Goal: Feedback & Contribution: Submit feedback/report problem

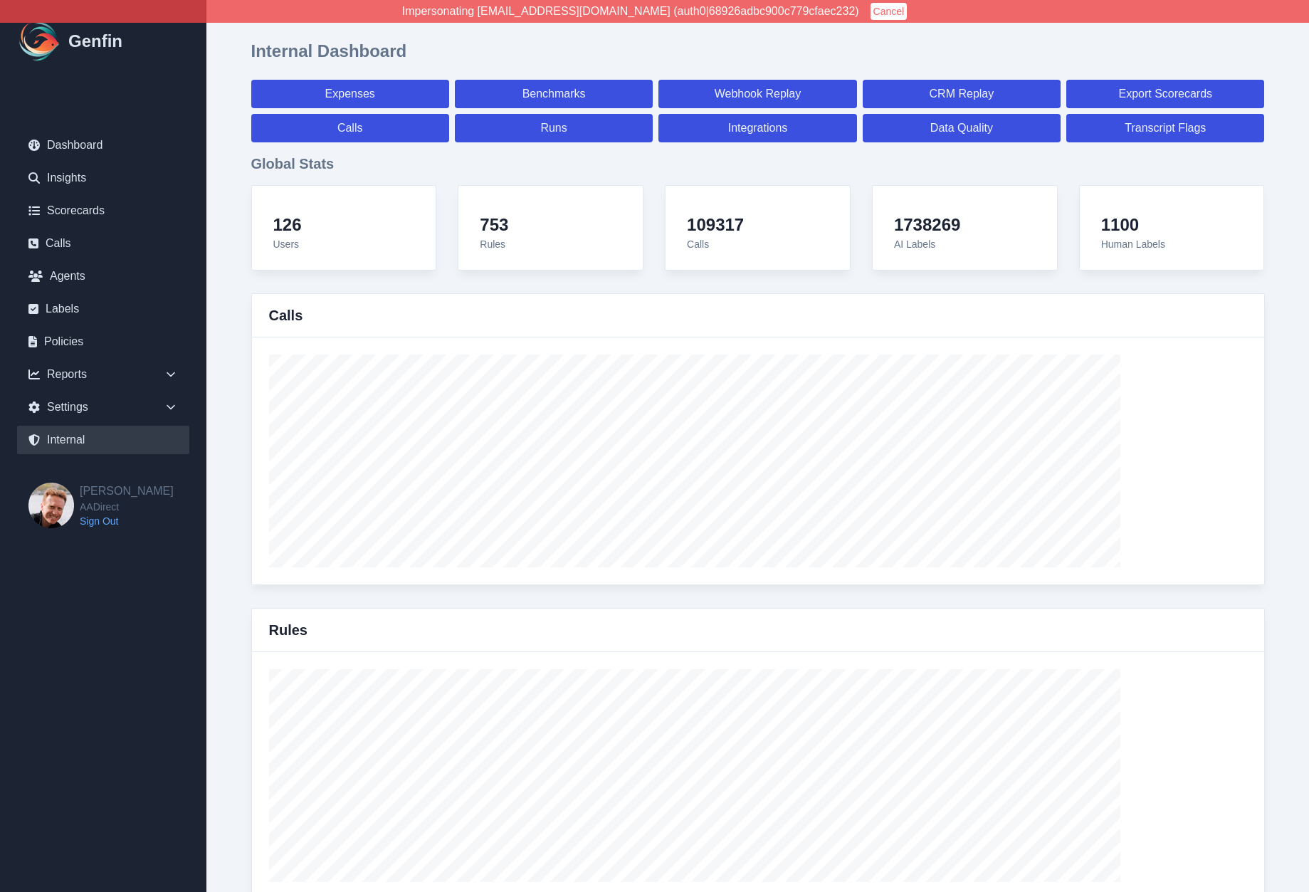
select select "paid"
select select "7"
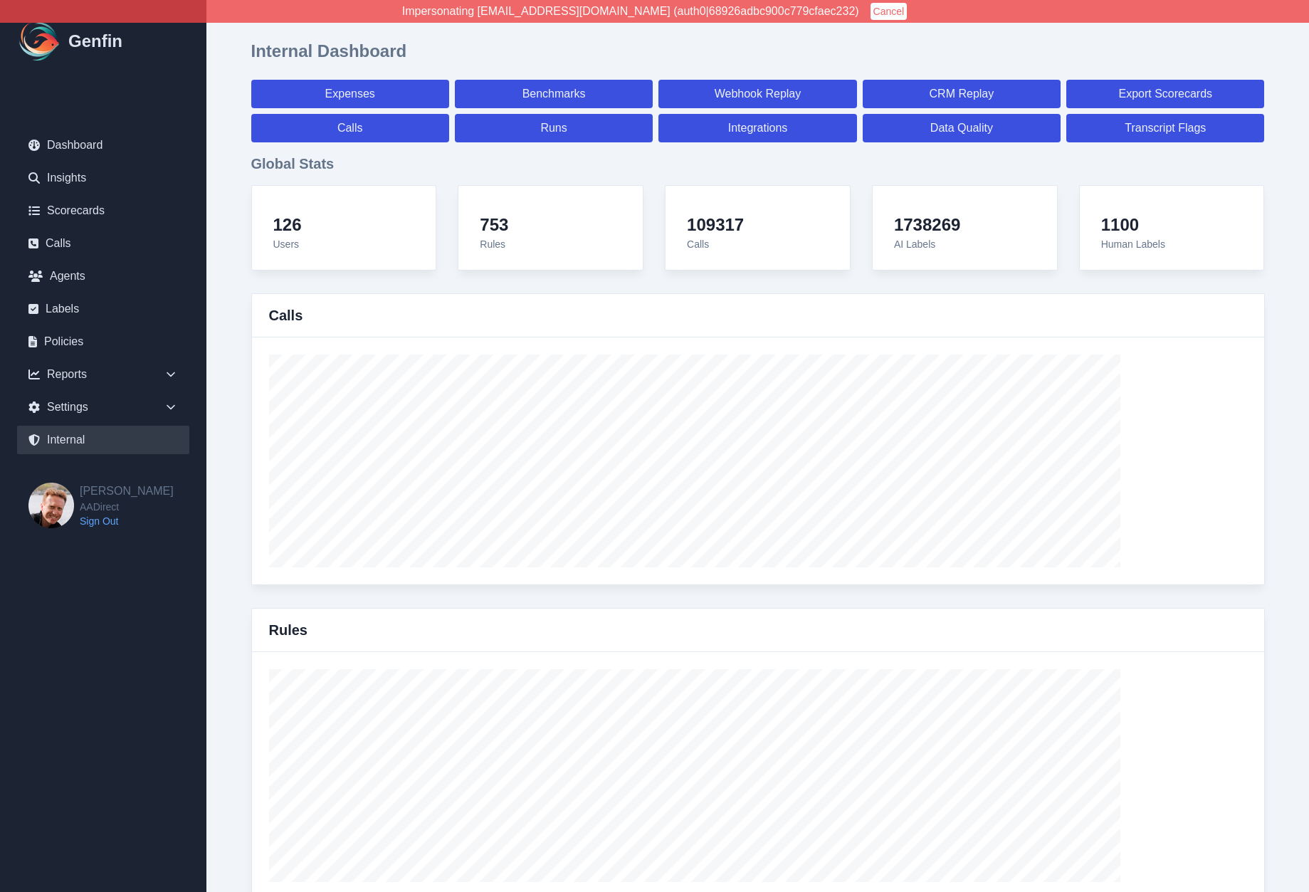
select select "paid"
select select "7"
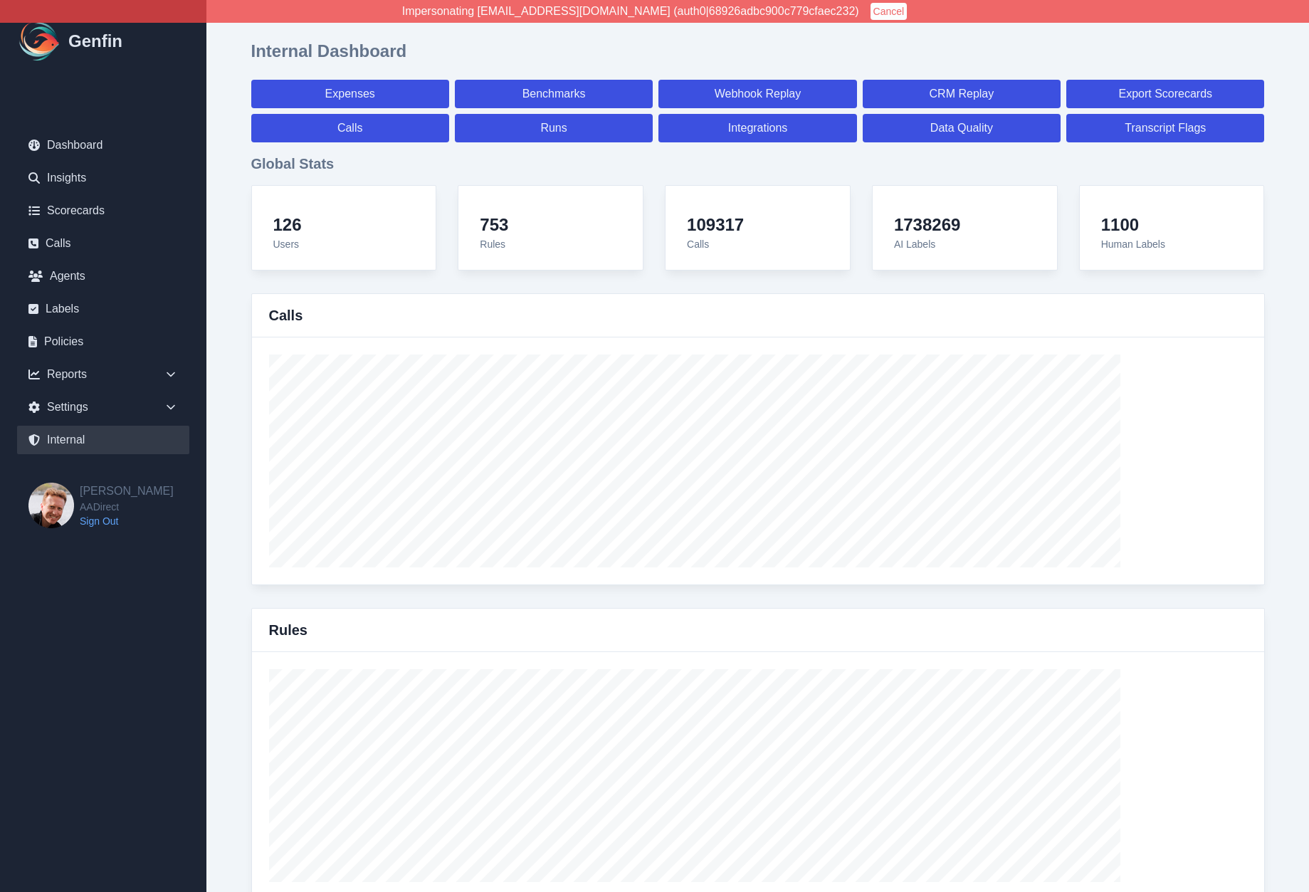
select select "7"
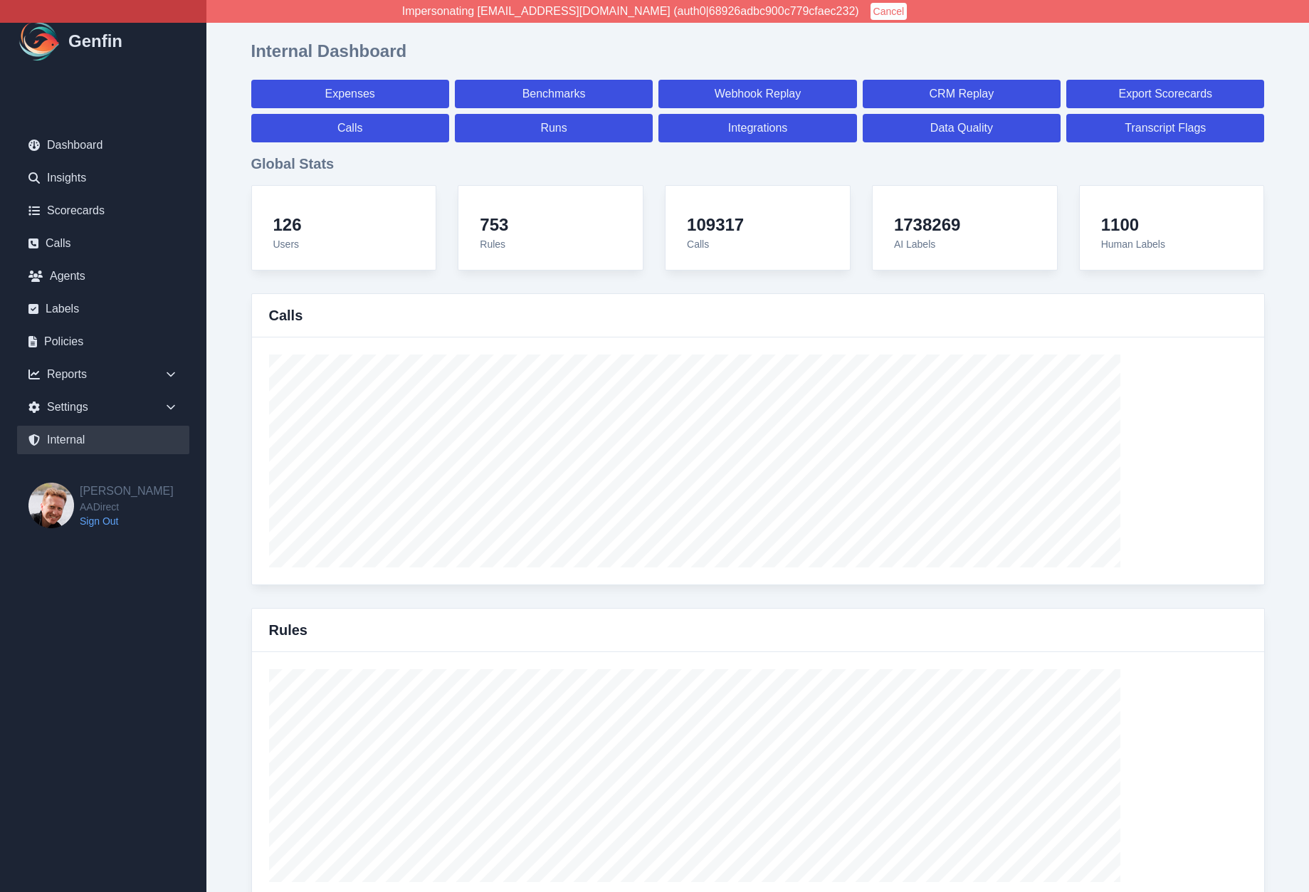
select select "7"
select select "paid"
select select "7"
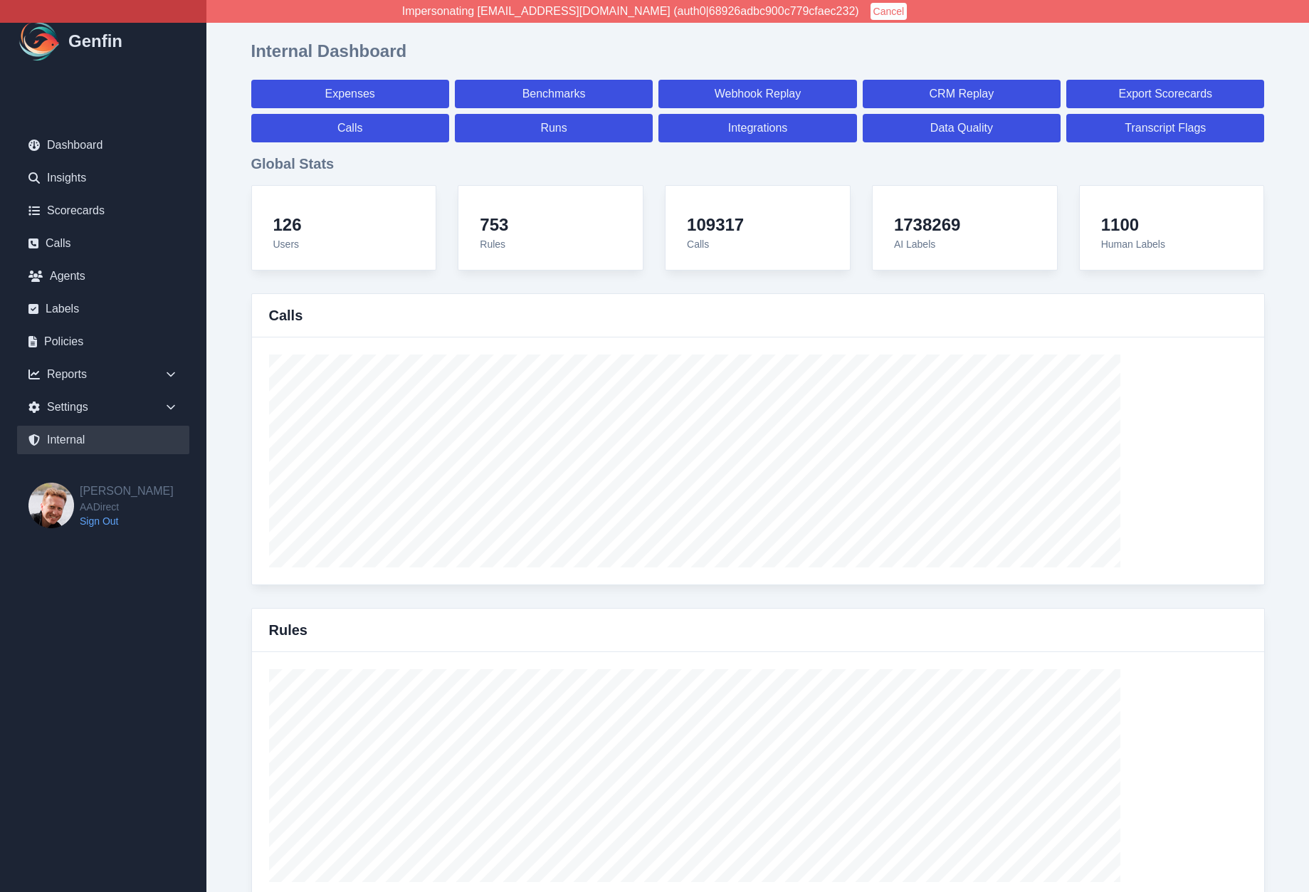
select select "7"
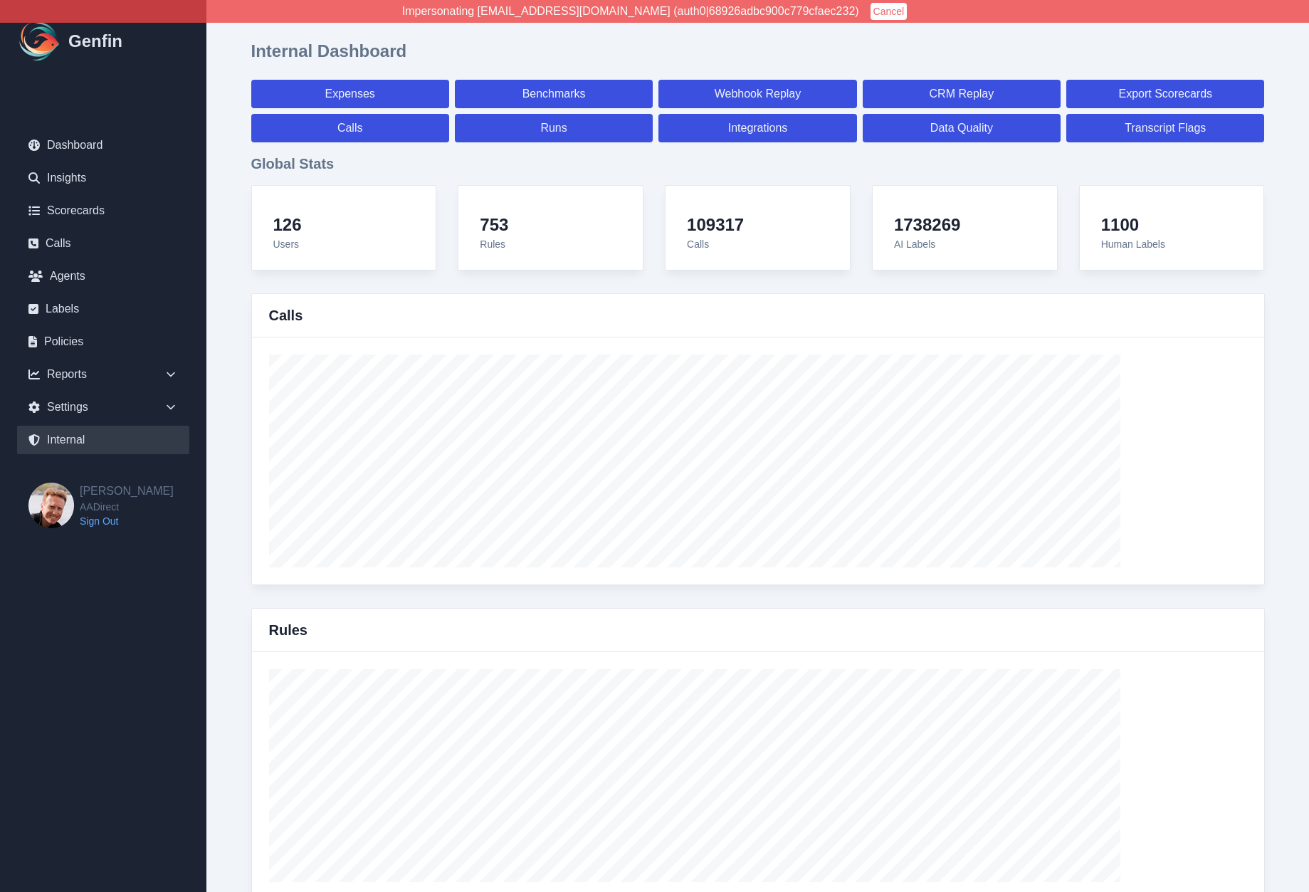
select select "7"
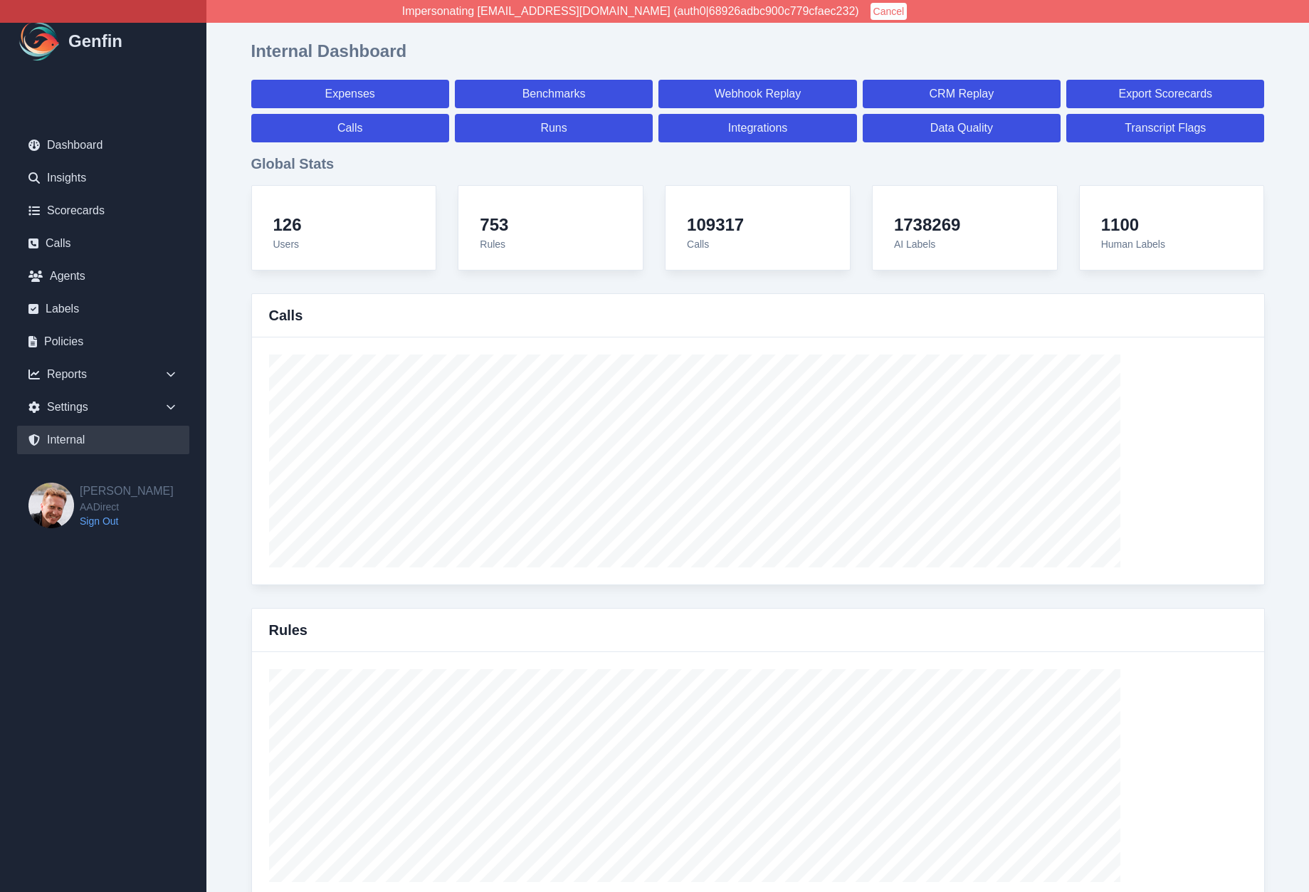
select select "7"
select select "paid"
select select "7"
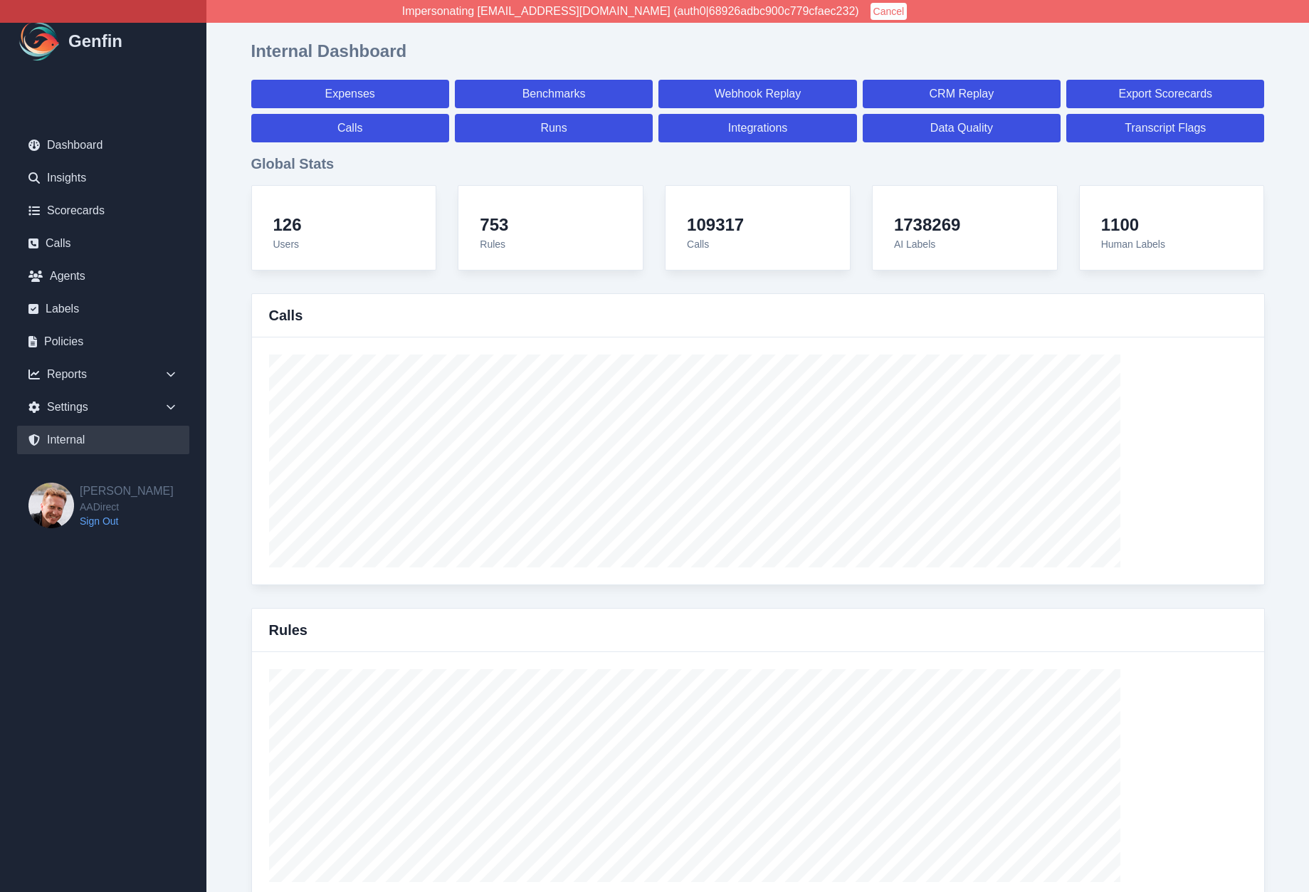
select select "7"
select select "paid"
select select "7"
select select "paid"
select select "7"
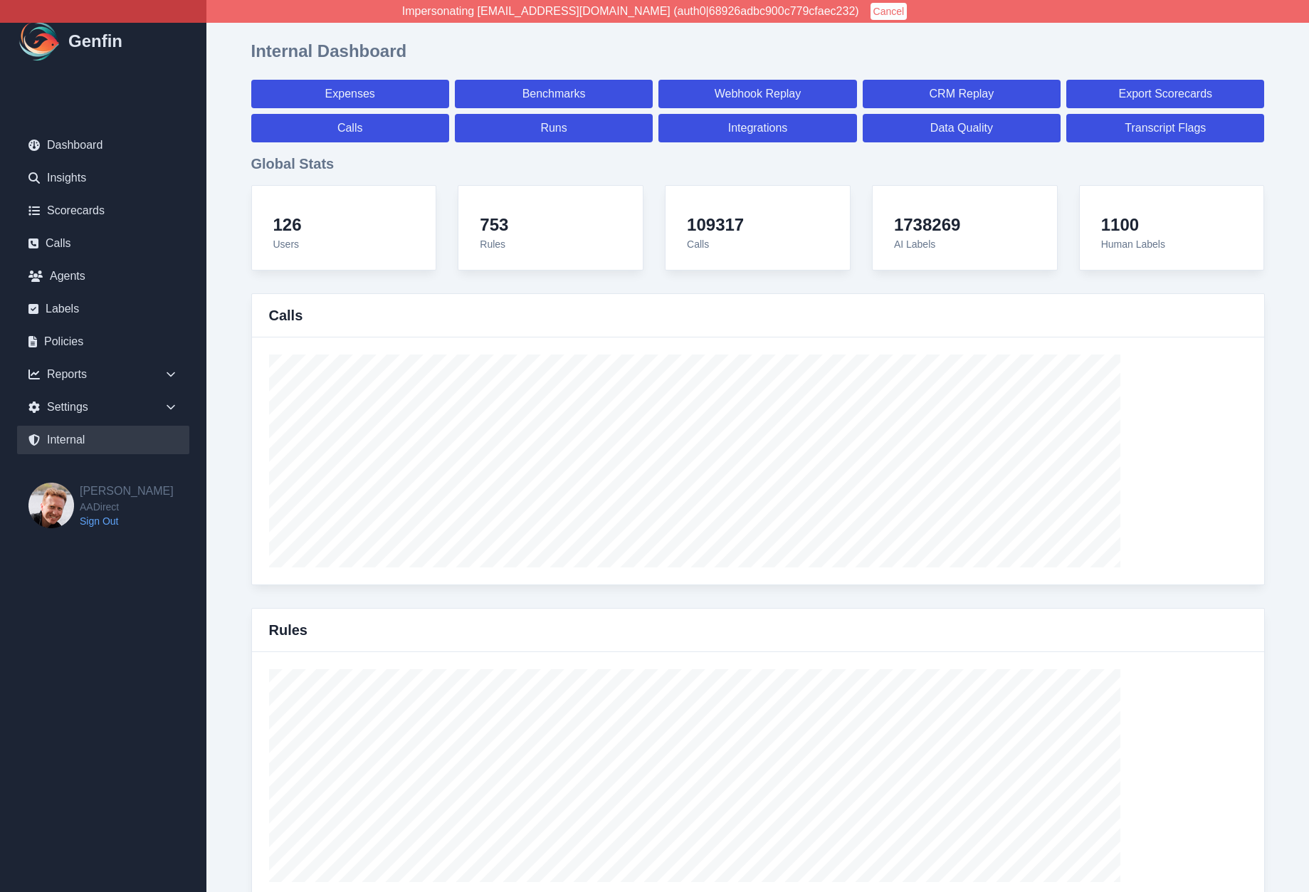
select select "paid"
select select "7"
select select "paid"
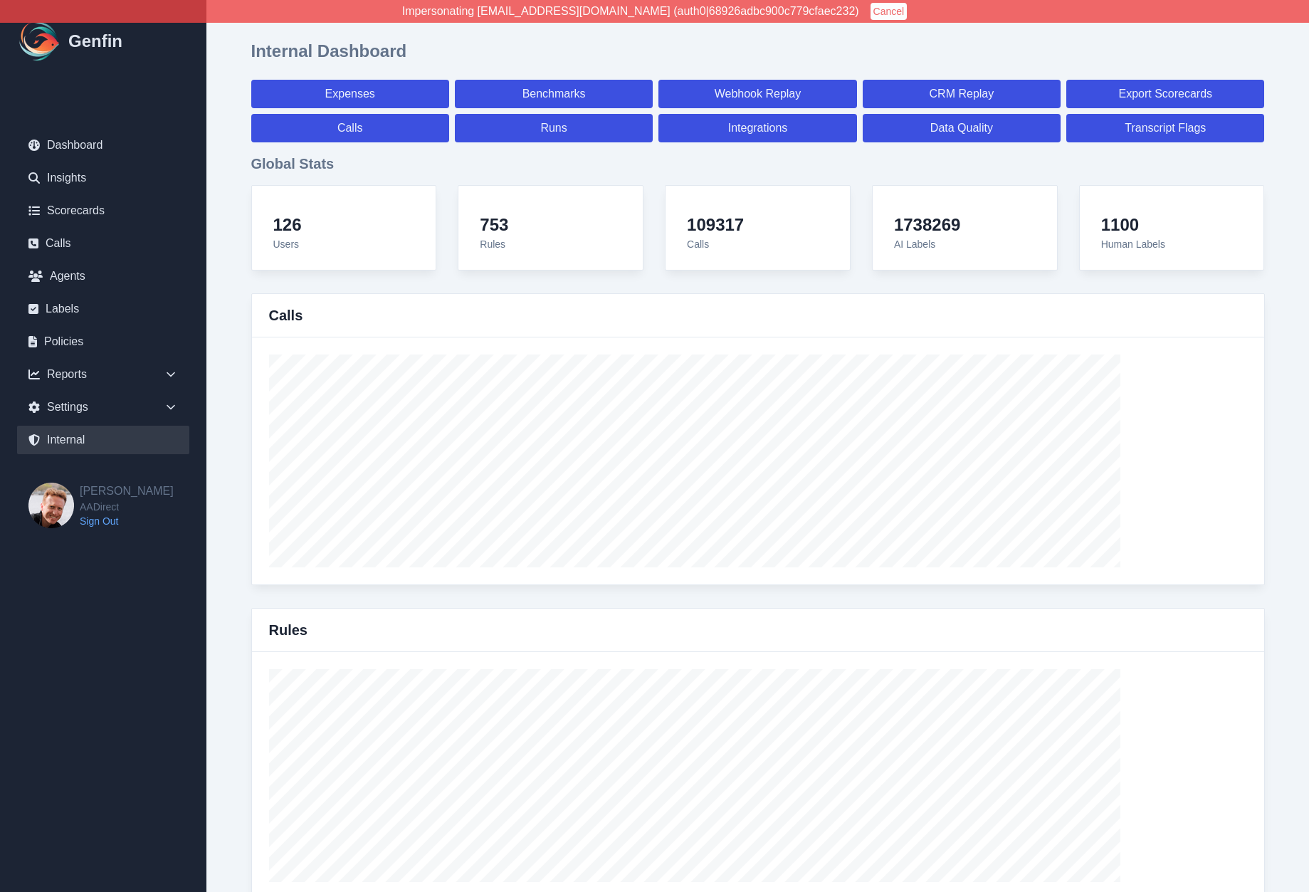
select select "7"
select select "paid"
select select "7"
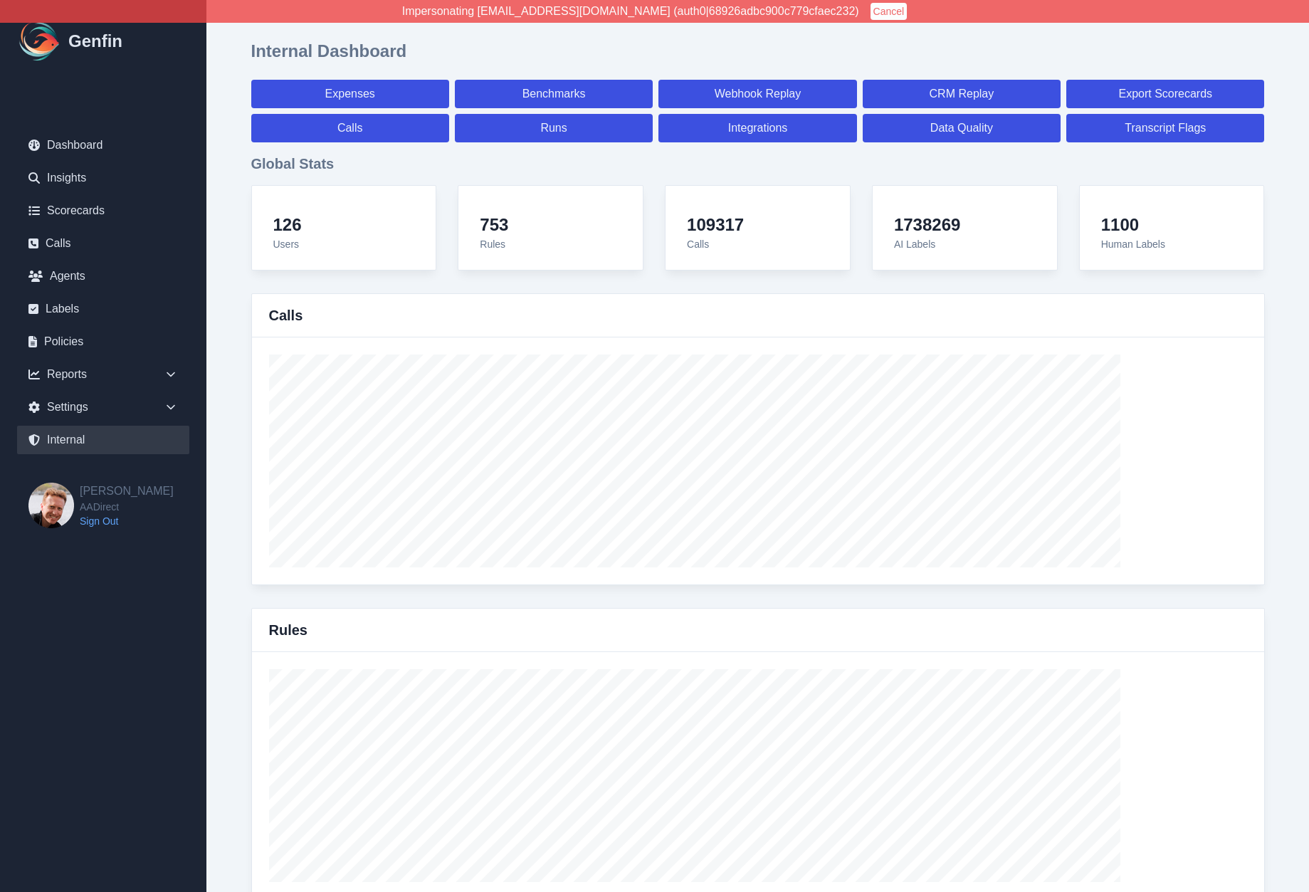
select select "7"
select select "paid"
select select "7"
select select "paid"
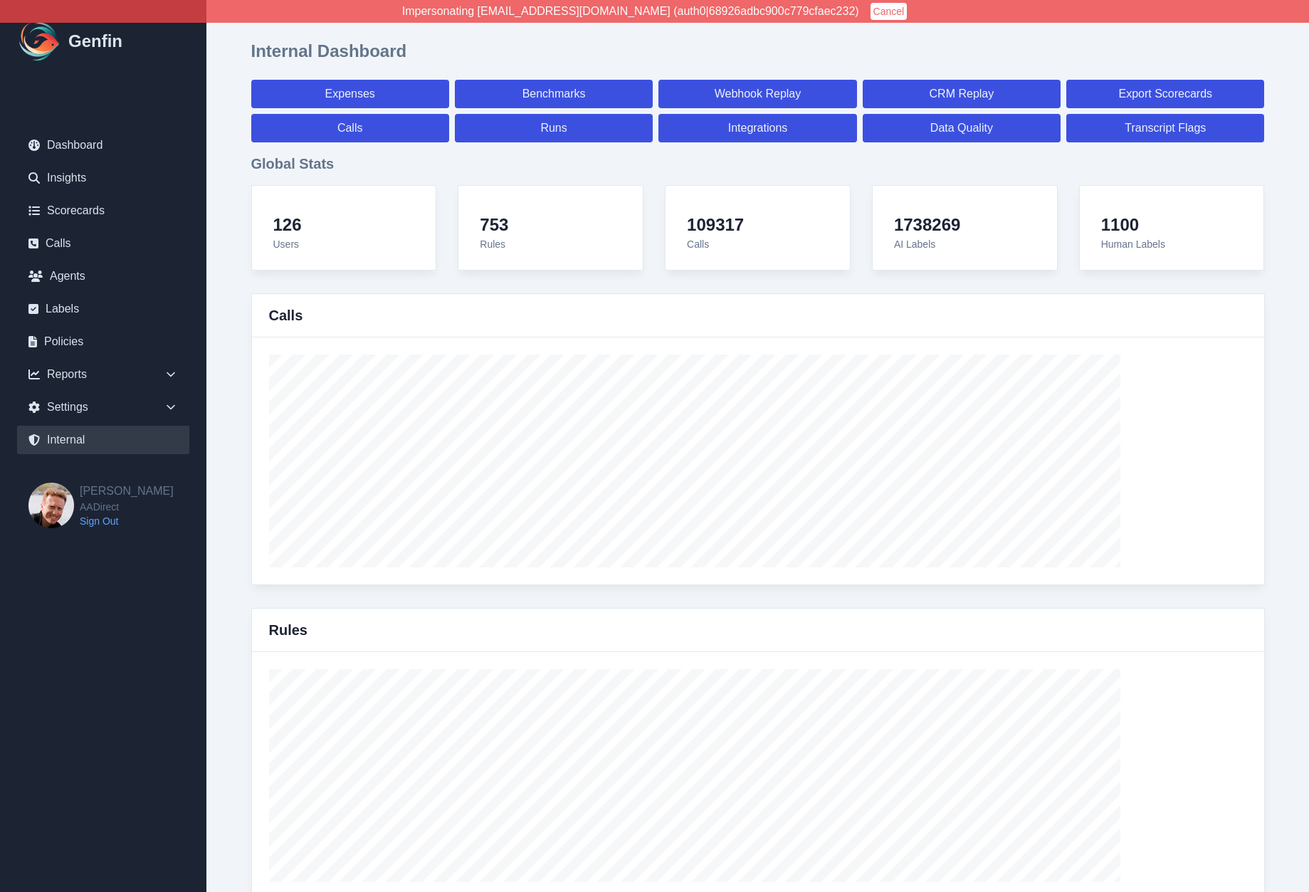
select select "7"
select select "paid"
select select "7"
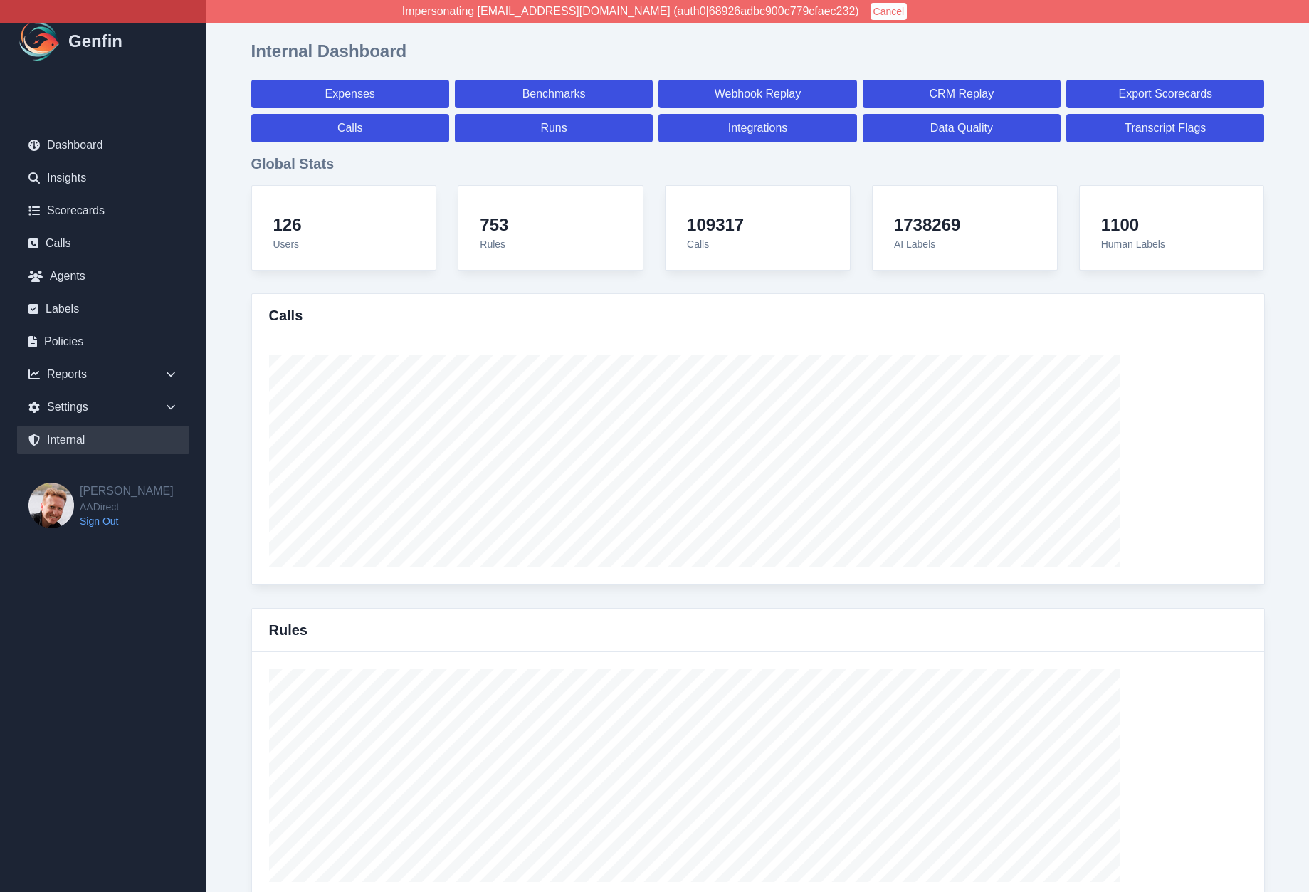
select select "7"
select select "paid"
select select "7"
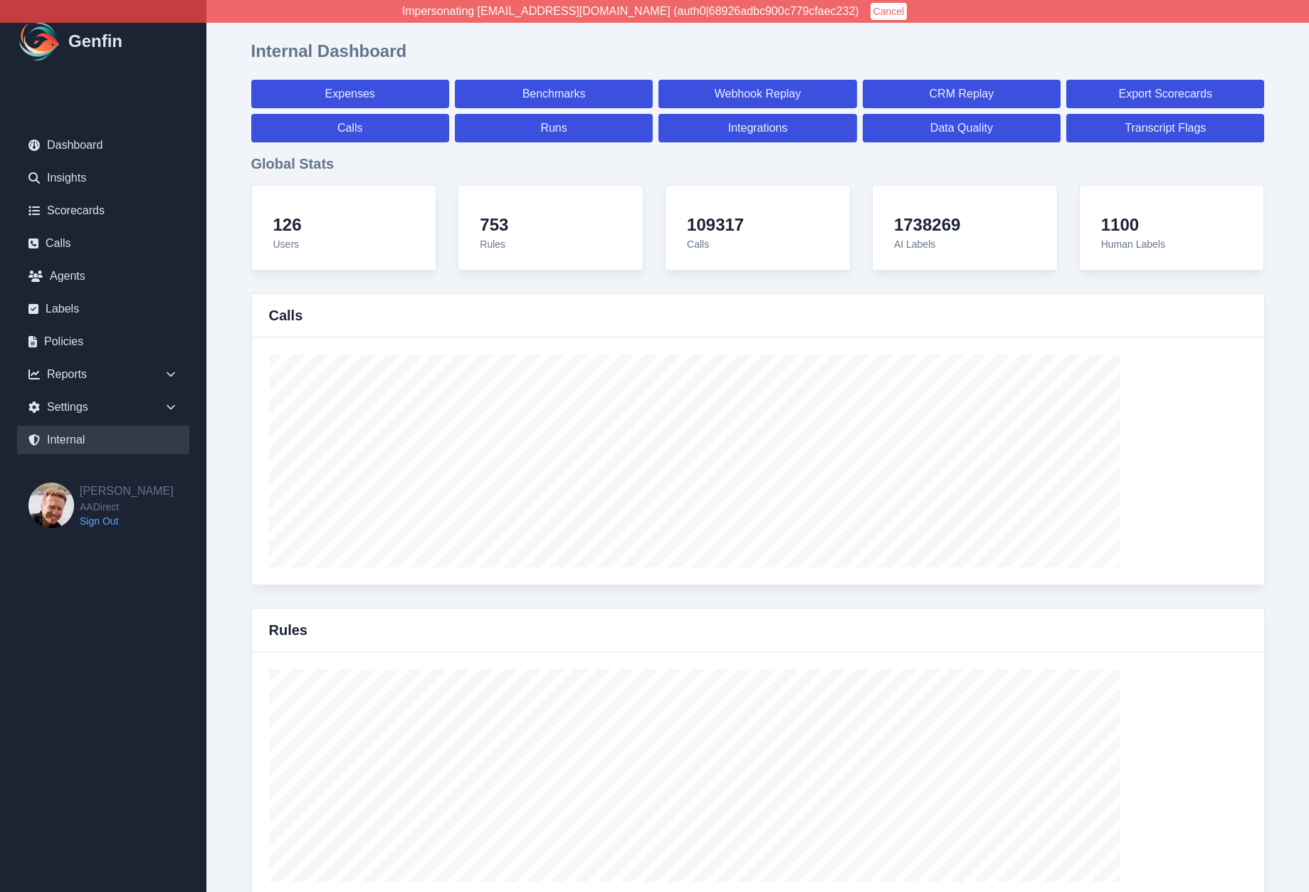
select select "7"
select select "paid"
select select "7"
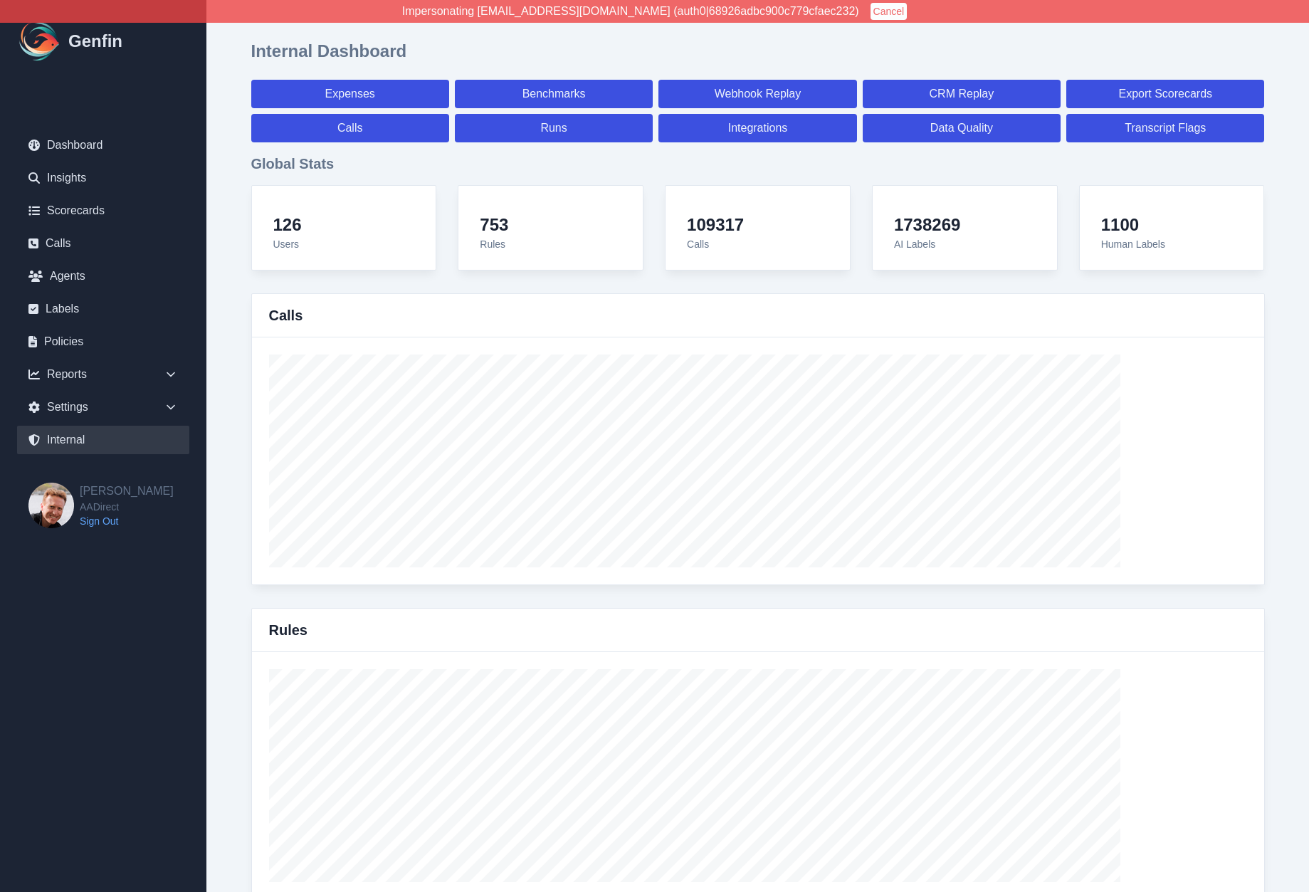
select select "7"
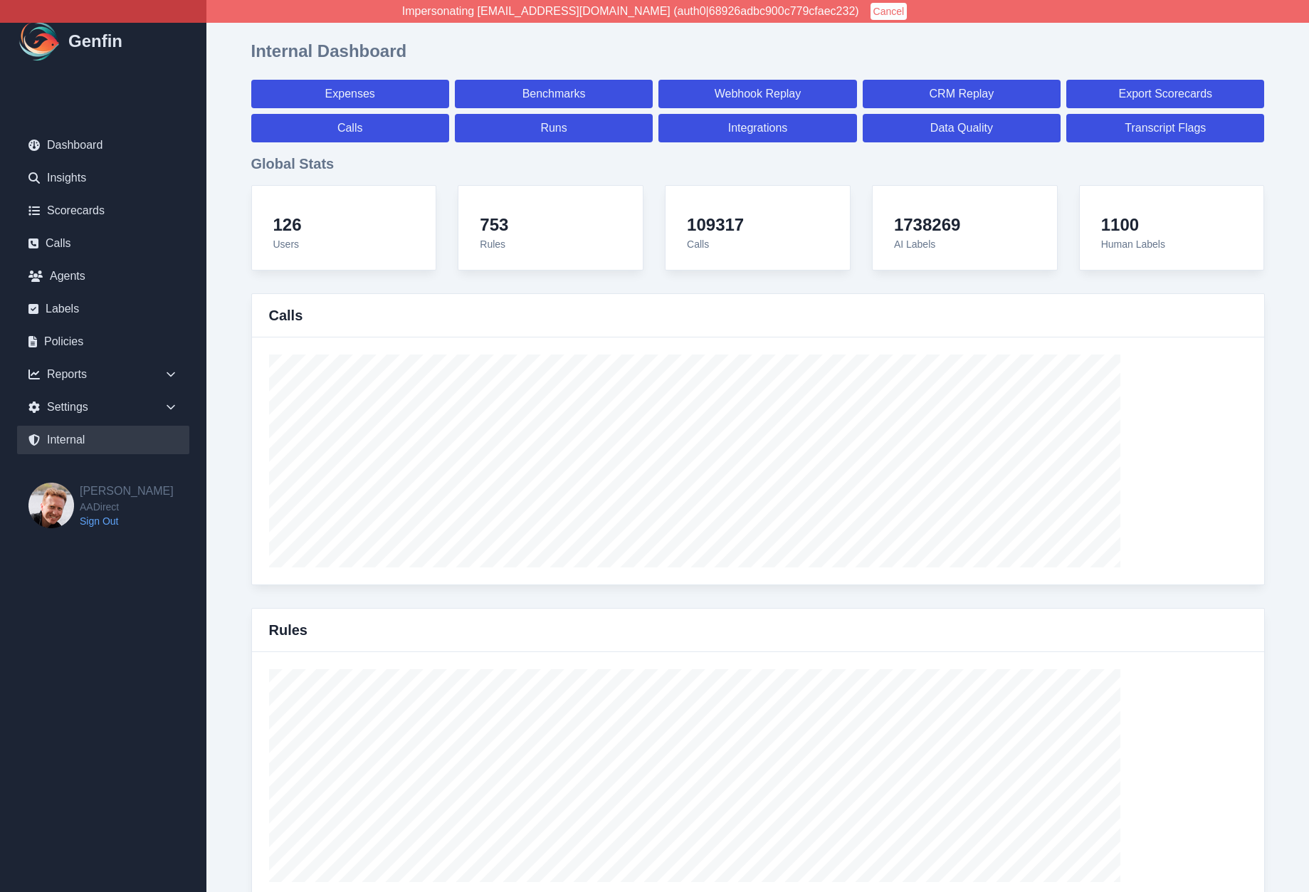
select select "paid"
select select "7"
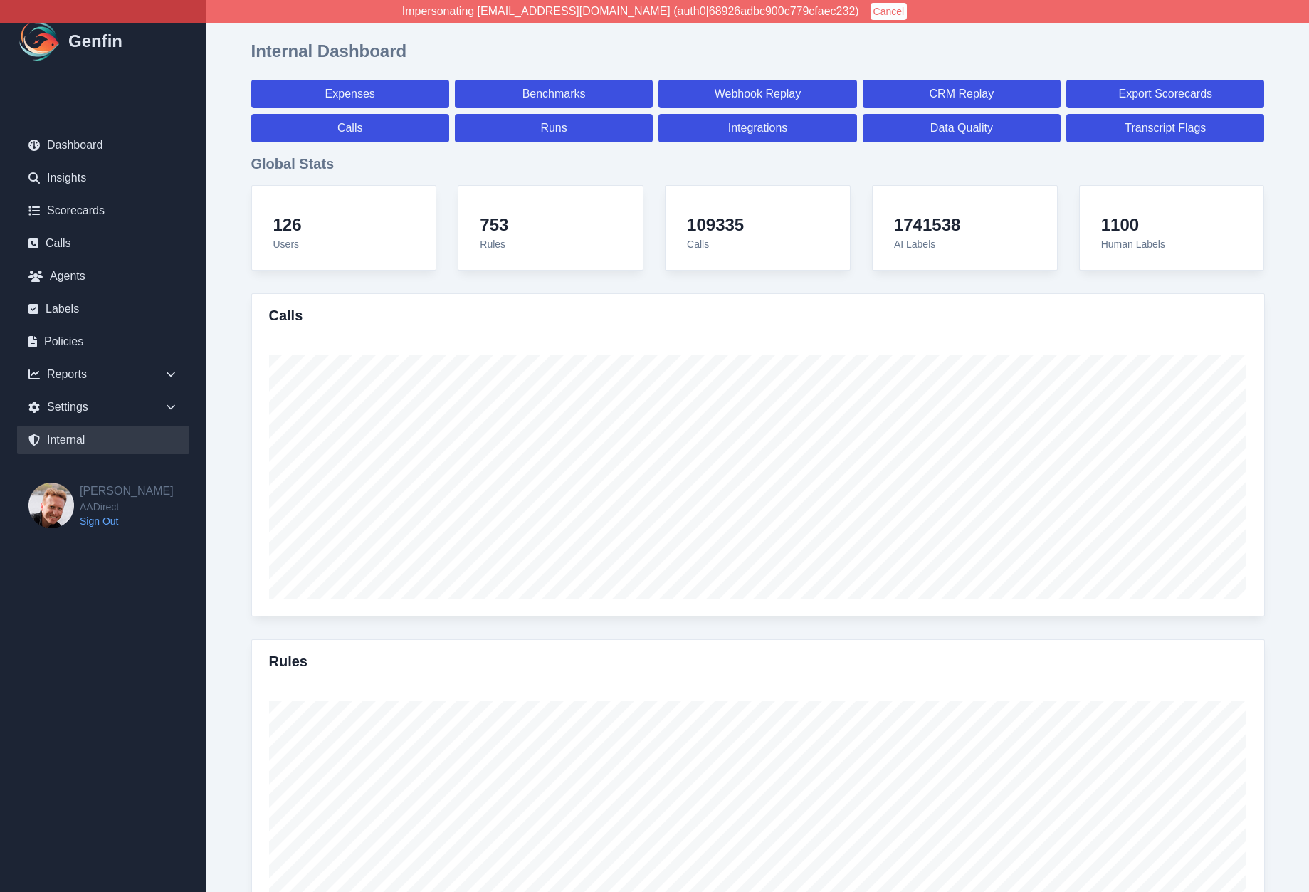
select select "paid"
select select "7"
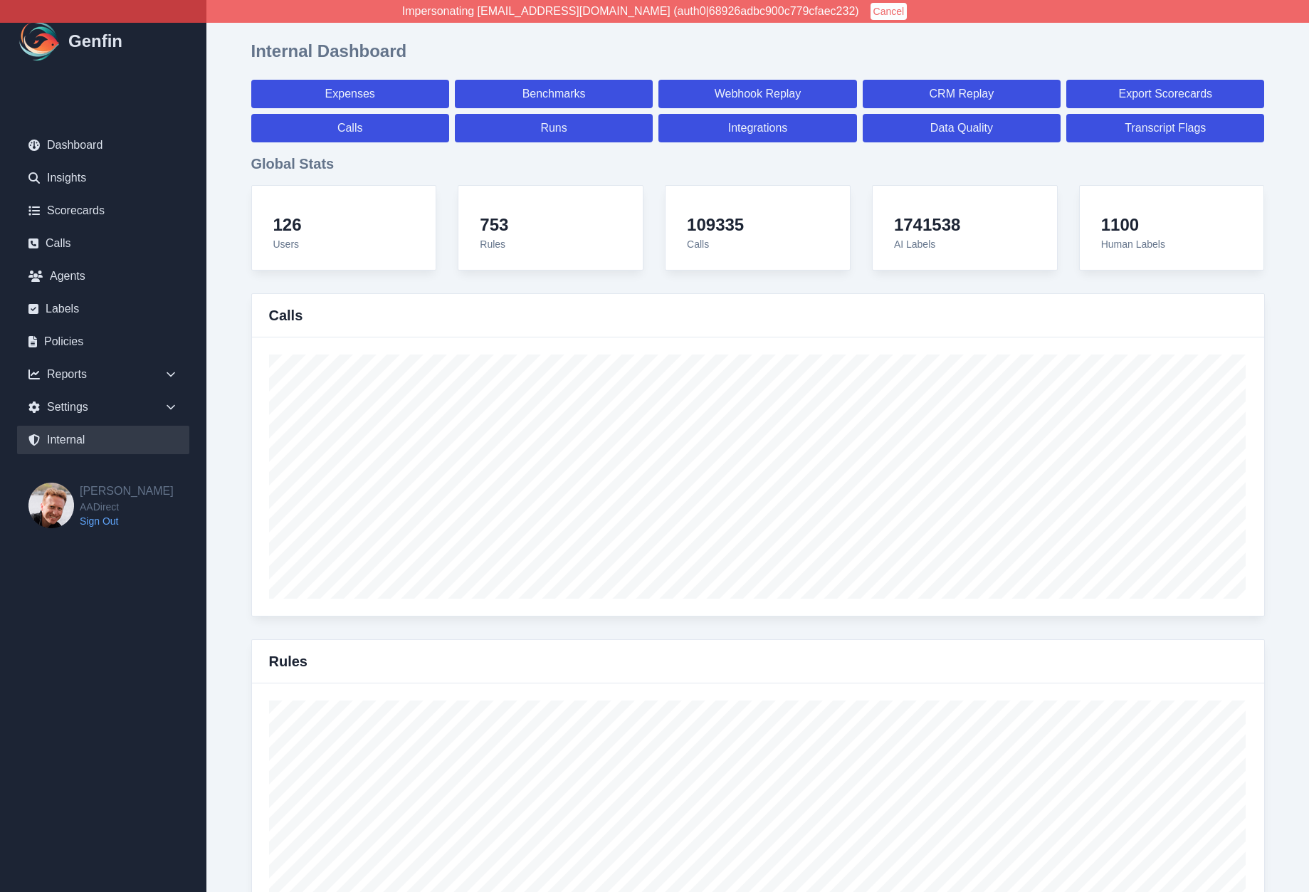
select select "paid"
select select "7"
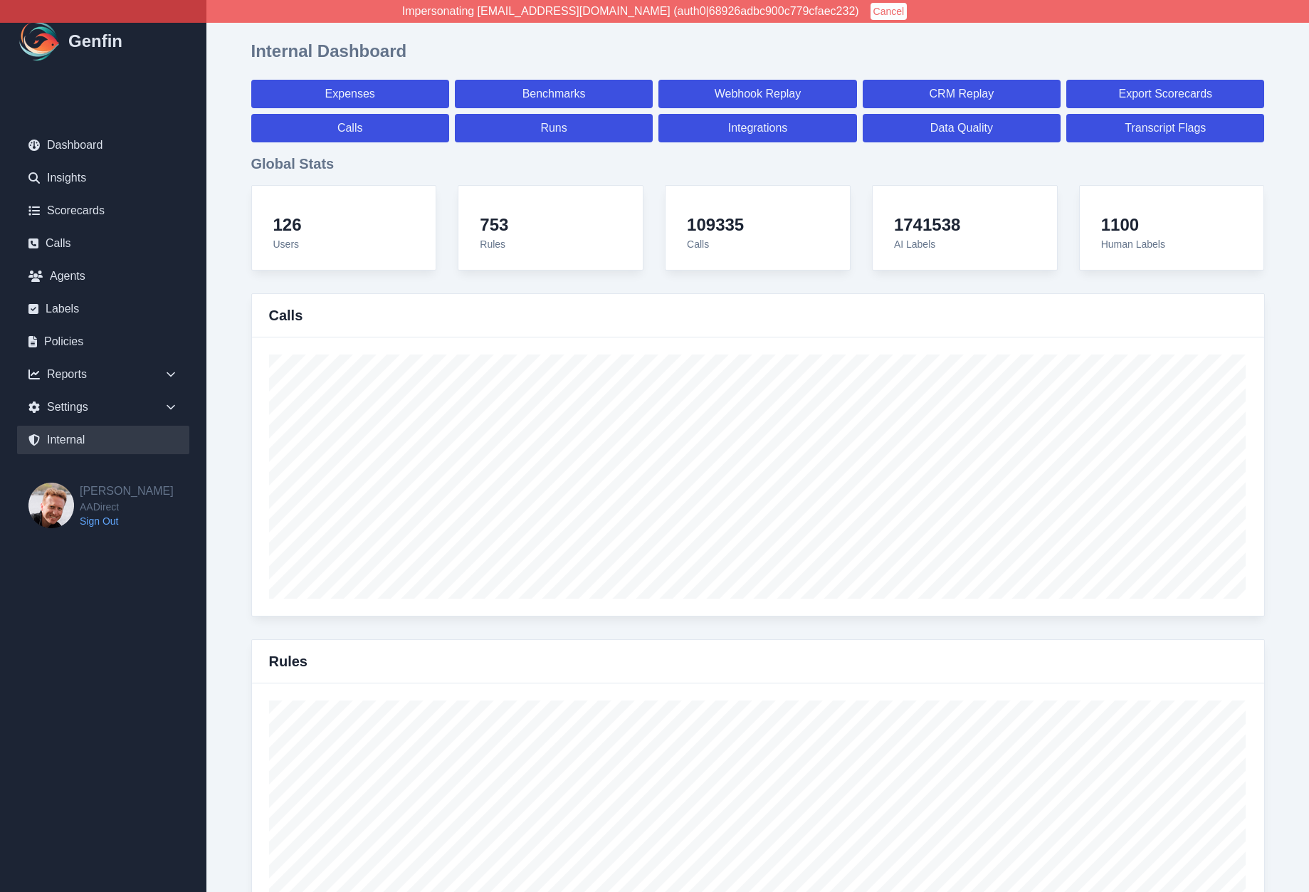
select select "7"
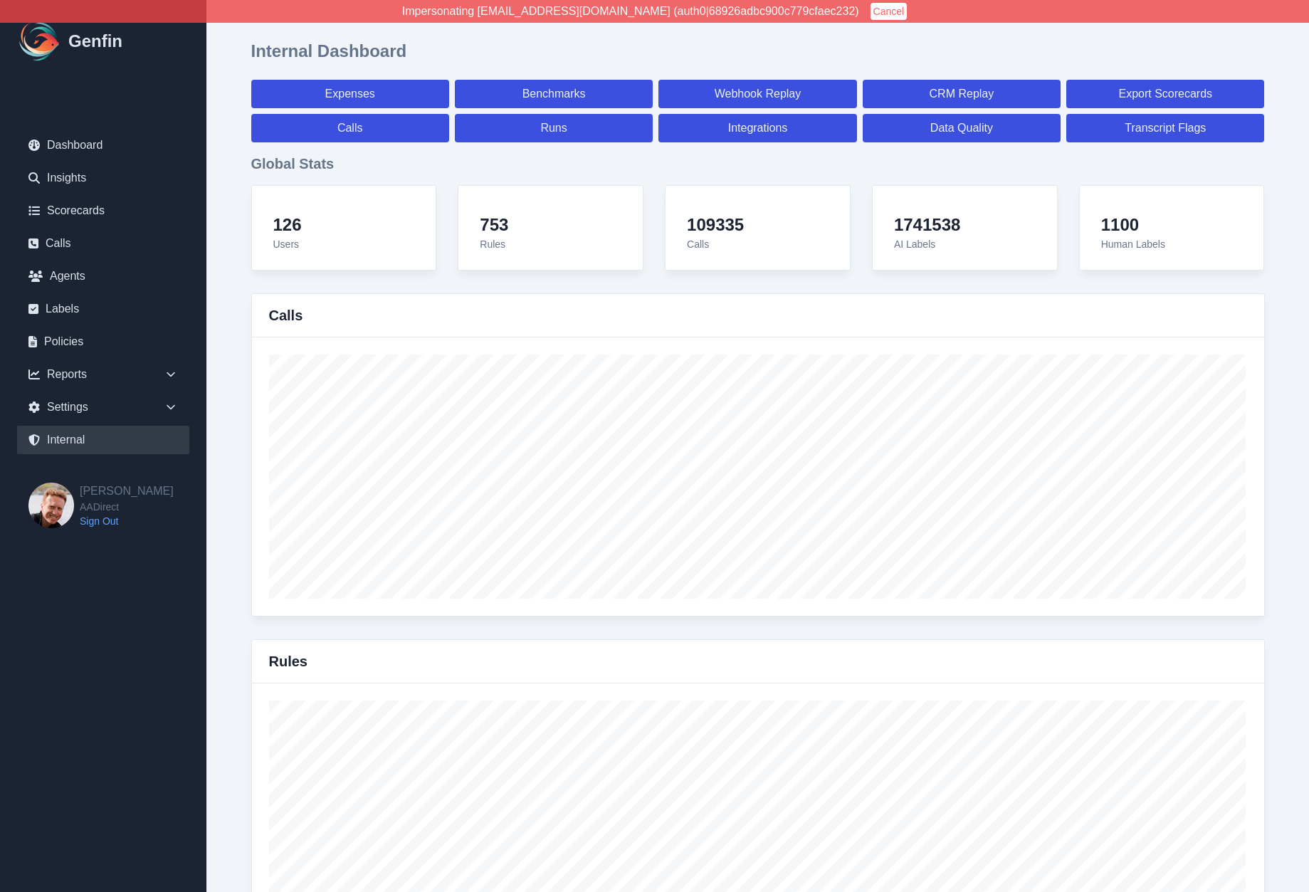
select select "7"
select select "paid"
select select "7"
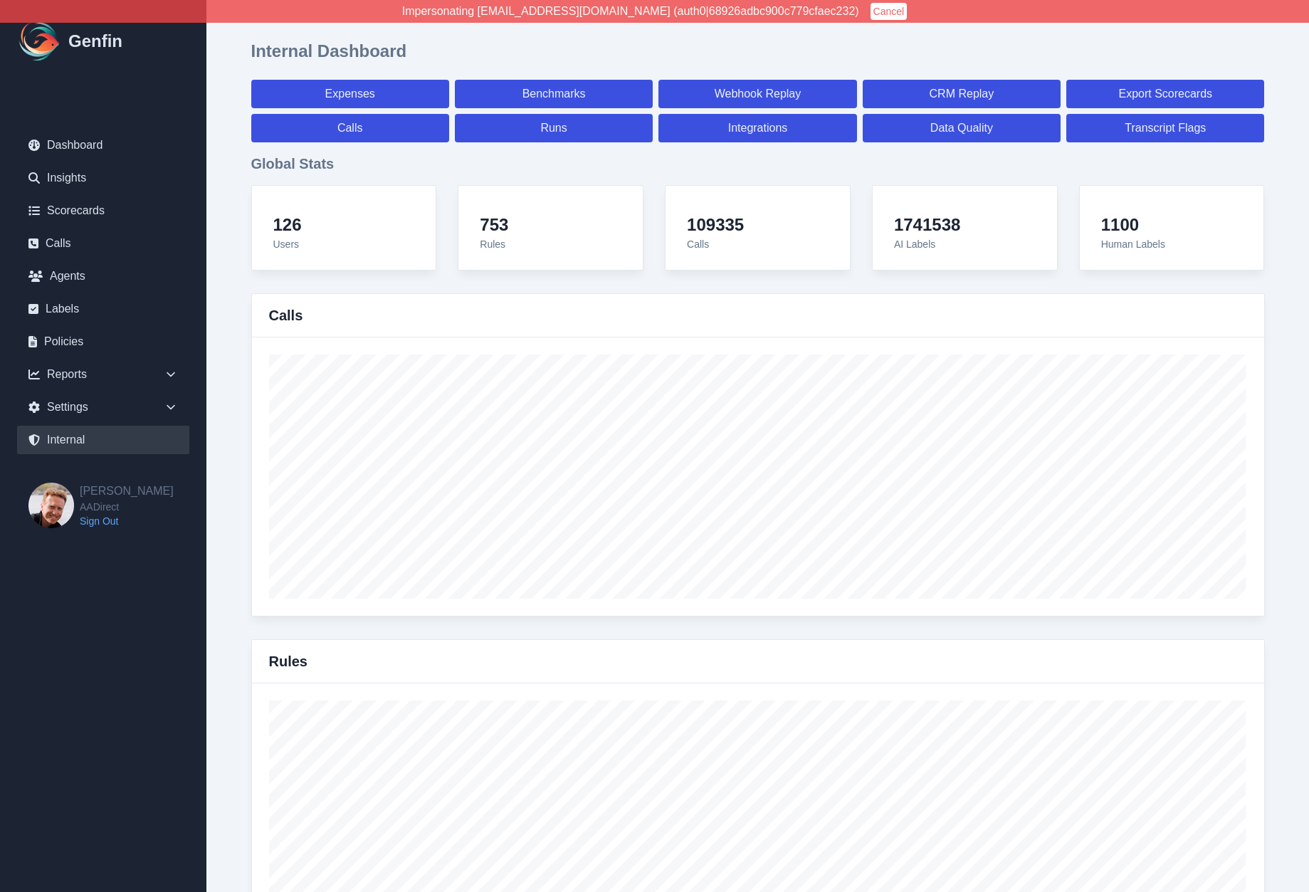
select select "7"
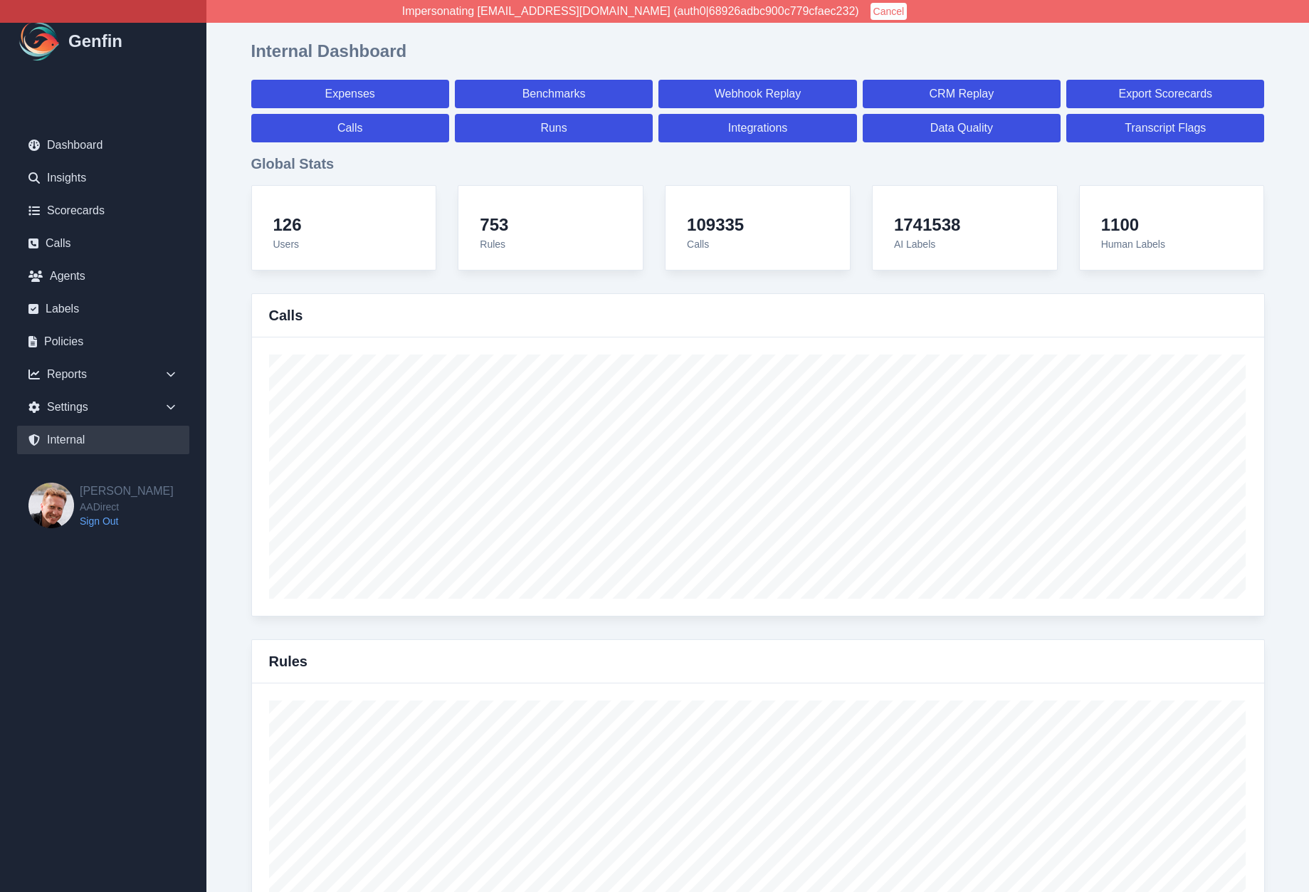
select select "7"
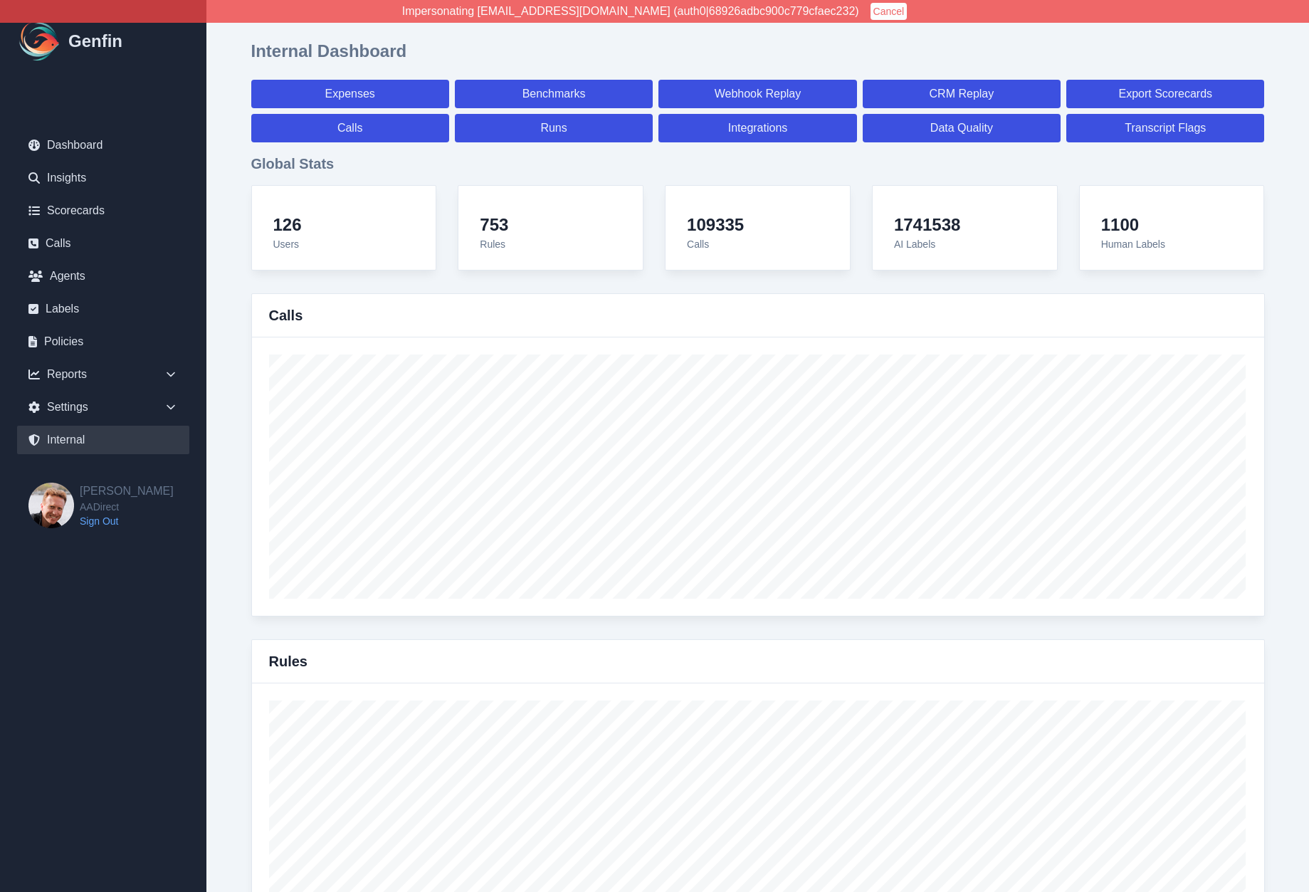
select select "7"
select select "paid"
select select "7"
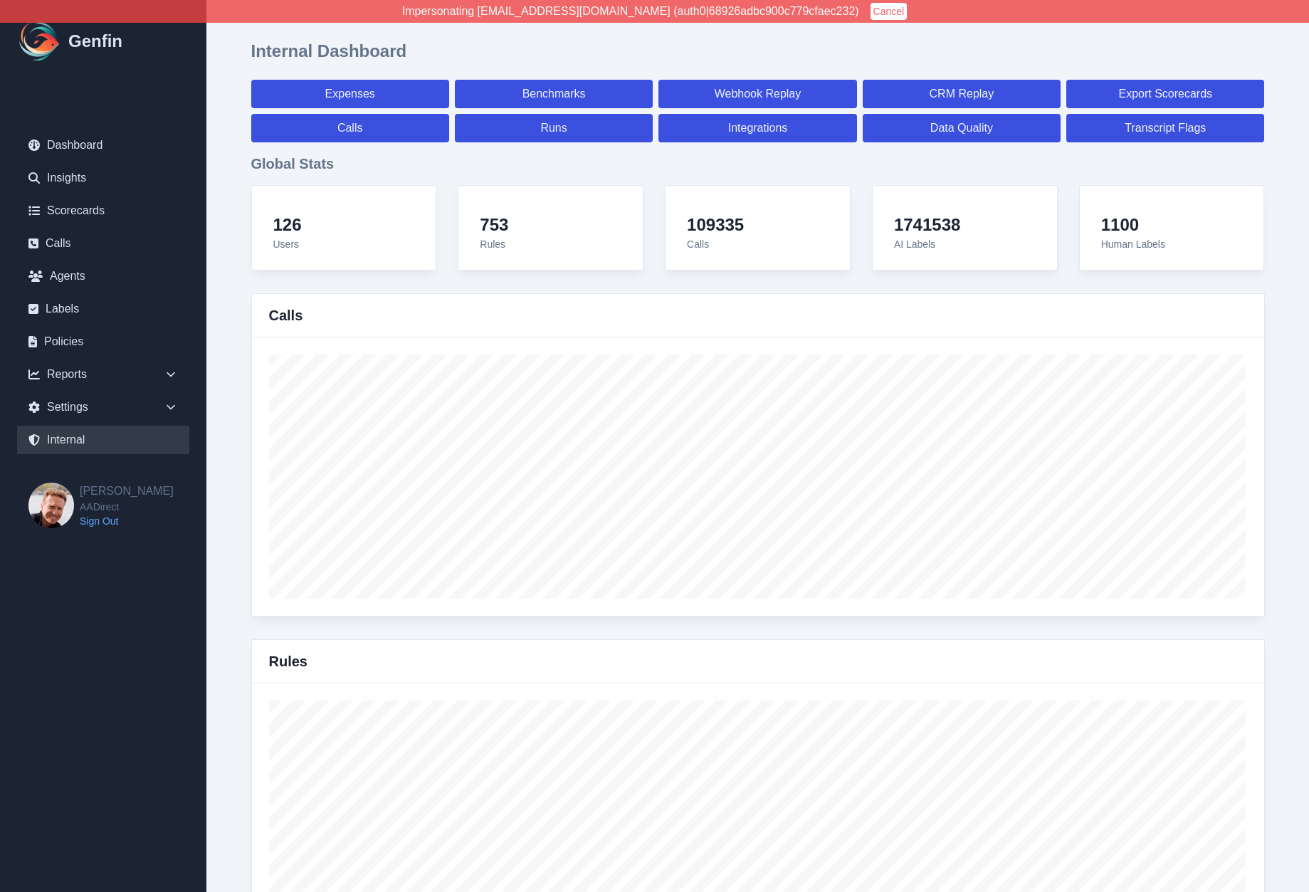
select select "7"
select select "paid"
select select "7"
select select "paid"
select select "7"
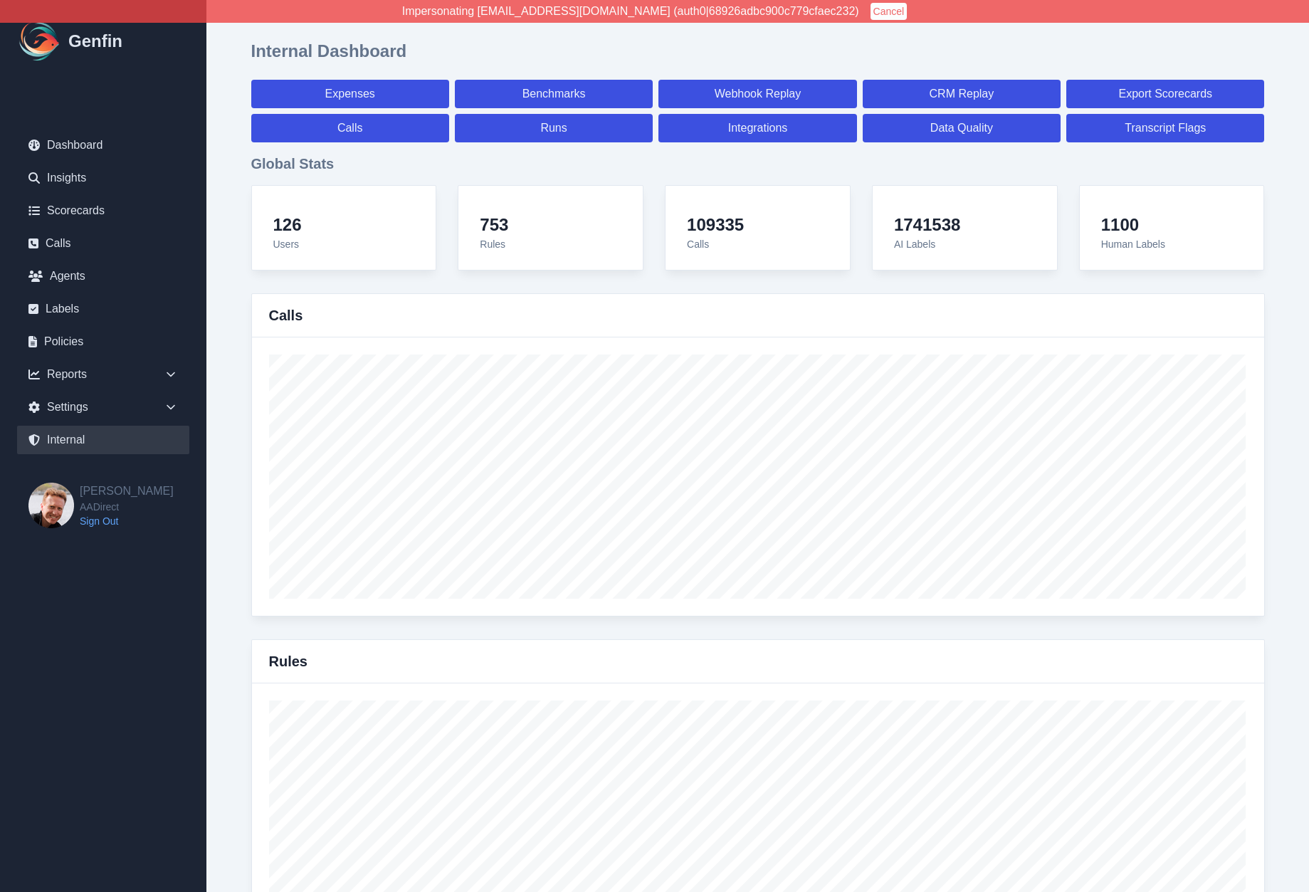
select select "paid"
select select "7"
select select "paid"
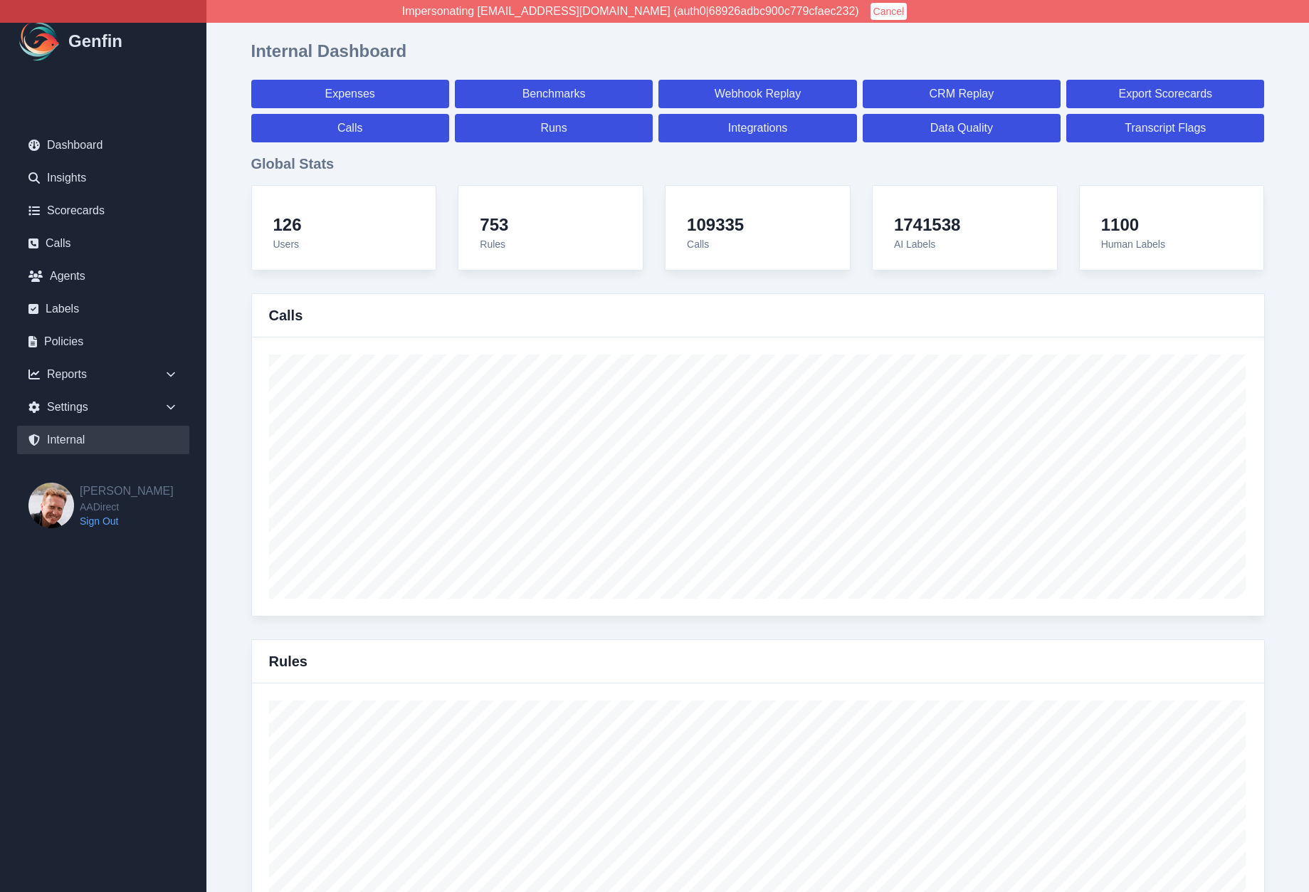
select select "7"
select select "paid"
select select "7"
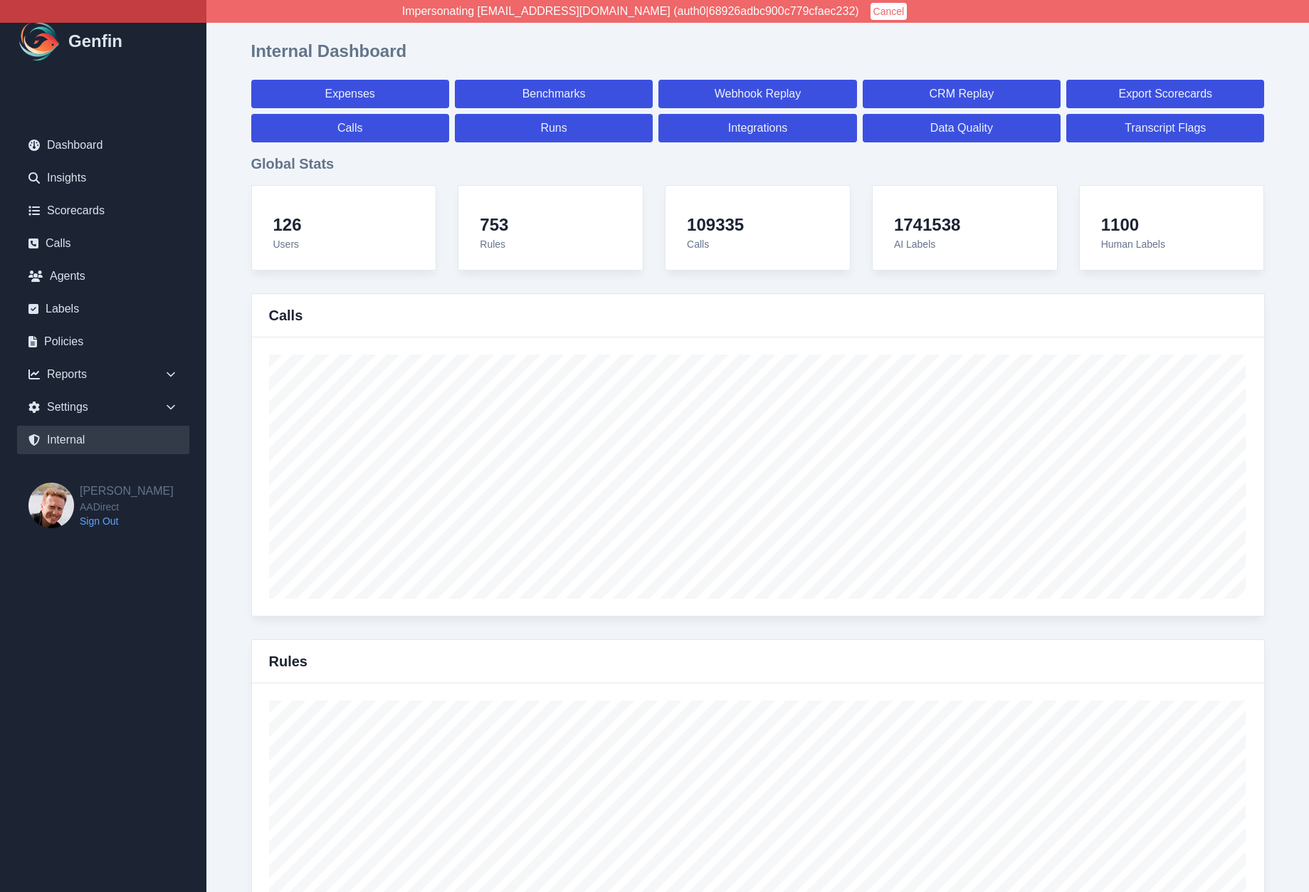
select select "7"
select select "paid"
select select "7"
select select "paid"
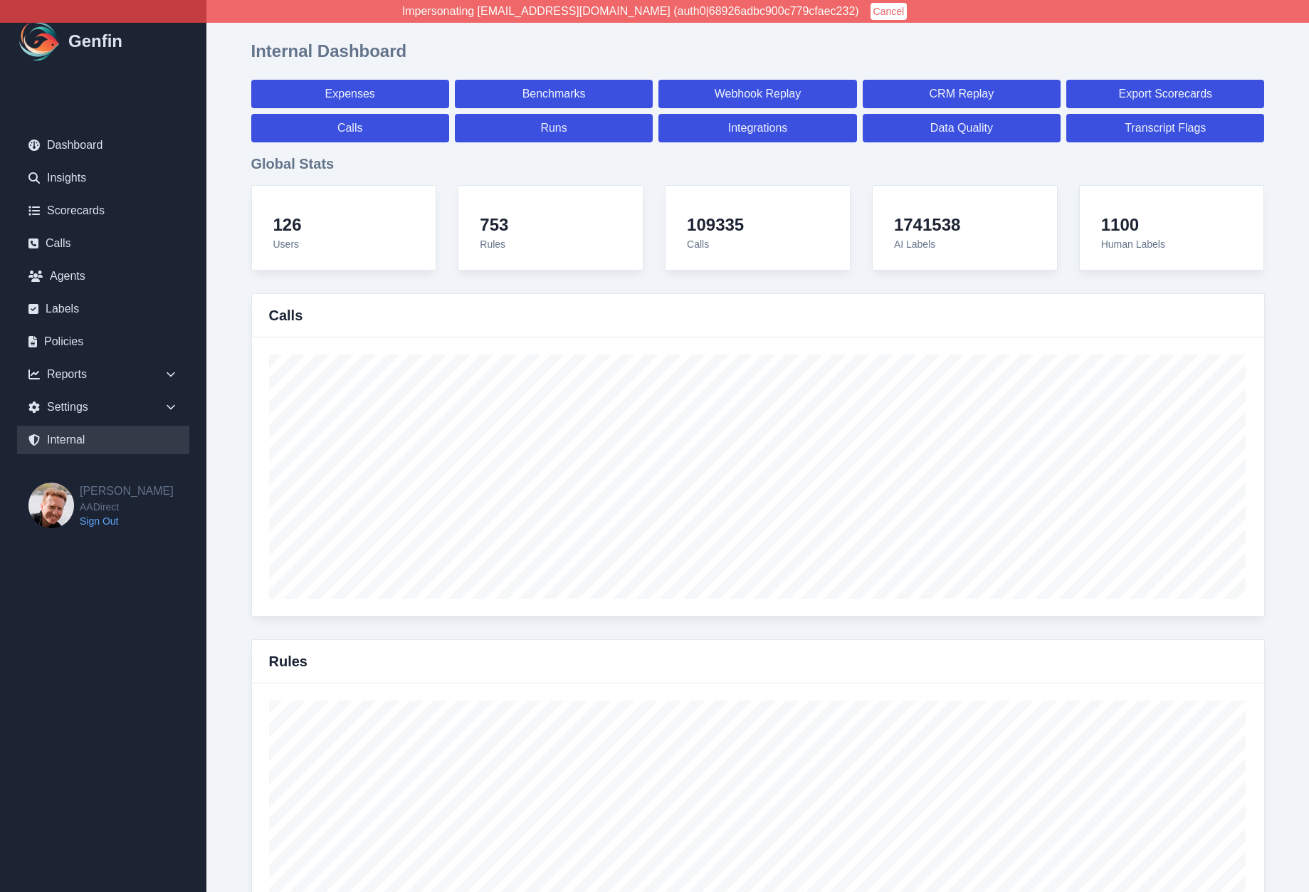
select select "7"
select select "paid"
select select "7"
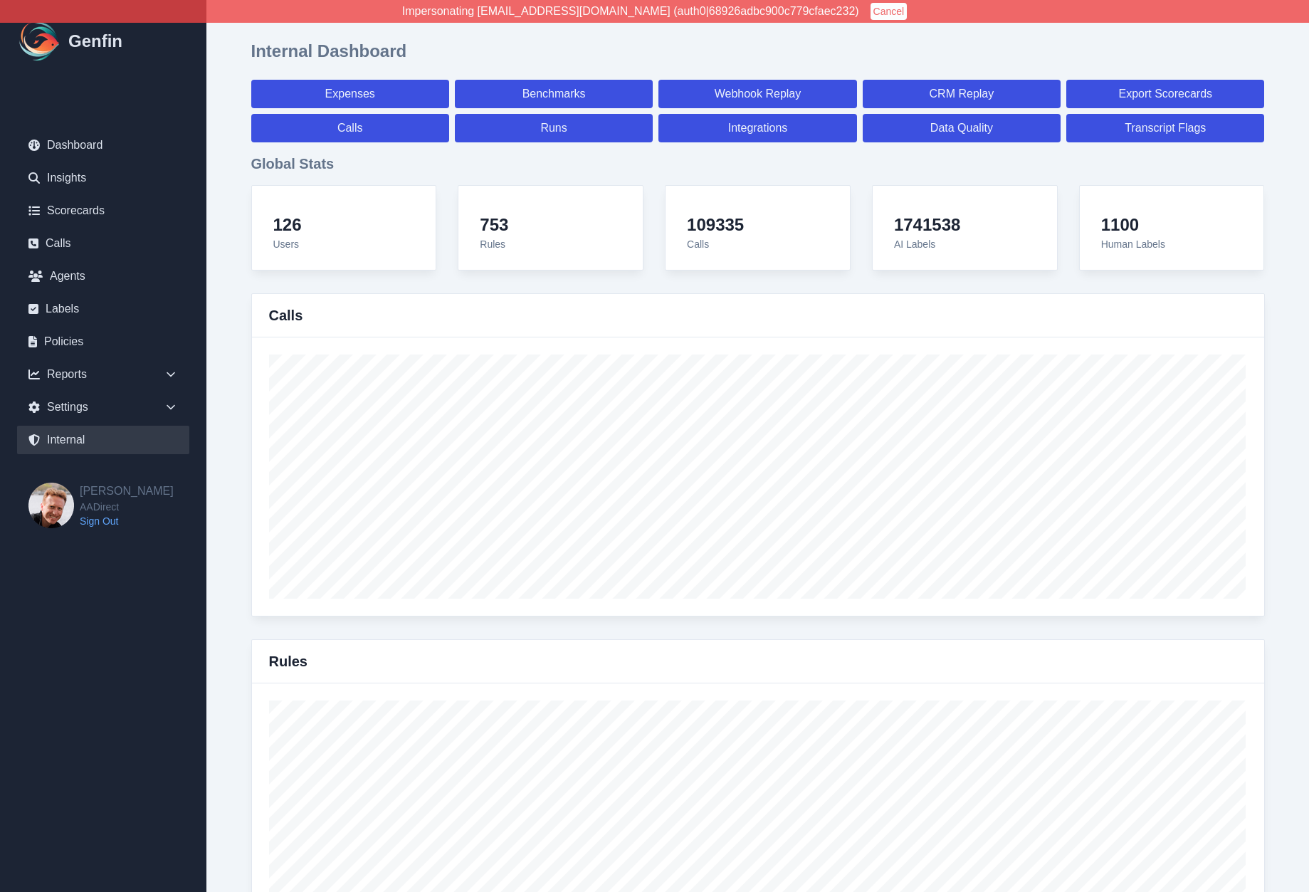
select select "7"
select select "paid"
select select "7"
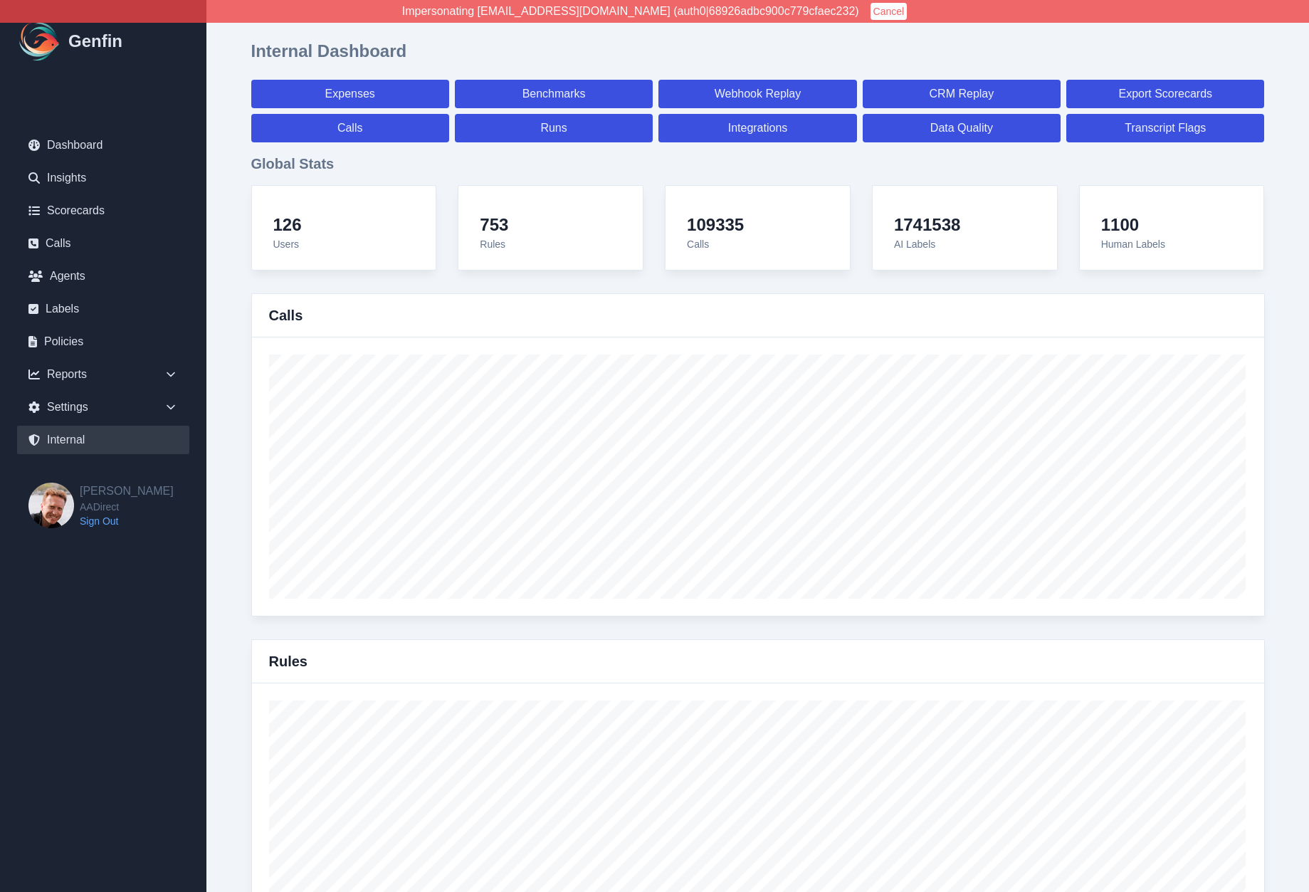
select select "7"
select select "paid"
select select "7"
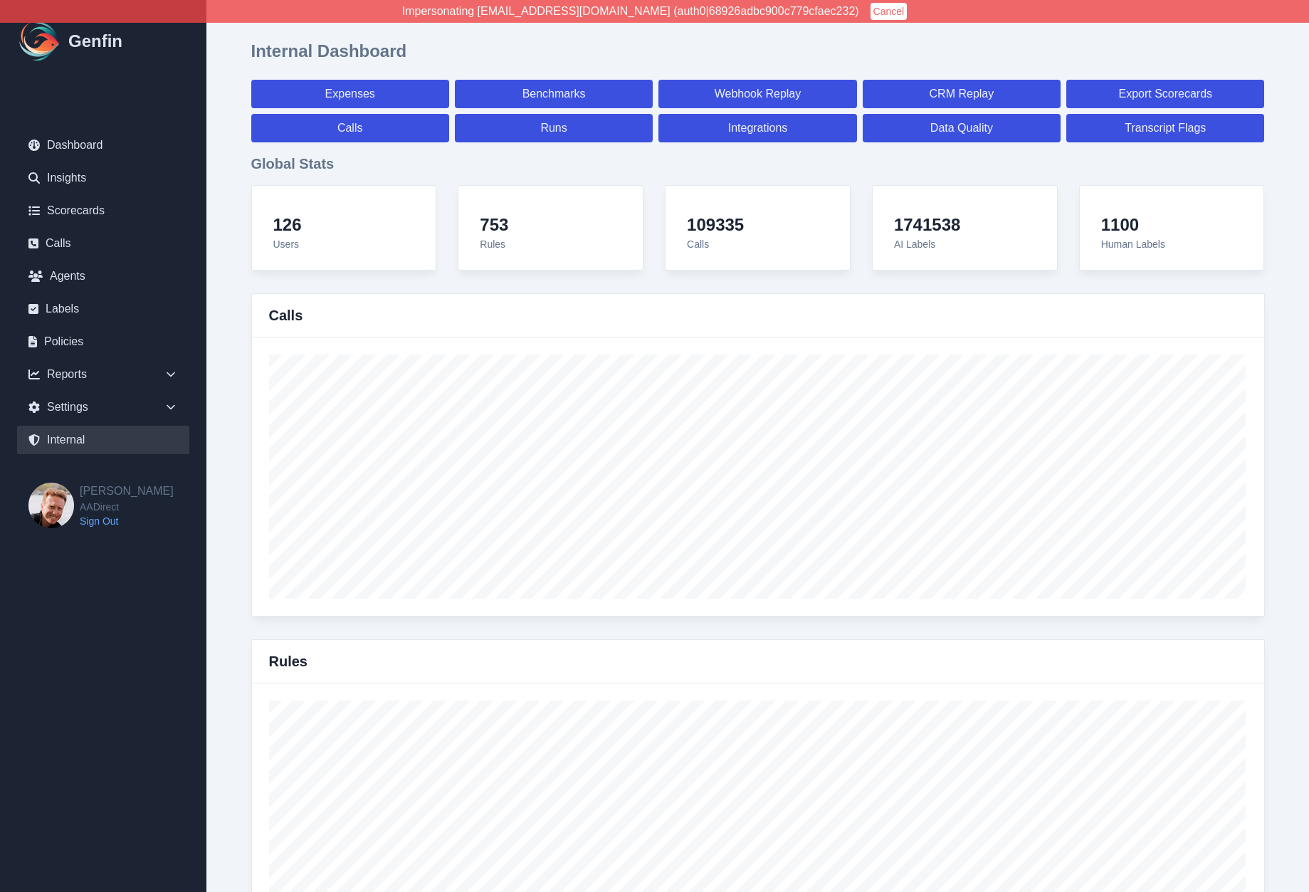
select select "7"
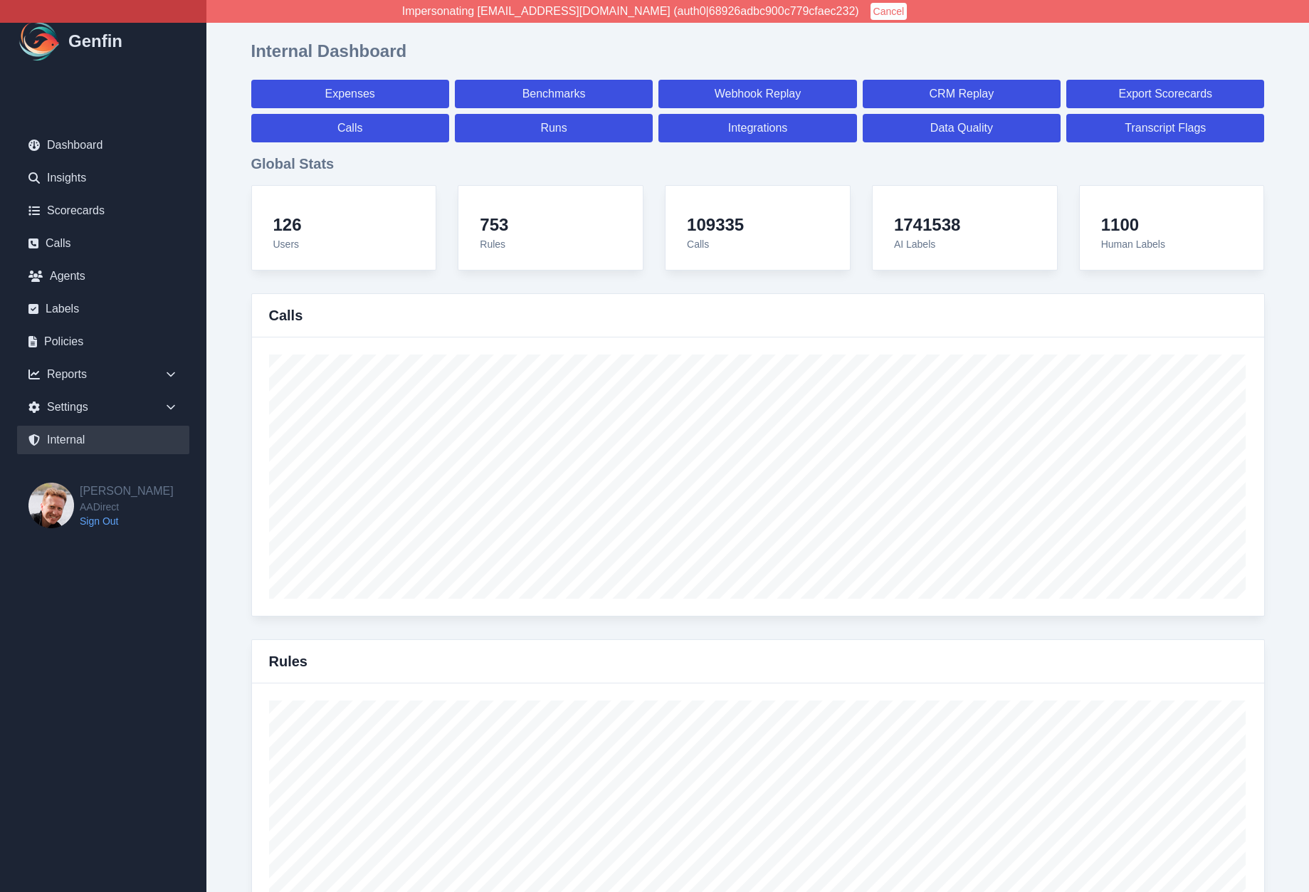
select select "paid"
select select "7"
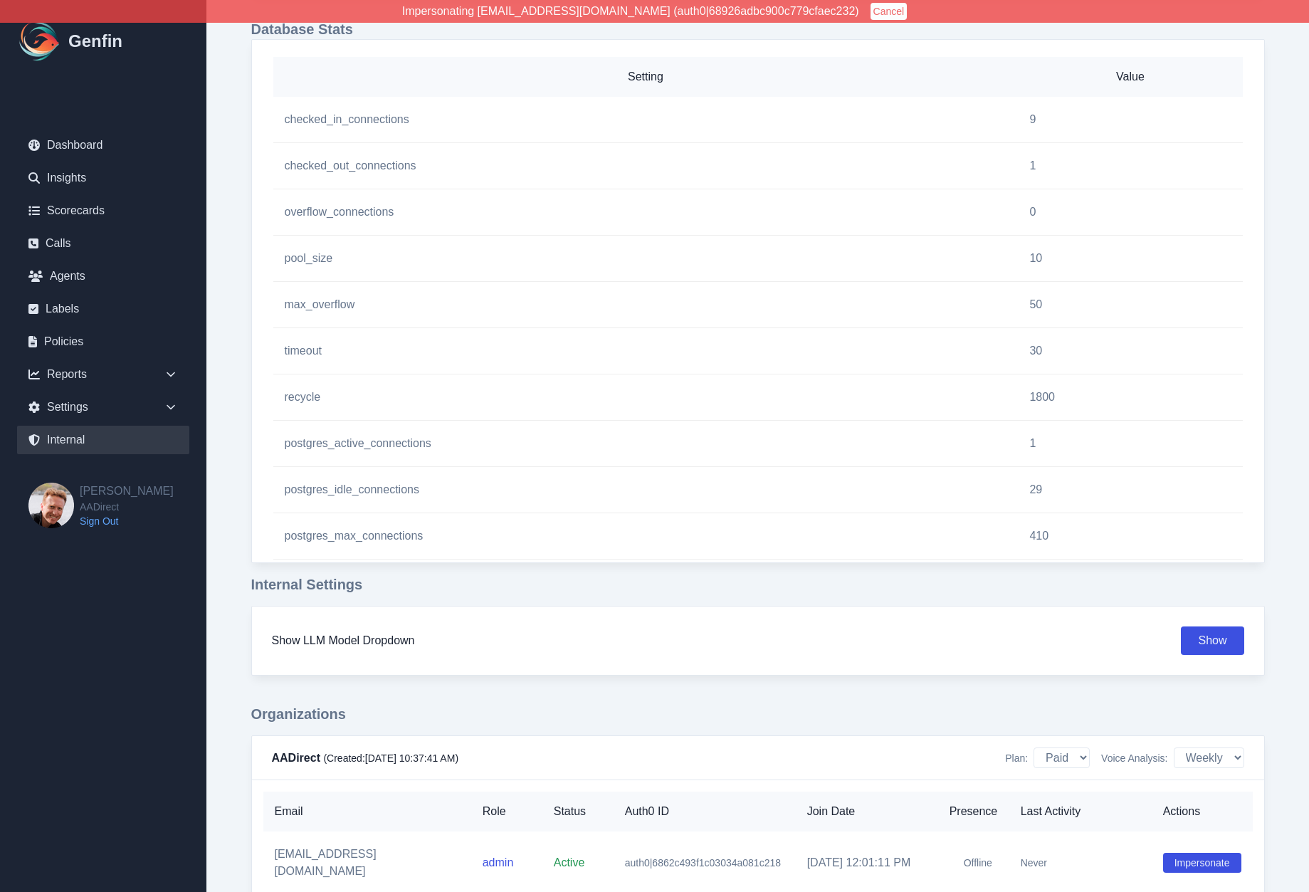
scroll to position [1311, 0]
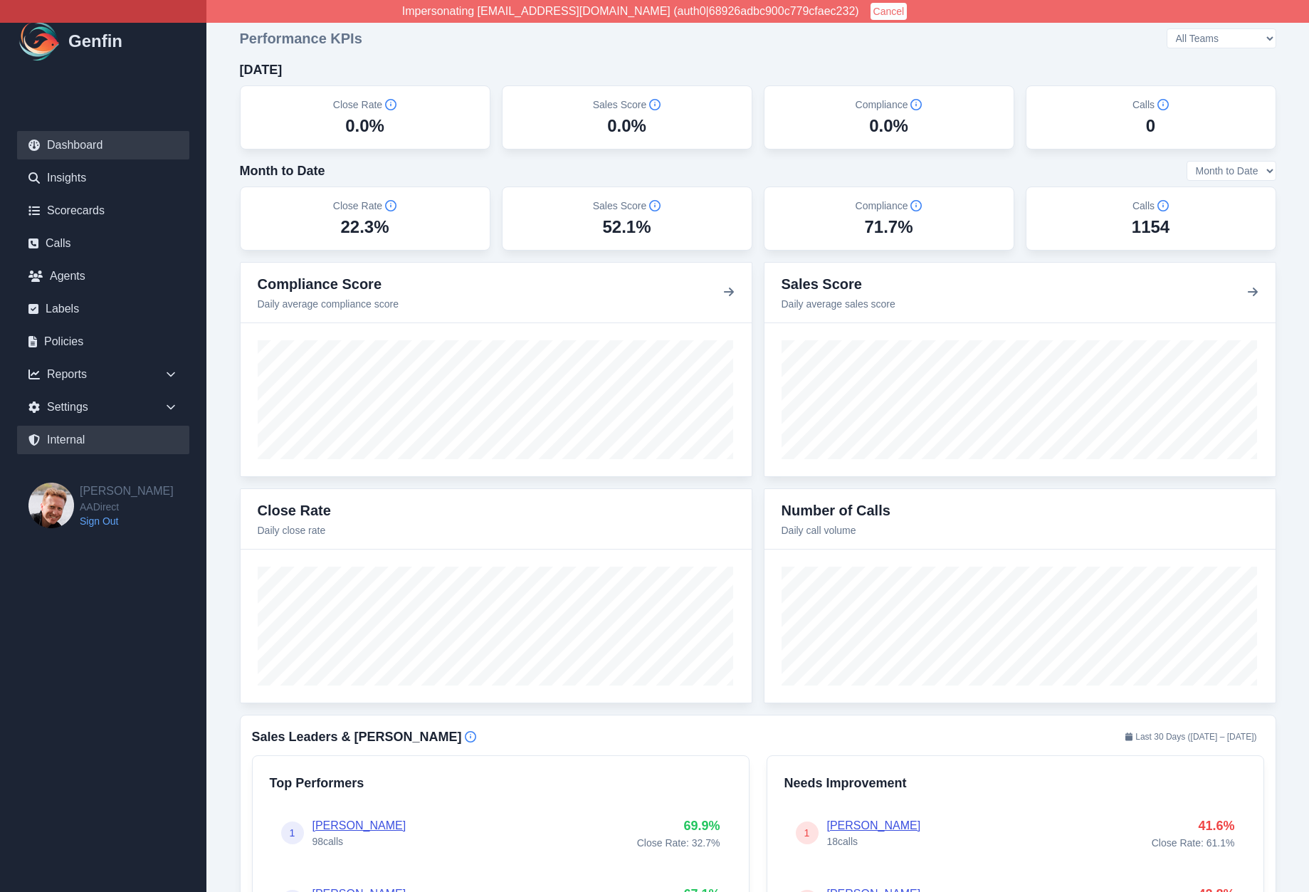
click at [79, 441] on link "Internal" at bounding box center [103, 440] width 172 height 28
select select "paid"
select select "7"
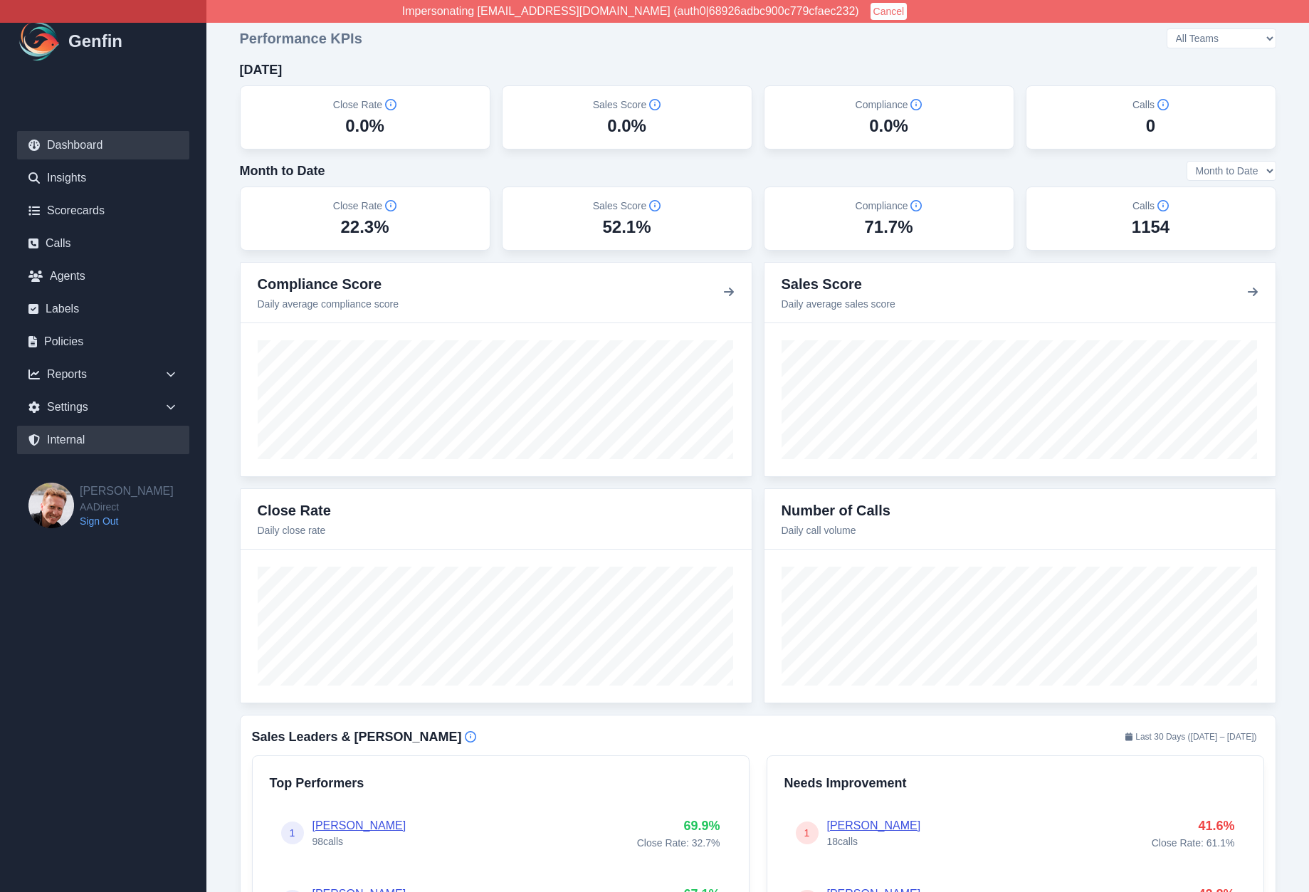
select select "7"
select select "paid"
select select "7"
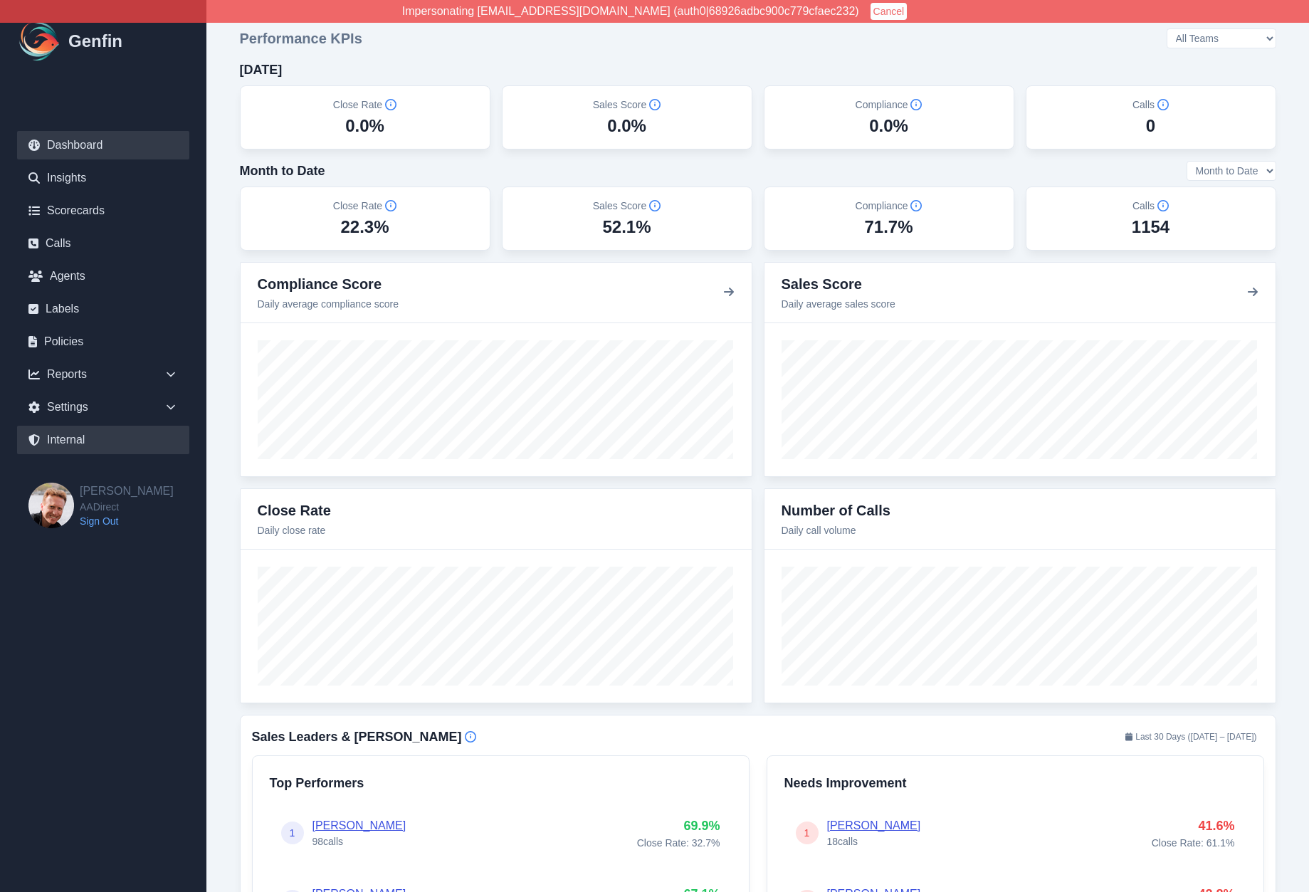
select select "7"
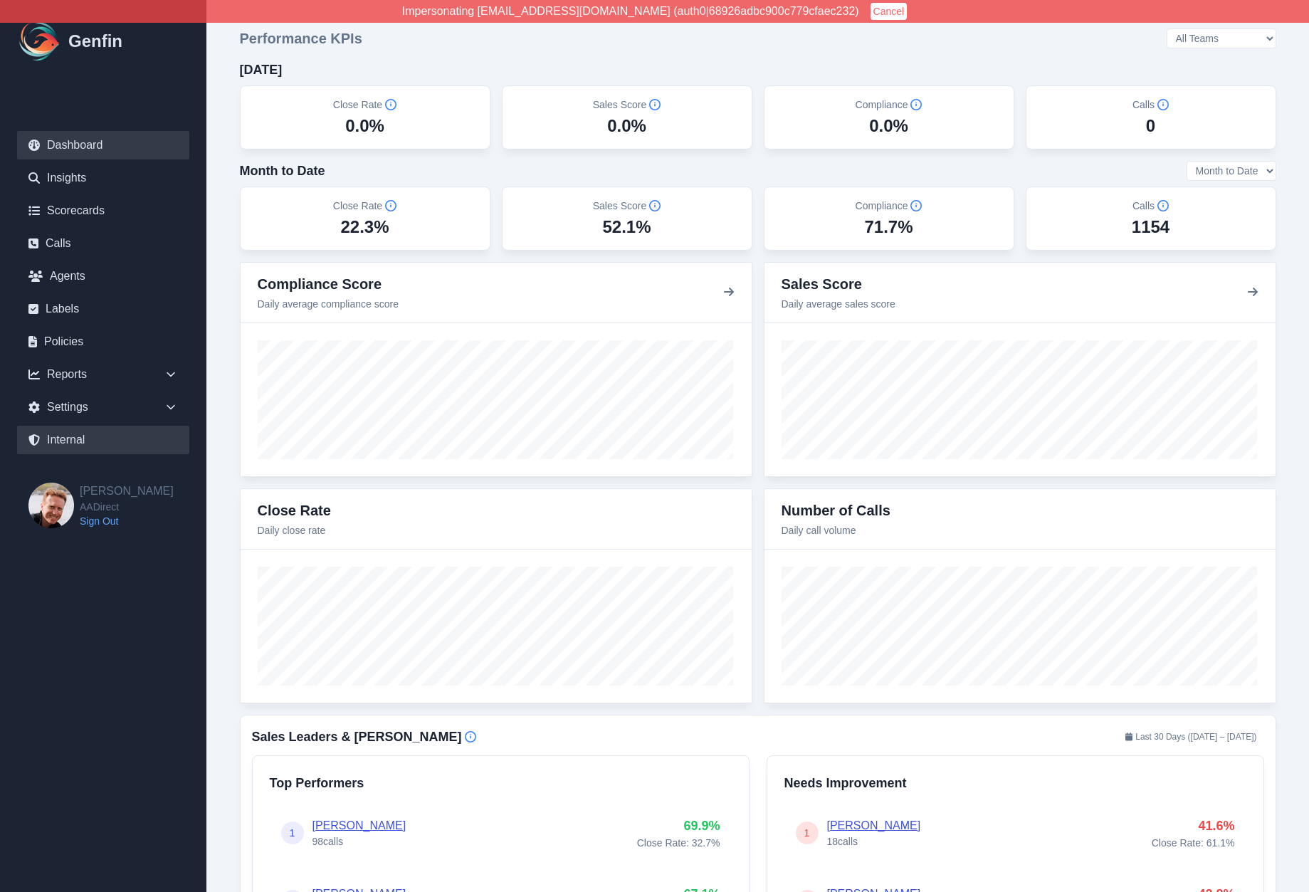
select select "7"
select select "paid"
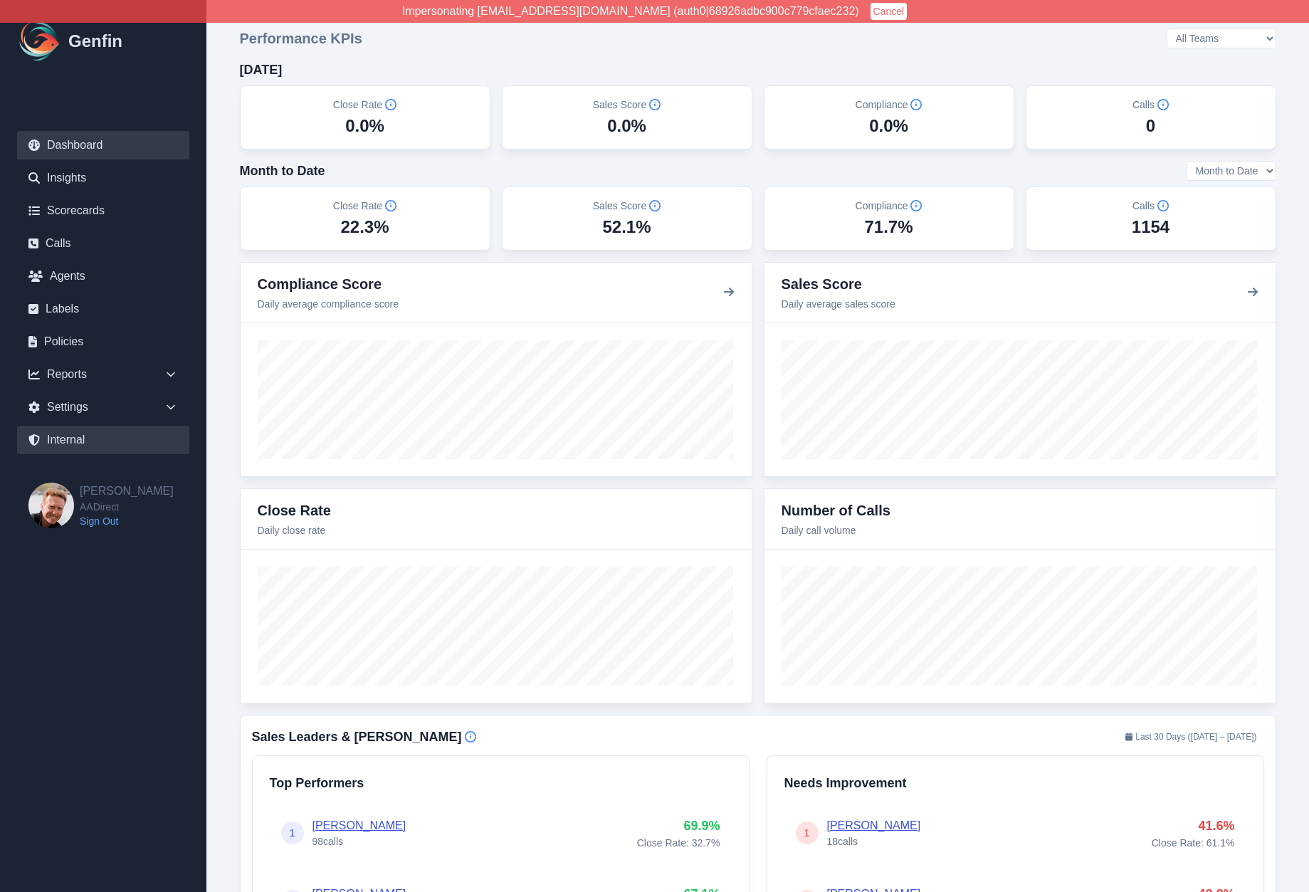
select select "7"
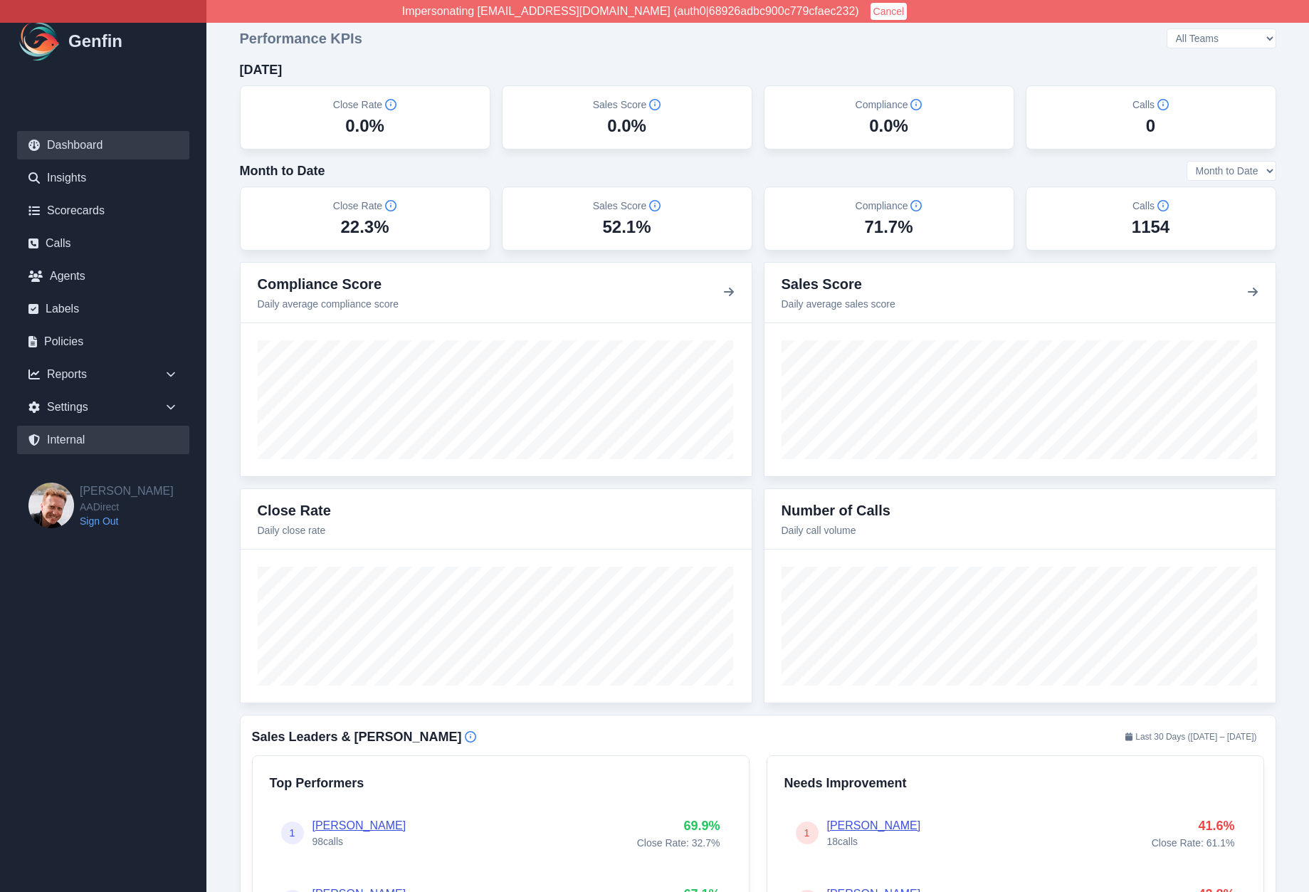
select select "7"
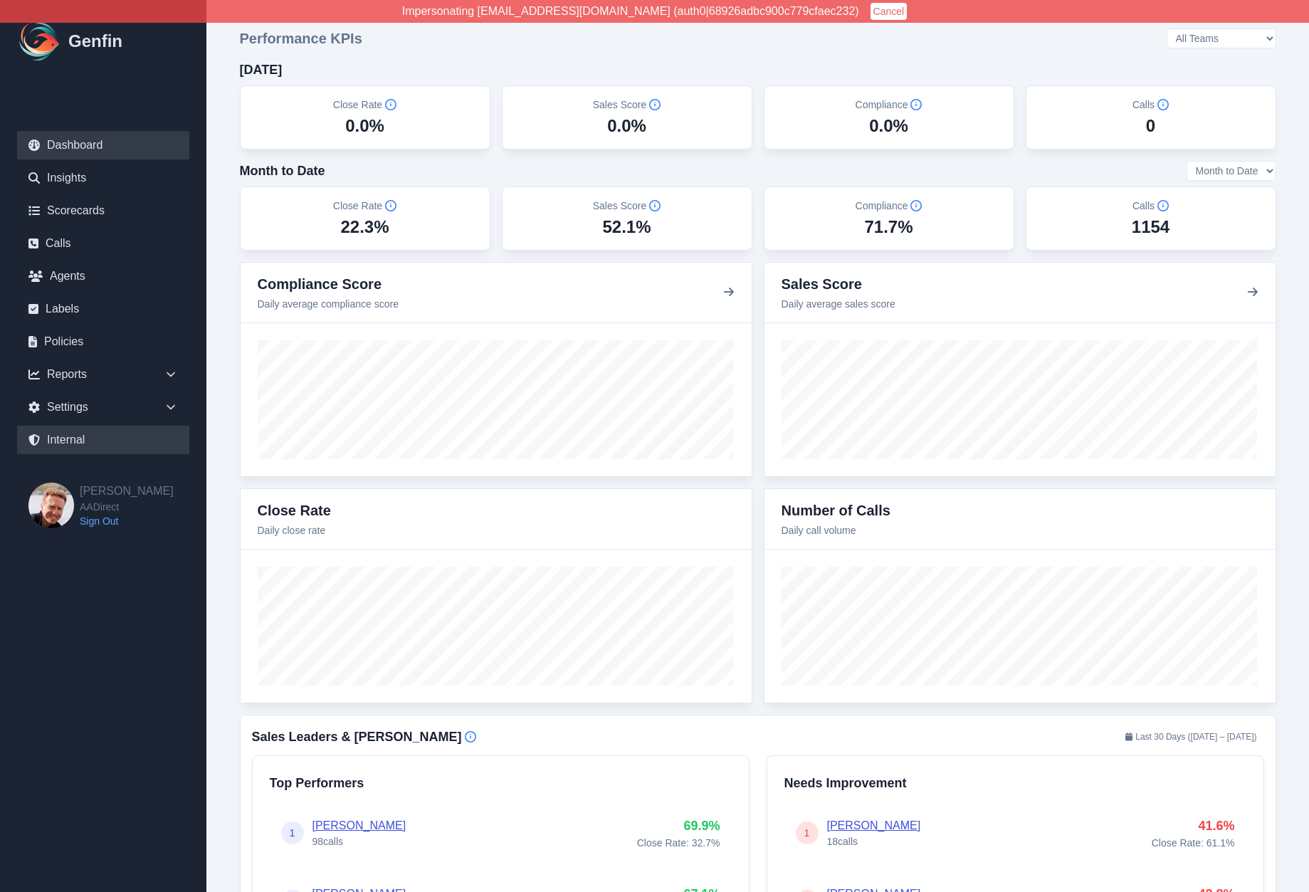
select select "7"
select select "paid"
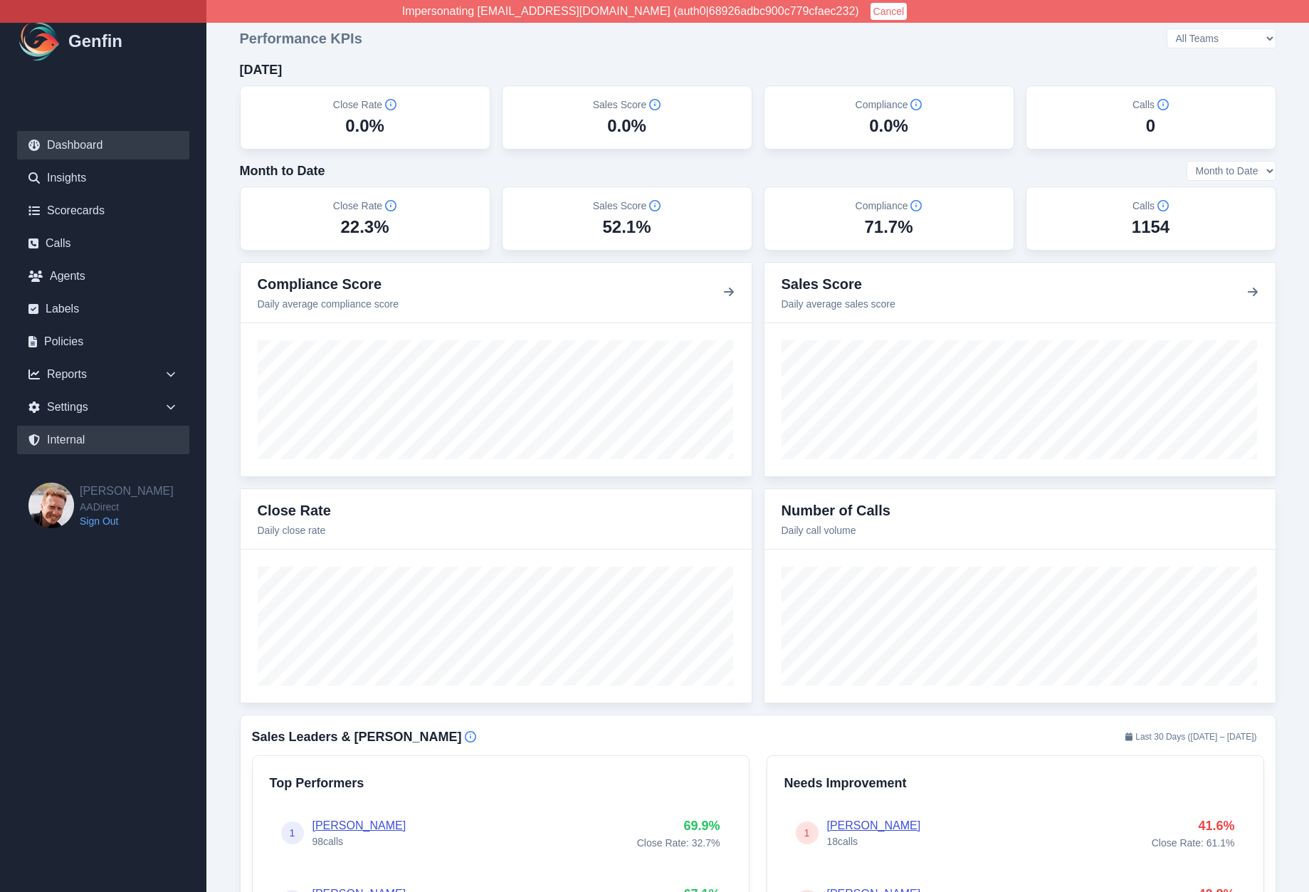
select select "7"
select select "paid"
select select "7"
select select "paid"
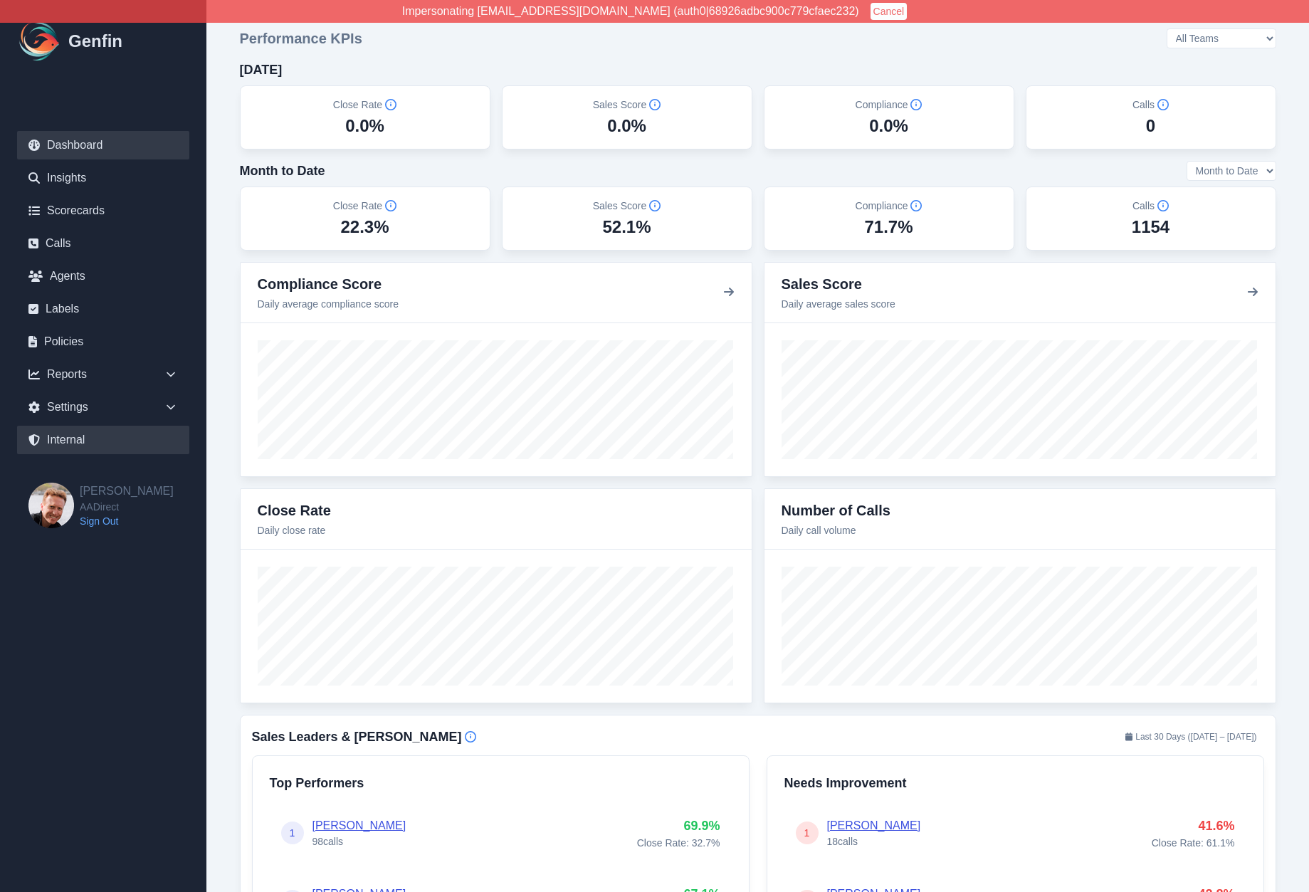
select select "7"
select select "paid"
select select "7"
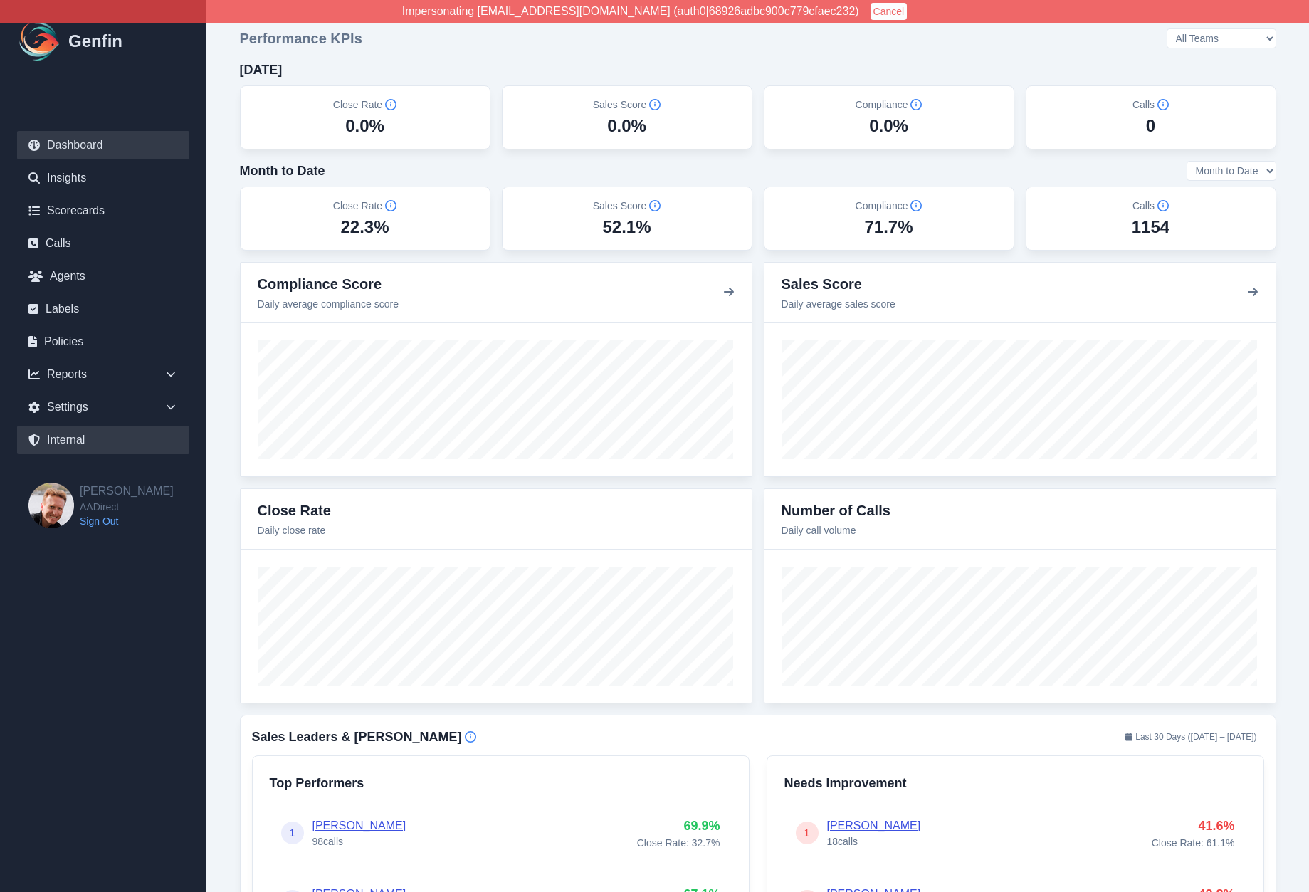
select select "paid"
select select "7"
select select "paid"
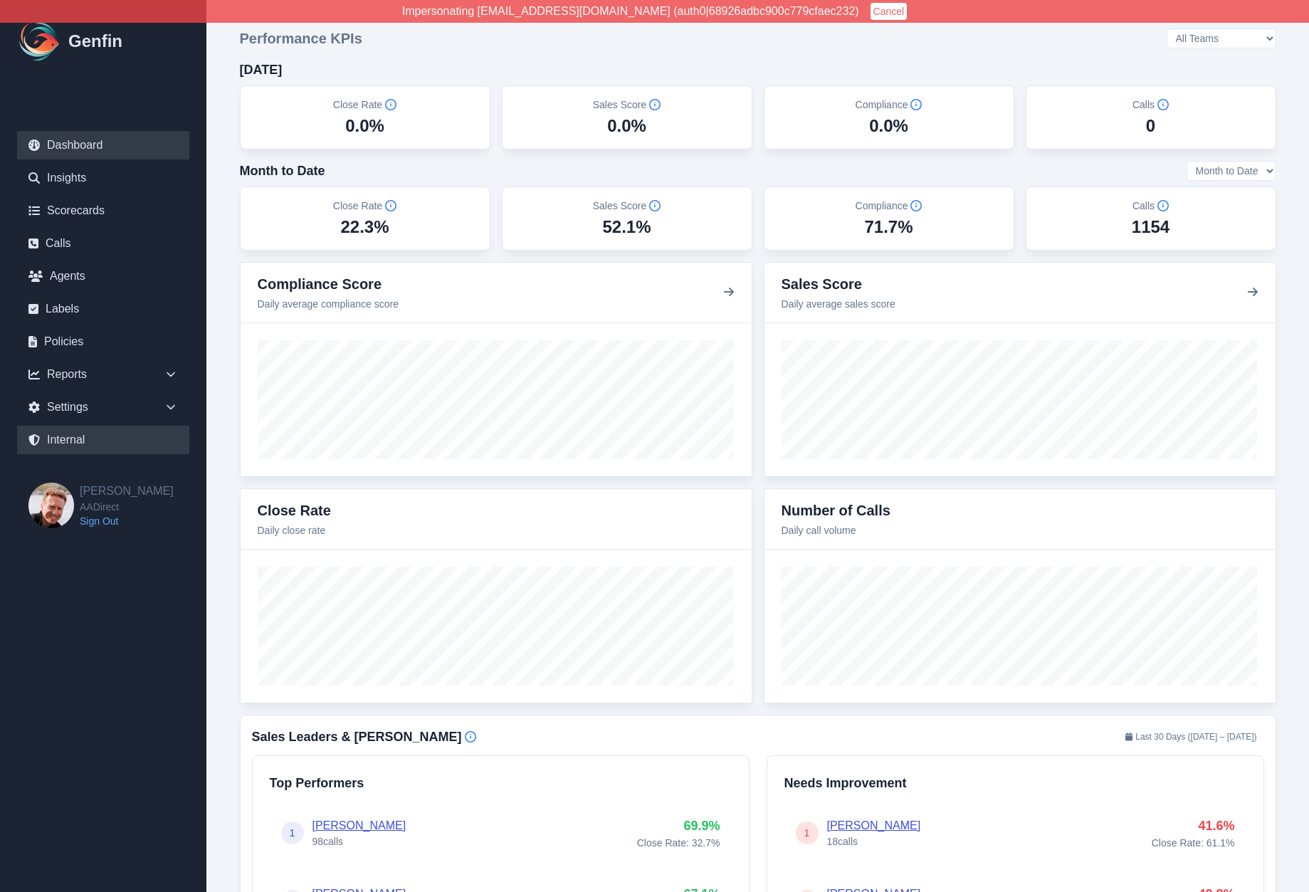
select select "7"
select select "paid"
select select "7"
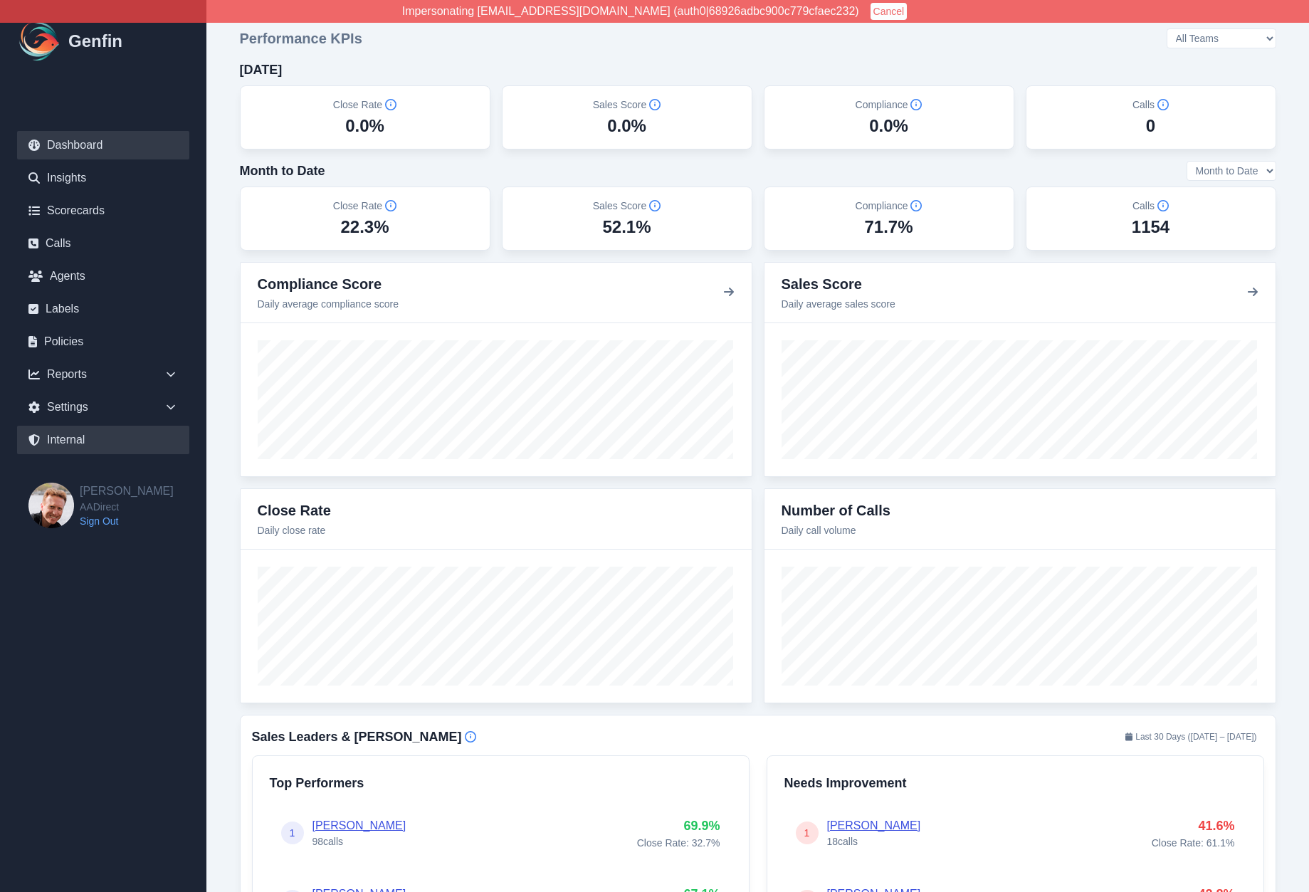
select select "paid"
select select "7"
select select "paid"
select select "7"
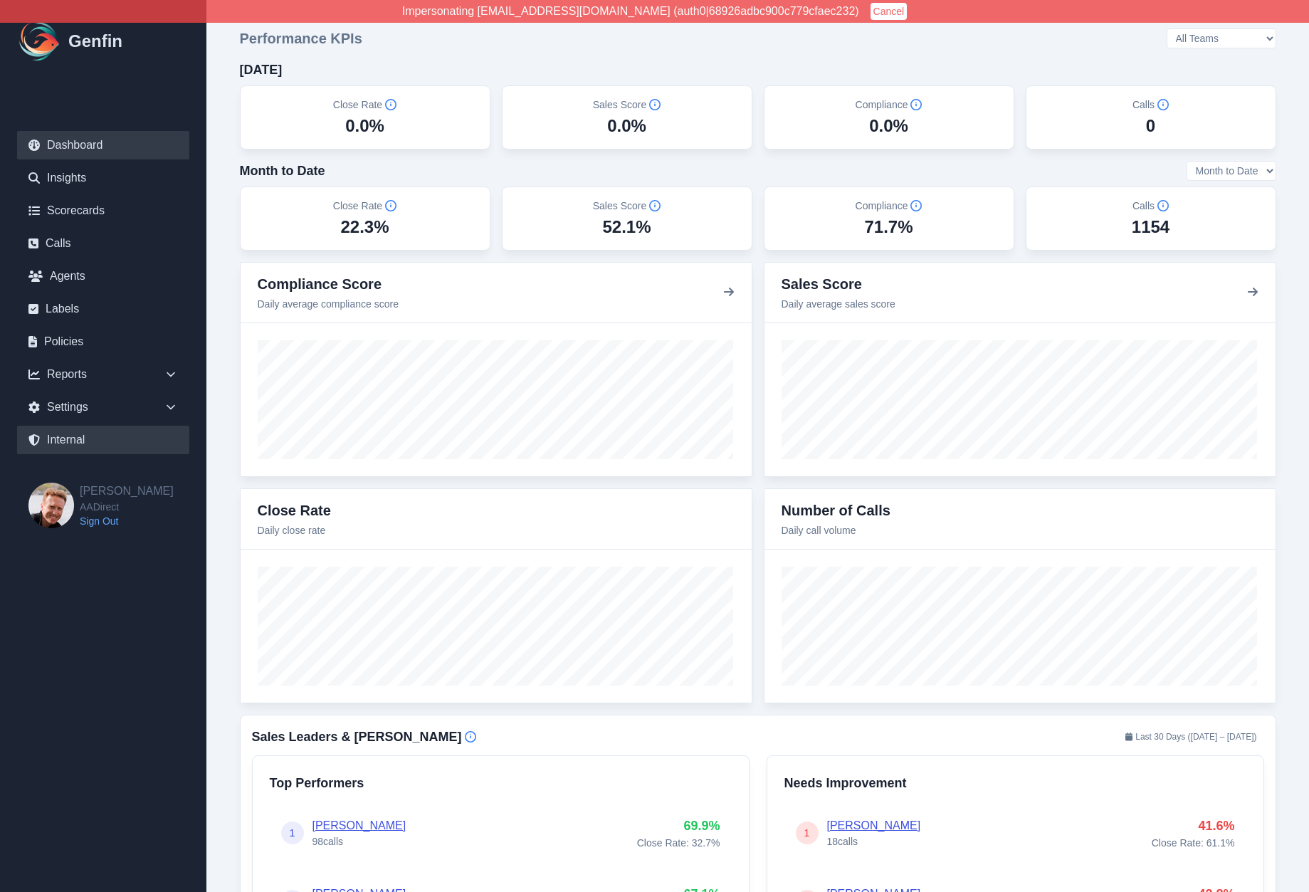
select select "7"
select select "paid"
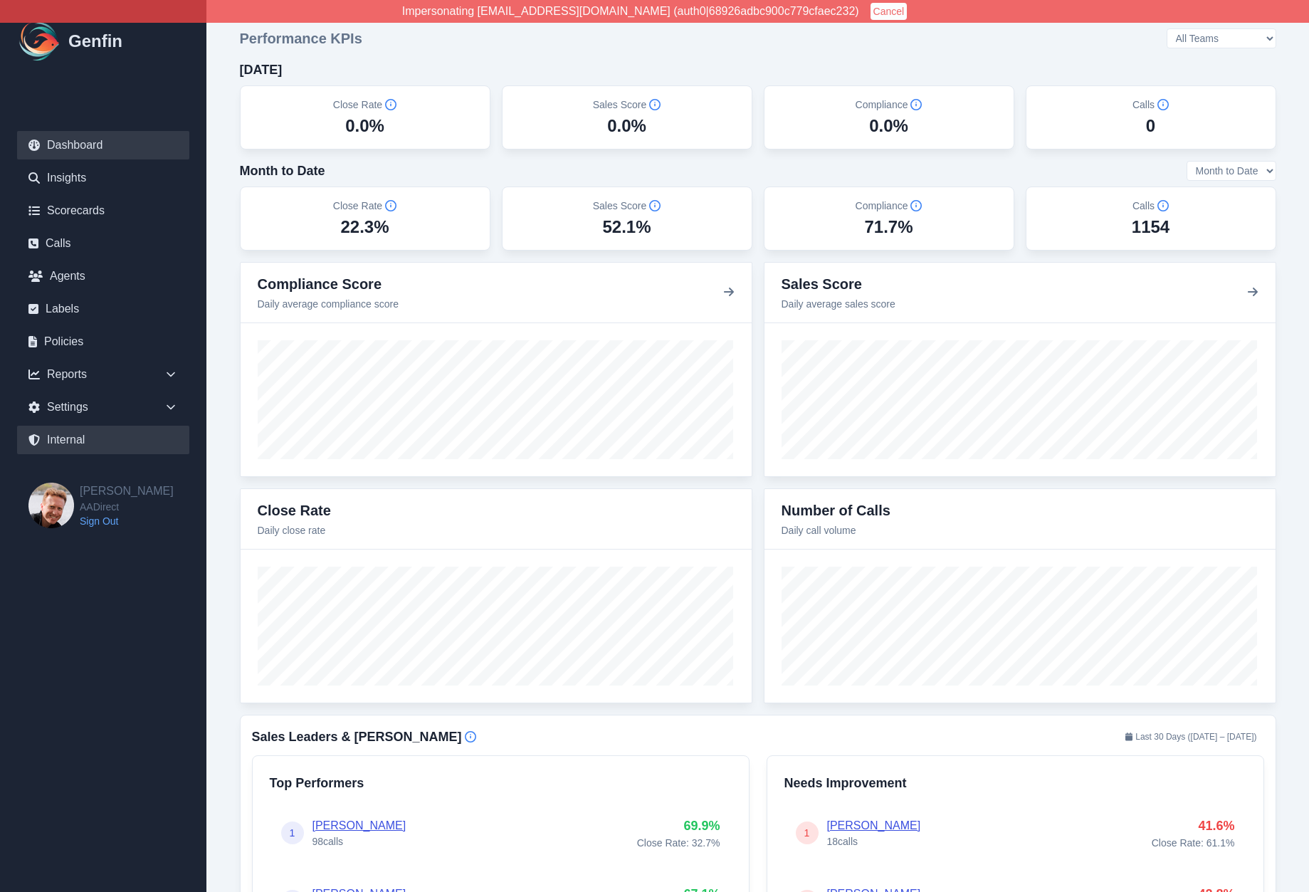
select select "7"
select select "paid"
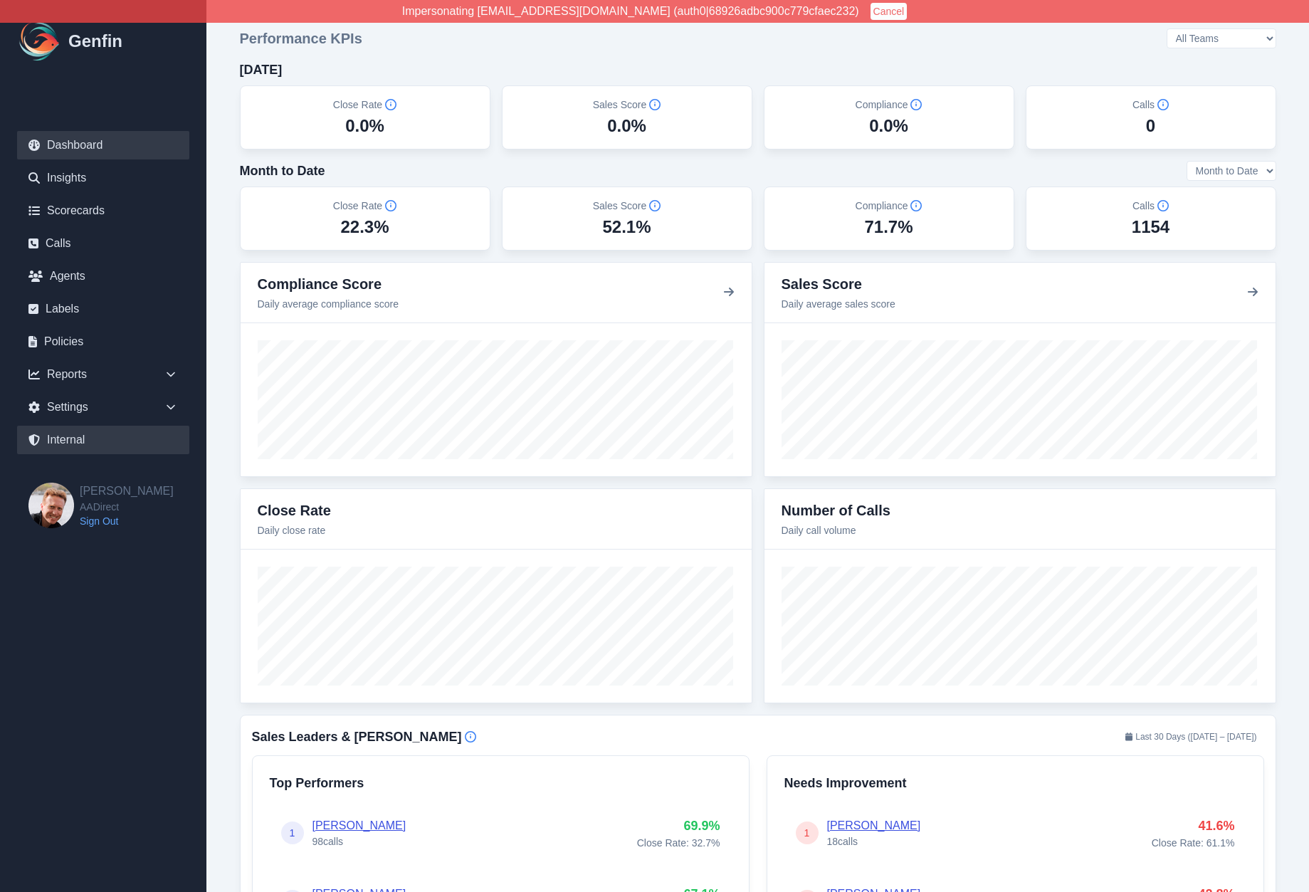
select select "7"
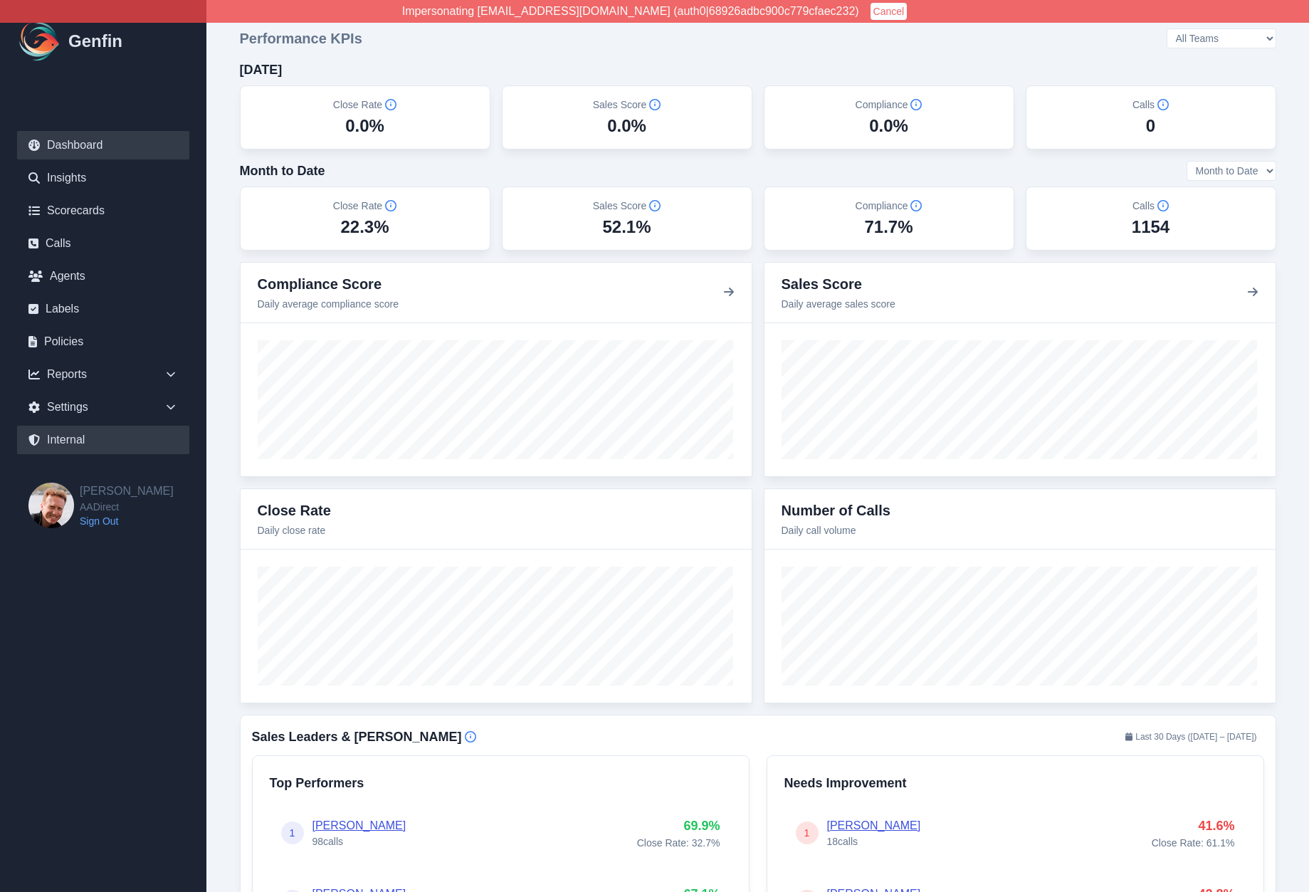
select select "7"
select select "paid"
select select "7"
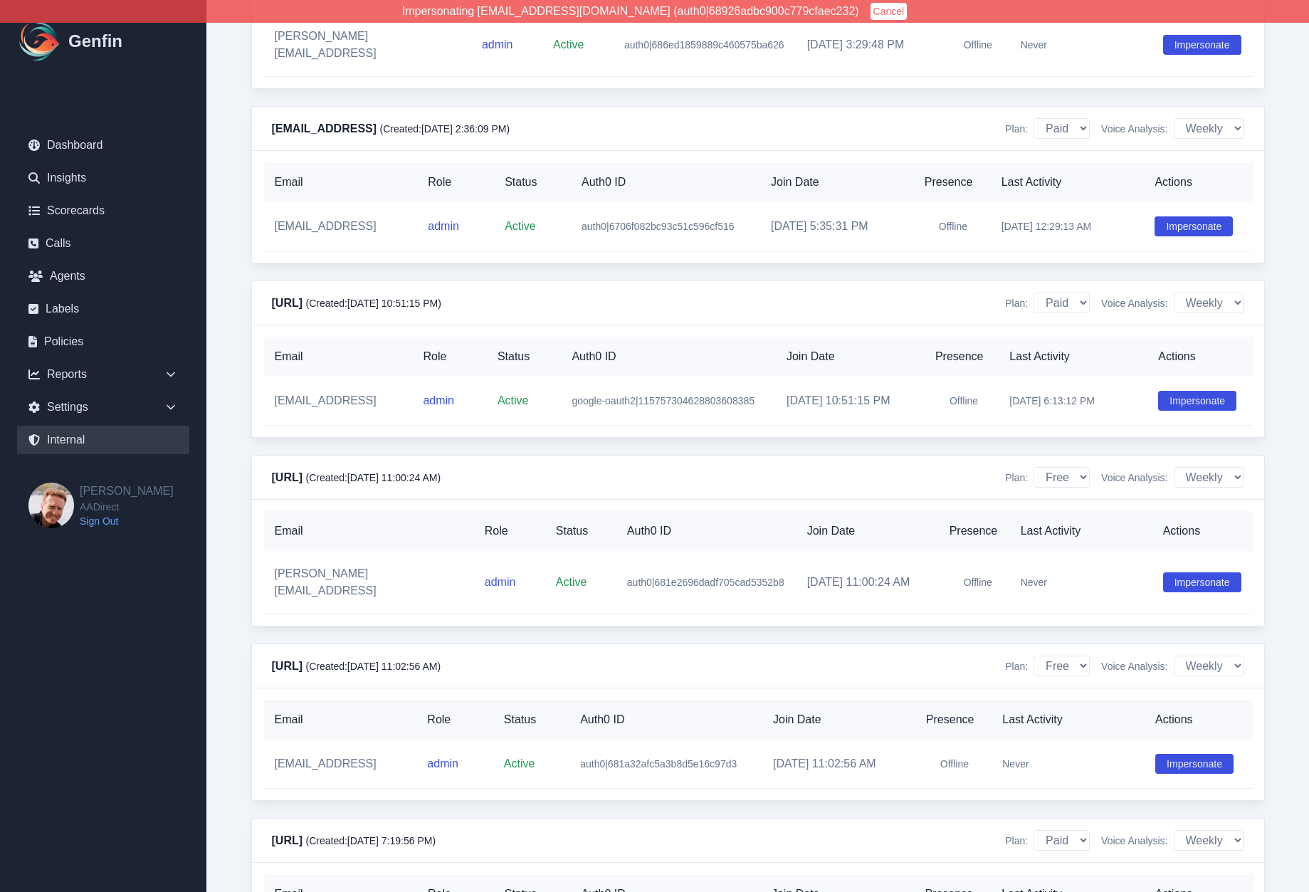
scroll to position [12802, 0]
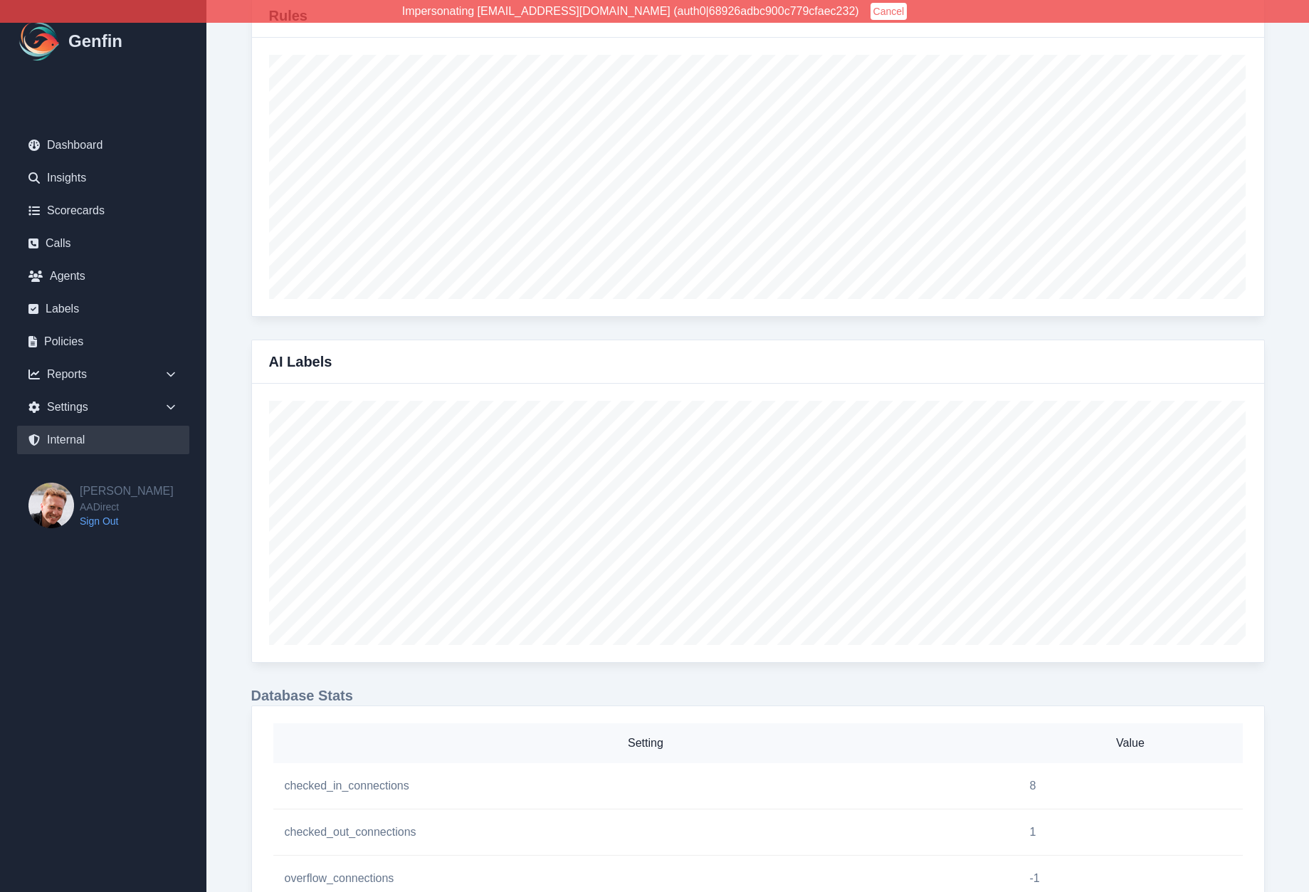
scroll to position [0, 0]
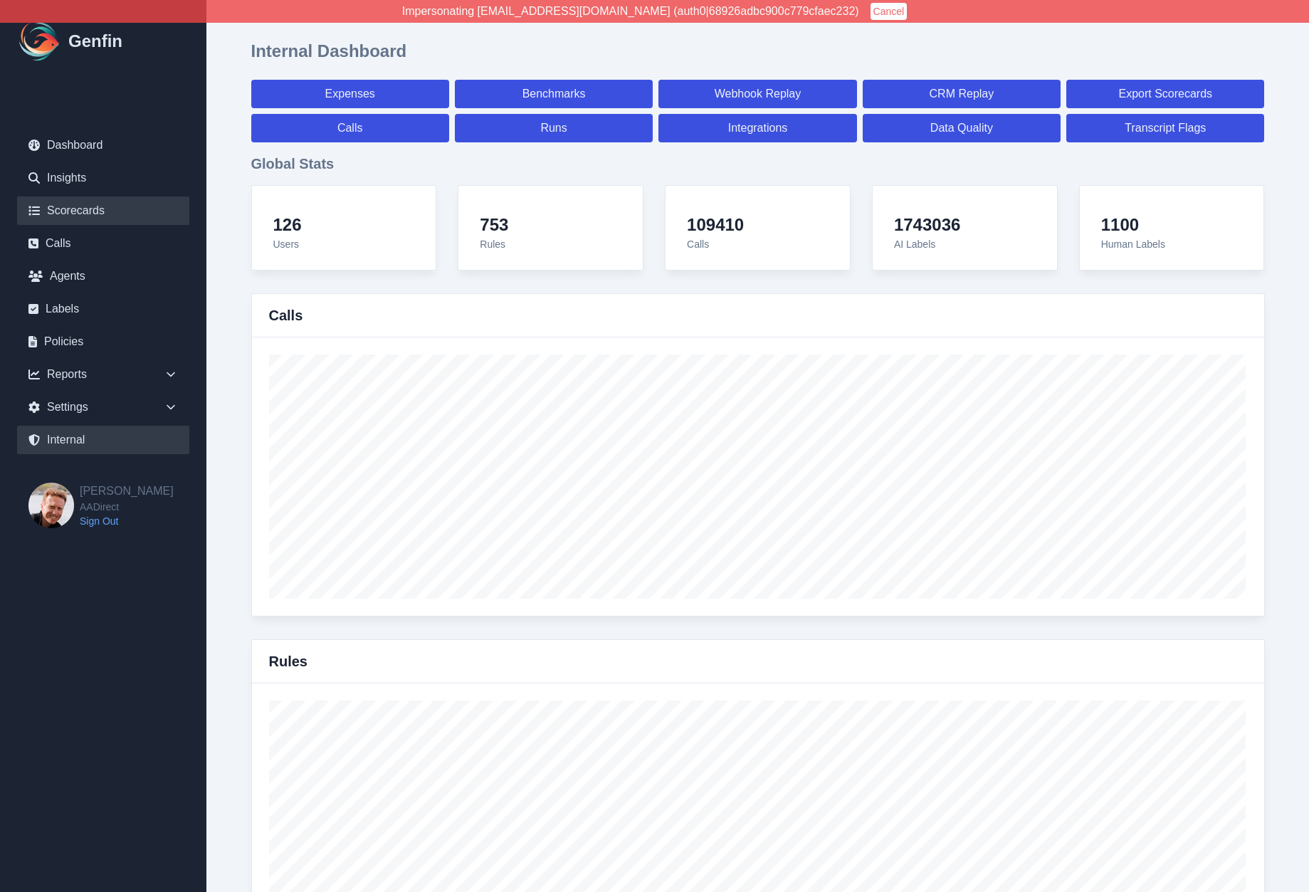
click at [78, 216] on link "Scorecards" at bounding box center [103, 210] width 172 height 28
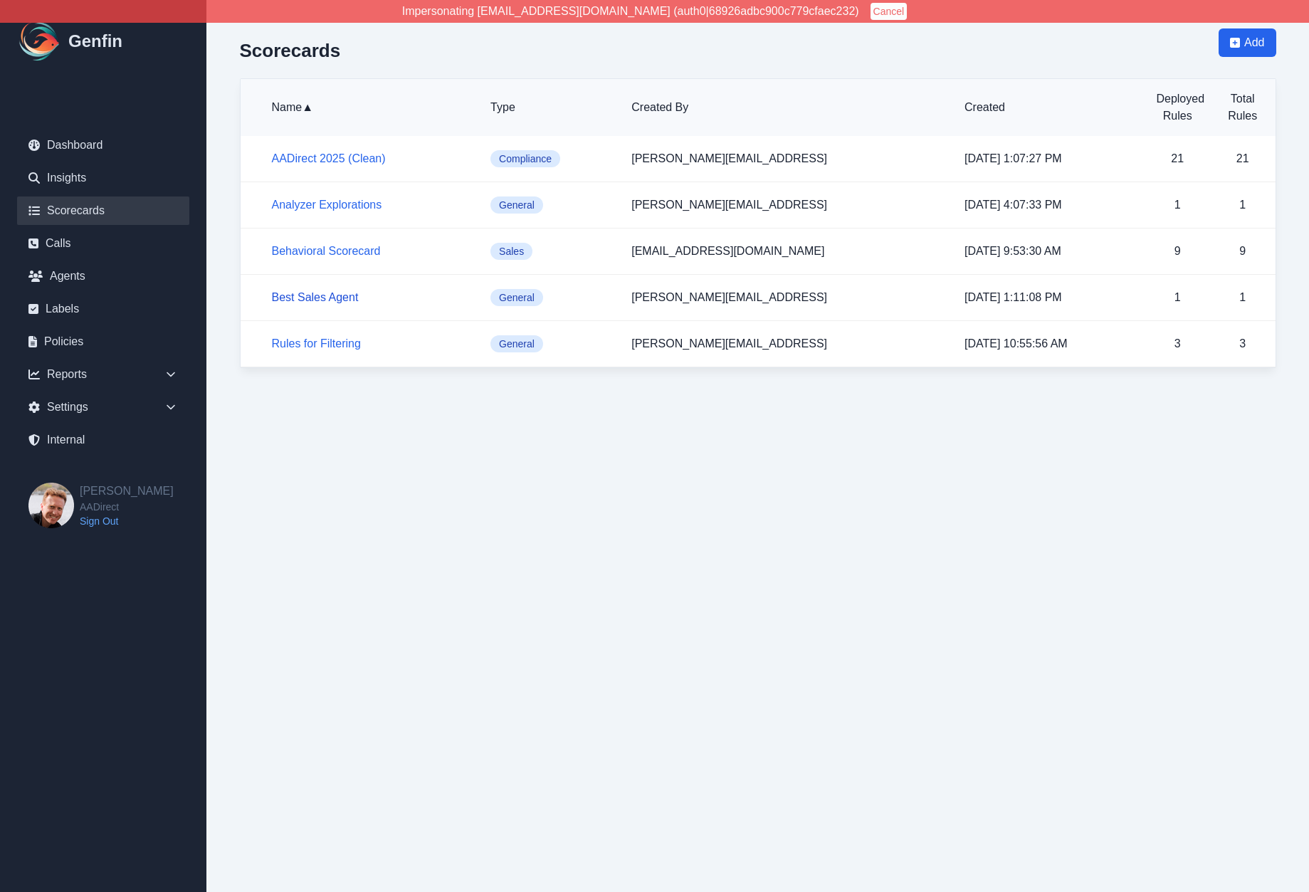
click at [322, 296] on link "Best Sales Agent" at bounding box center [315, 297] width 87 height 12
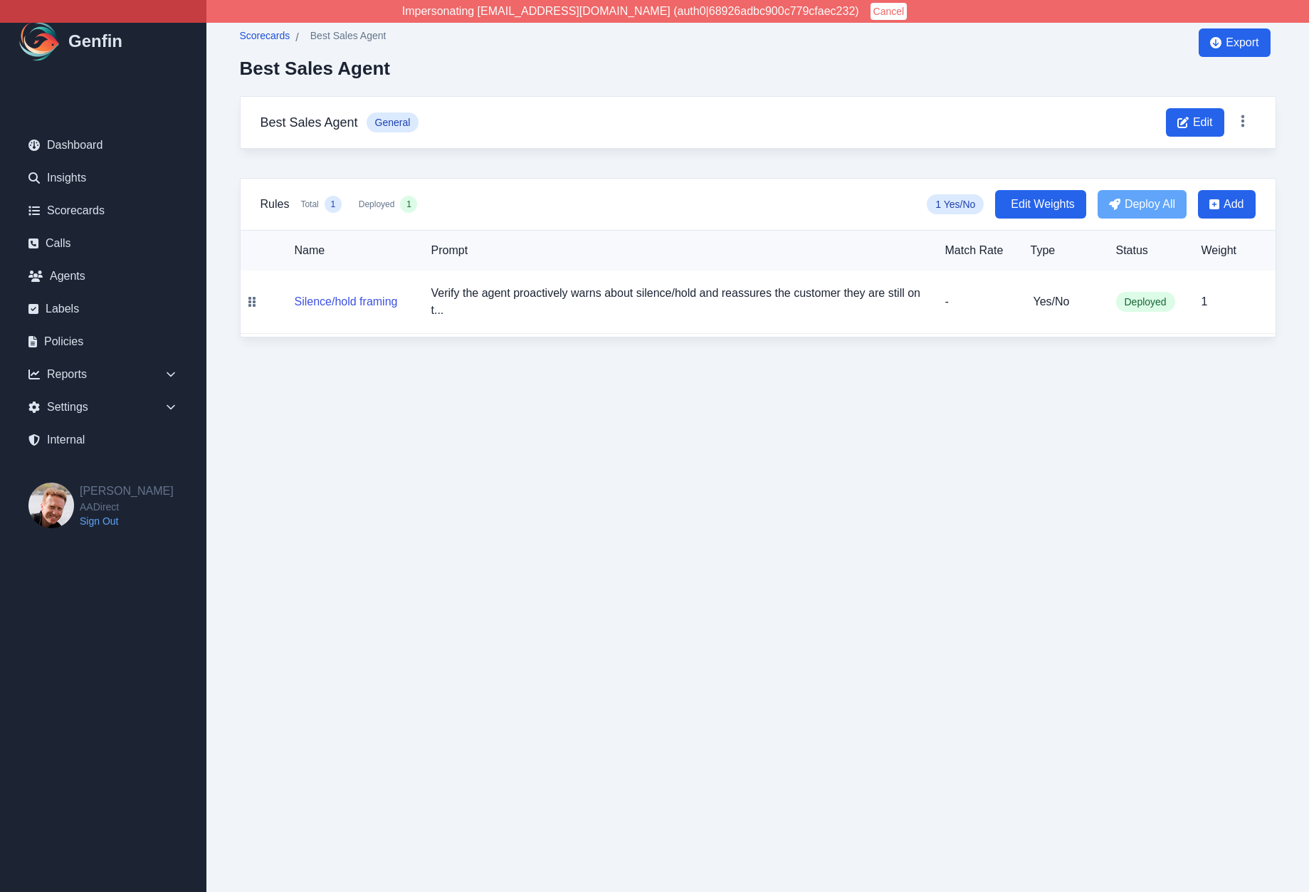
click at [250, 30] on span "Scorecards" at bounding box center [265, 35] width 51 height 14
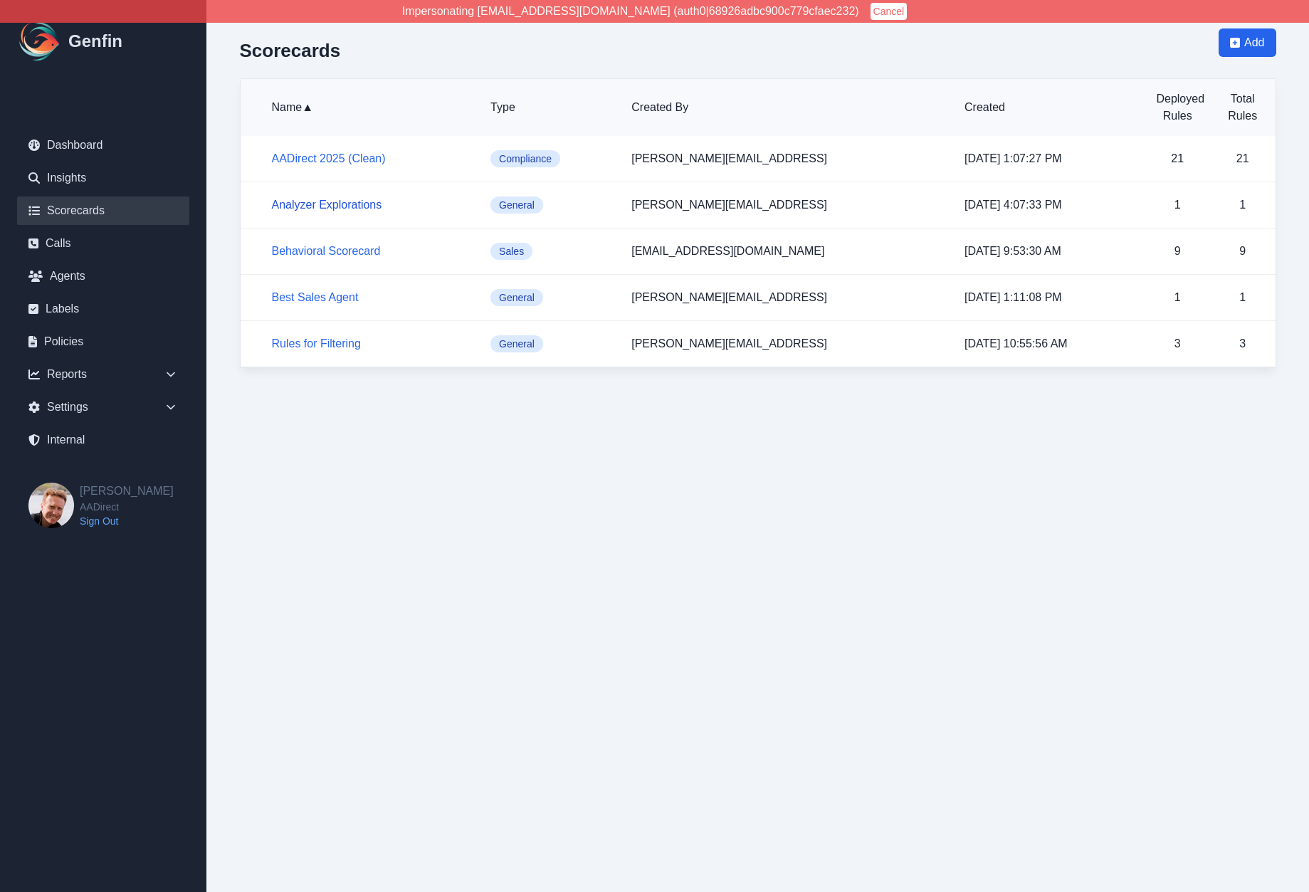
click at [339, 205] on link "Analyzer Explorations" at bounding box center [327, 205] width 110 height 12
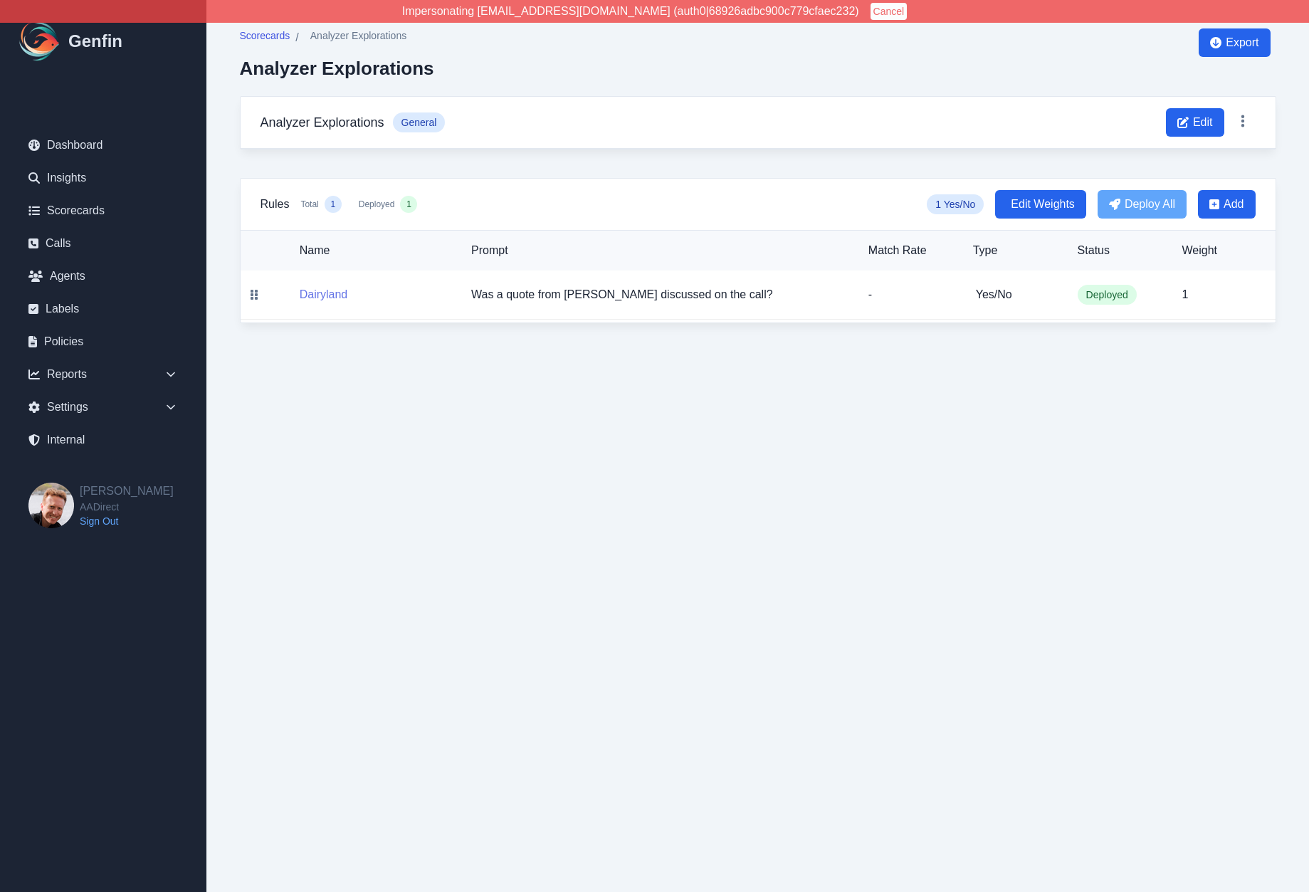
click at [323, 296] on button "Dairyland" at bounding box center [324, 294] width 48 height 17
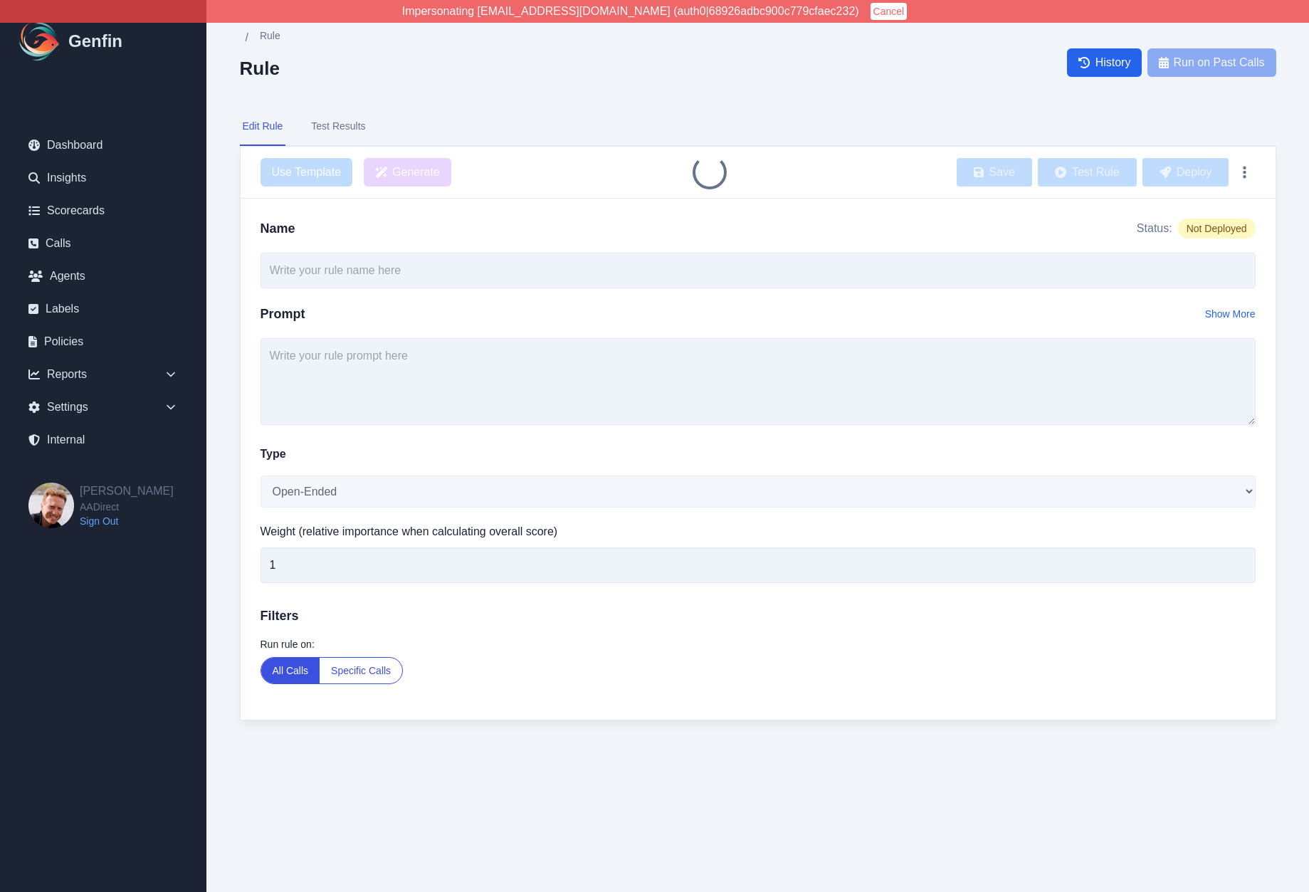
type input "Dairyland"
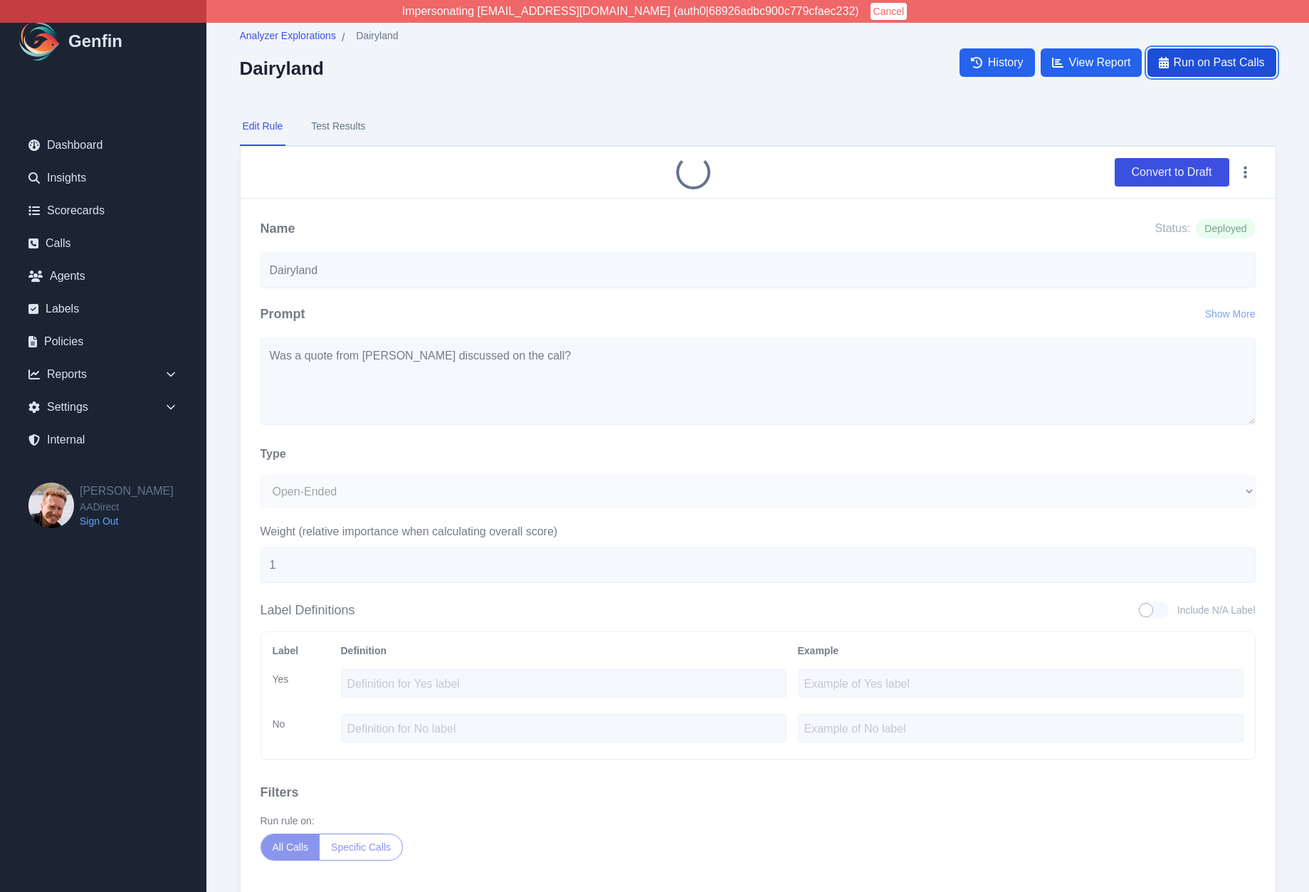
click at [1168, 61] on button "Run on Past Calls" at bounding box center [1211, 62] width 128 height 28
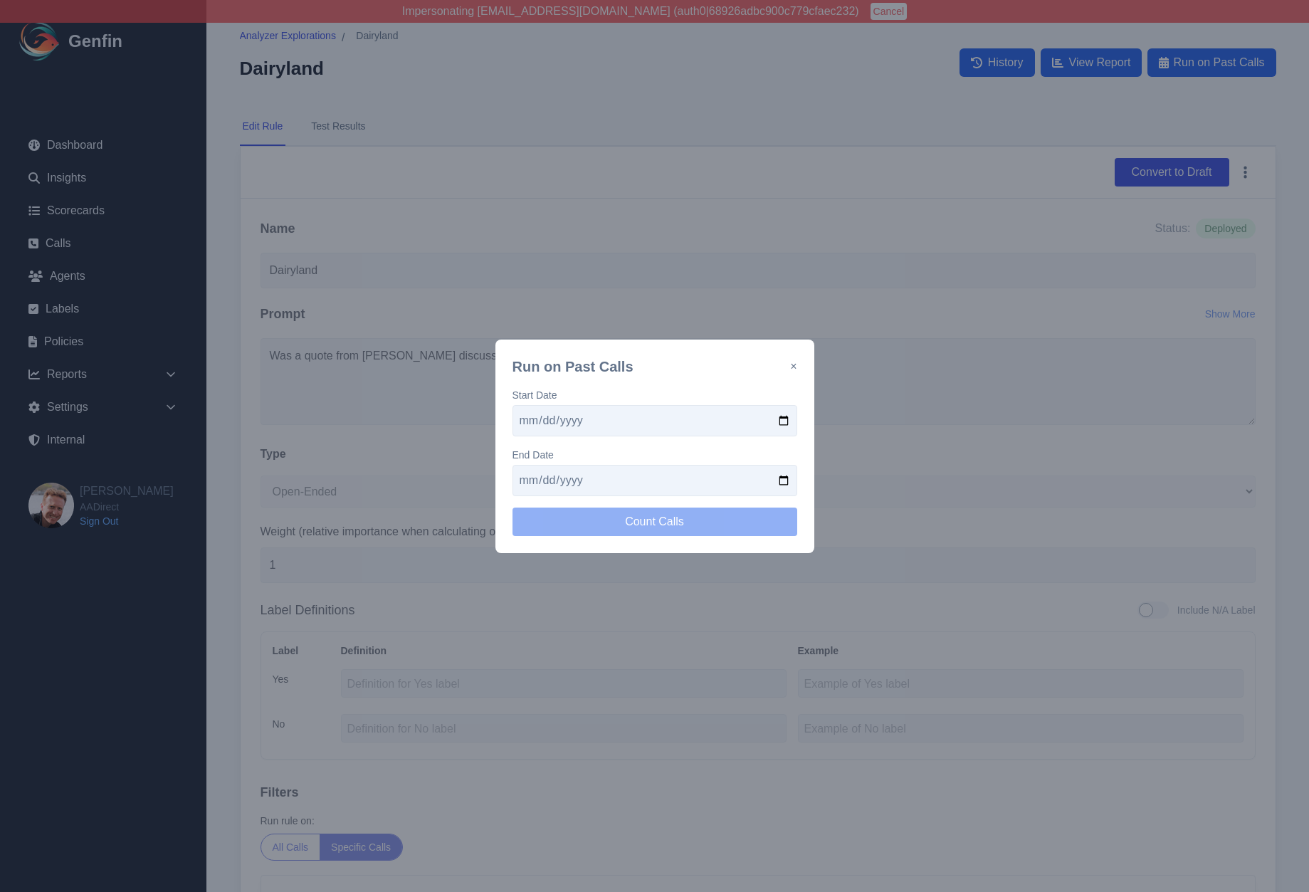
click at [795, 422] on input "date" at bounding box center [654, 420] width 285 height 31
click at [784, 421] on input "date" at bounding box center [654, 420] width 285 height 31
type input "2025-09-01"
click at [782, 482] on input "date" at bounding box center [654, 480] width 285 height 31
click at [576, 528] on button "Count Calls" at bounding box center [654, 521] width 285 height 28
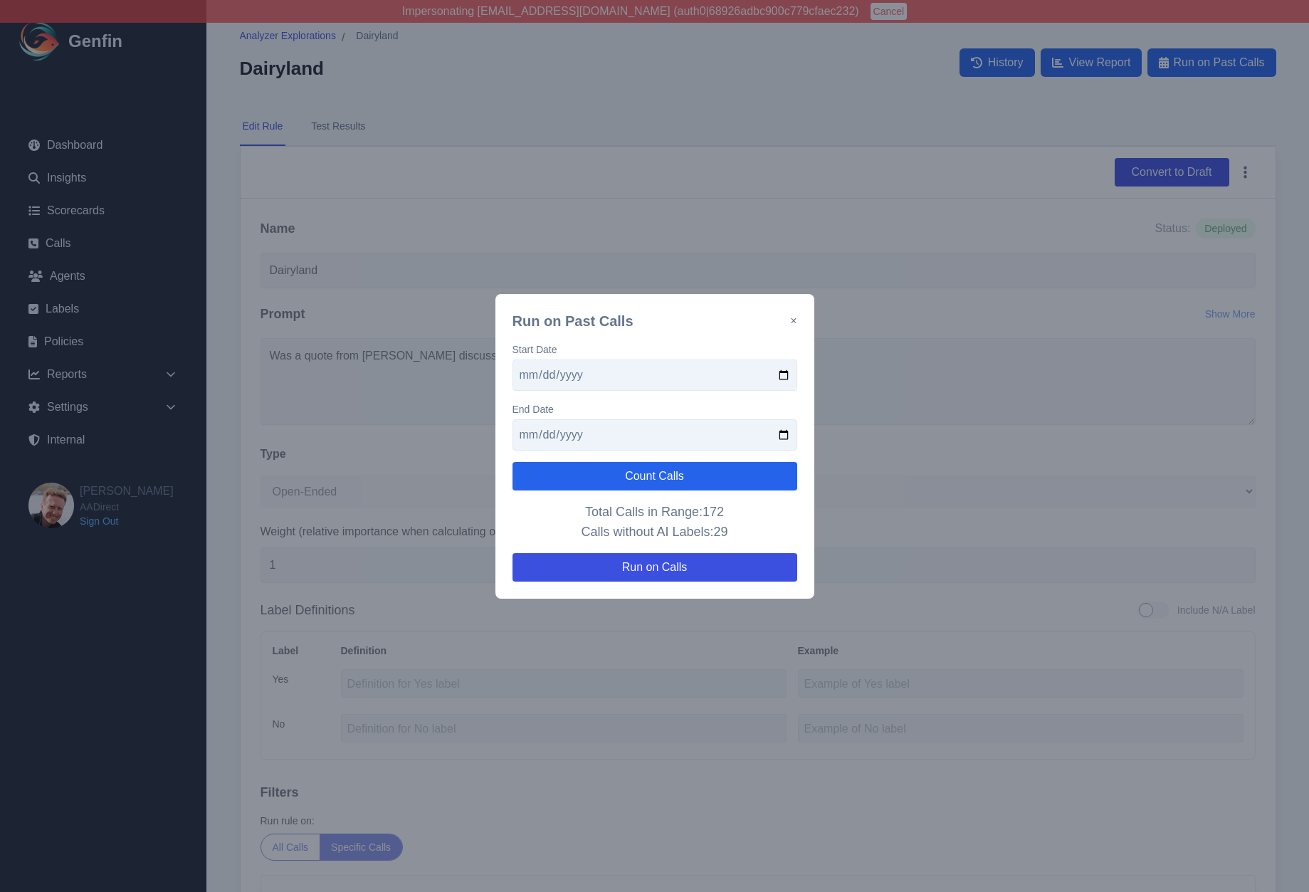
click at [540, 442] on input "2025-09-09" at bounding box center [654, 434] width 285 height 31
click at [584, 473] on button "Count Calls" at bounding box center [654, 476] width 285 height 28
click at [528, 436] on input "2025-10-09" at bounding box center [654, 434] width 285 height 31
click at [550, 485] on button "Count Calls" at bounding box center [654, 476] width 285 height 28
click at [544, 433] on input "2025-09-16" at bounding box center [654, 434] width 285 height 31
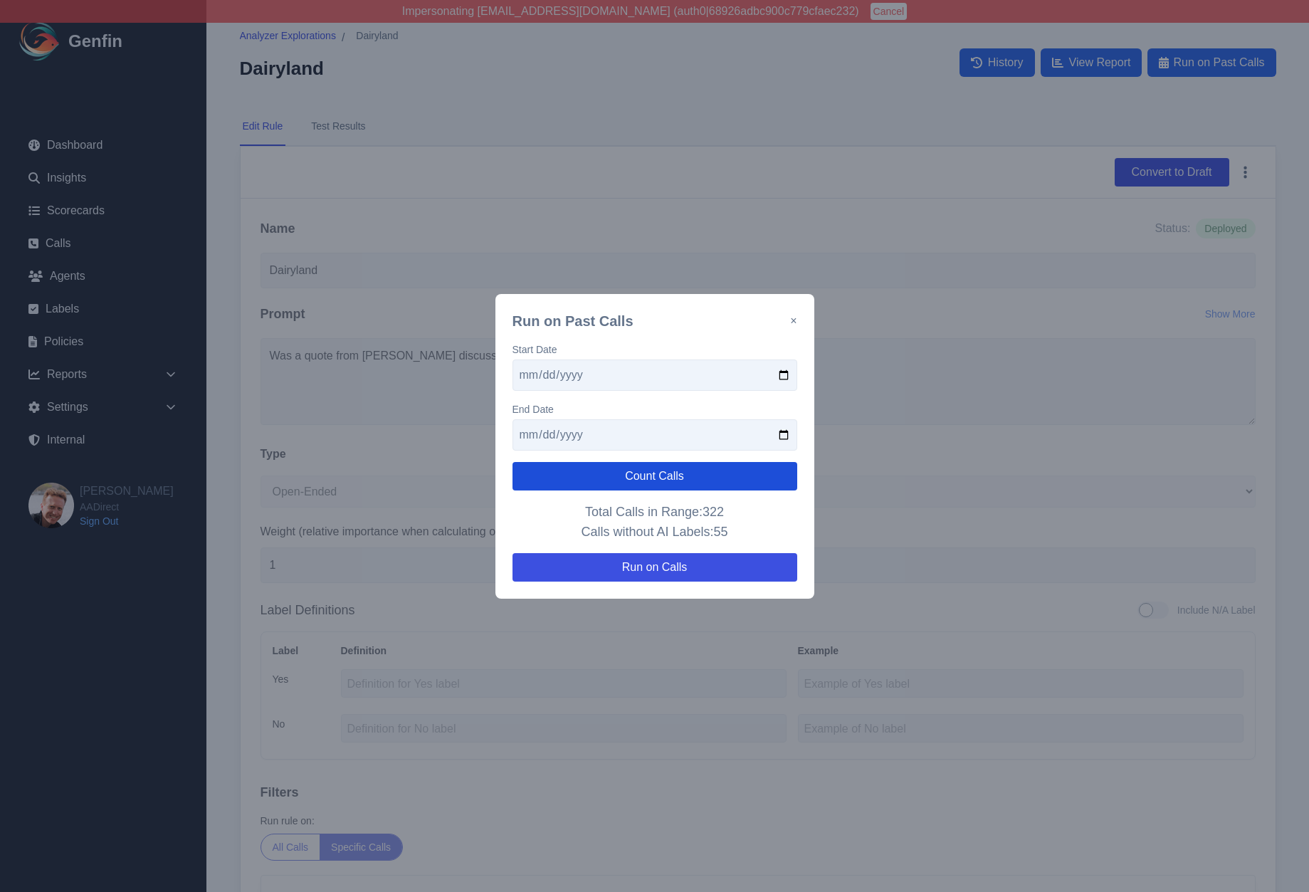
click at [559, 479] on button "Count Calls" at bounding box center [654, 476] width 285 height 28
click at [540, 434] on input "2025-09-19" at bounding box center [654, 434] width 285 height 31
click at [551, 477] on button "Count Calls" at bounding box center [654, 476] width 285 height 28
click at [542, 433] on input "2025-09-22" at bounding box center [654, 434] width 285 height 31
click at [551, 484] on button "Count Calls" at bounding box center [654, 476] width 285 height 28
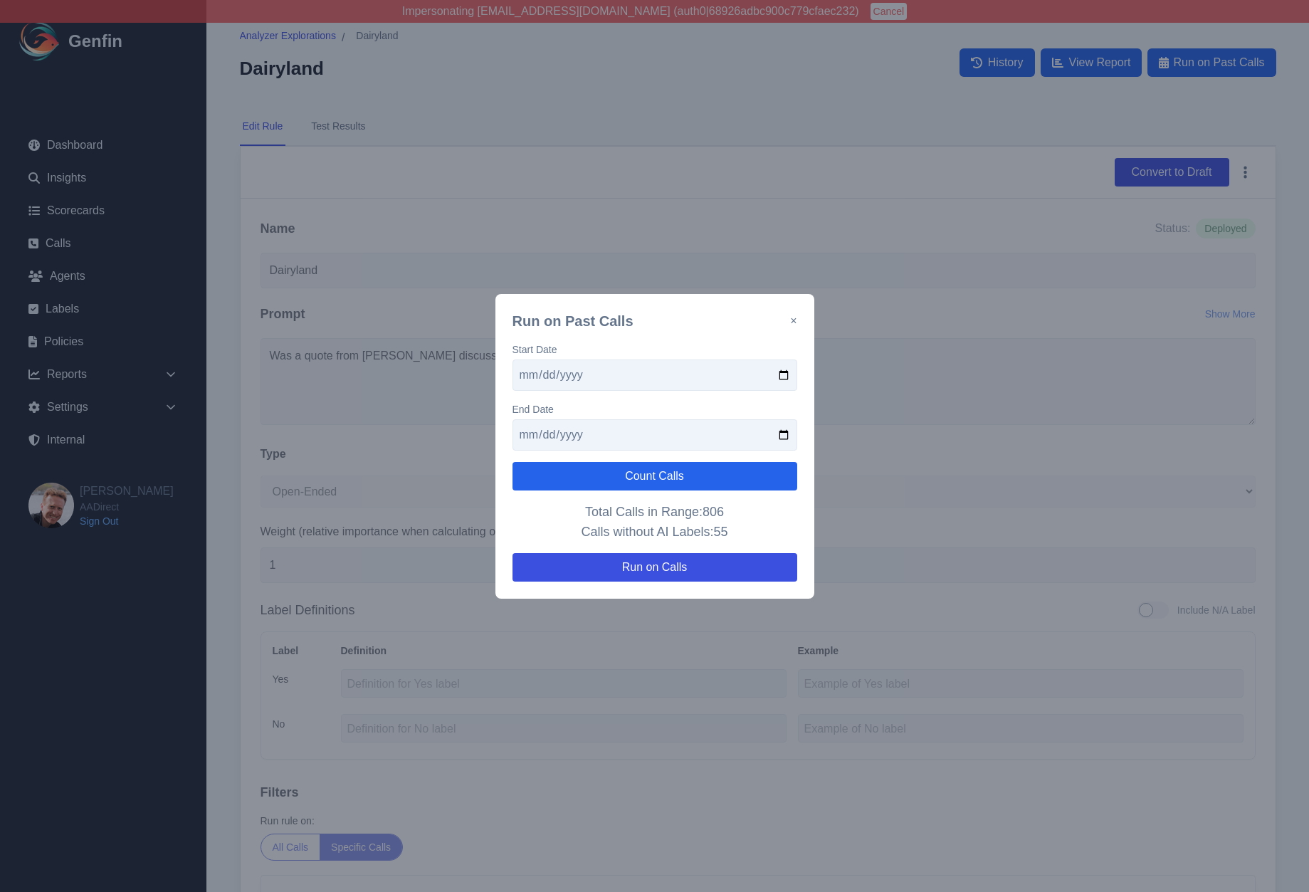
click at [542, 436] on input "2025-09-25" at bounding box center [654, 434] width 285 height 31
click at [547, 471] on button "Count Calls" at bounding box center [654, 476] width 285 height 28
click at [542, 426] on input "2025-09-28" at bounding box center [654, 434] width 285 height 31
type input "2025-09-29"
click at [549, 473] on button "Count Calls" at bounding box center [654, 476] width 285 height 28
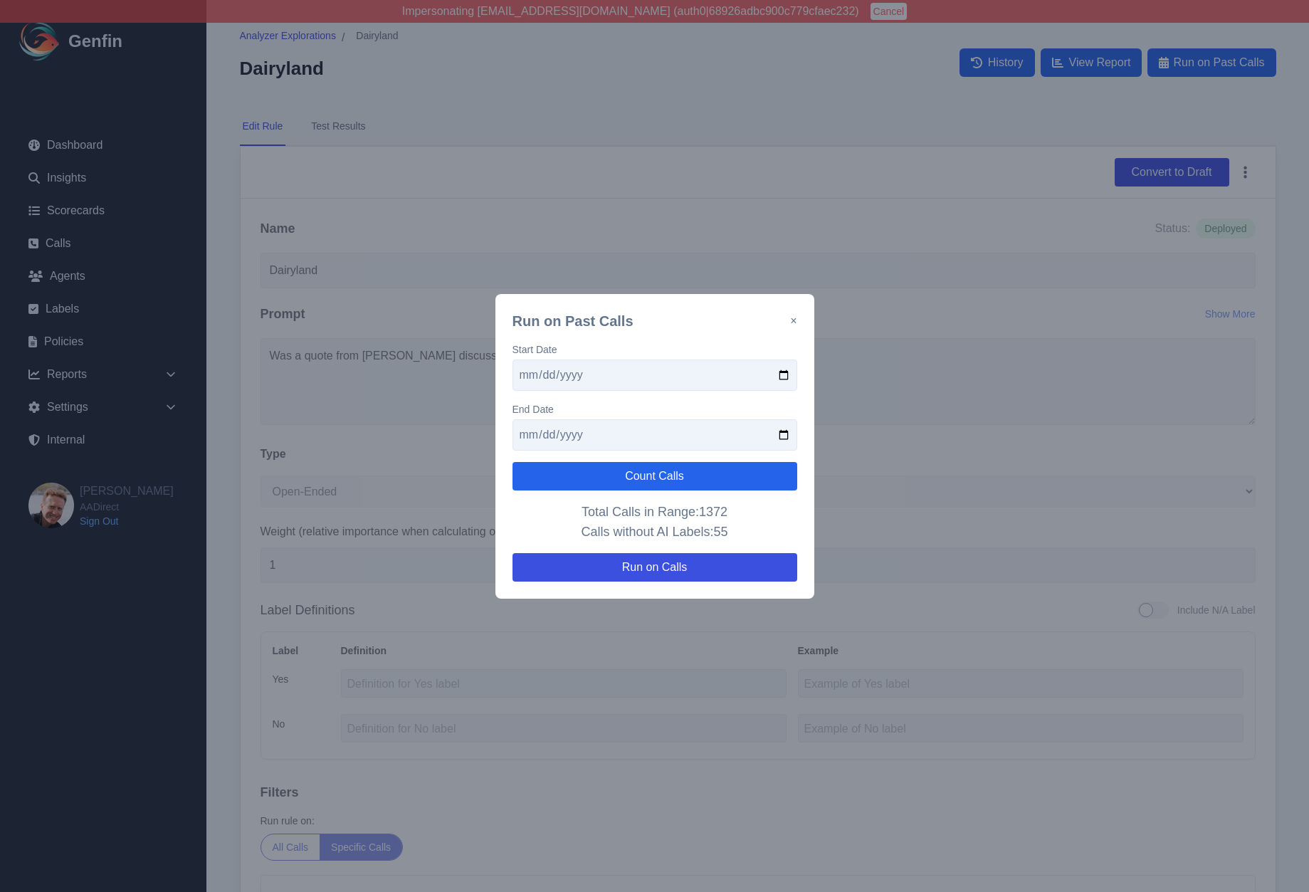
click at [797, 317] on div "Run on Past Calls × Start Date 2025-09-01 End Date 2025-09-29 Count Calls Total…" at bounding box center [654, 446] width 319 height 305
click at [793, 321] on button "×" at bounding box center [793, 320] width 6 height 17
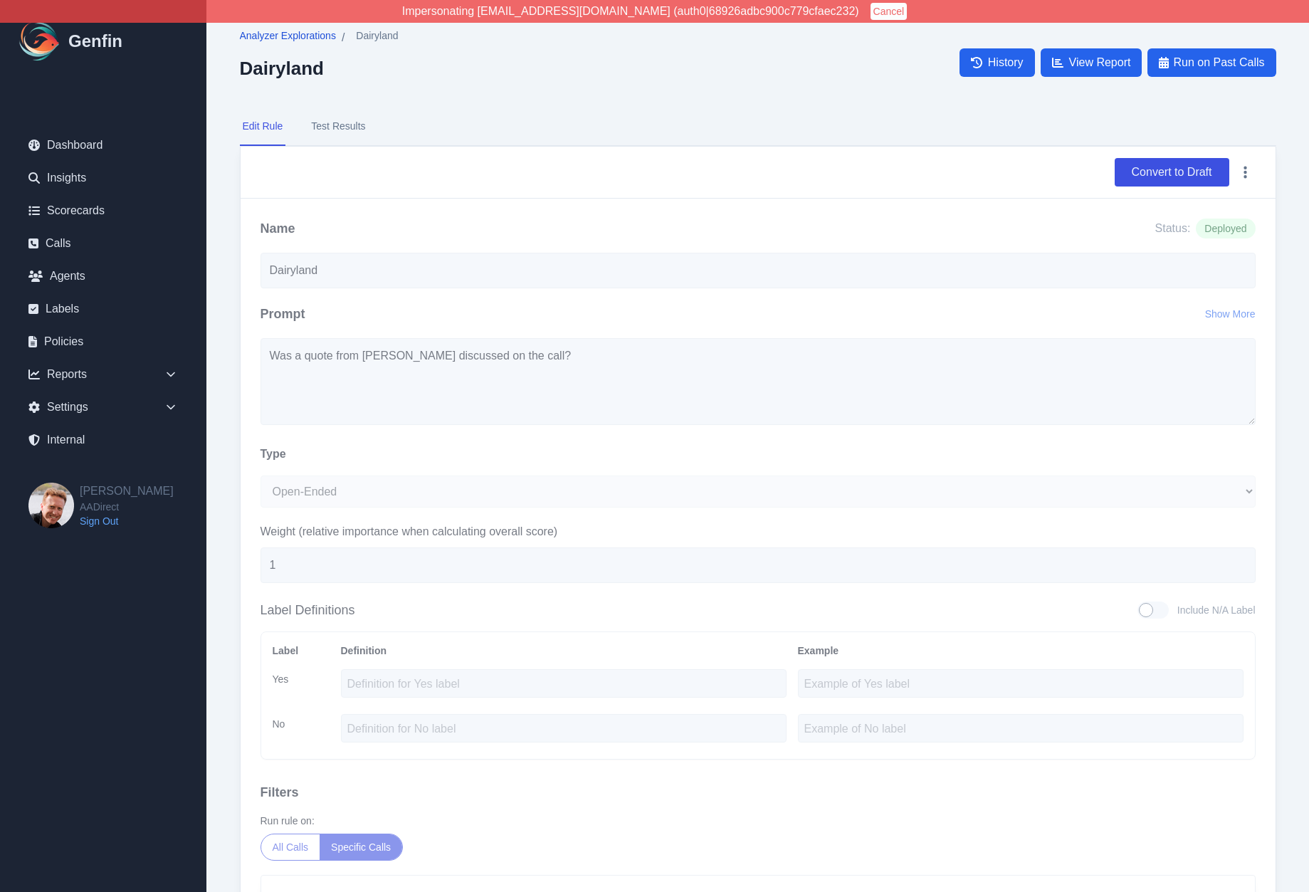
click at [265, 41] on span "Analyzer Explorations" at bounding box center [288, 35] width 96 height 14
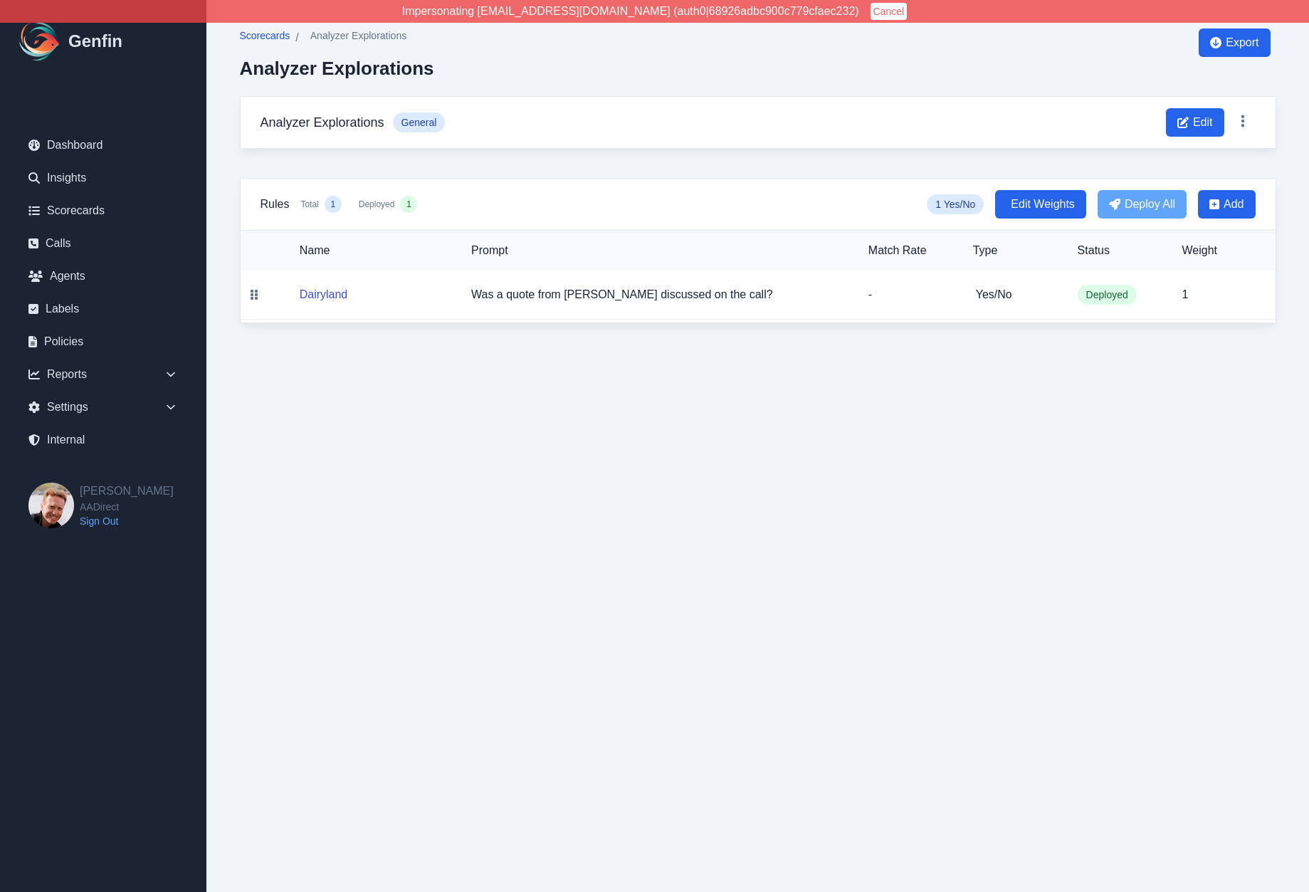
click at [266, 44] on link "Scorecards" at bounding box center [265, 37] width 51 height 18
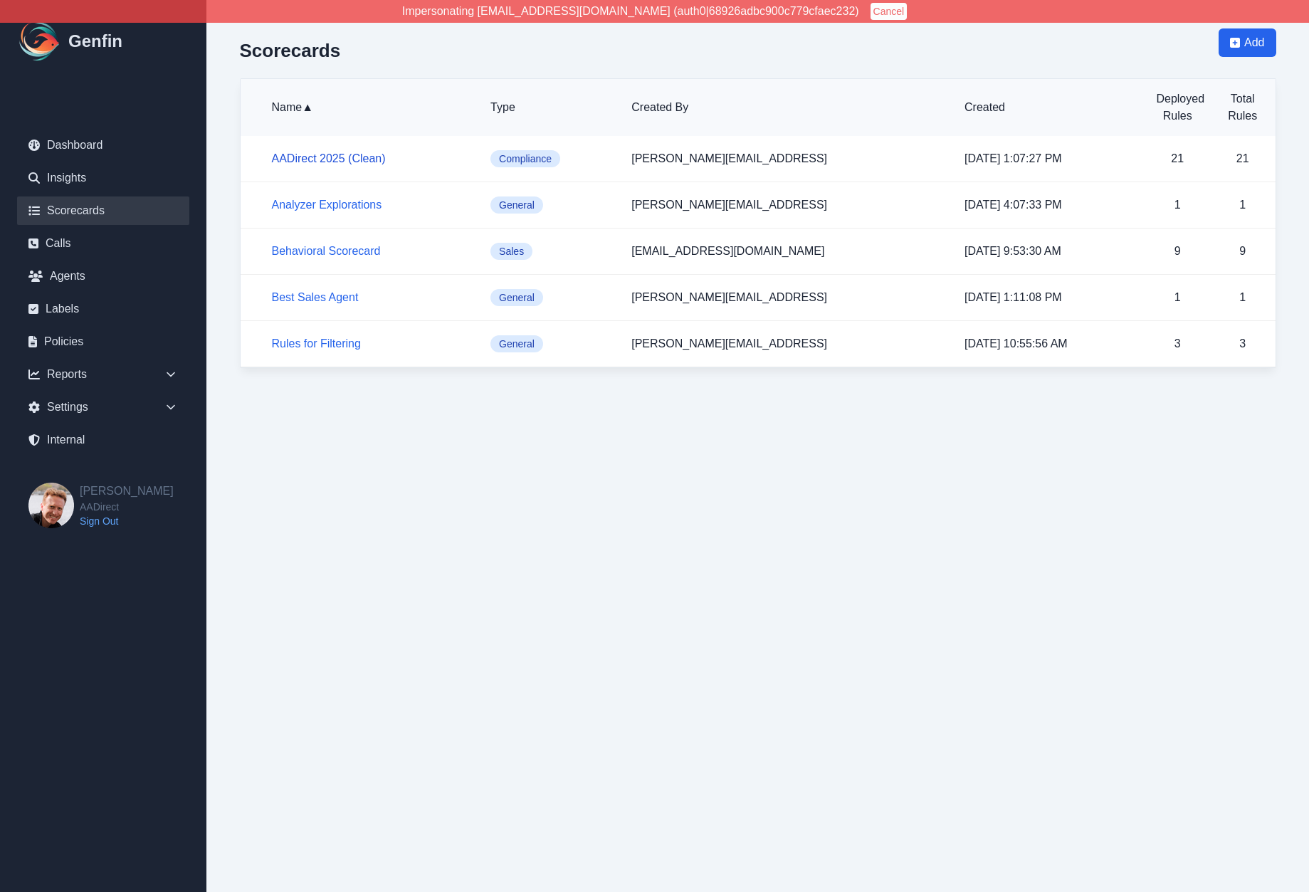
click at [321, 160] on link "AADirect 2025 (Clean)" at bounding box center [329, 158] width 114 height 12
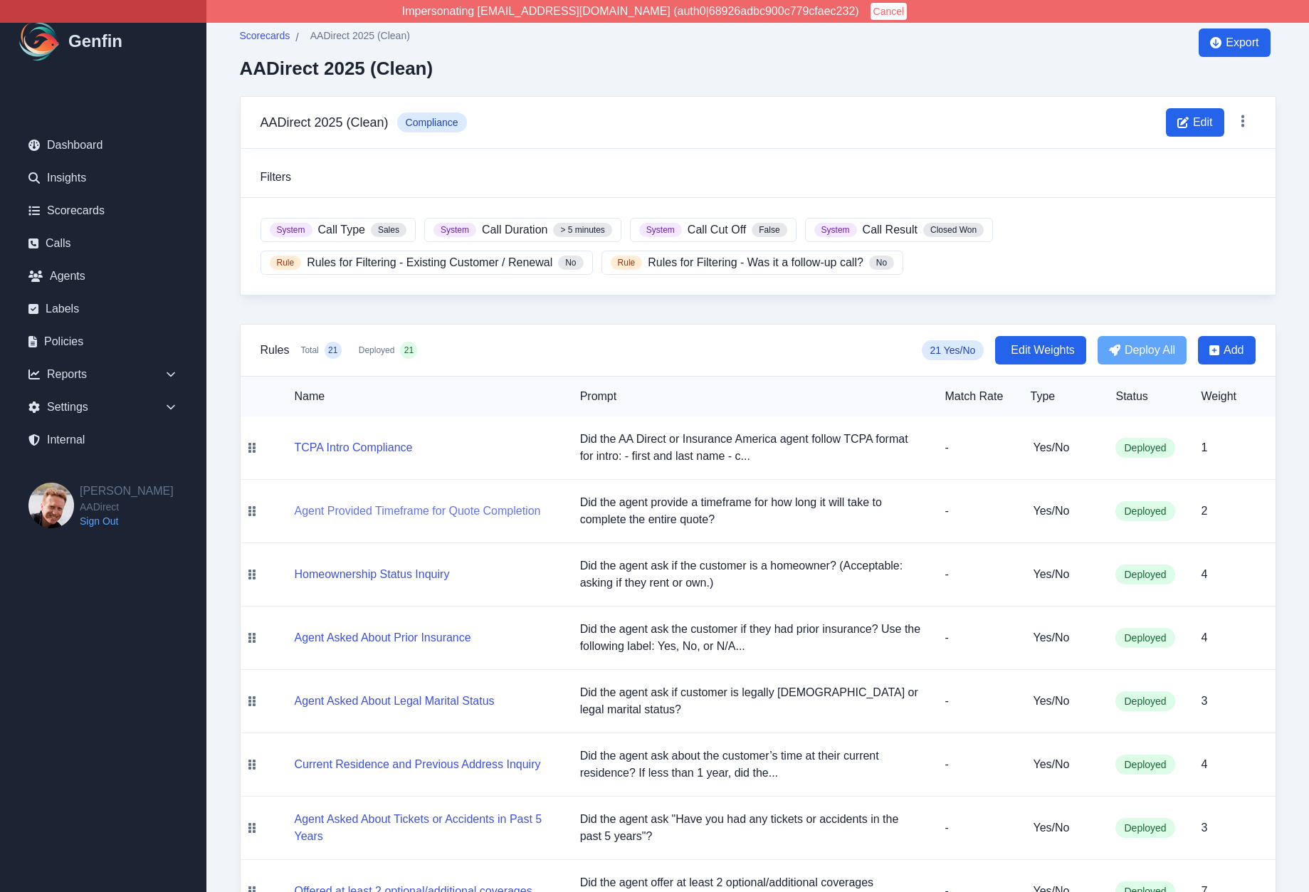
click at [376, 512] on button "Agent Provided Timeframe for Quote Completion" at bounding box center [418, 510] width 246 height 17
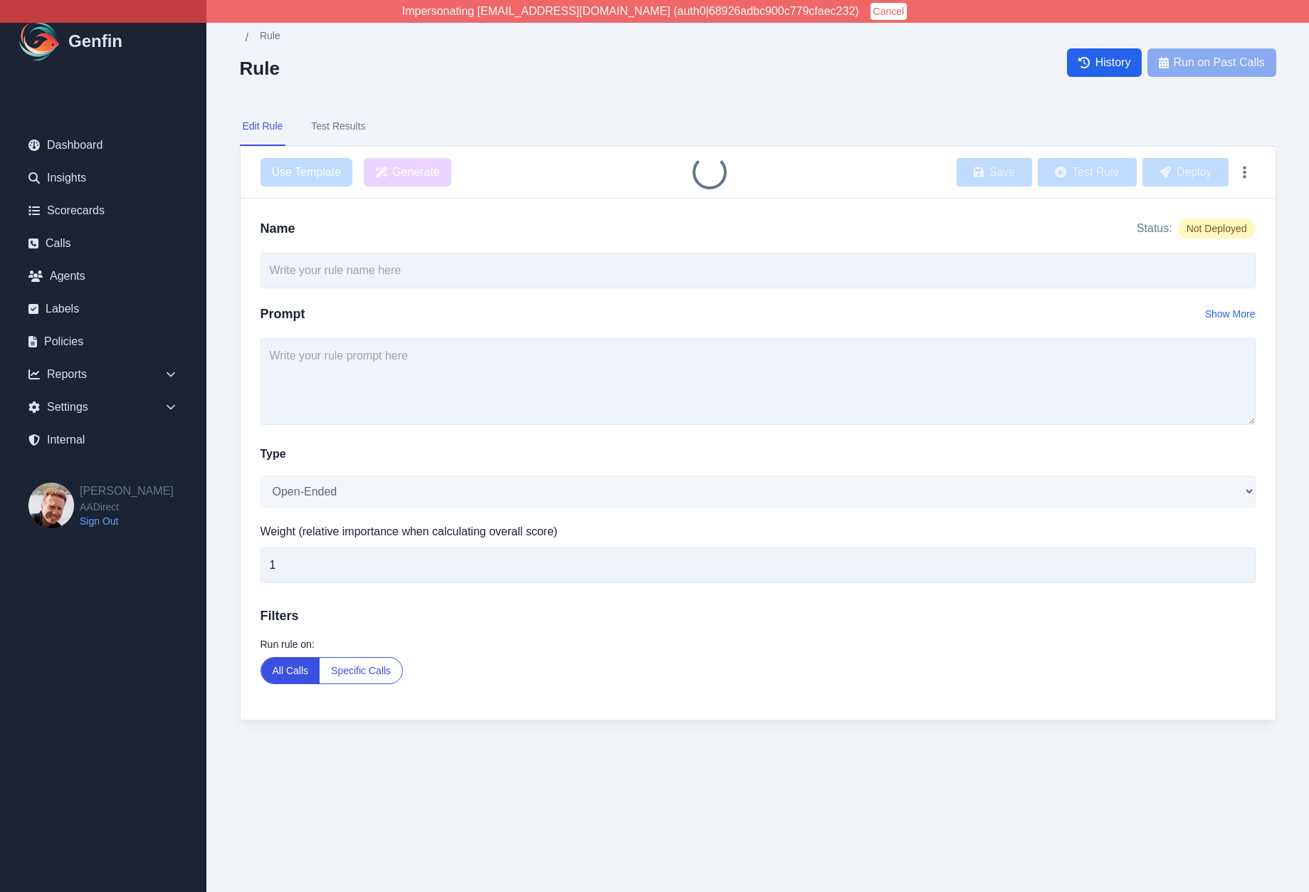
type input "Agent Provided Timeframe for Quote Completion"
type input "2"
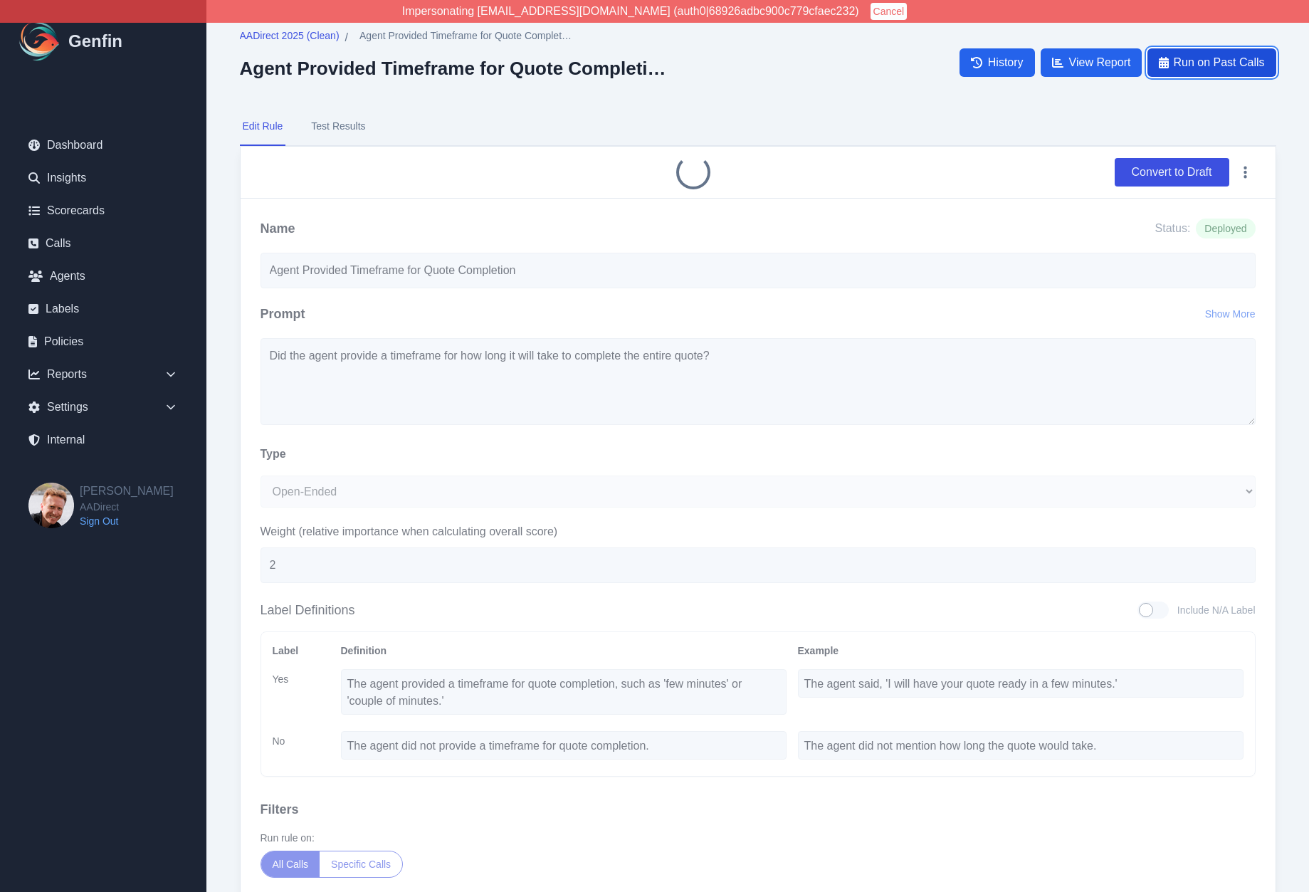
click at [1164, 69] on button "Run on Past Calls" at bounding box center [1211, 62] width 128 height 28
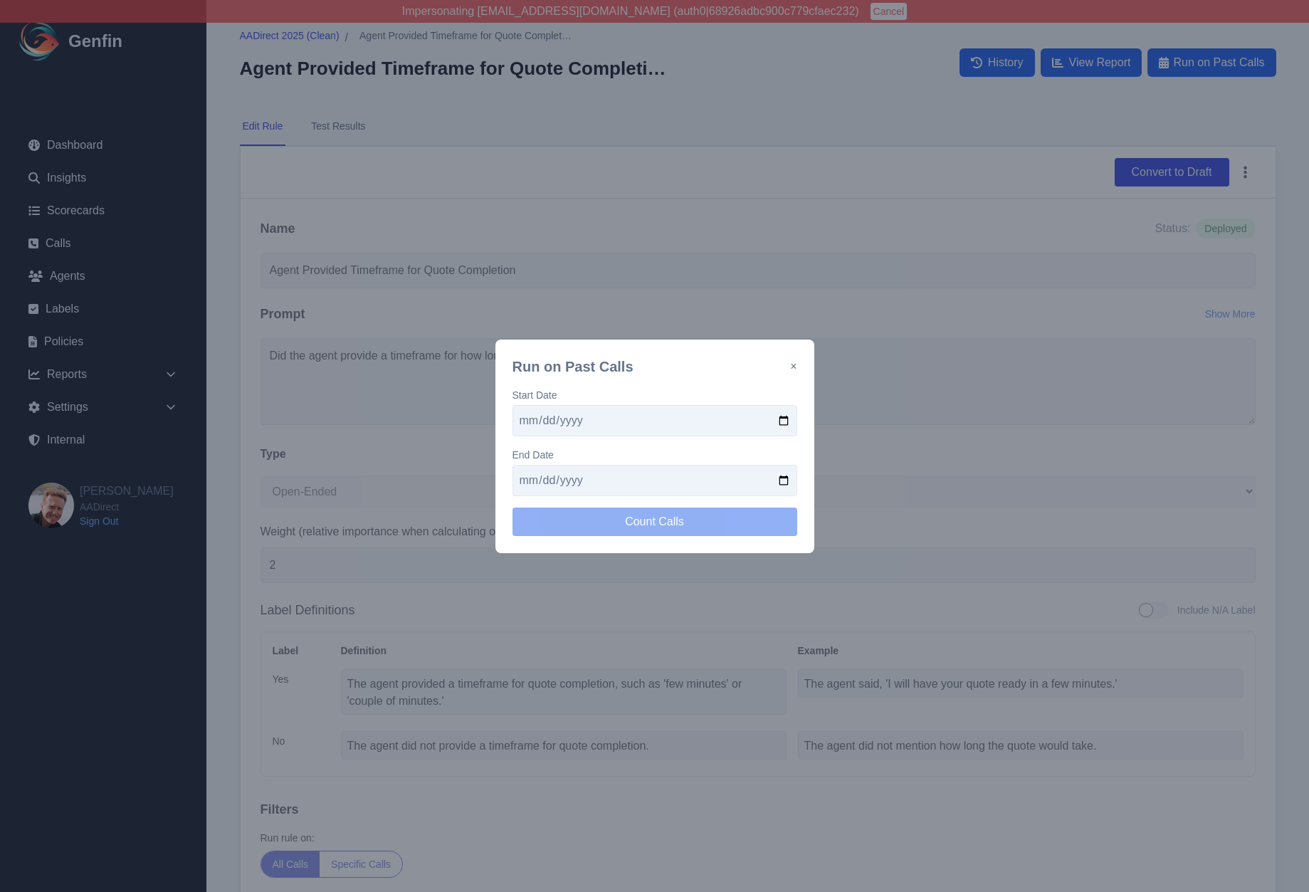
click at [779, 422] on input "date" at bounding box center [654, 420] width 285 height 31
type input "2025-09-01"
click at [786, 480] on input "date" at bounding box center [654, 480] width 285 height 31
click at [641, 520] on button "Count Calls" at bounding box center [654, 521] width 285 height 28
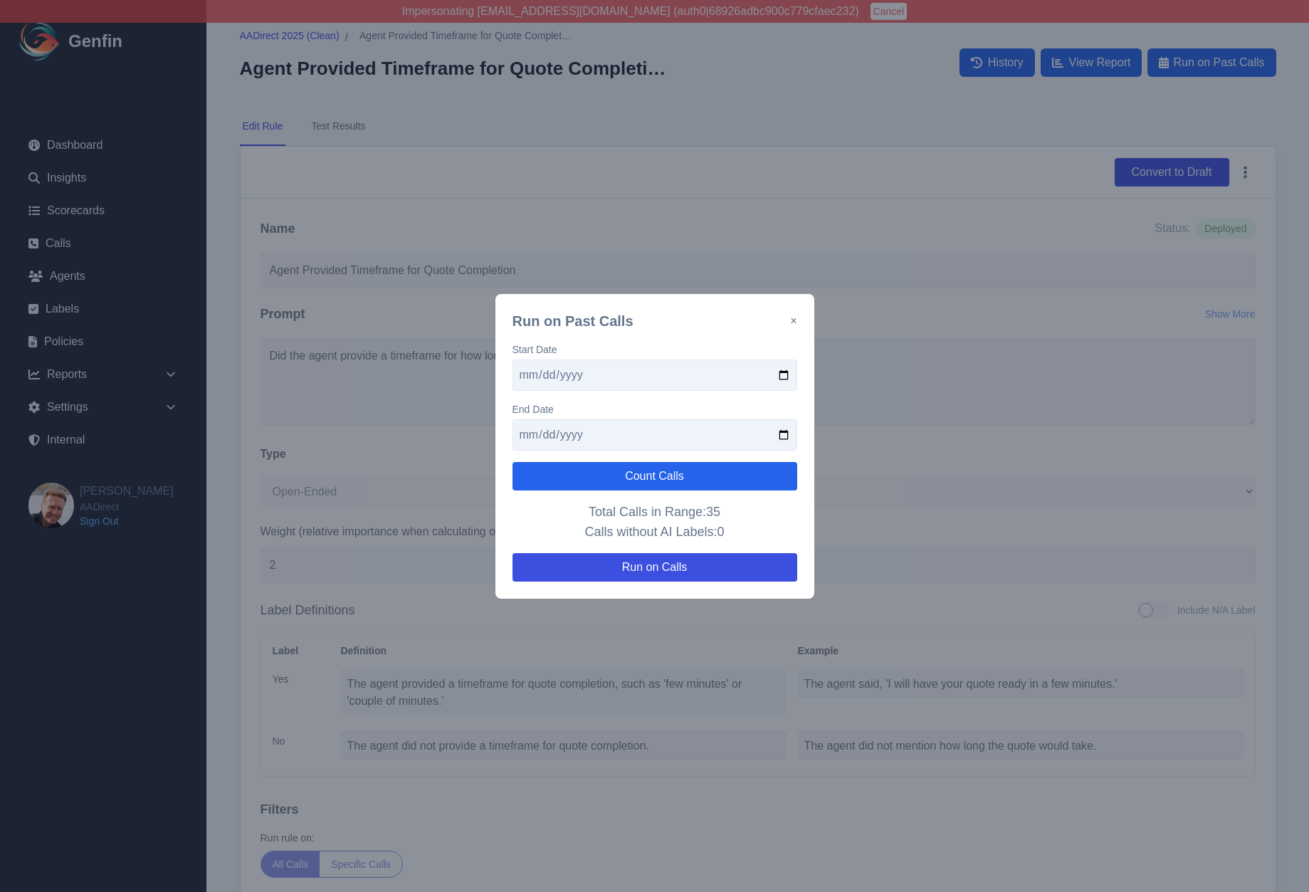
click at [520, 440] on input "2025-09-06" at bounding box center [654, 434] width 285 height 31
type input "2025-10-06"
click at [544, 467] on button "Count Calls" at bounding box center [654, 476] width 285 height 28
click at [791, 321] on button "×" at bounding box center [793, 320] width 6 height 17
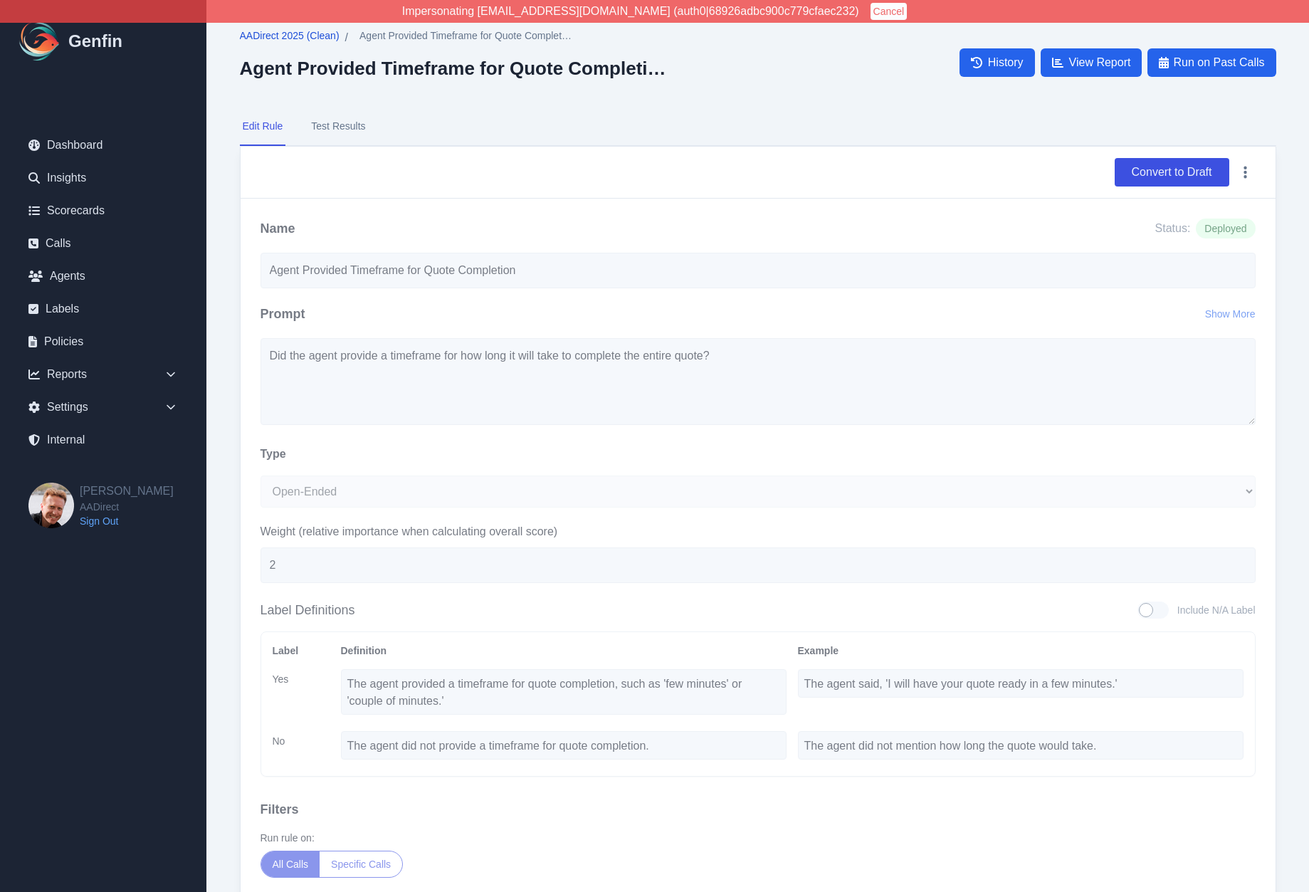
click at [255, 34] on span "AADirect 2025 (Clean)" at bounding box center [290, 35] width 100 height 14
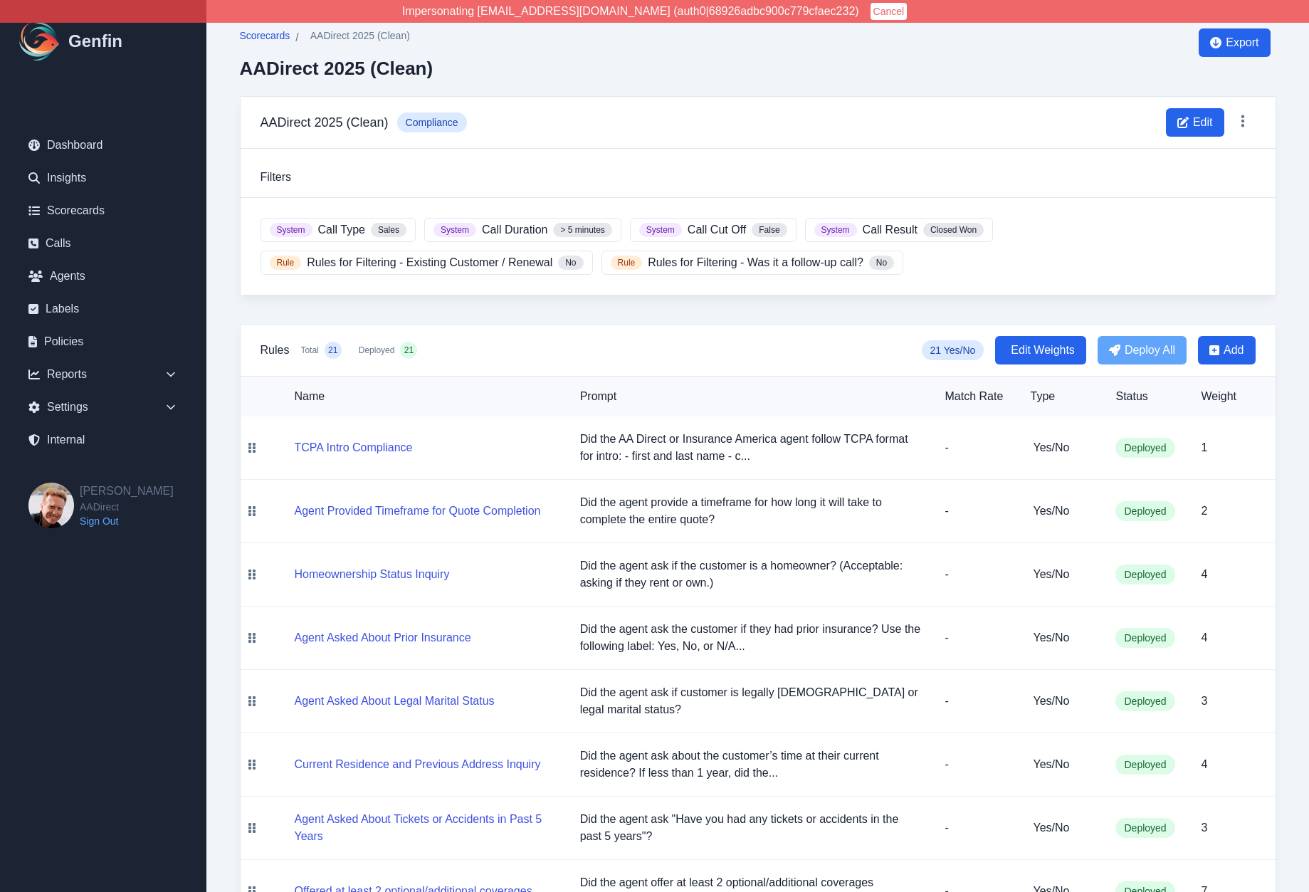
click at [257, 34] on span "Scorecards" at bounding box center [265, 35] width 51 height 14
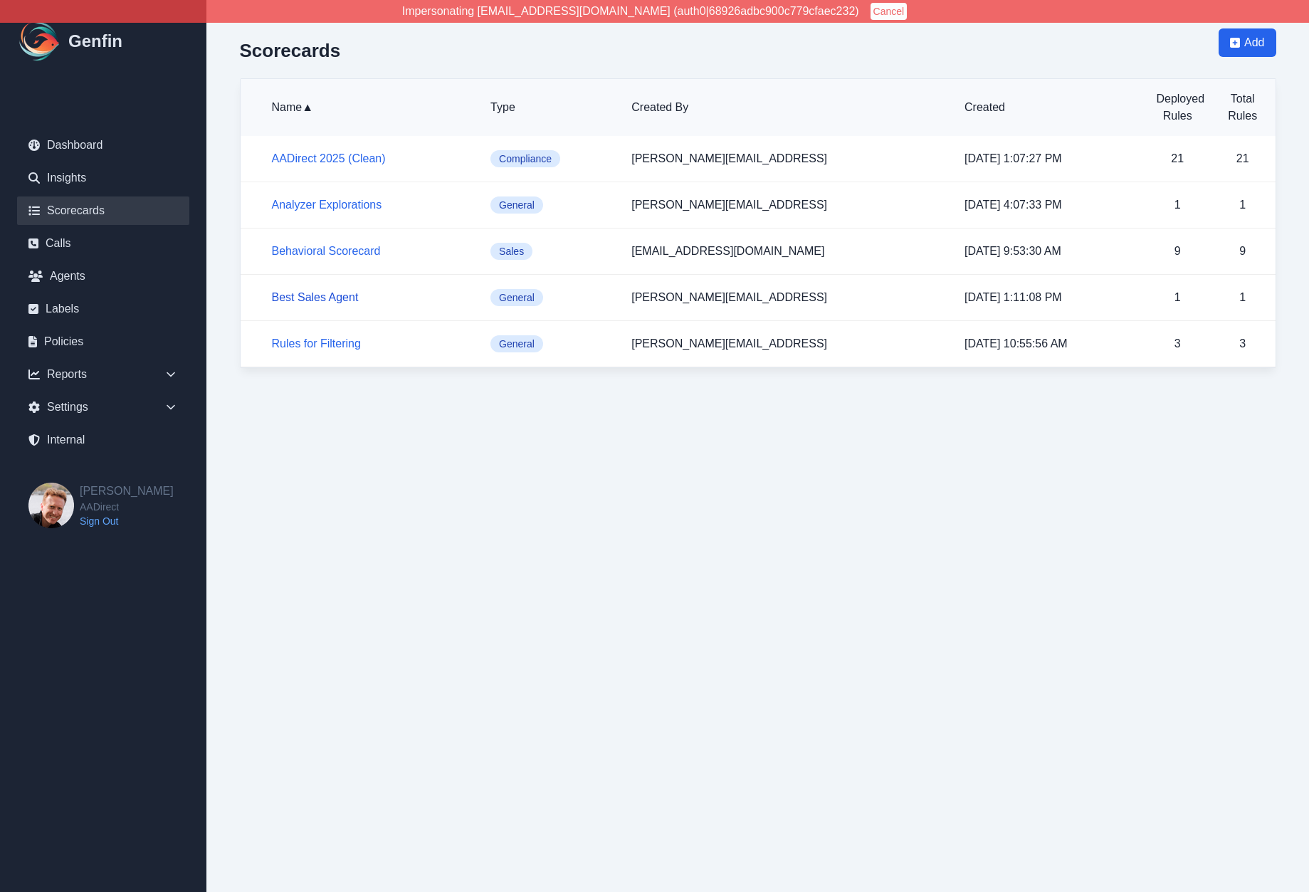
click at [309, 298] on link "Best Sales Agent" at bounding box center [315, 297] width 87 height 12
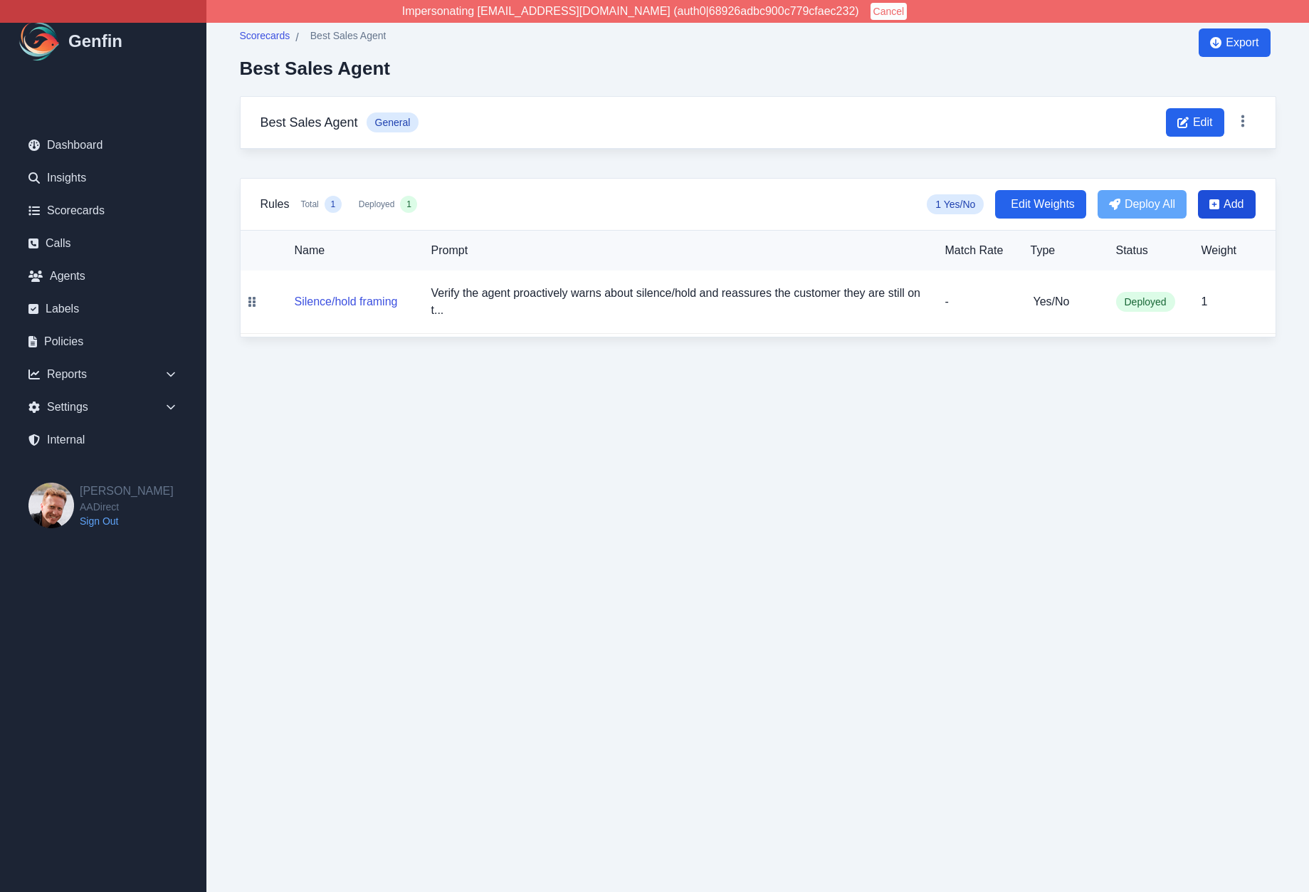
click at [1229, 199] on span "Add" at bounding box center [1233, 204] width 20 height 17
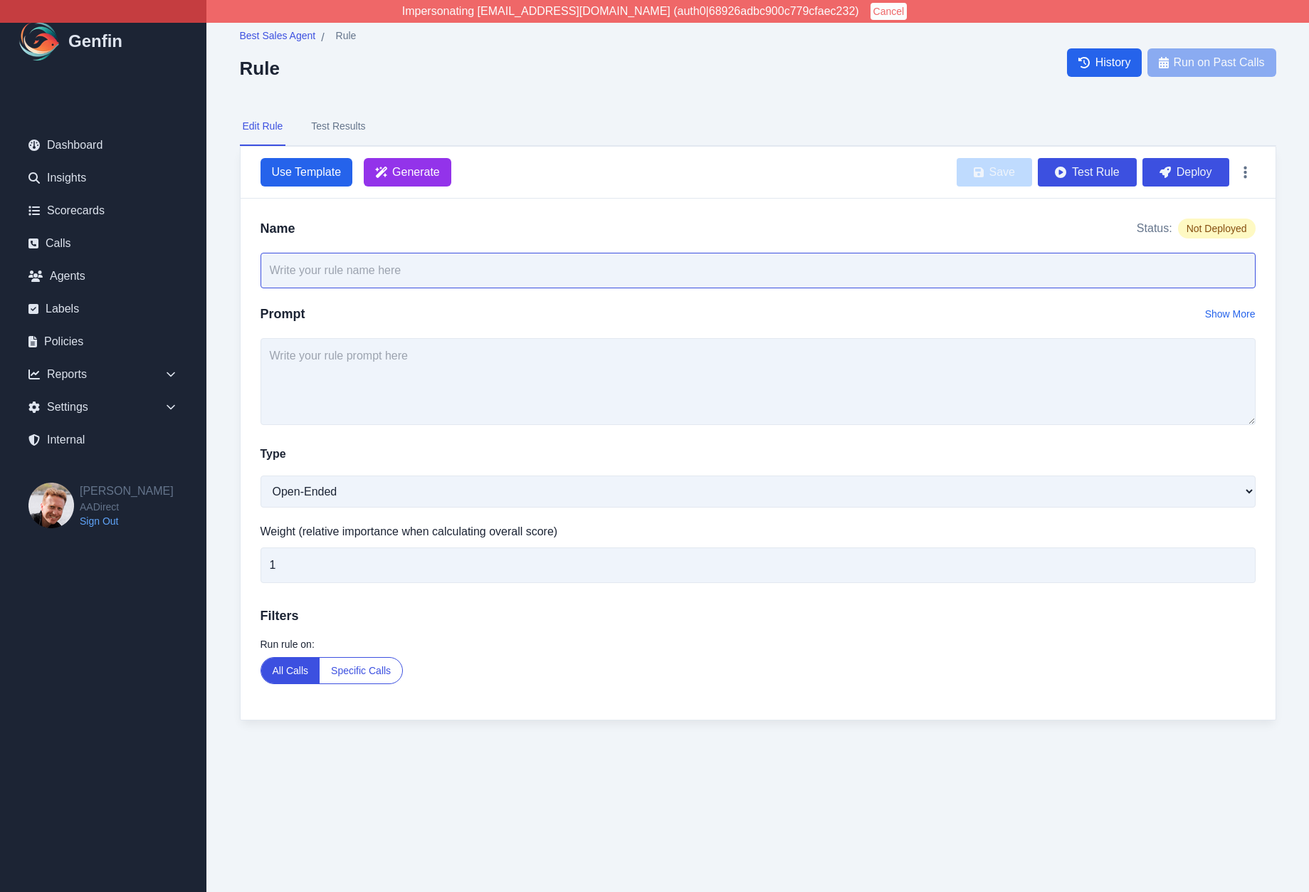
click at [514, 269] on input "text" at bounding box center [757, 271] width 995 height 36
type input "Agent Name"
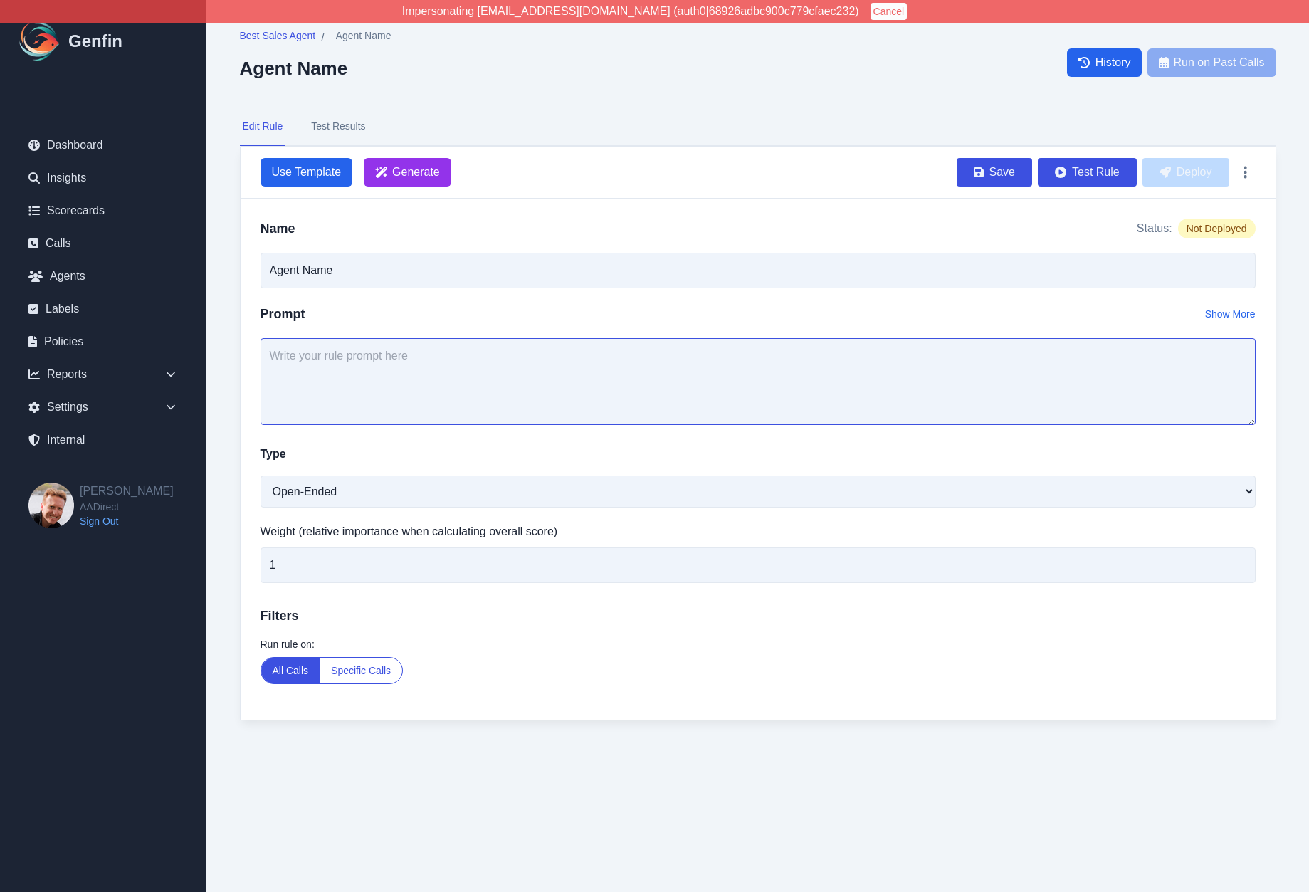
click at [409, 371] on textarea at bounding box center [757, 381] width 995 height 87
type textarea "Did the agent introduce themselves?"
click at [329, 499] on select "Open-Ended Score Yes/No Single-Choice Number" at bounding box center [757, 491] width 995 height 32
select select "Yes/No"
click at [260, 475] on select "Open-Ended Score Yes/No Single-Choice Number" at bounding box center [757, 491] width 995 height 32
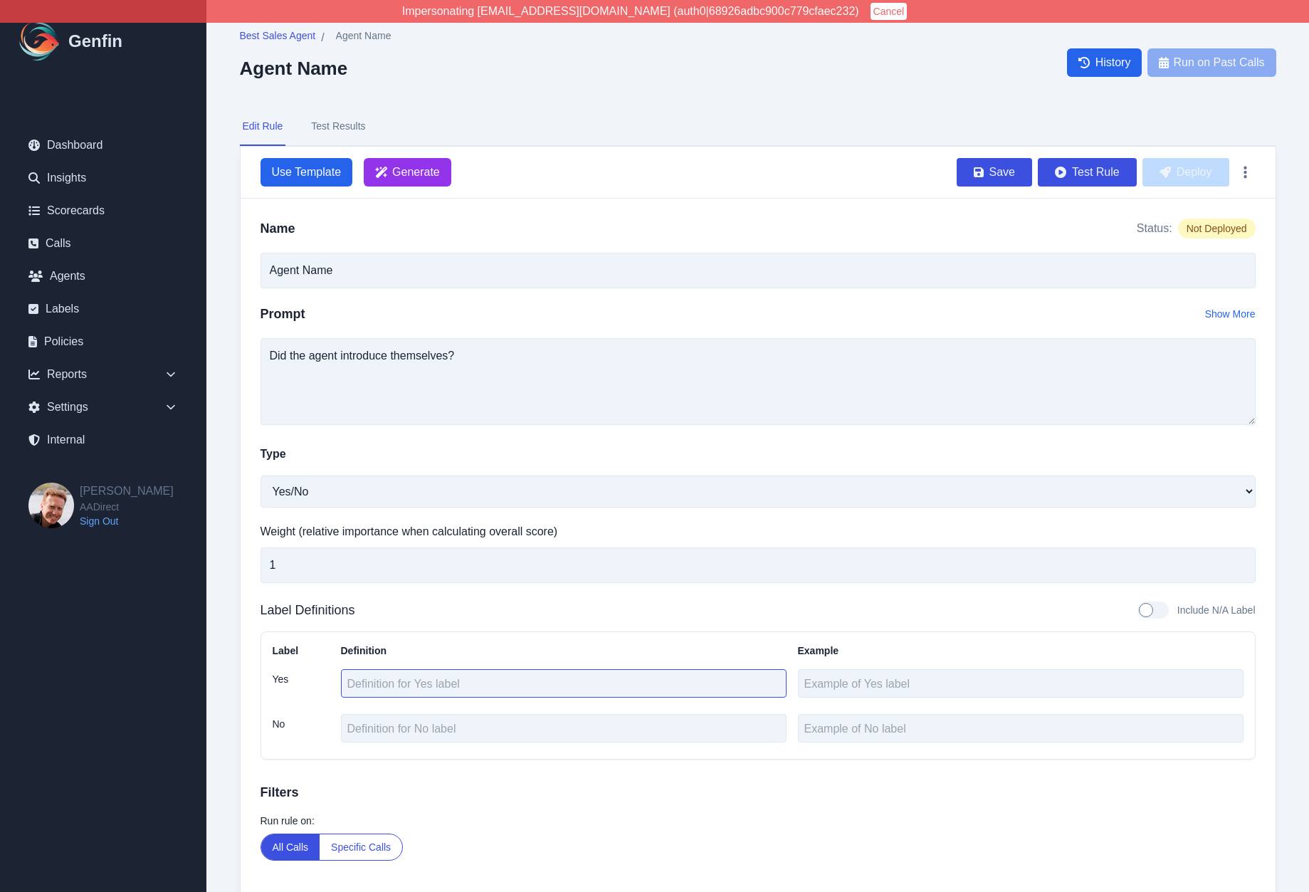
click at [470, 685] on textarea at bounding box center [563, 683] width 445 height 28
type textarea "The agent introduced themselves."
type textarea ""Hi, this is Dan.""
type textarea "The agent did not introduce themselves."
click at [1161, 619] on div "Label Definitions Include N/A Label" at bounding box center [757, 610] width 995 height 20
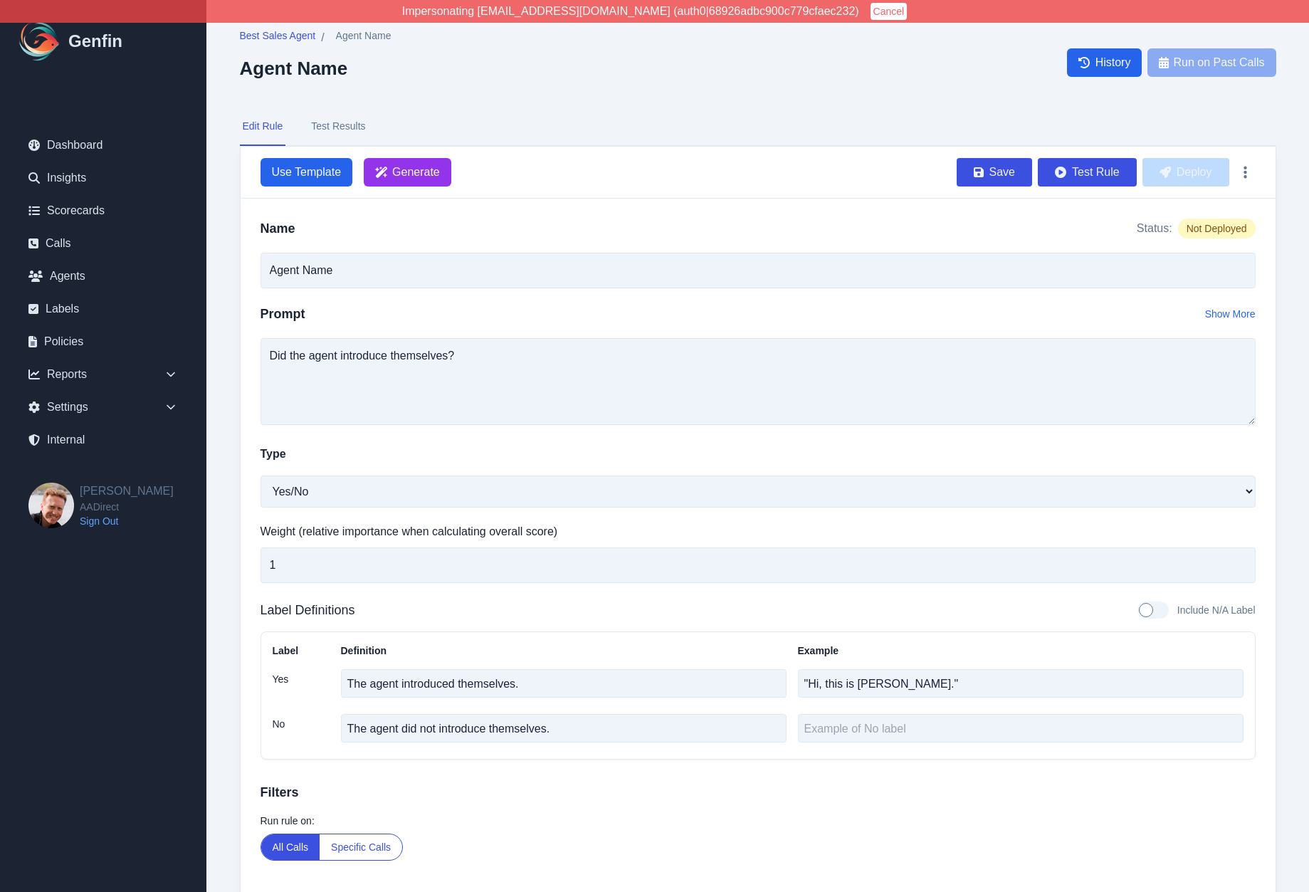
click at [1154, 612] on div at bounding box center [1152, 609] width 31 height 17
click at [1137, 611] on input "Include N/A Label" at bounding box center [1136, 610] width 1 height 1
checkbox input "true"
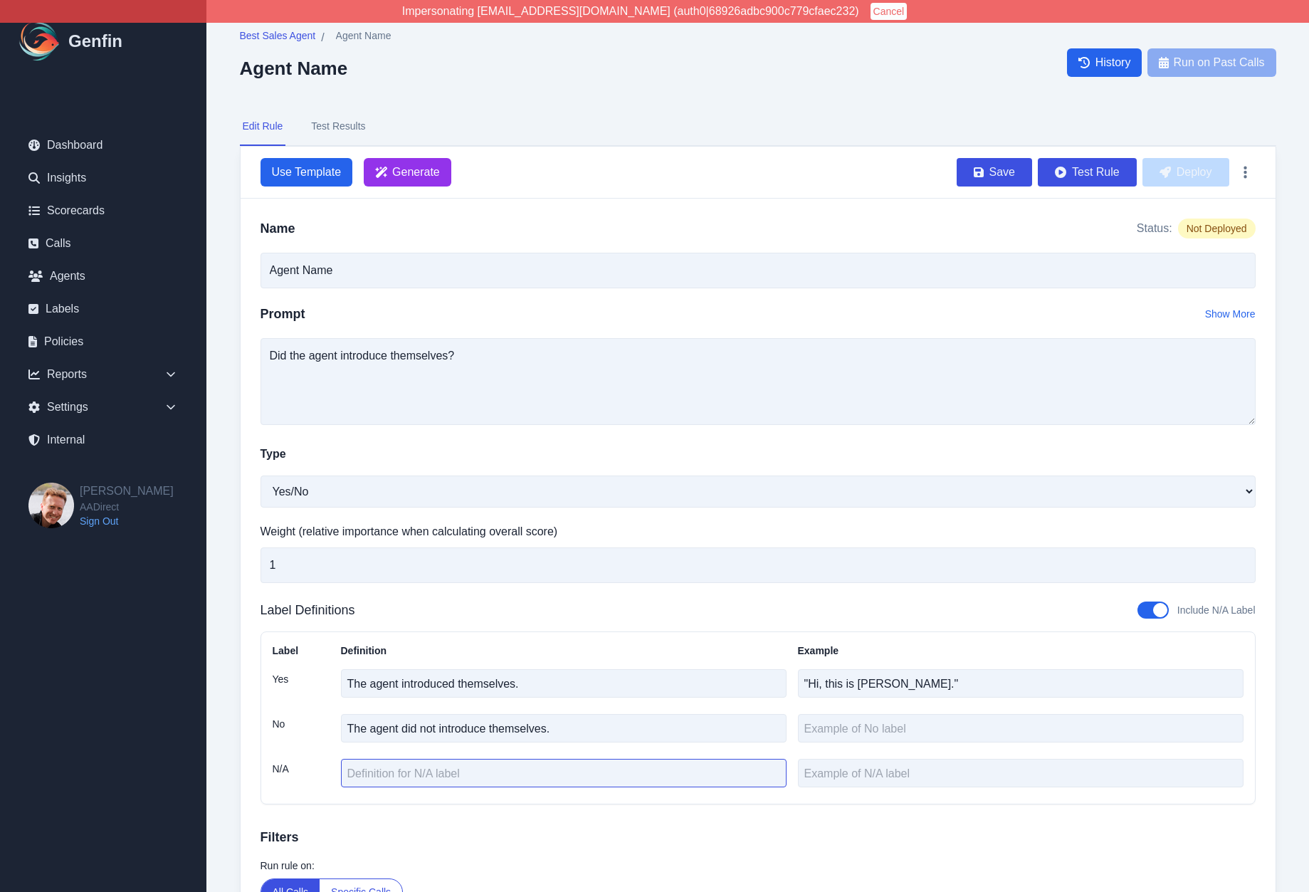
click at [523, 767] on textarea at bounding box center [563, 773] width 445 height 28
type textarea "T"
type textarea "This was not the type of call for an agent to introduce themselves."
click at [828, 732] on textarea at bounding box center [1020, 728] width 445 height 28
click at [820, 781] on textarea at bounding box center [1020, 773] width 445 height 28
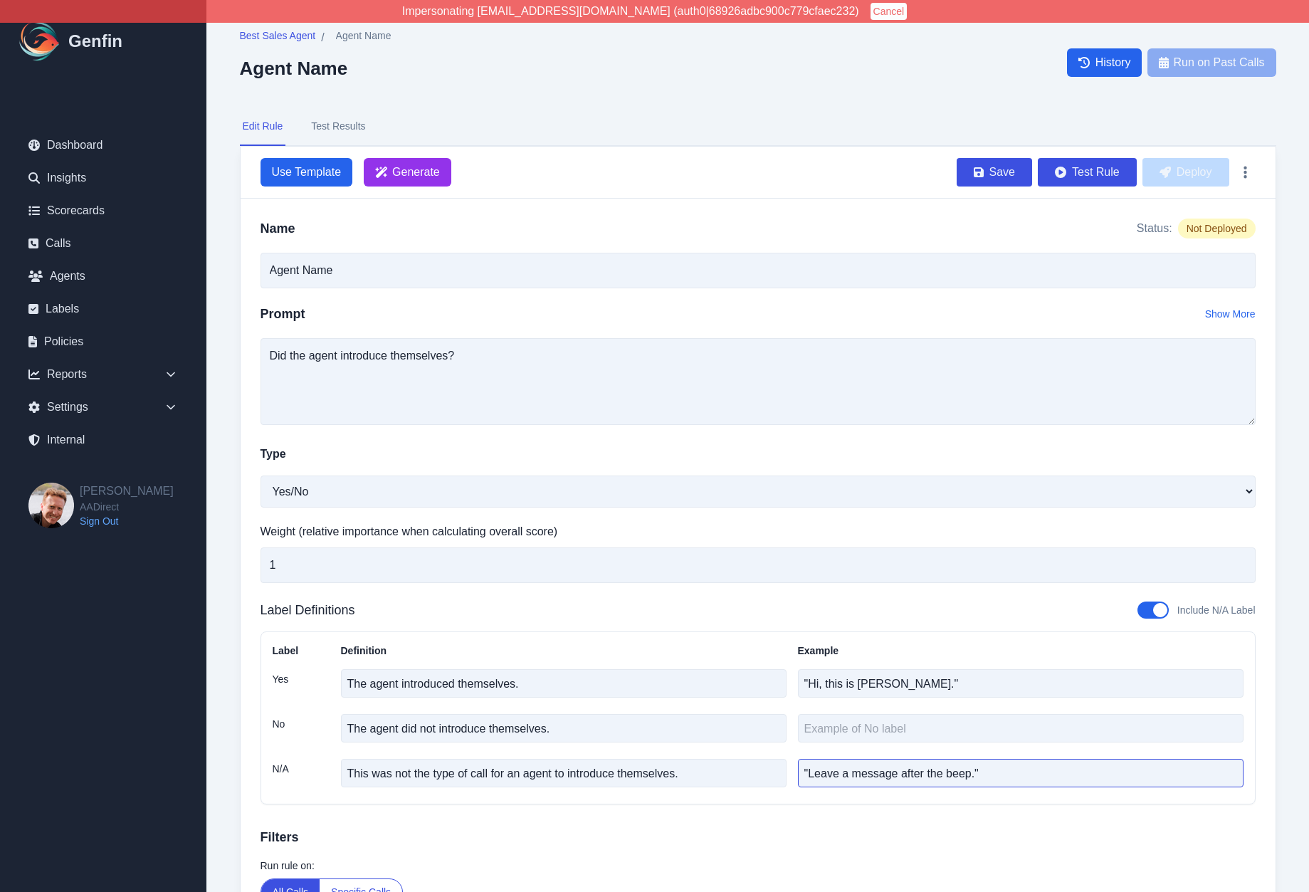
type textarea ""Leave a message after the beep.""
click at [862, 726] on textarea at bounding box center [1020, 728] width 445 height 28
type textarea """
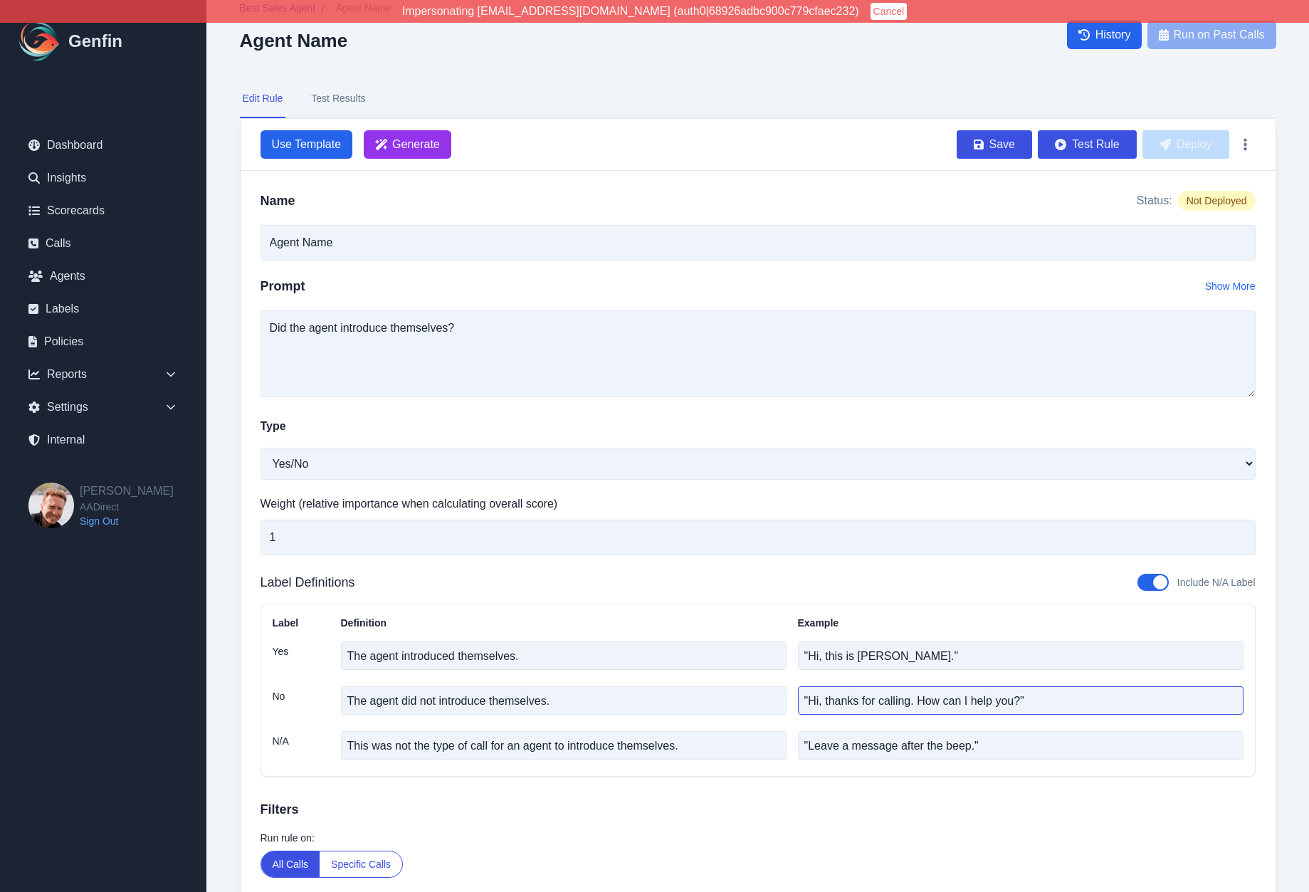
scroll to position [33, 0]
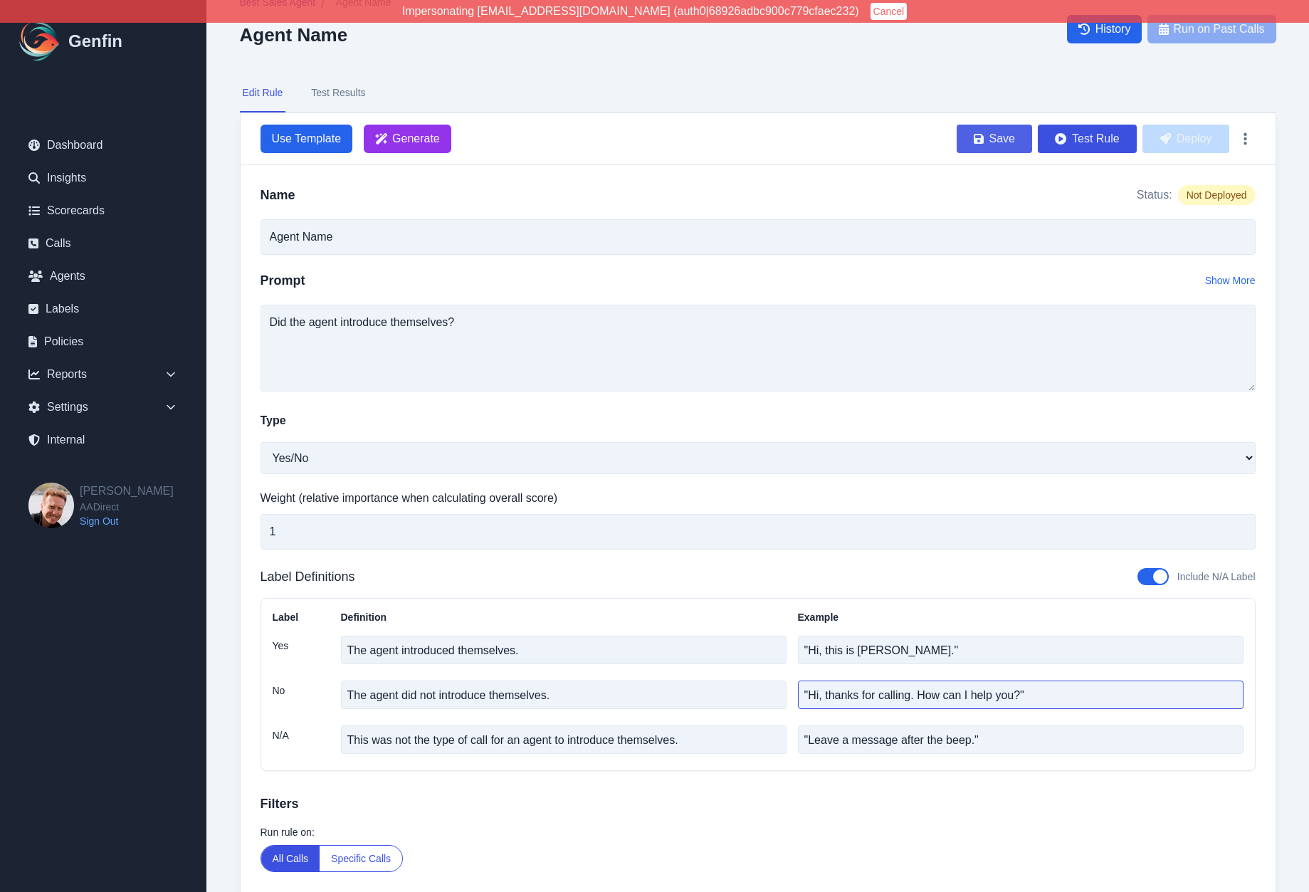
type textarea ""Hi, thanks for calling. How can I help you?""
click at [1005, 143] on button "Save" at bounding box center [993, 139] width 75 height 28
click at [1159, 135] on icon "button" at bounding box center [1164, 138] width 11 height 11
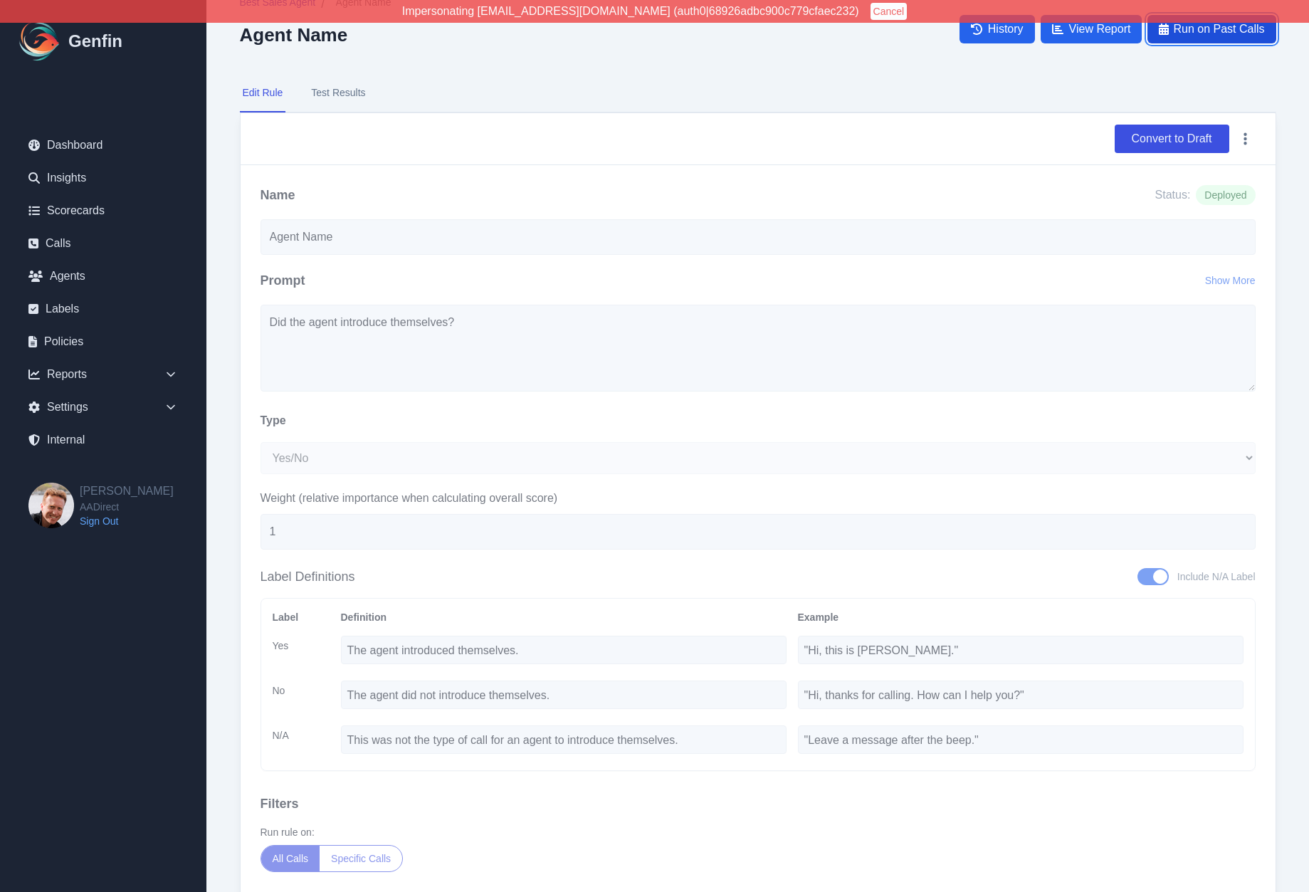
click at [1182, 33] on span "Run on Past Calls" at bounding box center [1218, 29] width 91 height 17
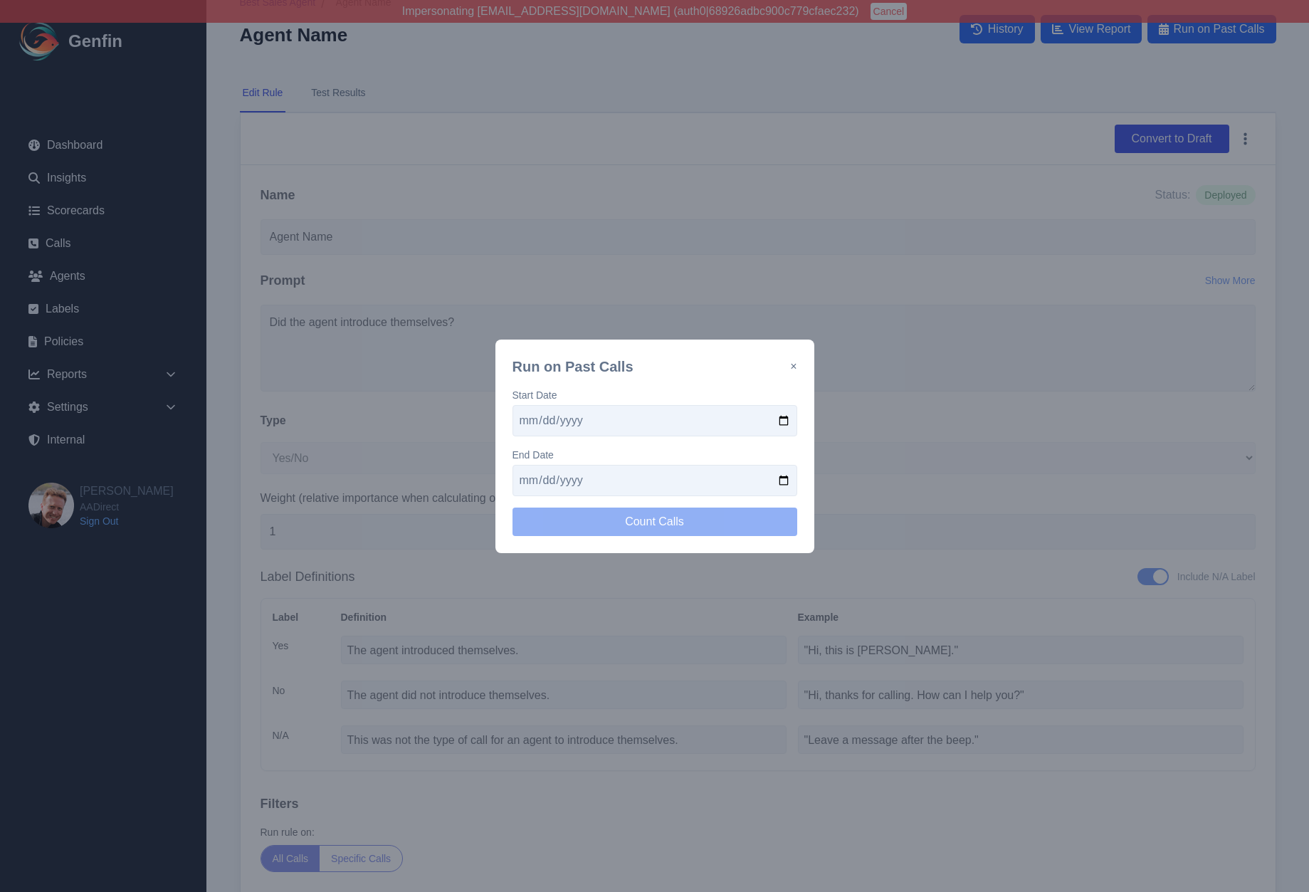
click at [778, 414] on input "date" at bounding box center [654, 420] width 285 height 31
type input "2025-09-01"
click at [778, 480] on input "date" at bounding box center [654, 480] width 285 height 31
click at [576, 526] on button "Count Calls" at bounding box center [654, 521] width 285 height 28
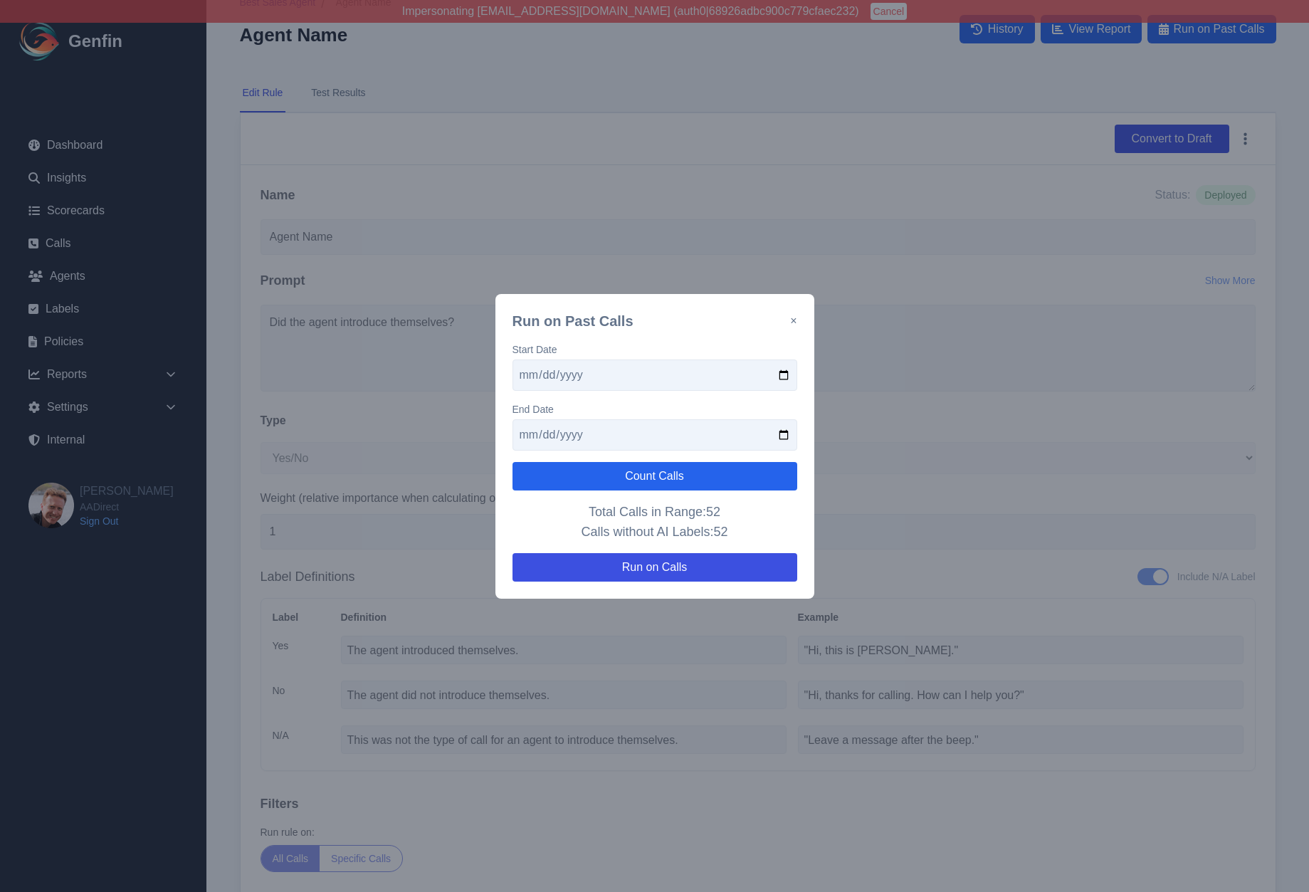
click at [543, 438] on input "2025-09-02" at bounding box center [654, 434] width 285 height 31
click at [559, 480] on button "Count Calls" at bounding box center [654, 476] width 285 height 28
click at [547, 440] on input "2025-09-03" at bounding box center [654, 434] width 285 height 31
click at [551, 473] on button "Count Calls" at bounding box center [654, 476] width 285 height 28
click at [542, 437] on input "2025-09-05" at bounding box center [654, 434] width 285 height 31
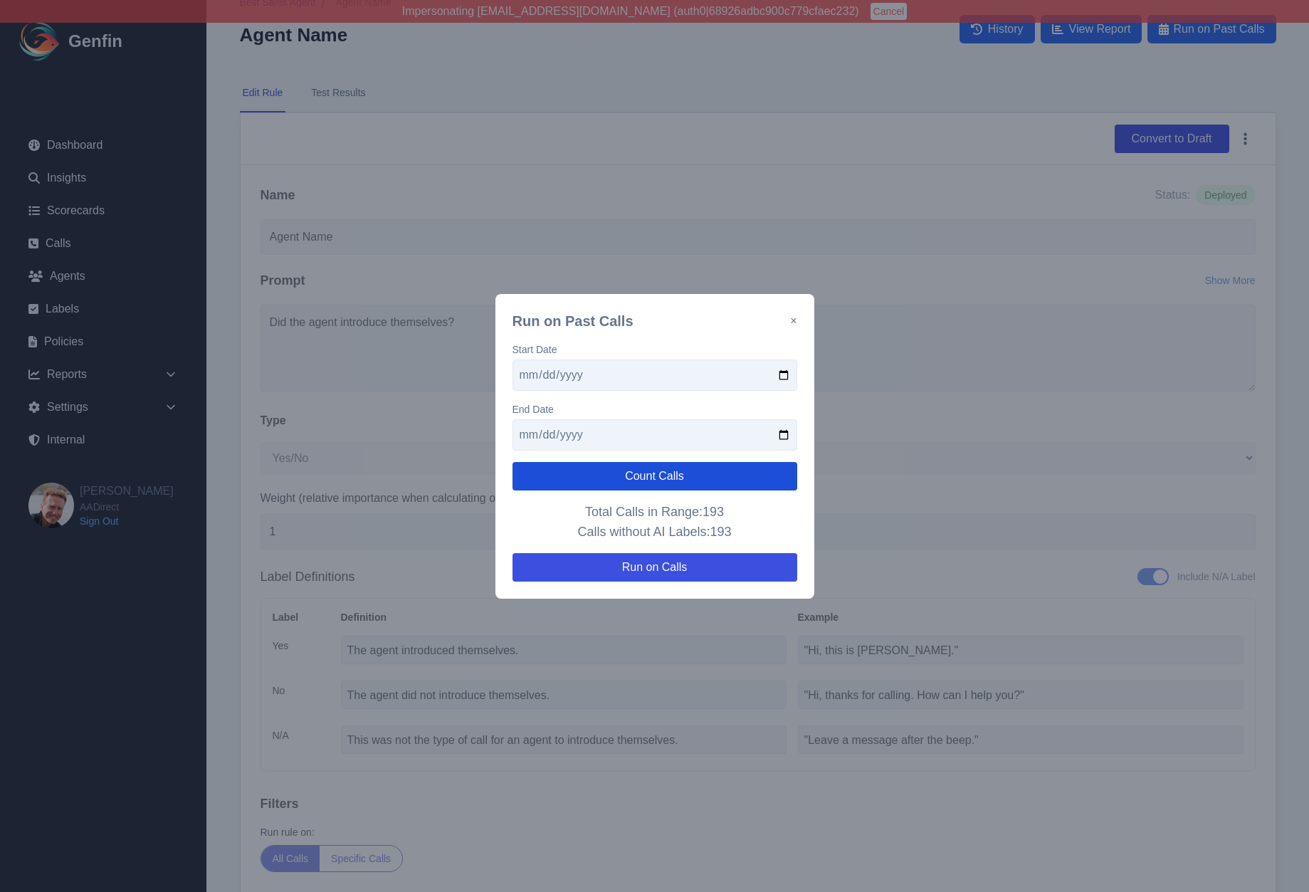
click at [546, 485] on button "Count Calls" at bounding box center [654, 476] width 285 height 28
click at [543, 436] on input "2025-09-06" at bounding box center [654, 434] width 285 height 31
click at [547, 477] on button "Count Calls" at bounding box center [654, 476] width 285 height 28
click at [544, 433] on input "2025-09-08" at bounding box center [654, 434] width 285 height 31
click at [547, 477] on button "Count Calls" at bounding box center [654, 476] width 285 height 28
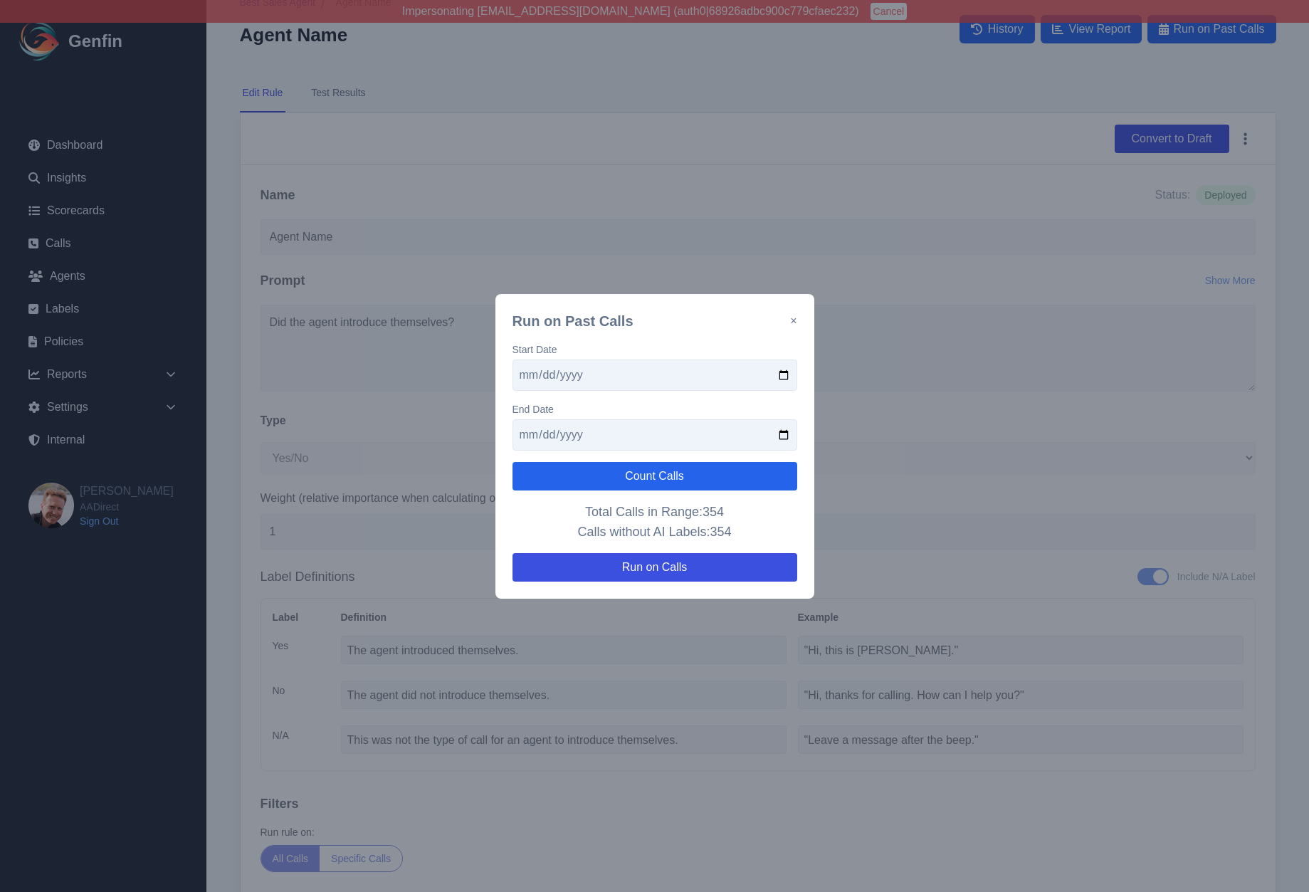
click at [545, 435] on input "2025-09-10" at bounding box center [654, 434] width 285 height 31
click at [547, 477] on button "Count Calls" at bounding box center [654, 476] width 285 height 28
click at [546, 431] on input "2025-09-12" at bounding box center [654, 434] width 285 height 31
click at [558, 482] on button "Count Calls" at bounding box center [654, 476] width 285 height 28
click at [539, 433] on input "2025-09-14" at bounding box center [654, 434] width 285 height 31
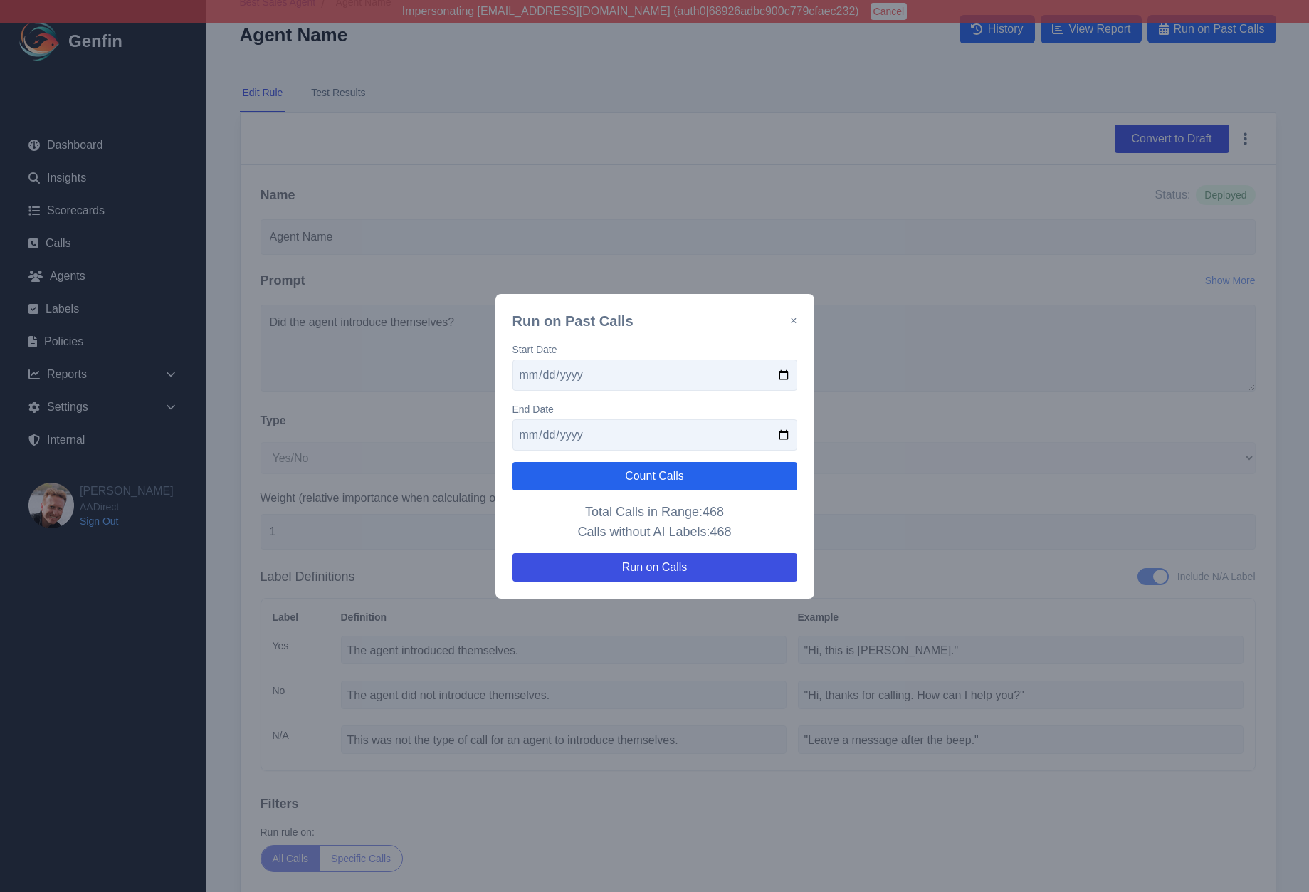
type input "2025-09-15"
click at [550, 463] on button "Count Calls" at bounding box center [654, 476] width 285 height 28
click at [612, 572] on button "Run on Calls" at bounding box center [654, 567] width 285 height 28
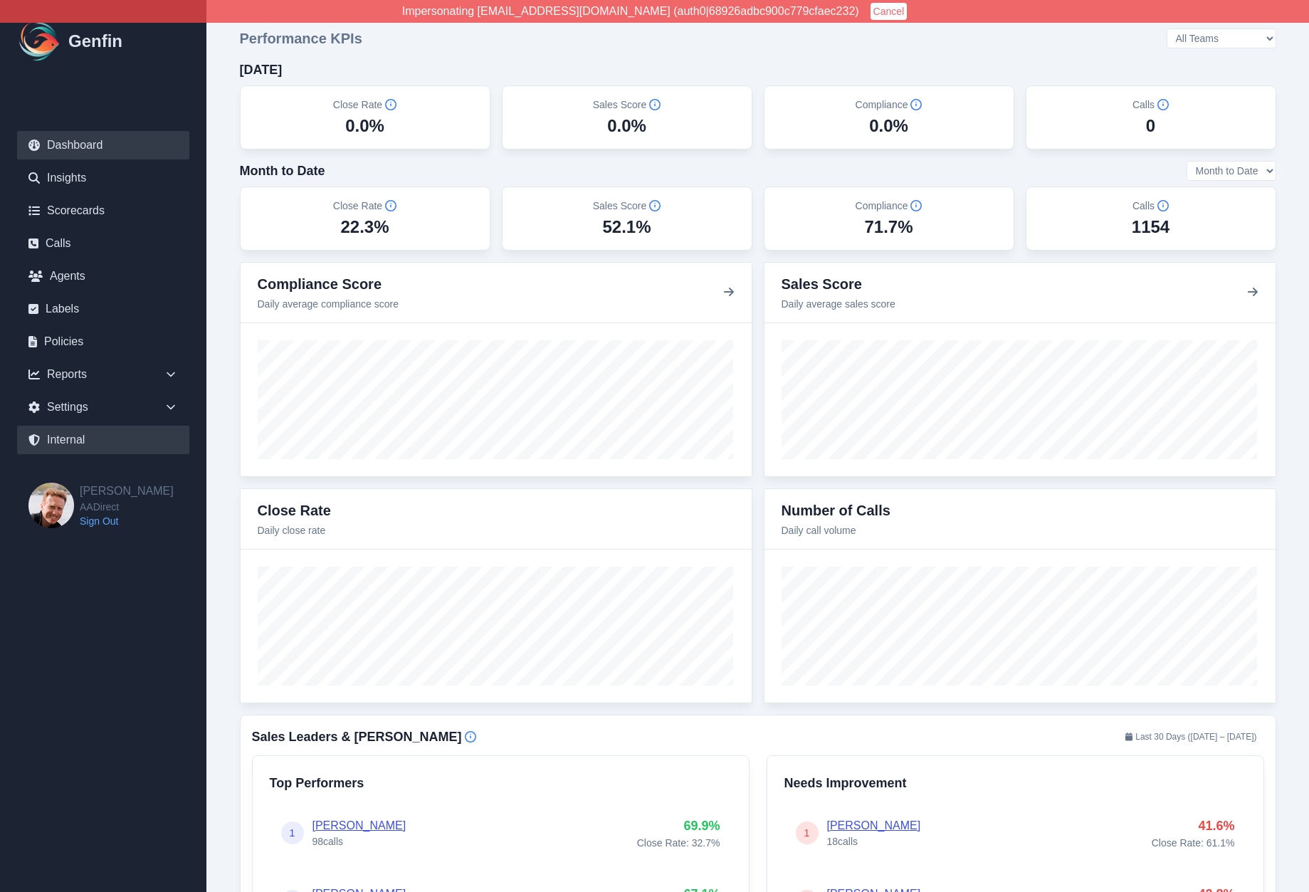
click at [57, 437] on link "Internal" at bounding box center [103, 440] width 172 height 28
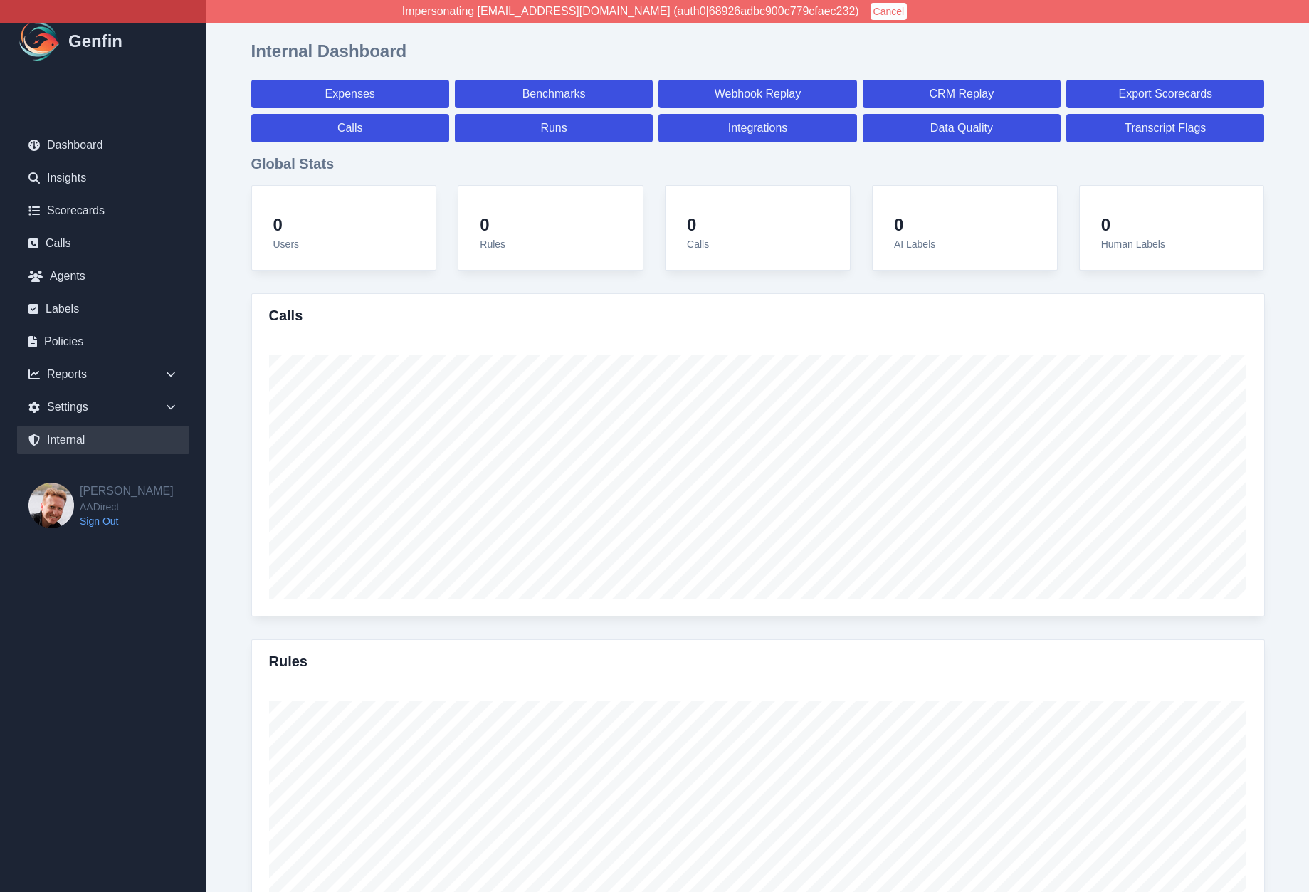
select select "paid"
select select "7"
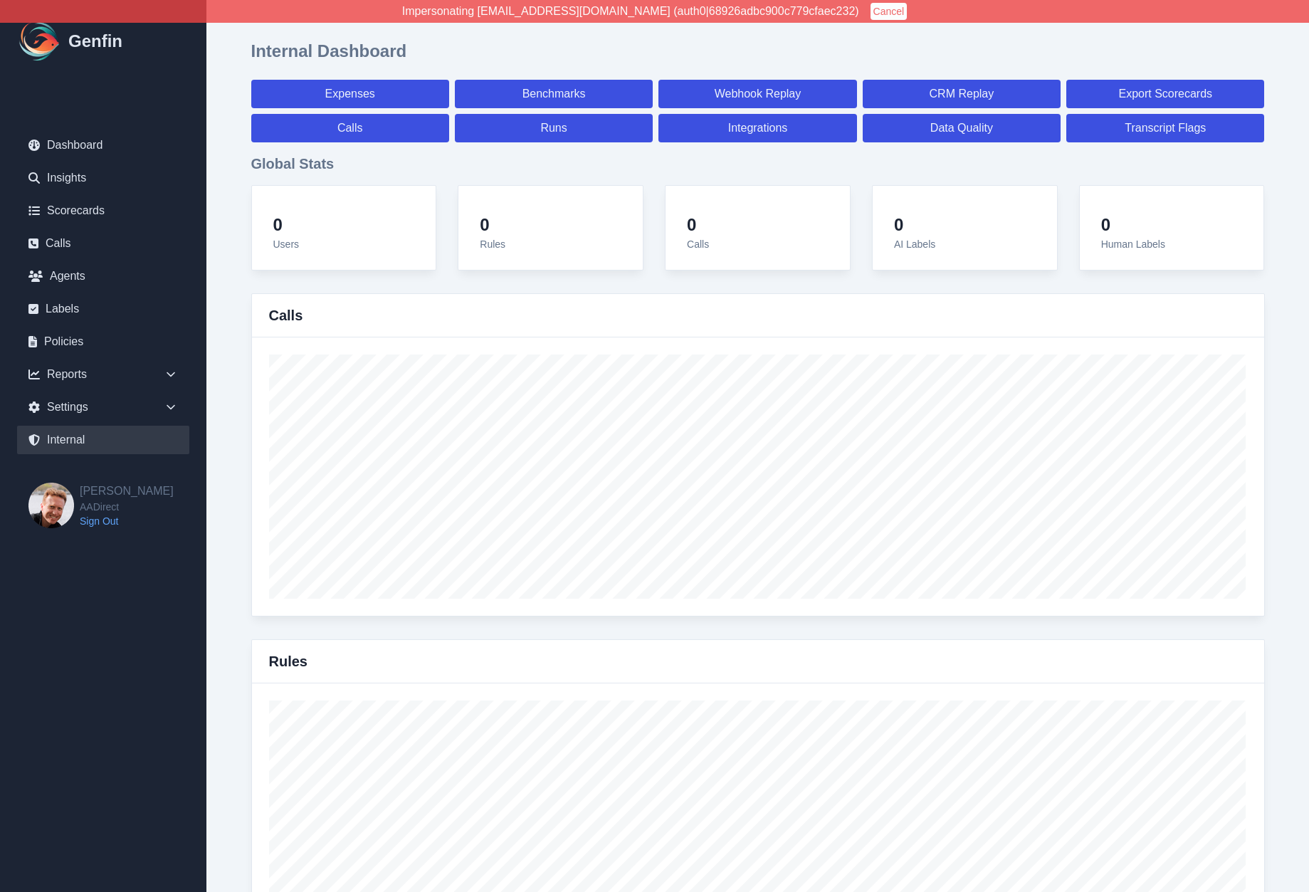
select select "paid"
select select "7"
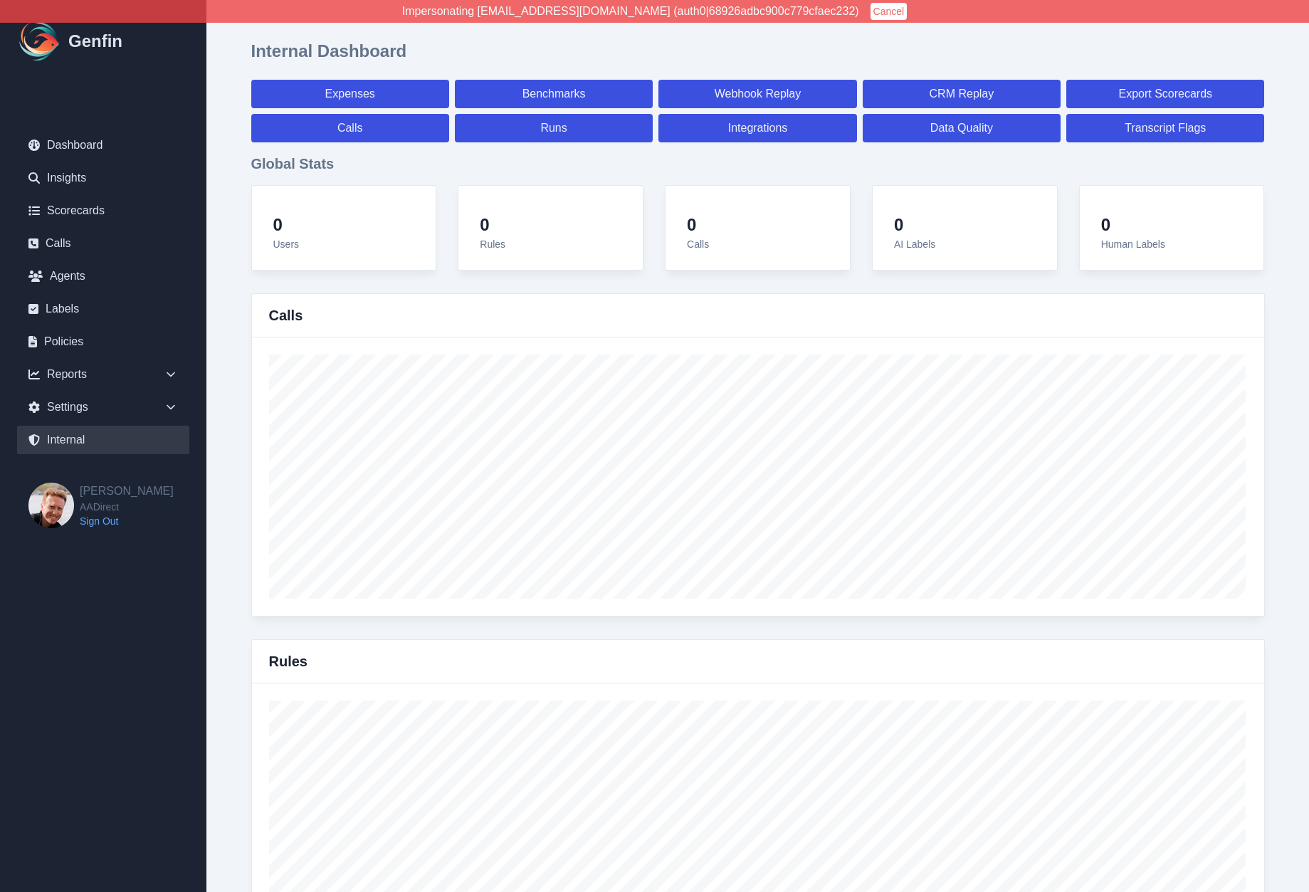
select select "7"
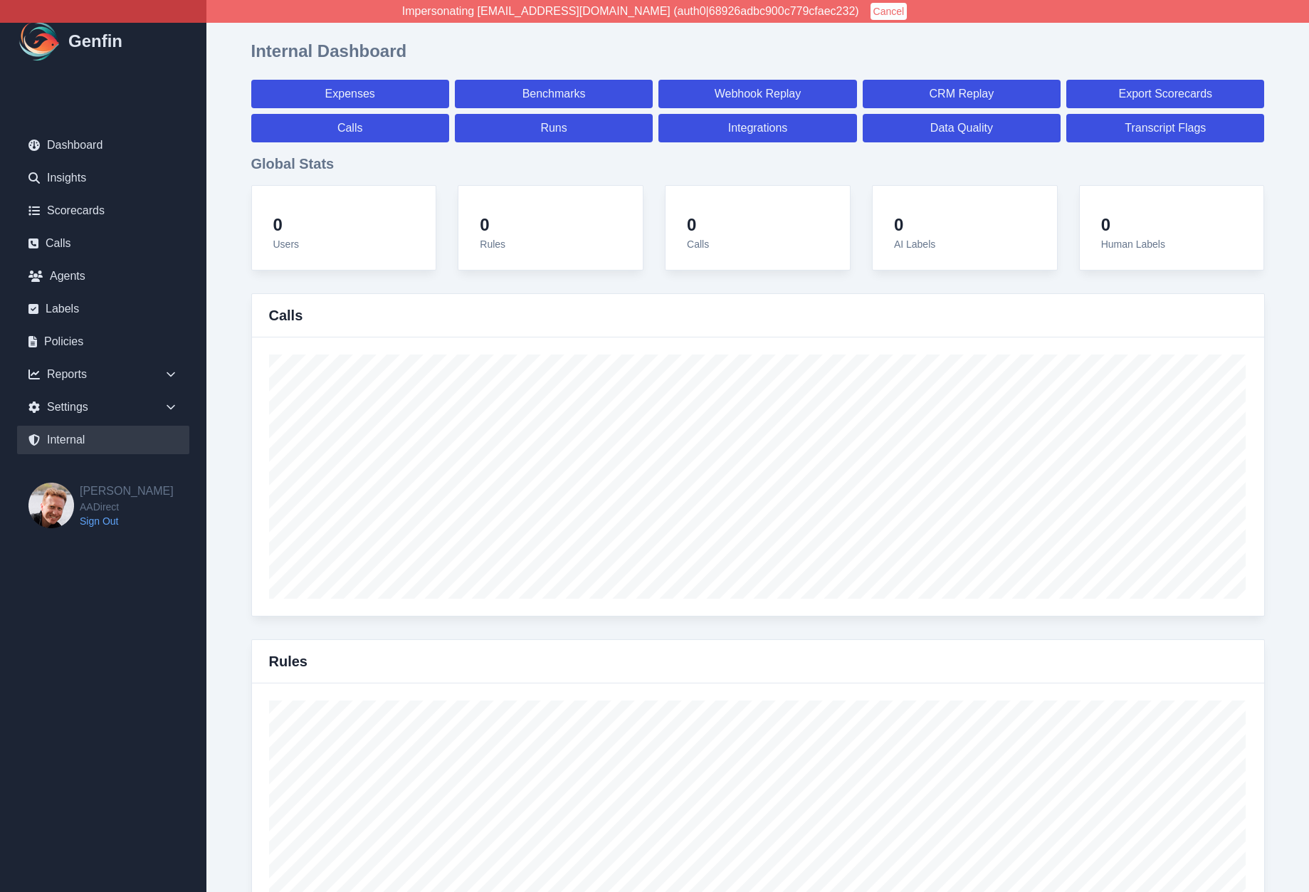
select select "7"
select select "paid"
select select "7"
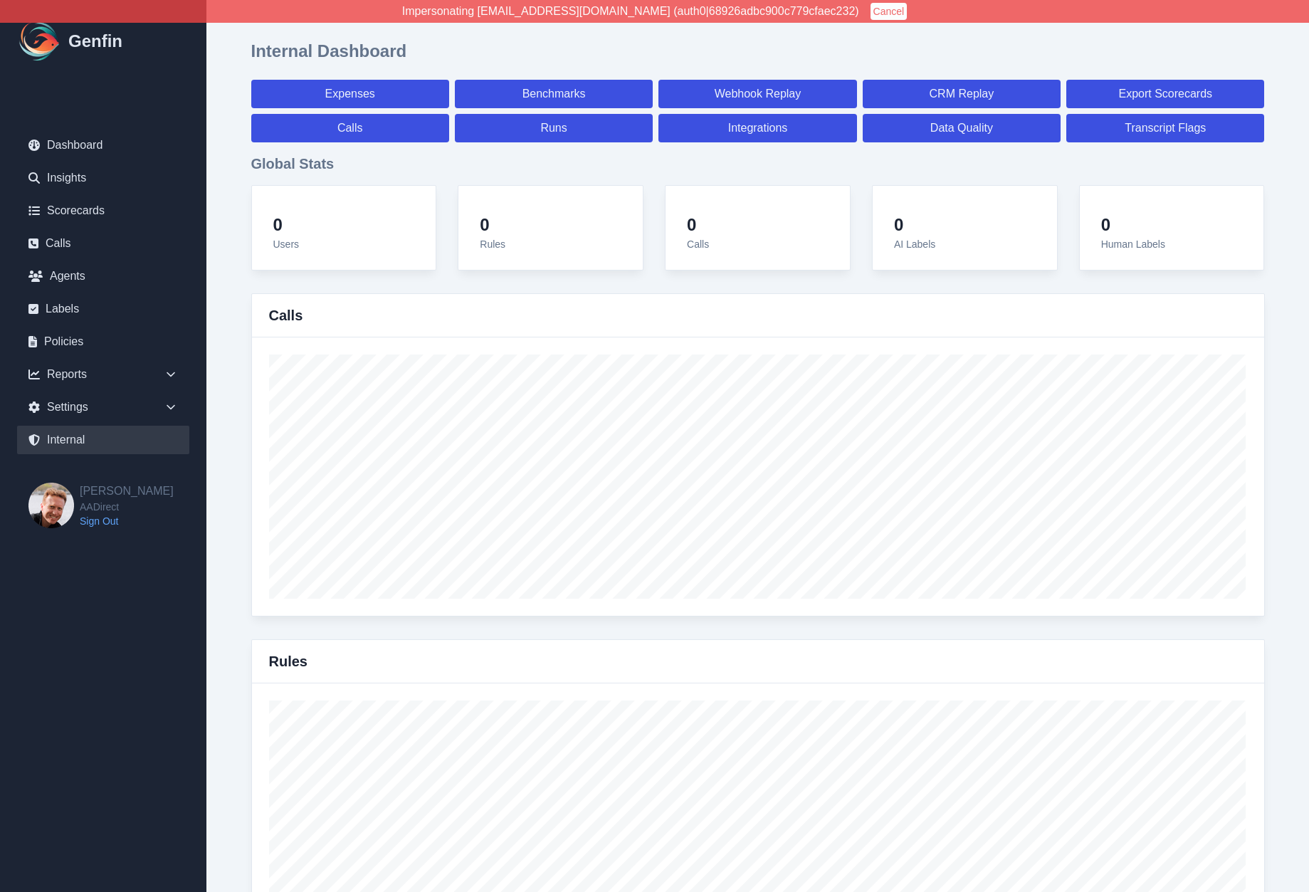
select select "7"
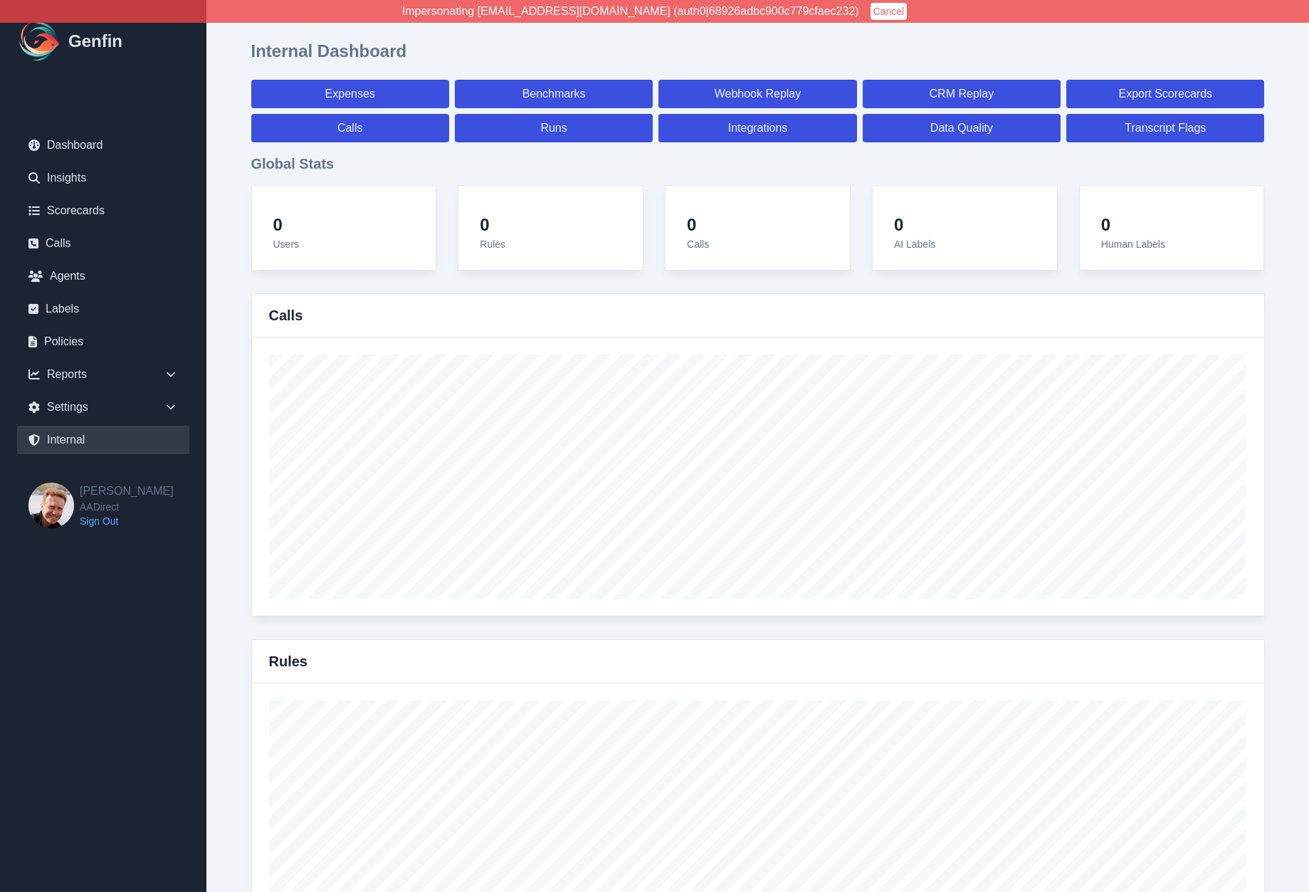
select select "7"
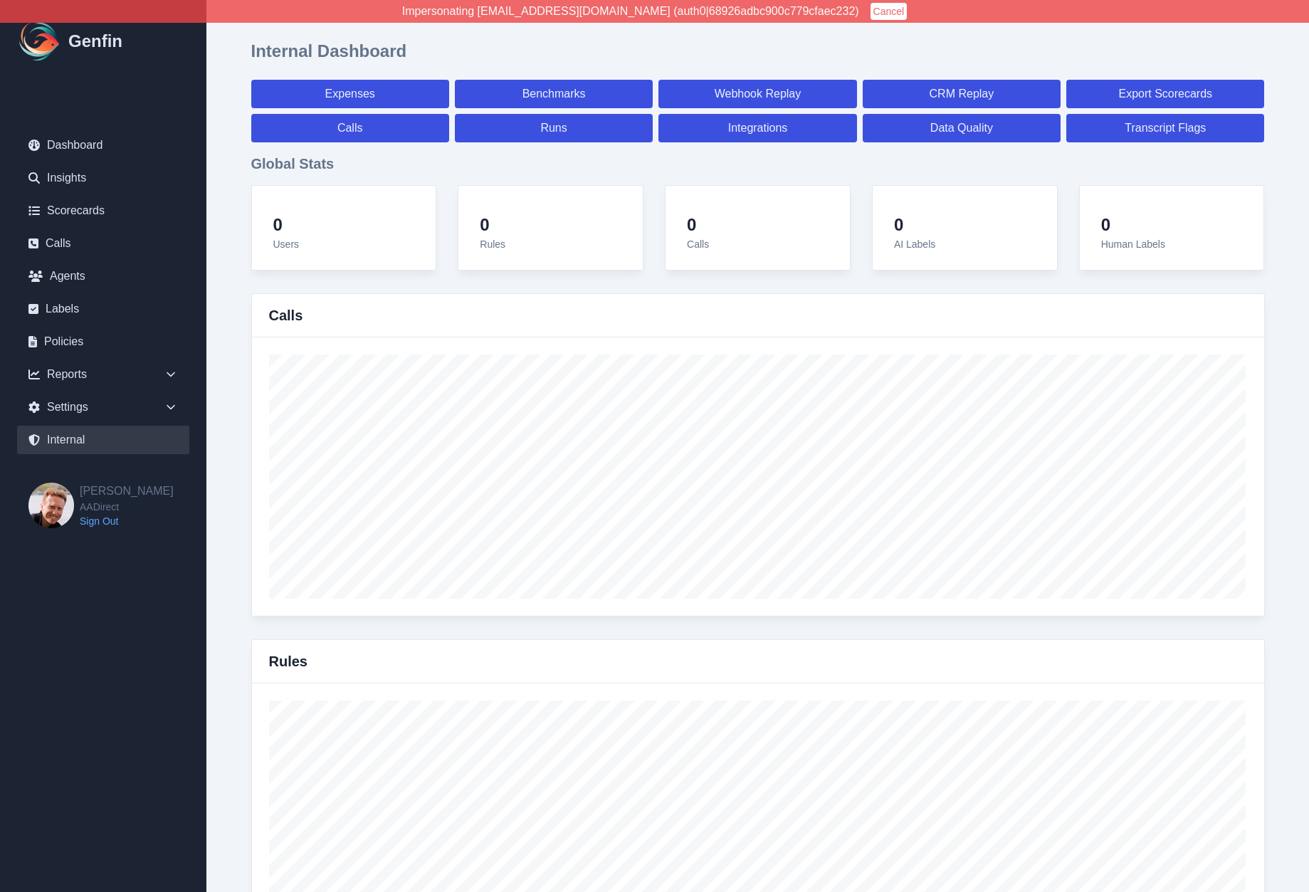
select select "7"
select select "paid"
select select "7"
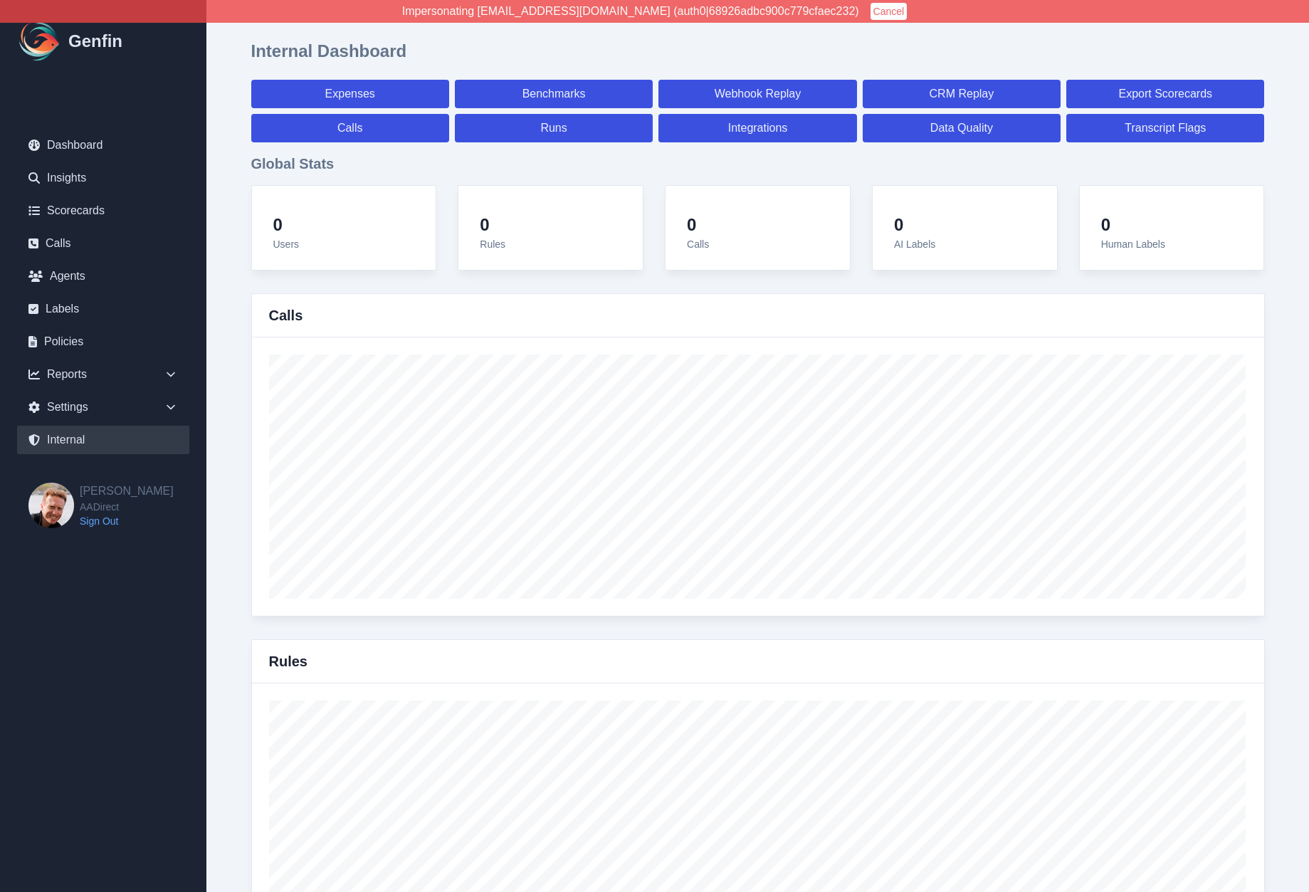
select select "7"
select select "paid"
select select "7"
select select "paid"
select select "7"
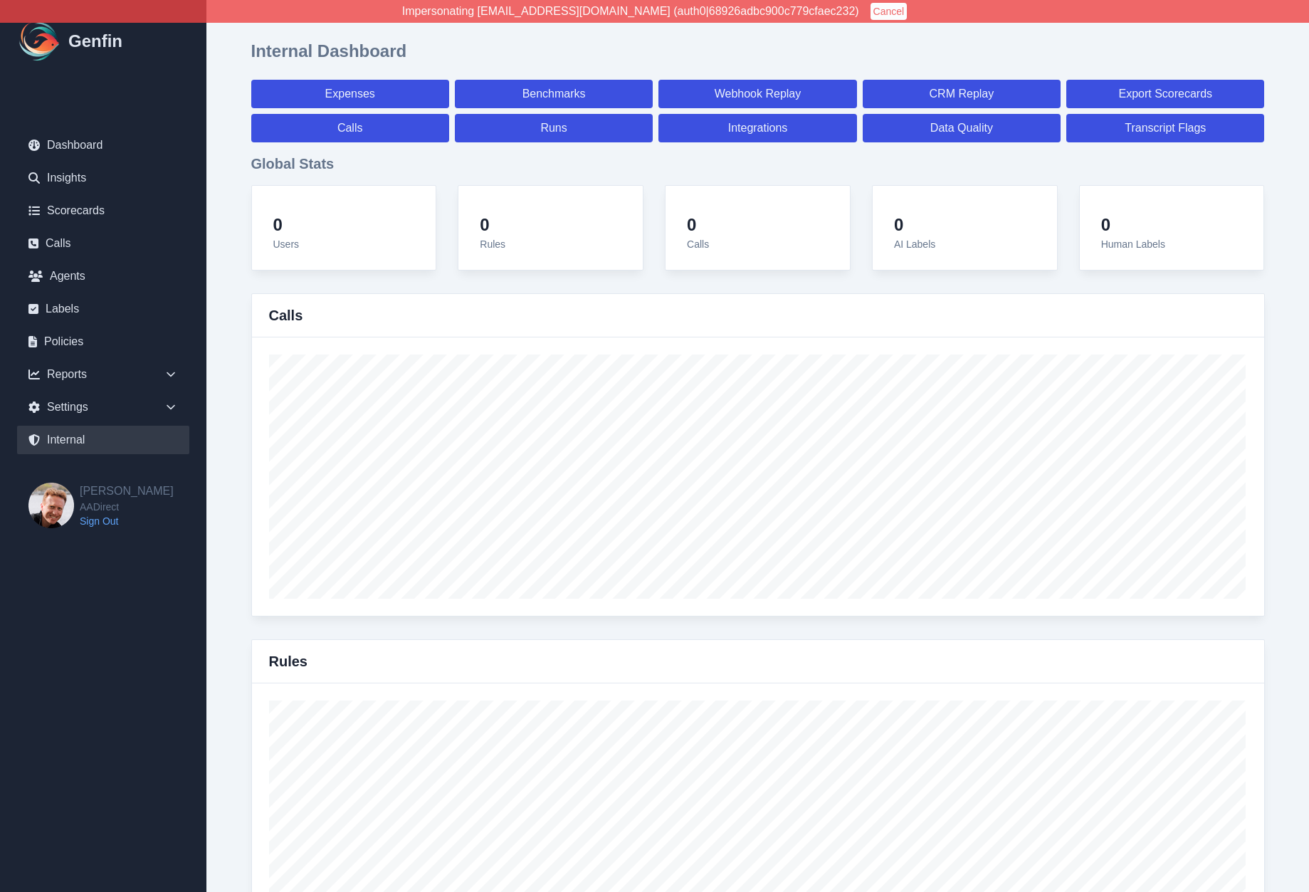
select select "paid"
select select "7"
select select "paid"
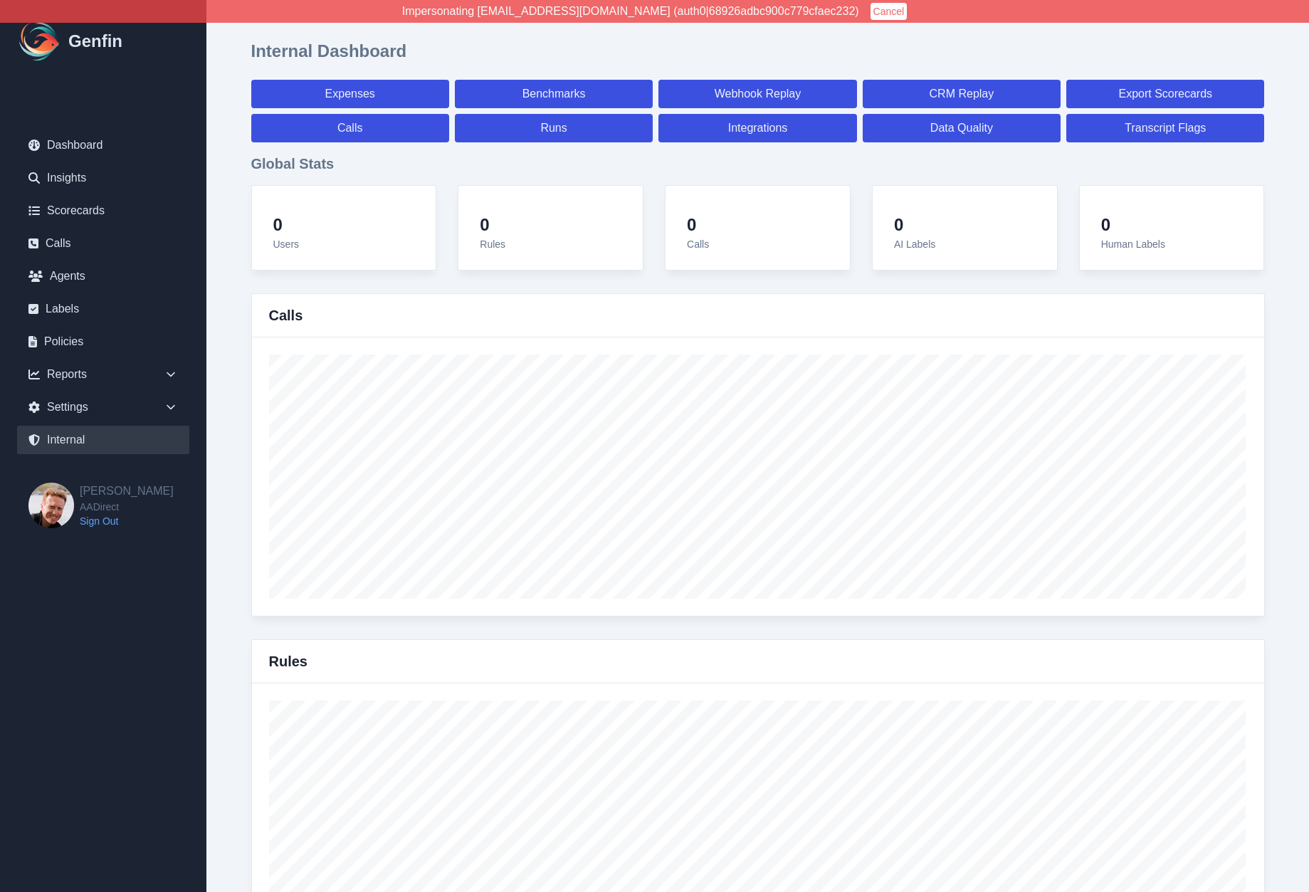
select select "7"
select select "paid"
select select "7"
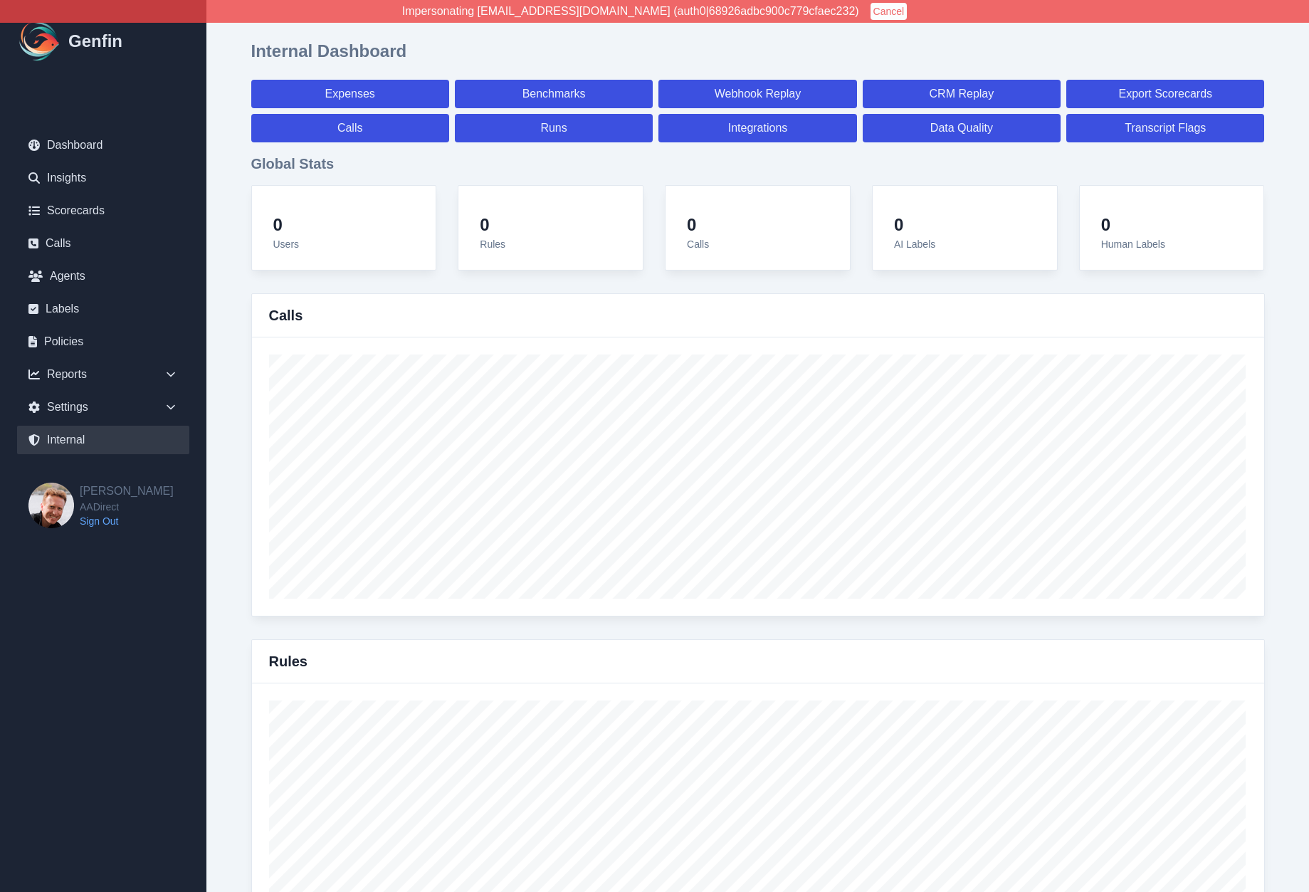
select select "7"
select select "paid"
select select "7"
select select "paid"
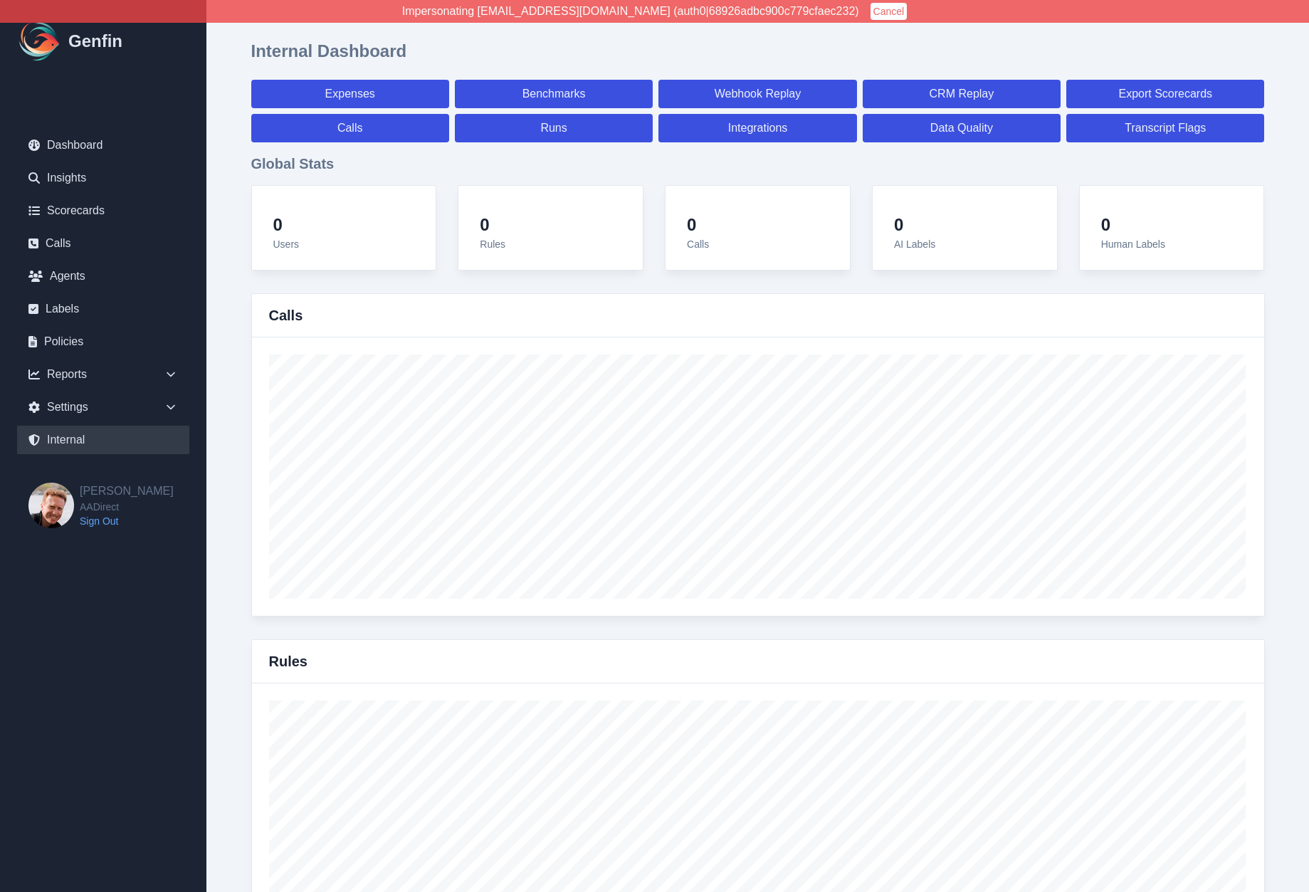
select select "7"
select select "paid"
select select "7"
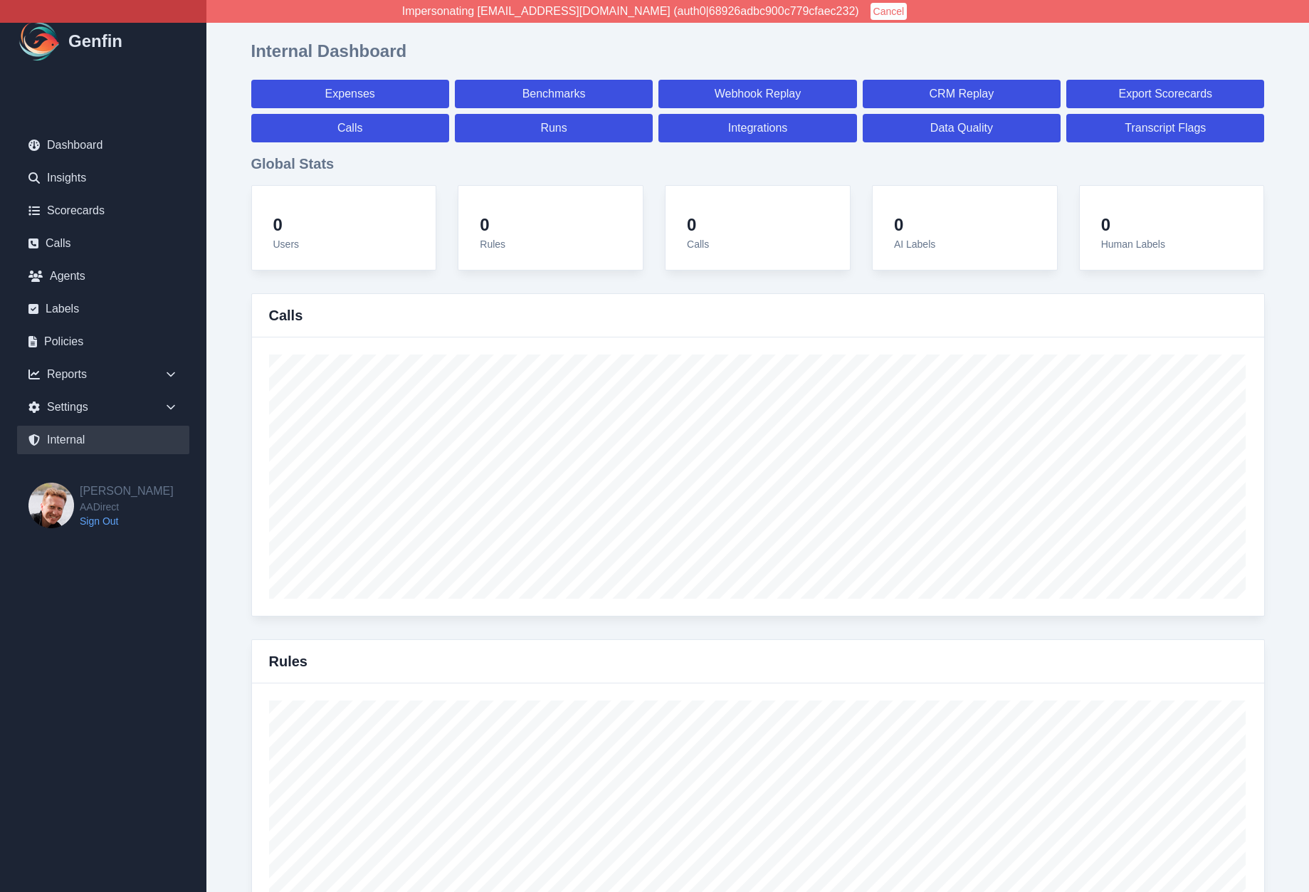
select select "7"
select select "paid"
select select "7"
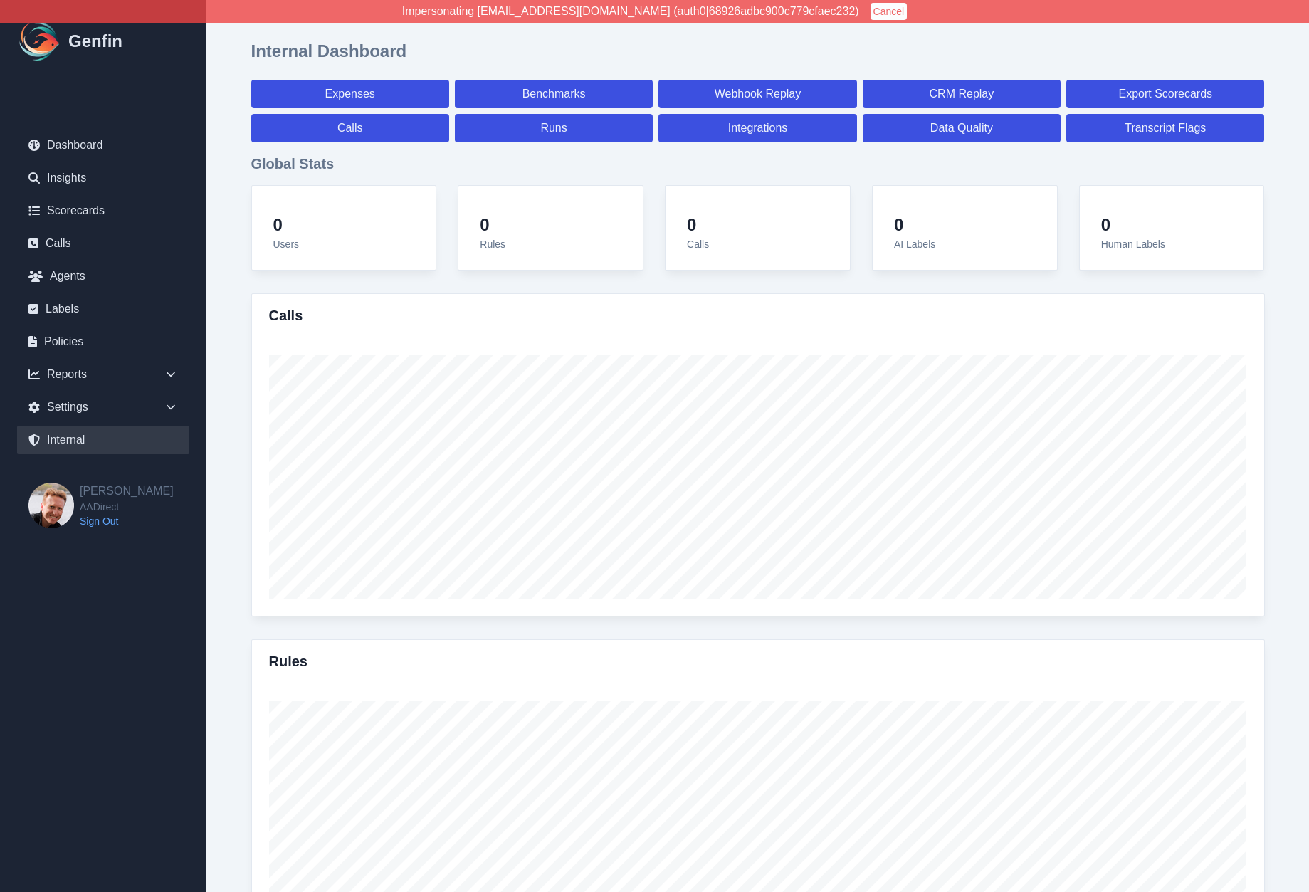
select select "7"
select select "paid"
select select "7"
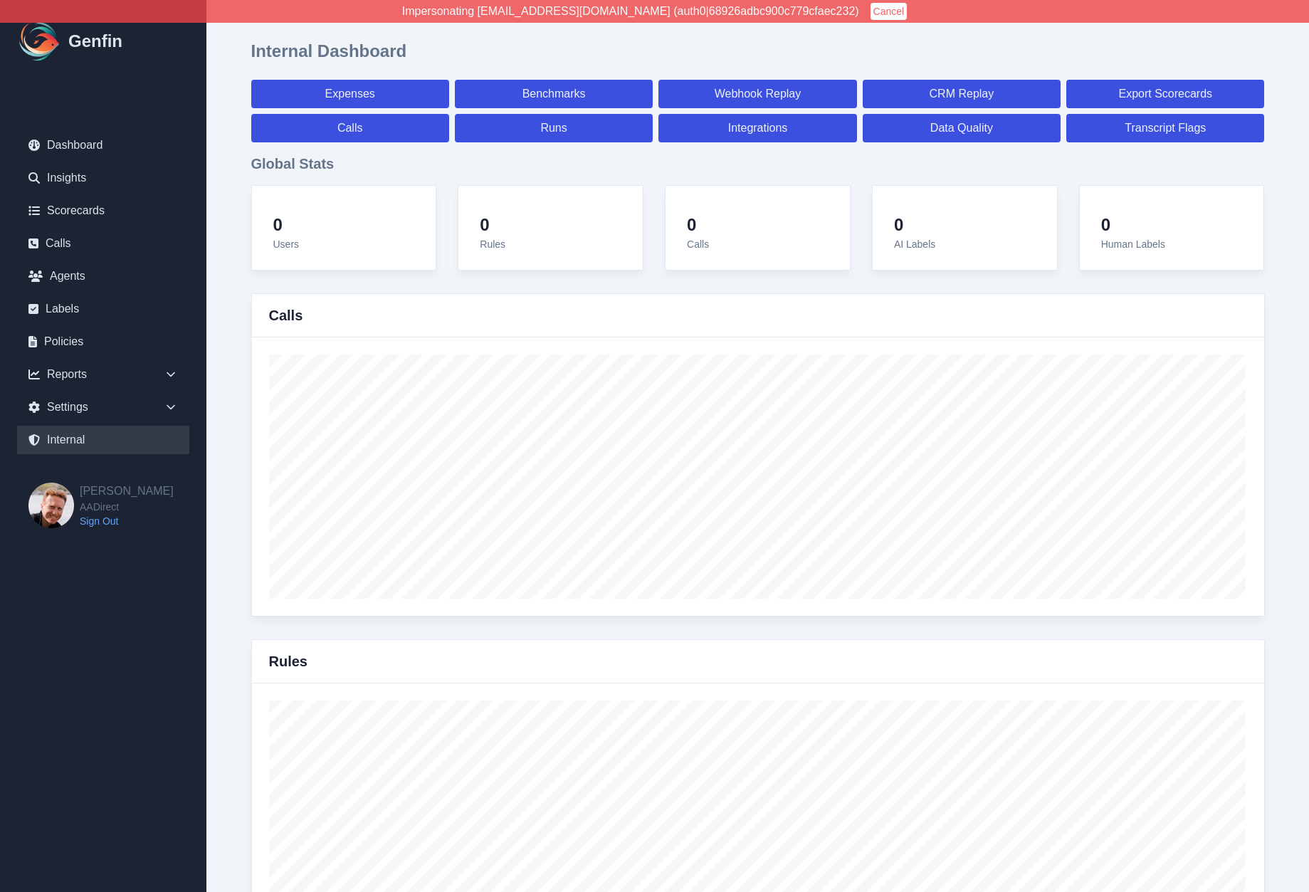
select select "7"
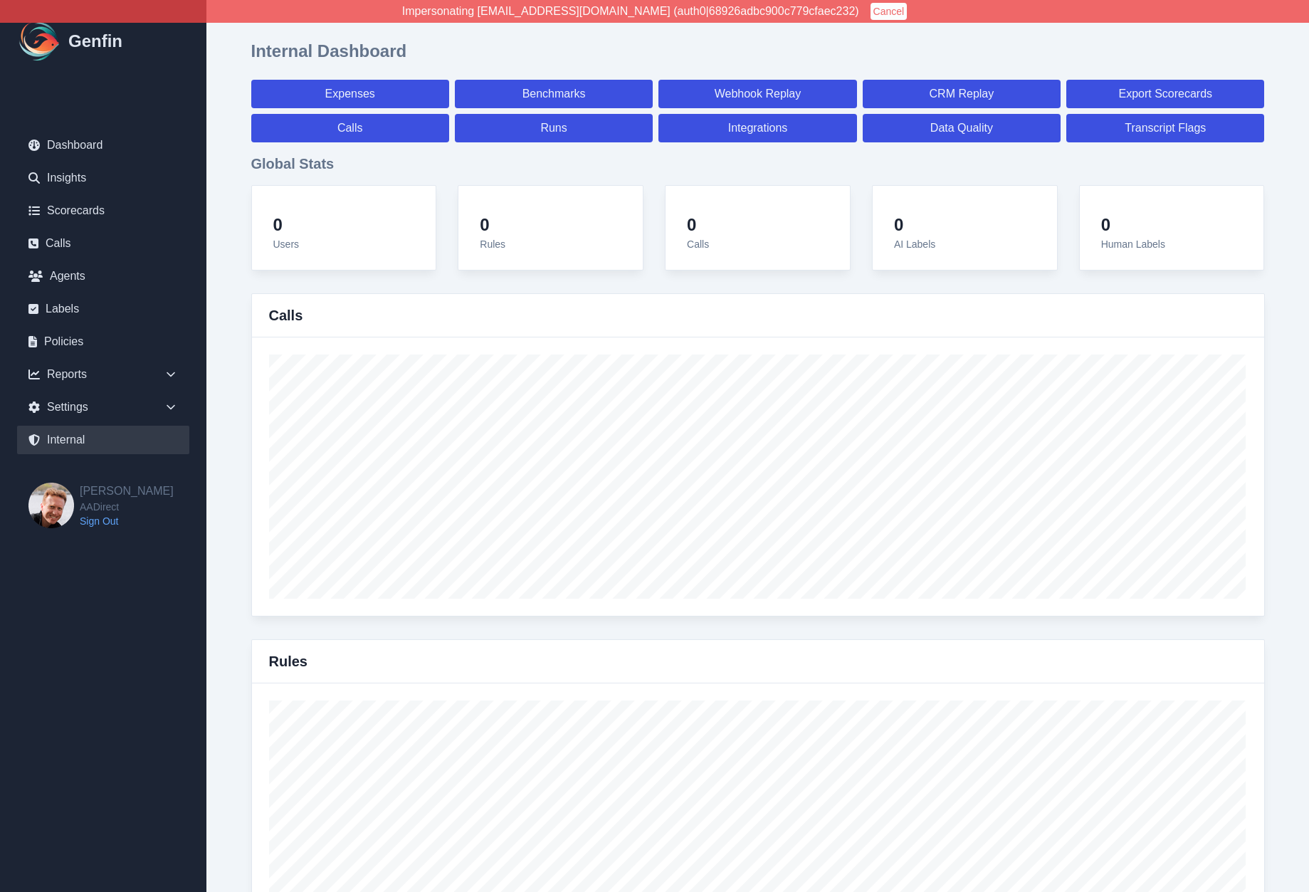
select select "paid"
select select "7"
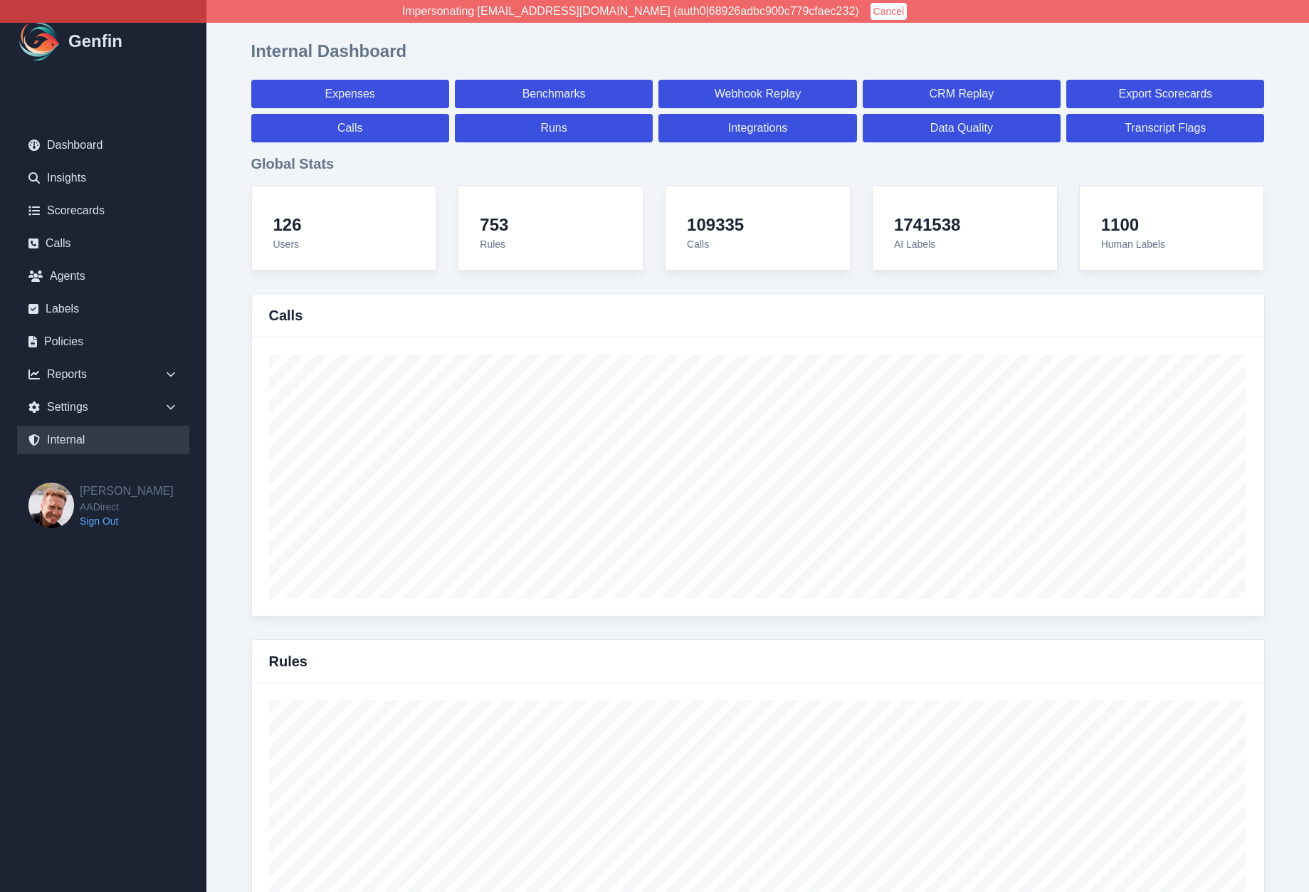
select select "paid"
select select "7"
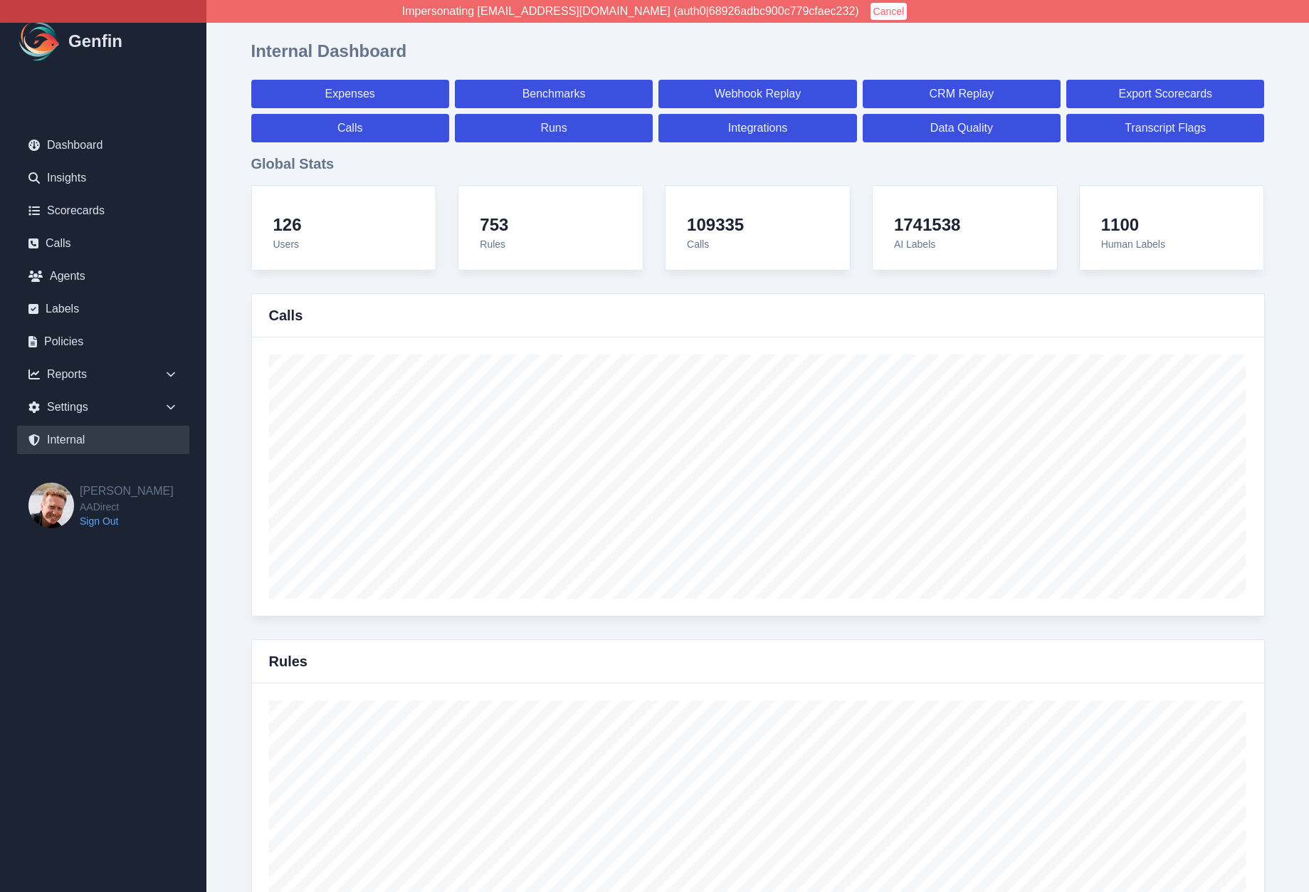
select select "paid"
select select "7"
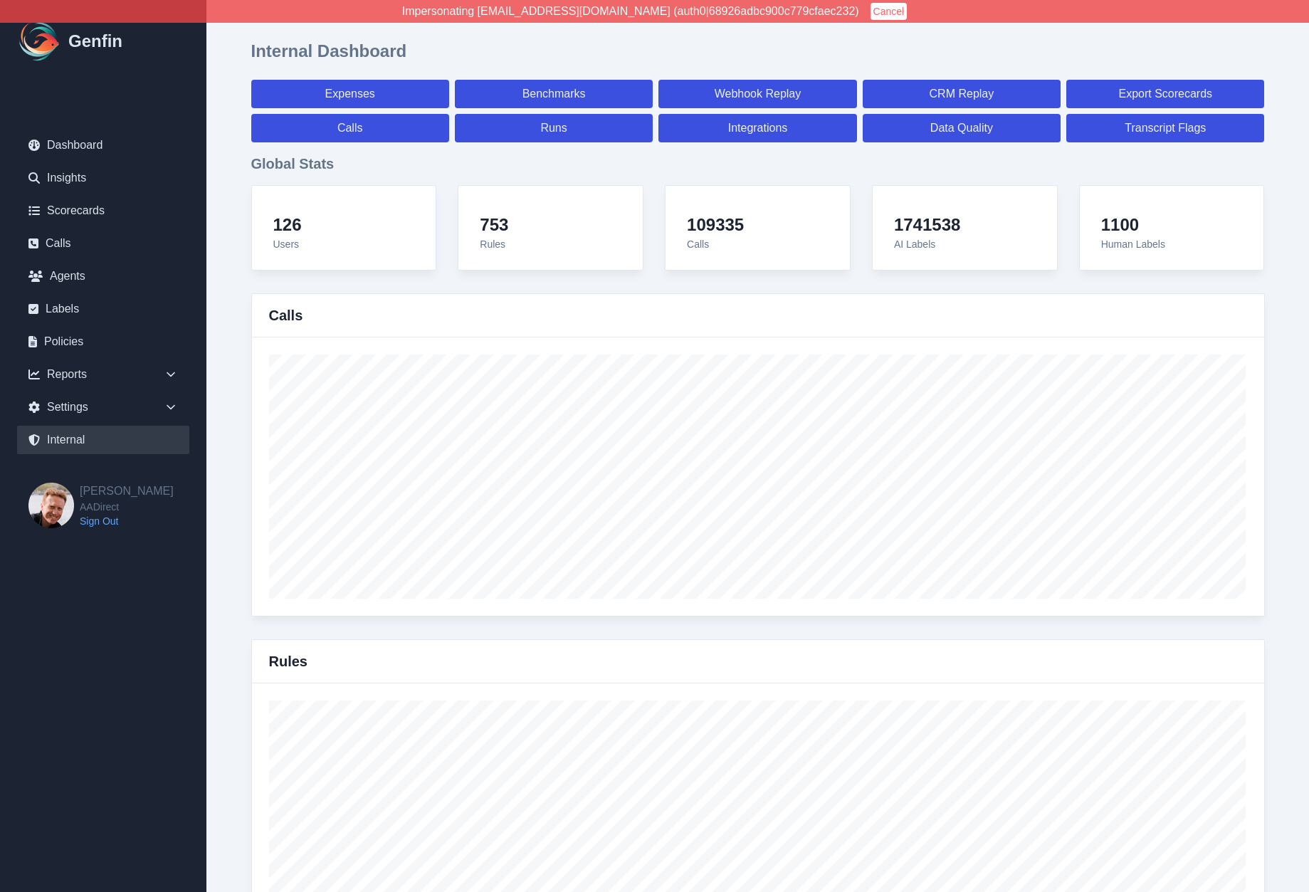
select select "7"
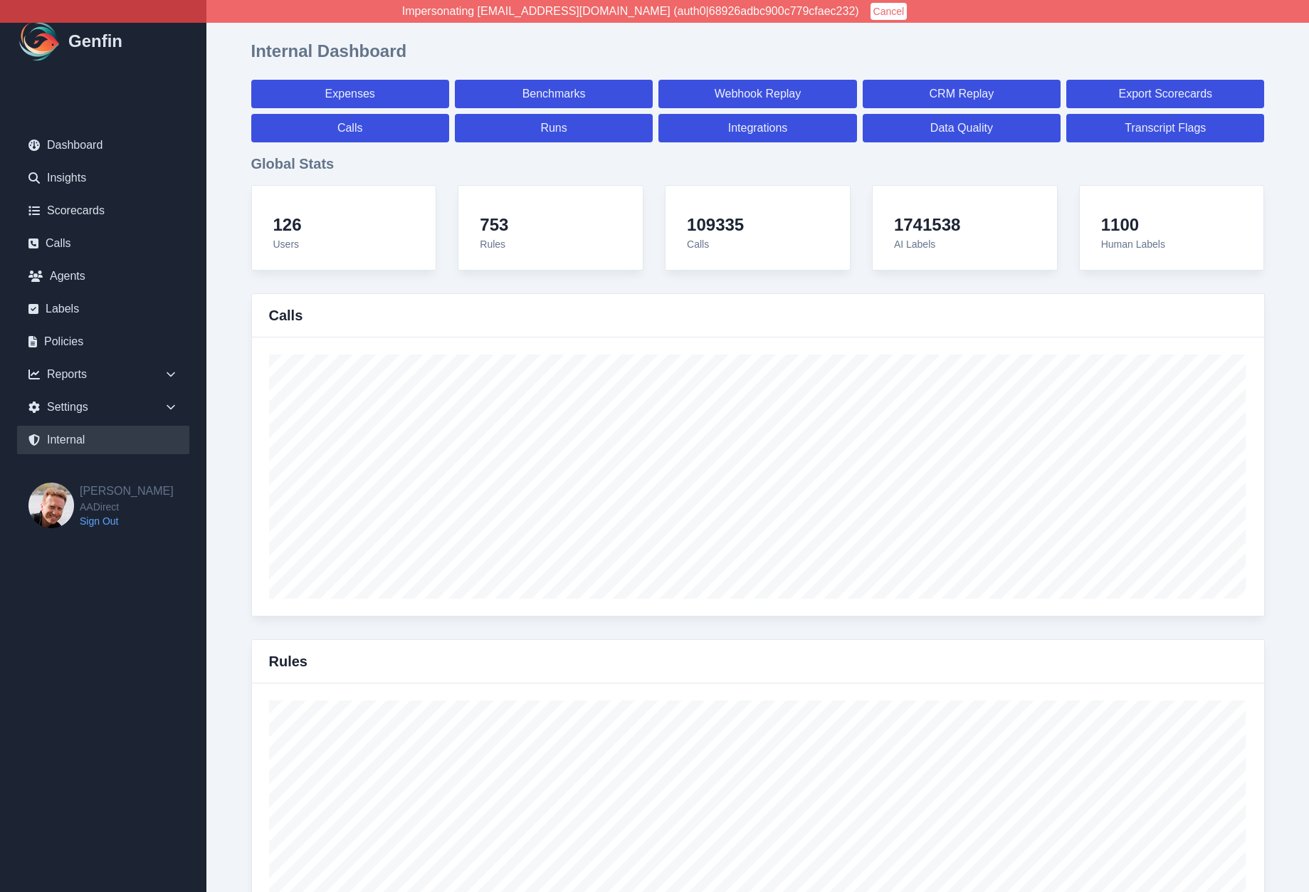
select select "7"
select select "paid"
select select "7"
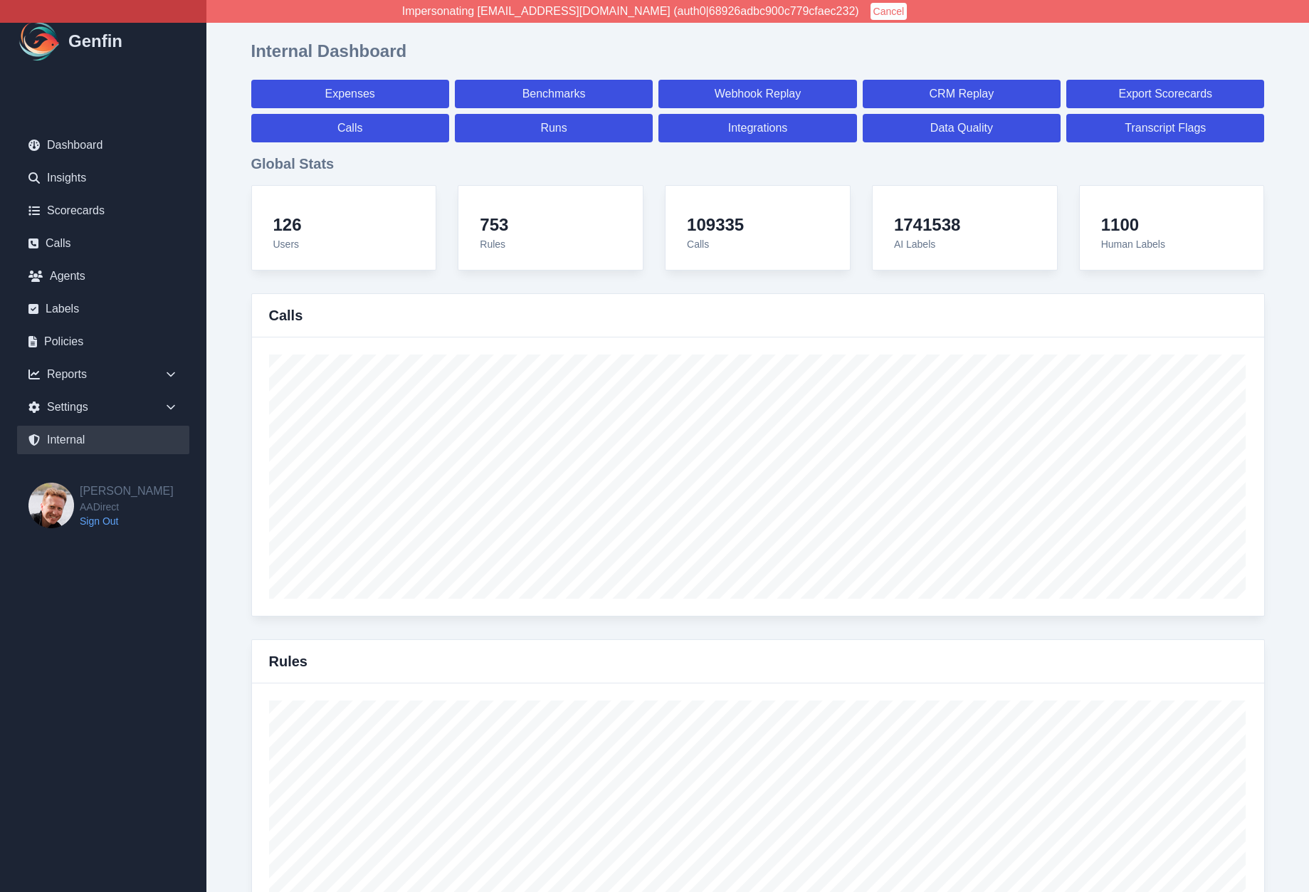
select select "7"
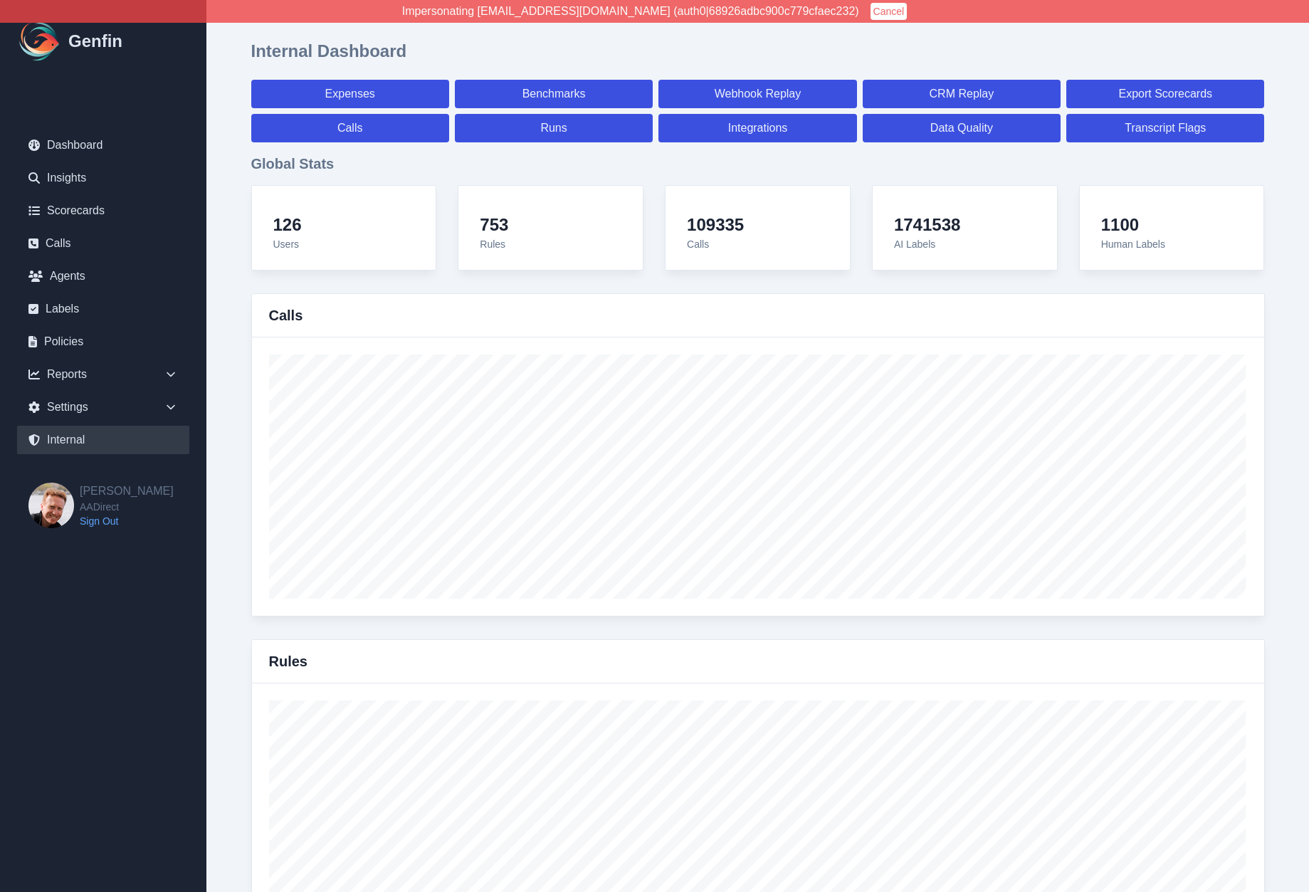
select select "7"
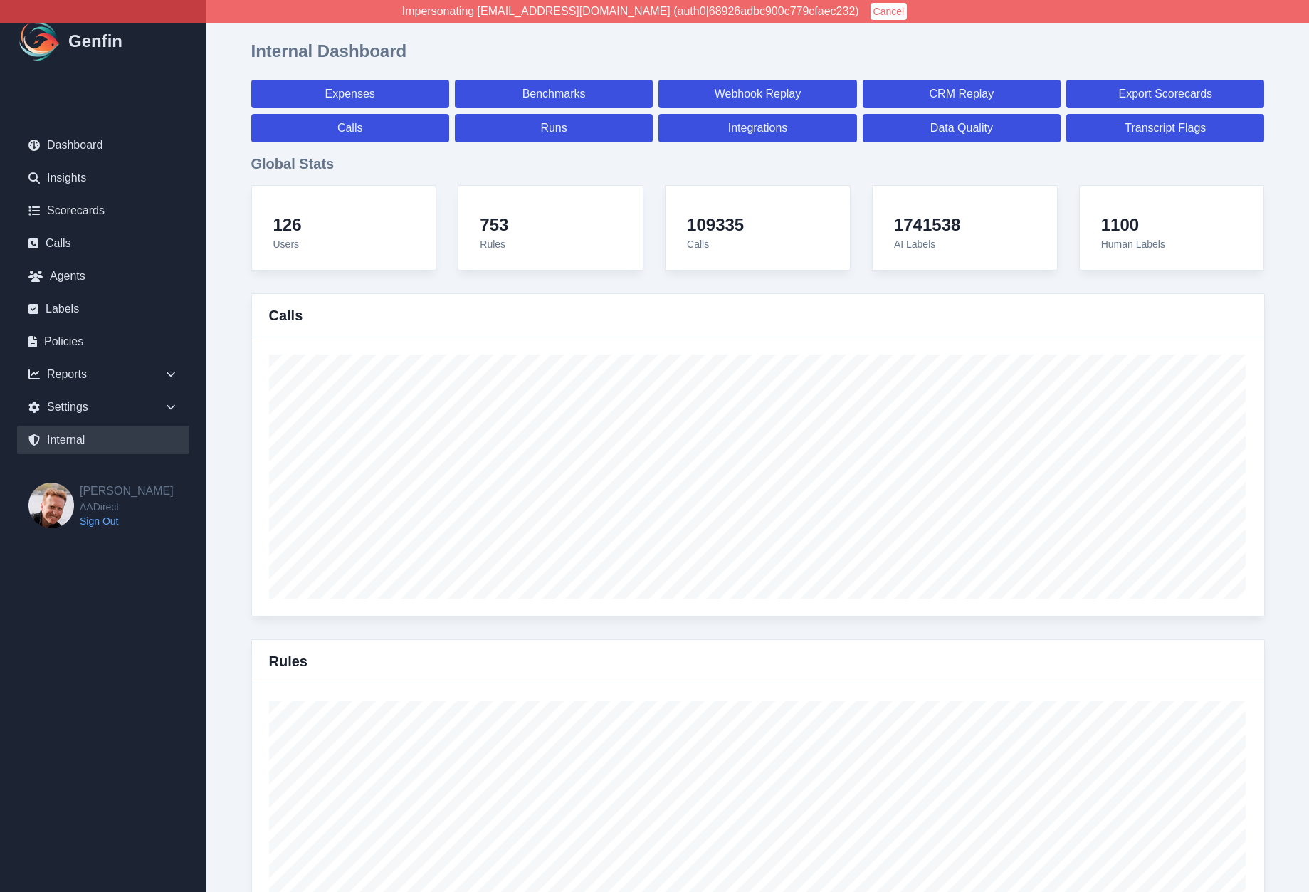
select select "7"
select select "paid"
select select "7"
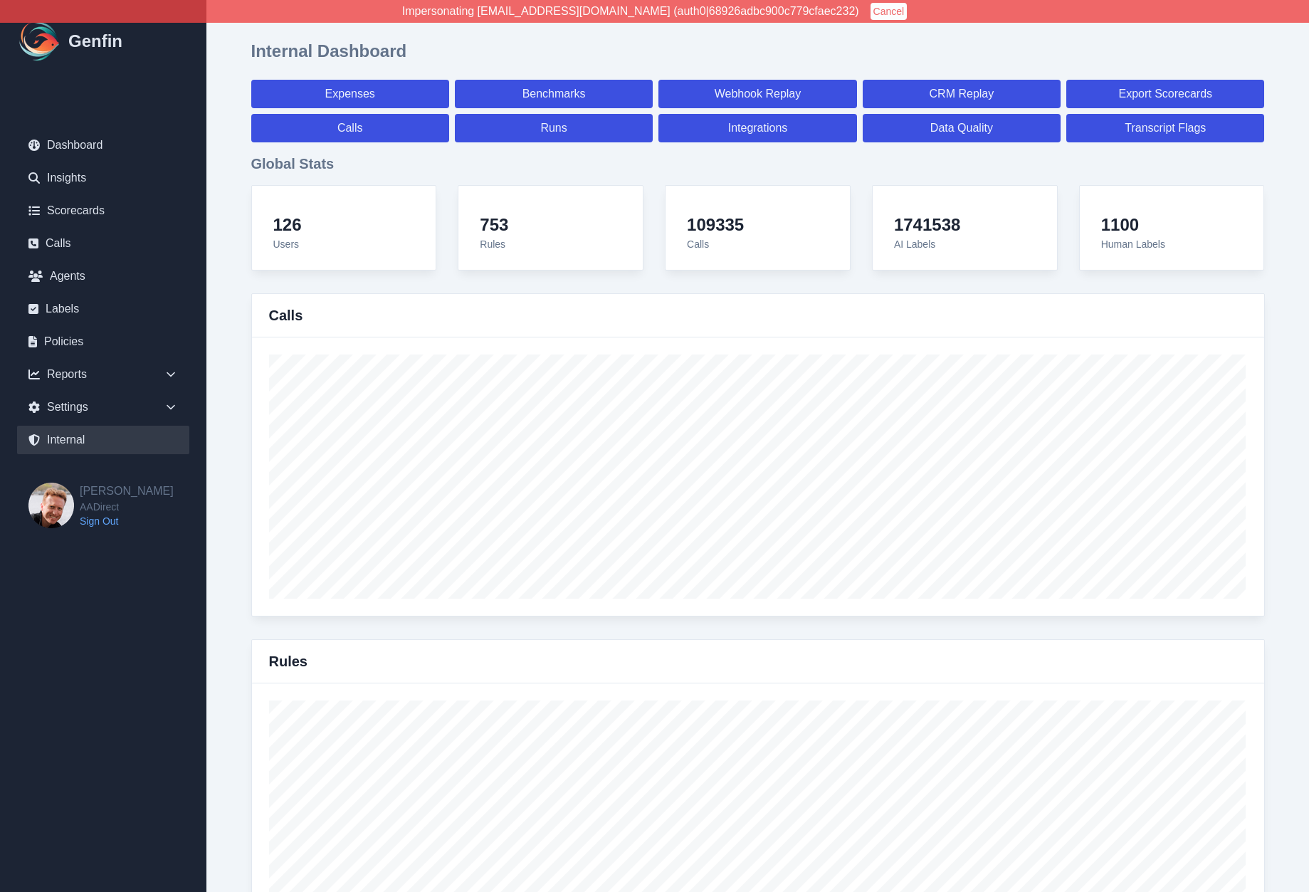
select select "7"
select select "paid"
select select "7"
select select "paid"
select select "7"
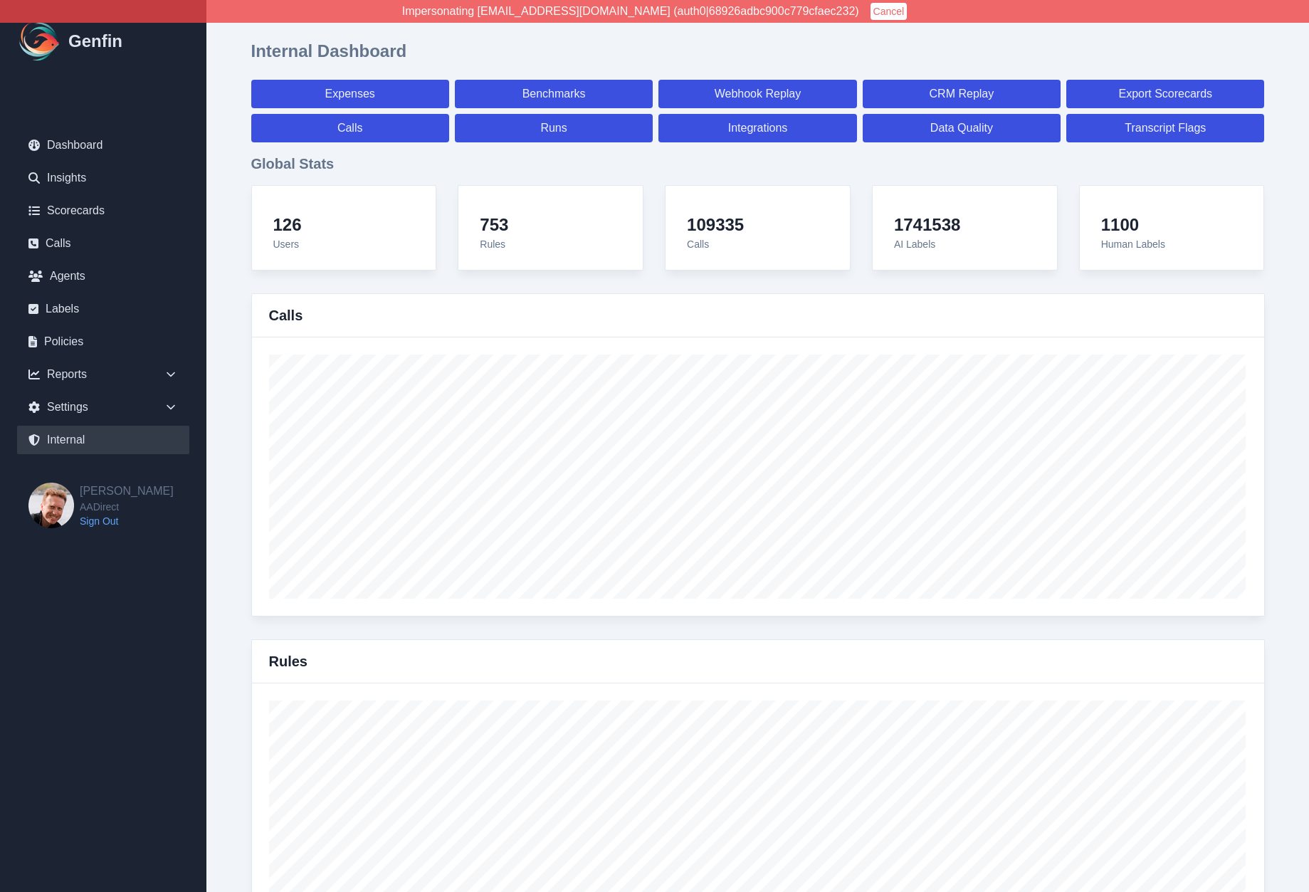
select select "paid"
select select "7"
select select "paid"
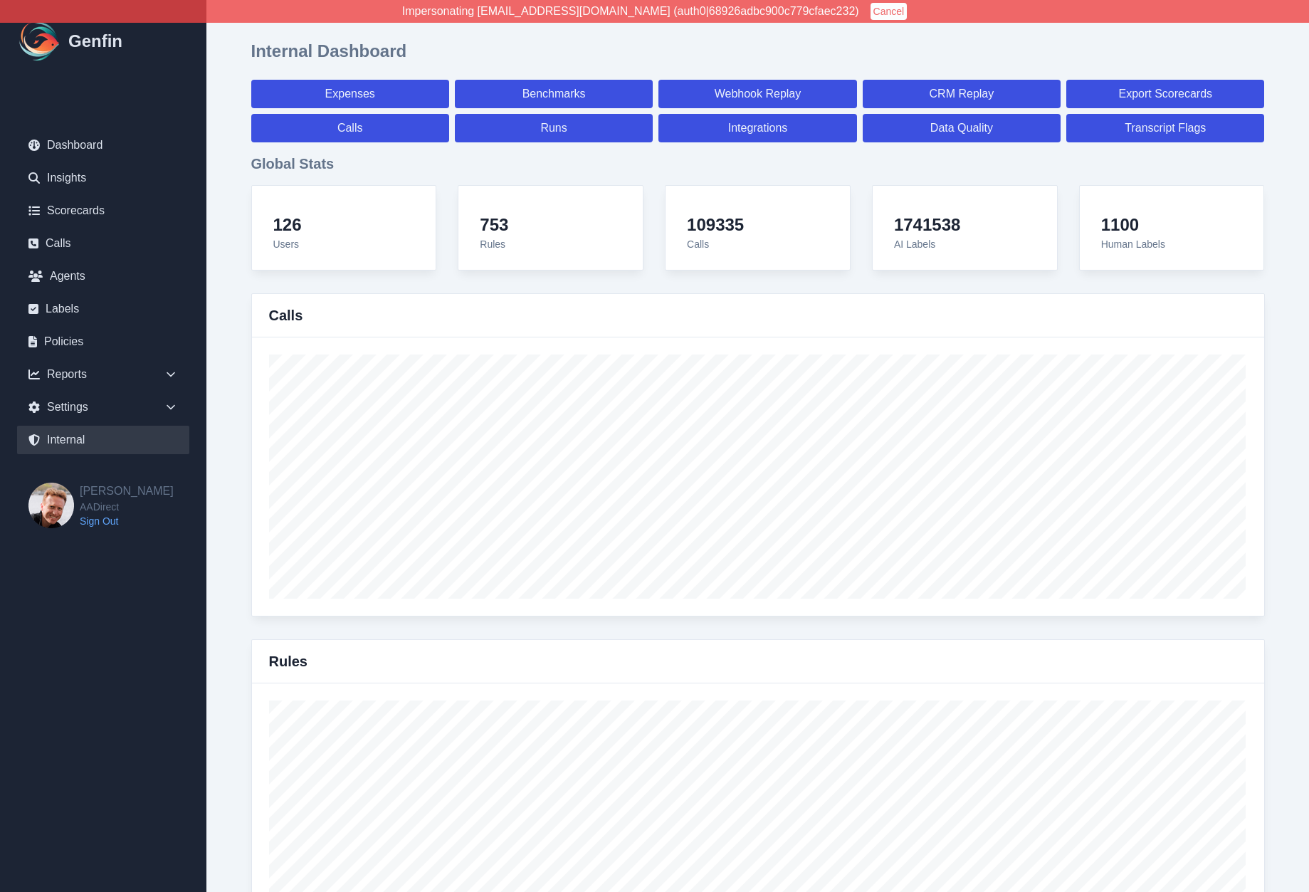
select select "7"
select select "paid"
select select "7"
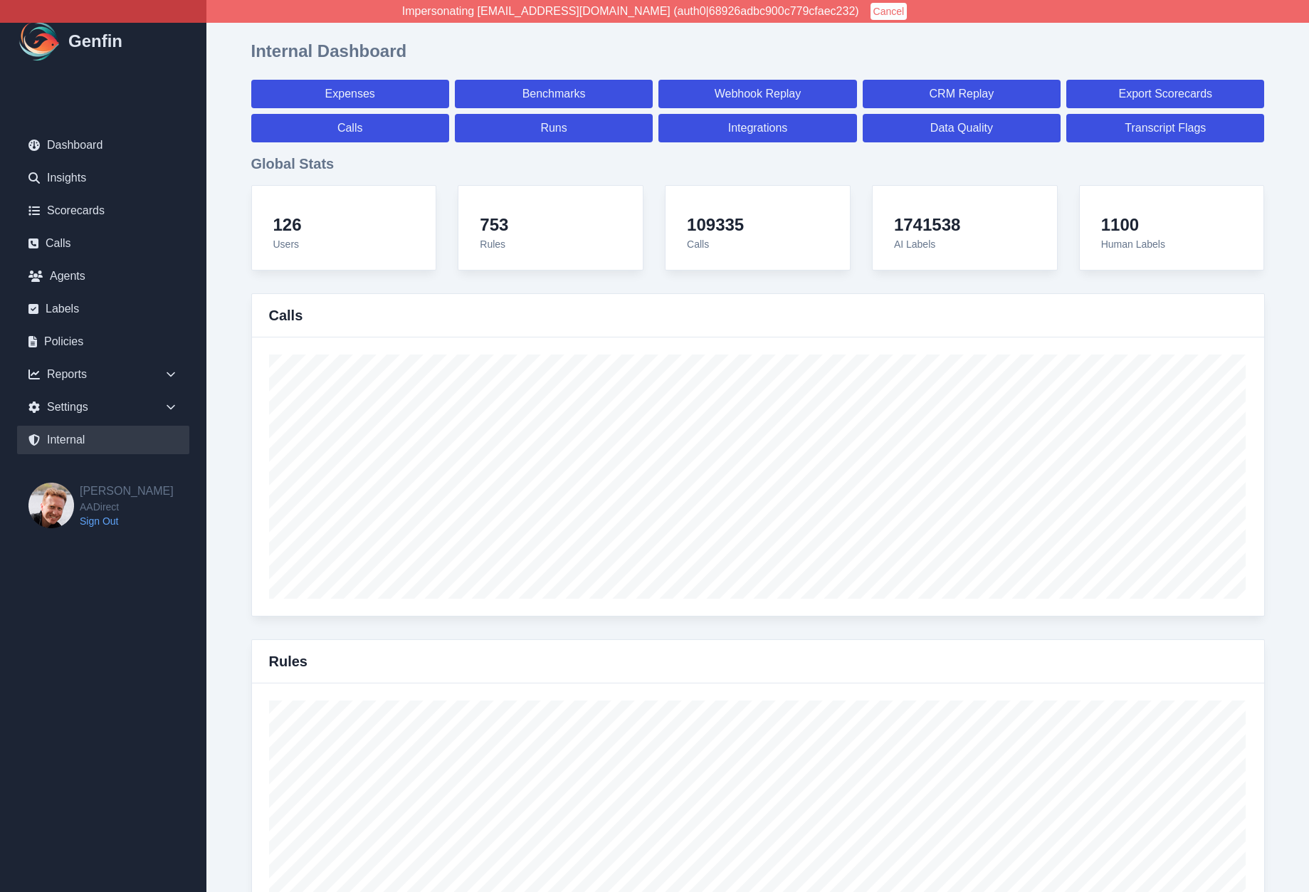
select select "7"
select select "paid"
select select "7"
select select "paid"
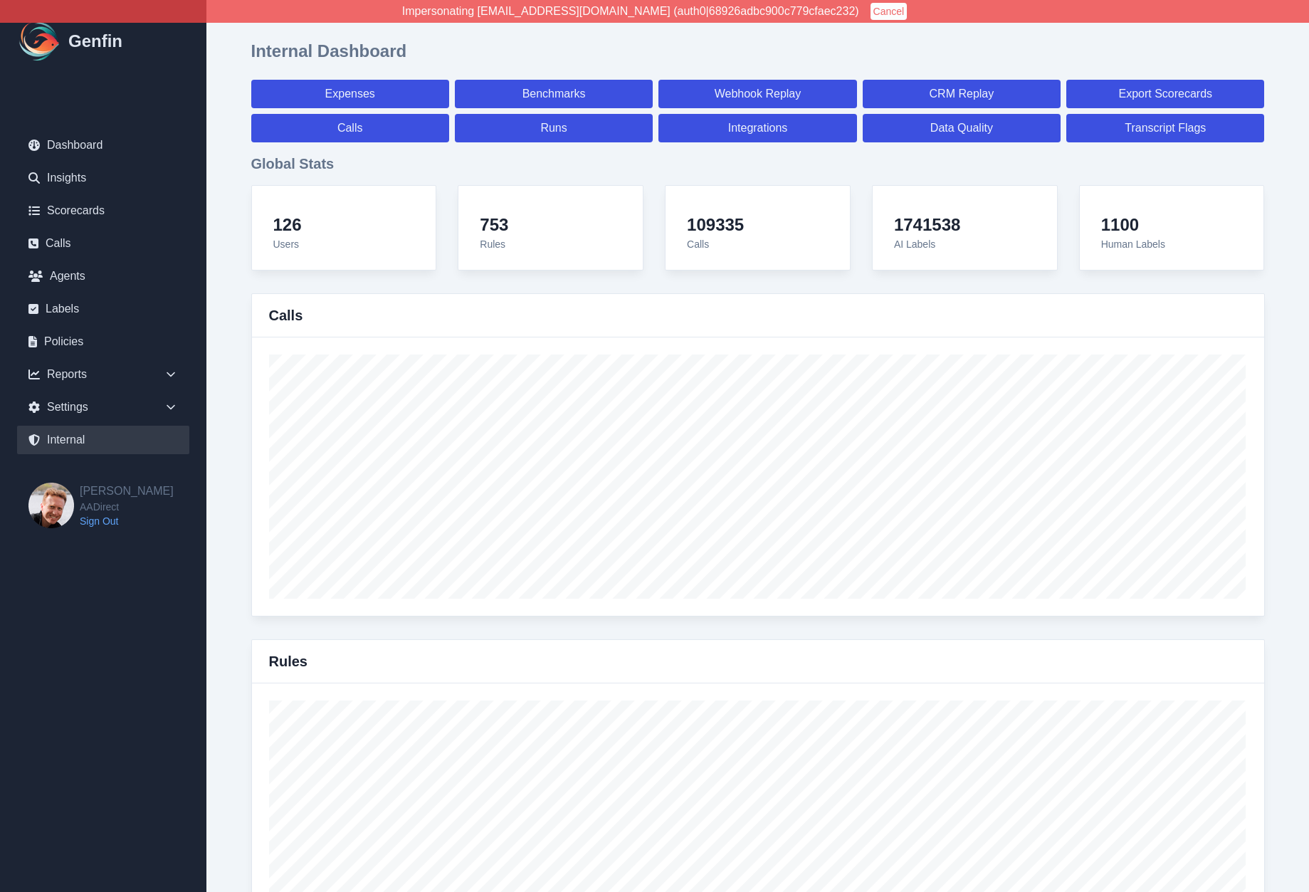
select select "7"
select select "paid"
select select "7"
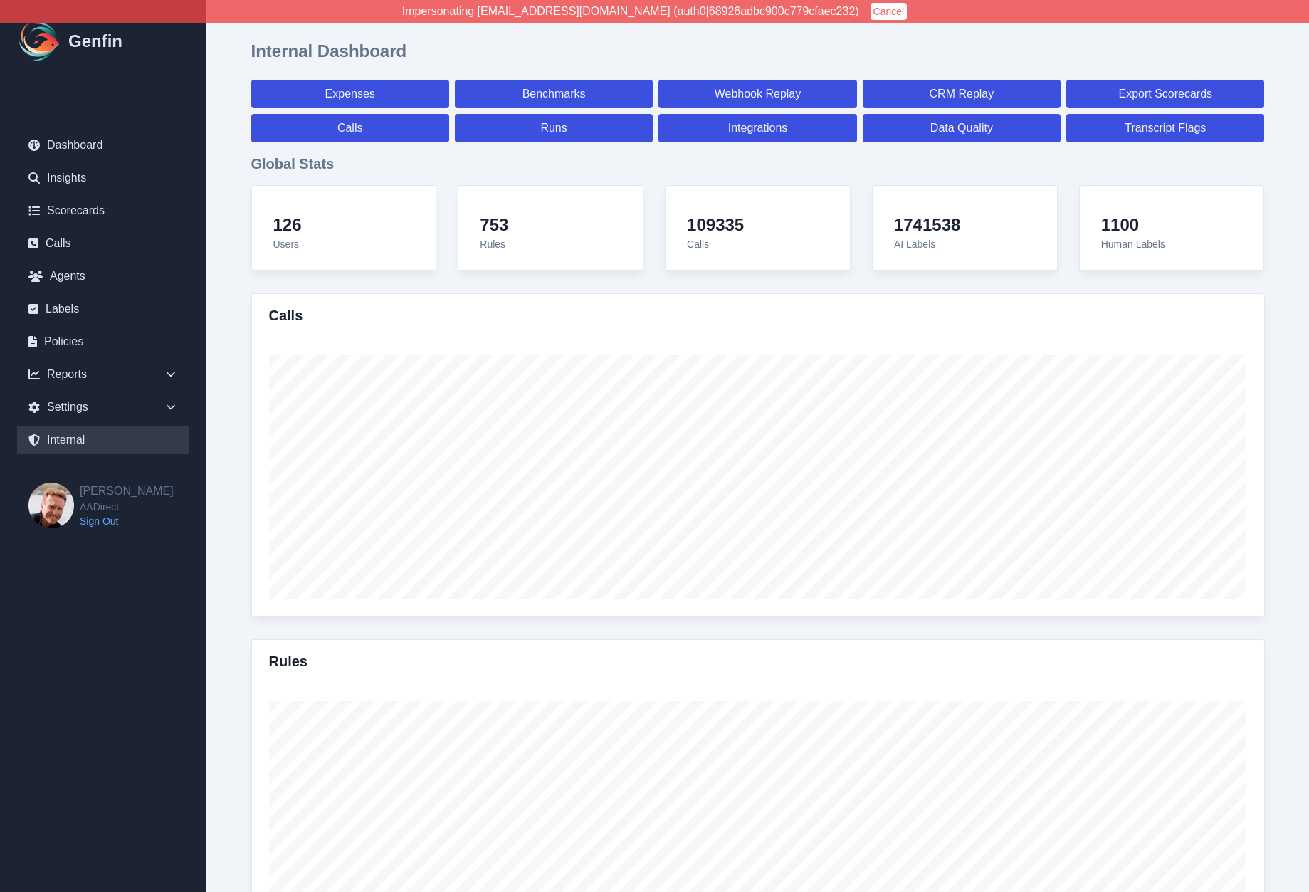
select select "7"
select select "paid"
select select "7"
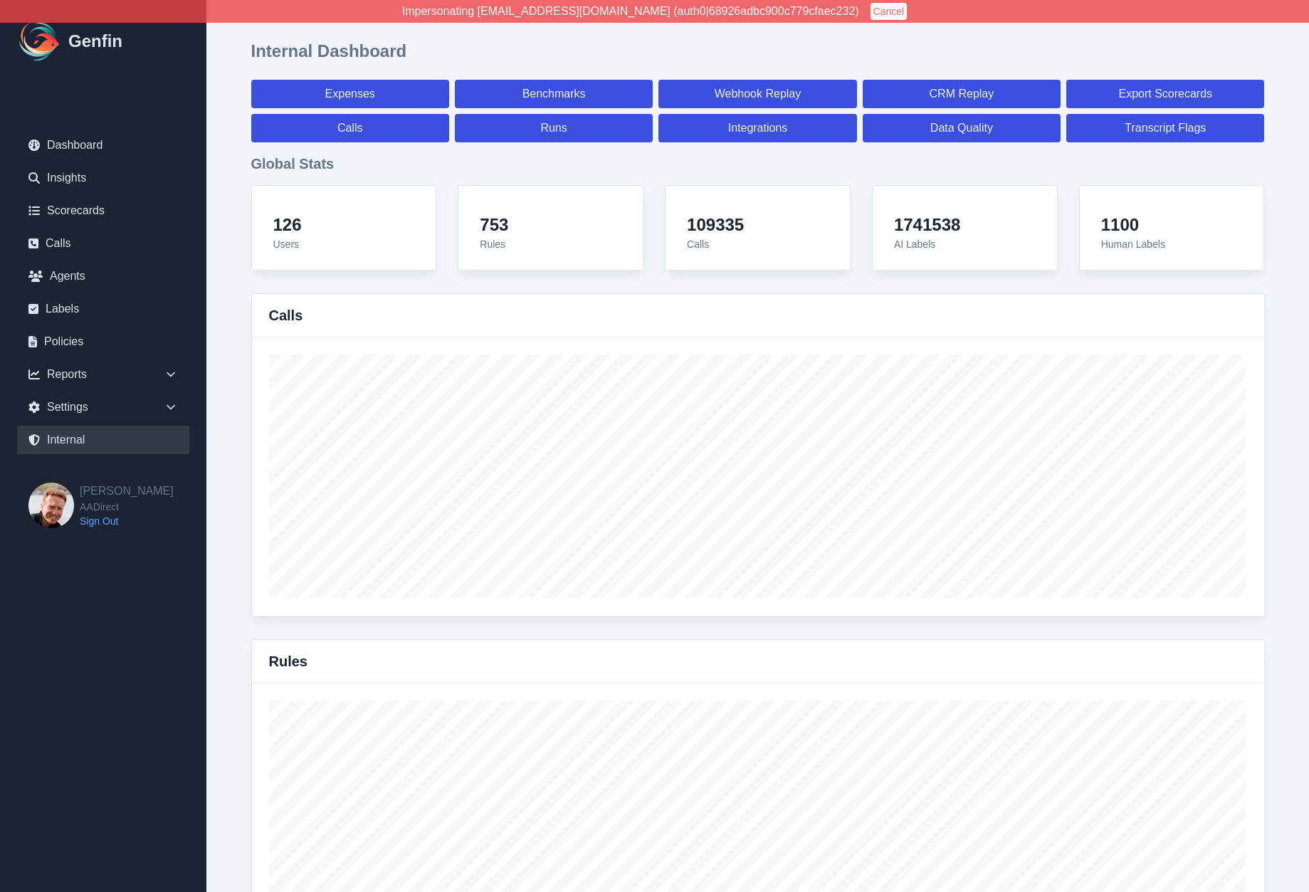
select select "7"
select select "paid"
select select "7"
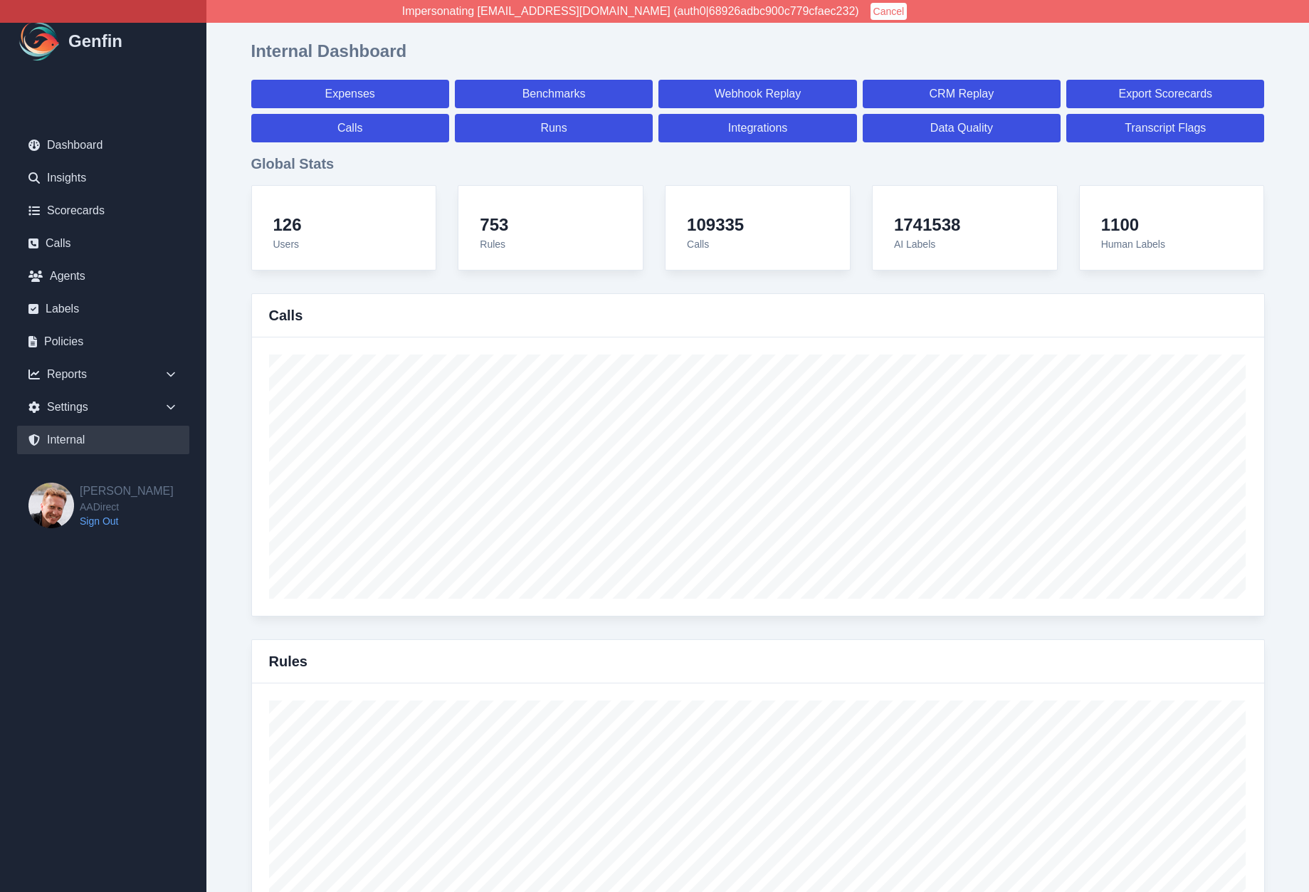
select select "7"
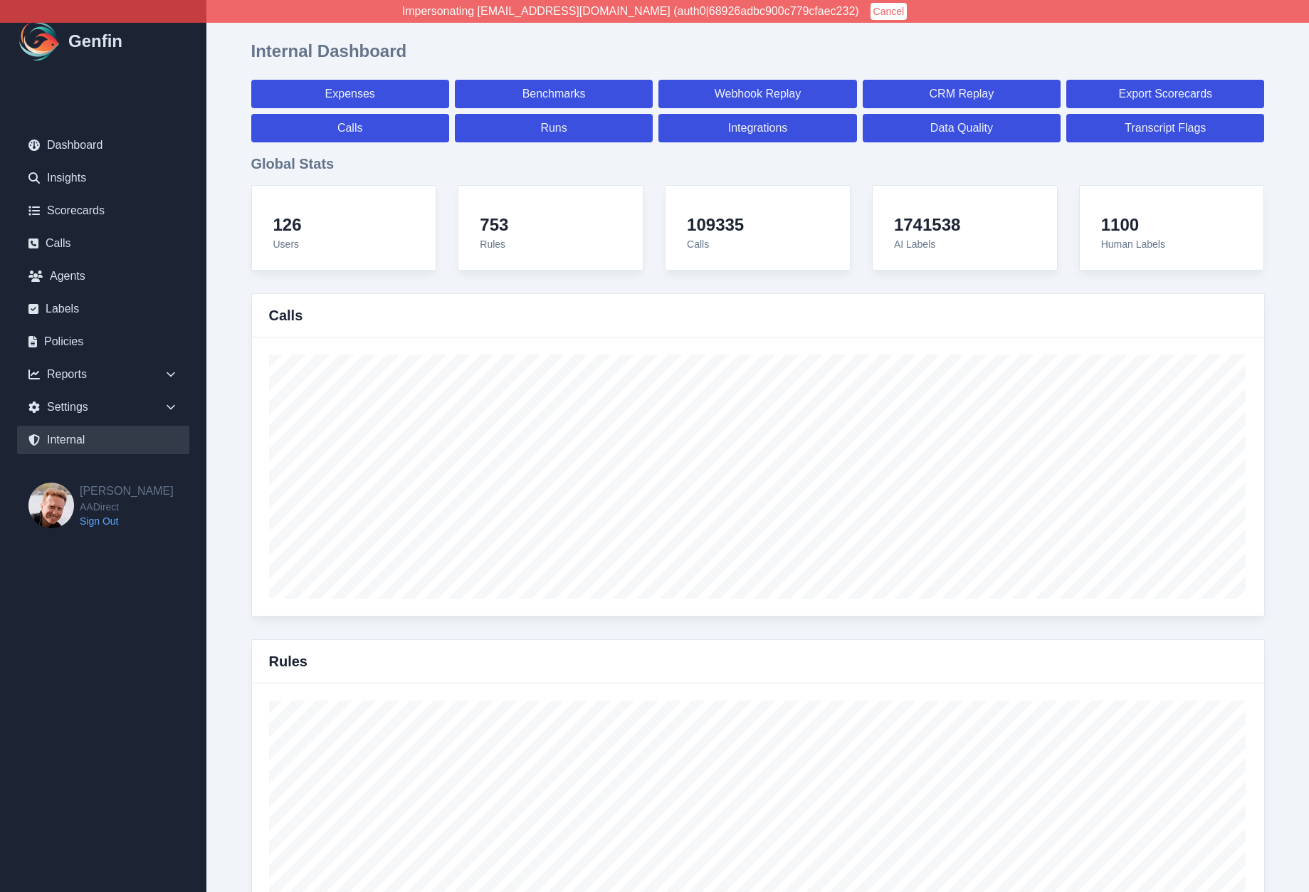
select select "paid"
select select "7"
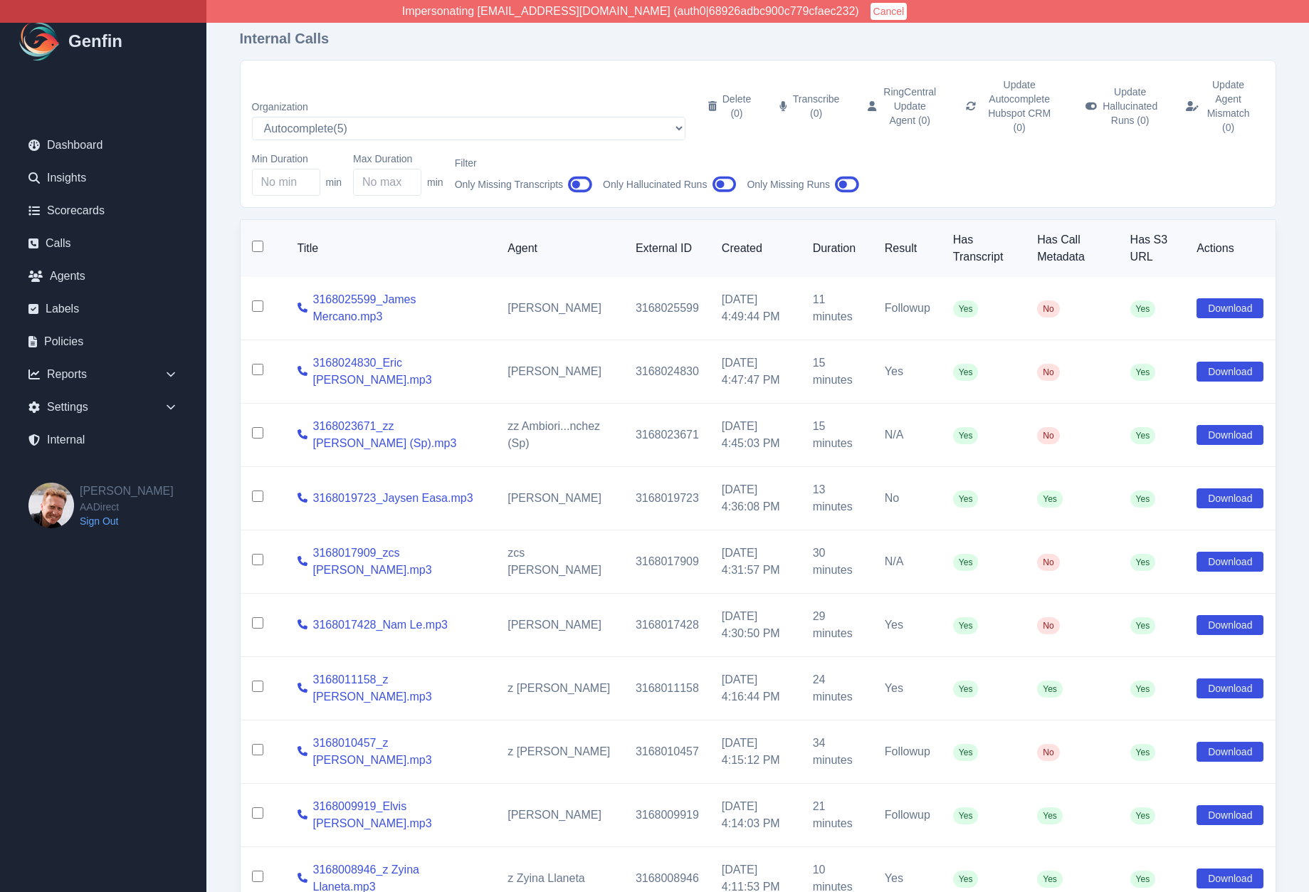
select select "5"
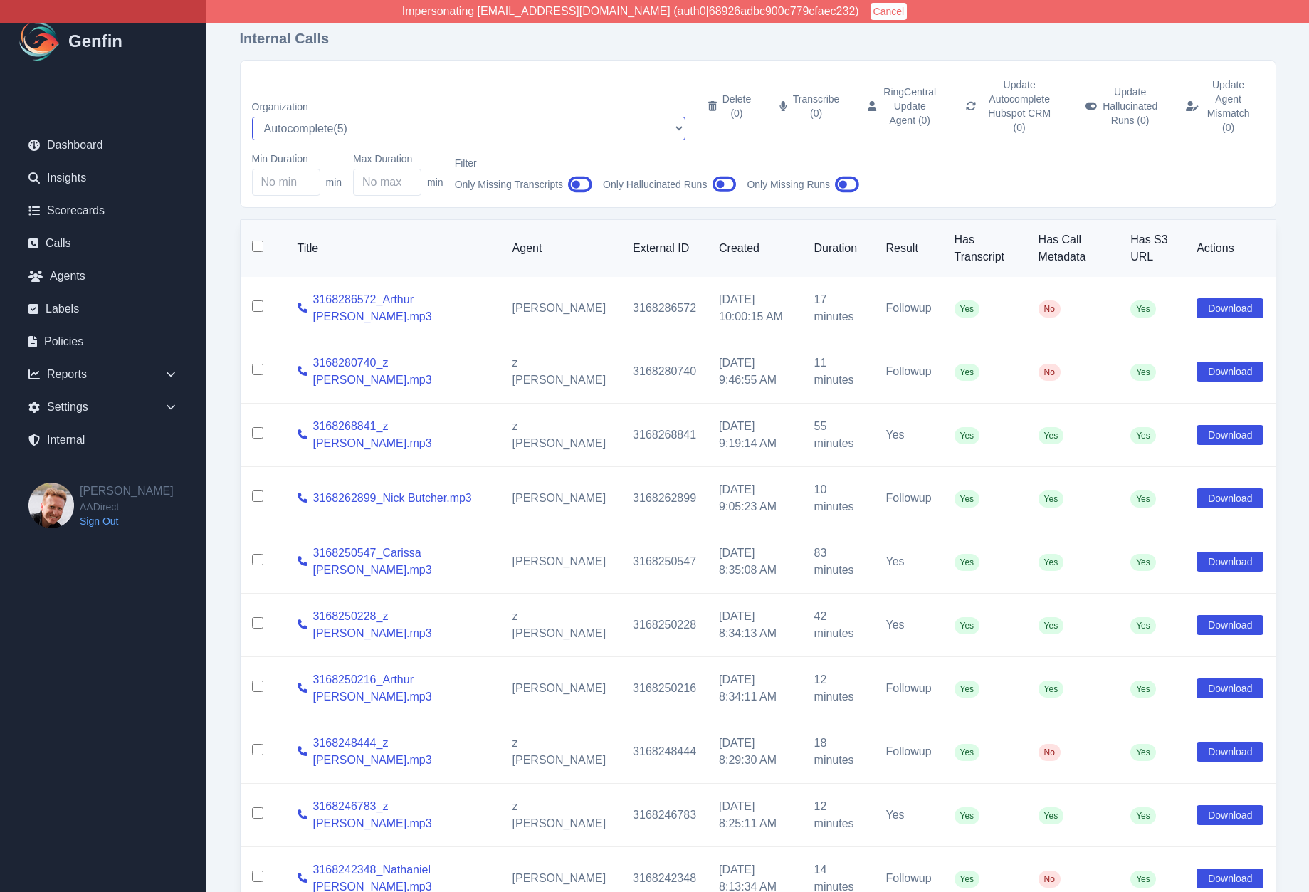
click at [361, 117] on select "AADirect ( 51 ) [DOMAIN_NAME] ( 57 ) [DOMAIN_NAME] ( 56 ) [DOMAIN_NAME] ( 55 ) …" at bounding box center [468, 128] width 433 height 23
click at [252, 117] on select "AADirect ( 51 ) [DOMAIN_NAME] ( 57 ) [DOMAIN_NAME] ( 56 ) [DOMAIN_NAME] ( 55 ) …" at bounding box center [468, 128] width 433 height 23
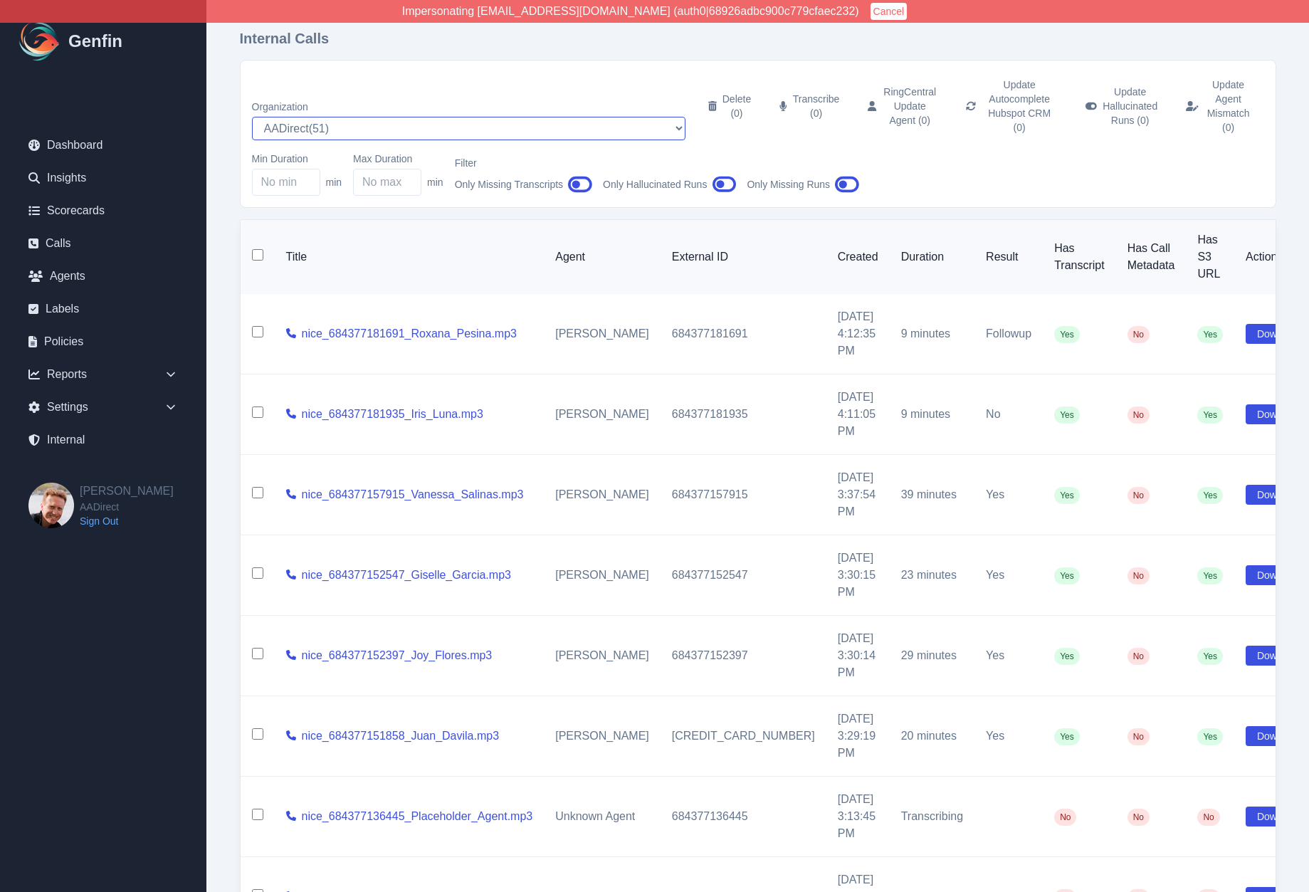
click at [344, 117] on select "AADirect ( 51 ) [DOMAIN_NAME] ( 57 ) [DOMAIN_NAME] ( 56 ) [DOMAIN_NAME] ( 55 ) …" at bounding box center [468, 128] width 433 height 23
select select "5"
click at [252, 117] on select "AADirect ( 51 ) [DOMAIN_NAME] ( 57 ) [DOMAIN_NAME] ( 56 ) [DOMAIN_NAME] ( 55 ) …" at bounding box center [468, 128] width 433 height 23
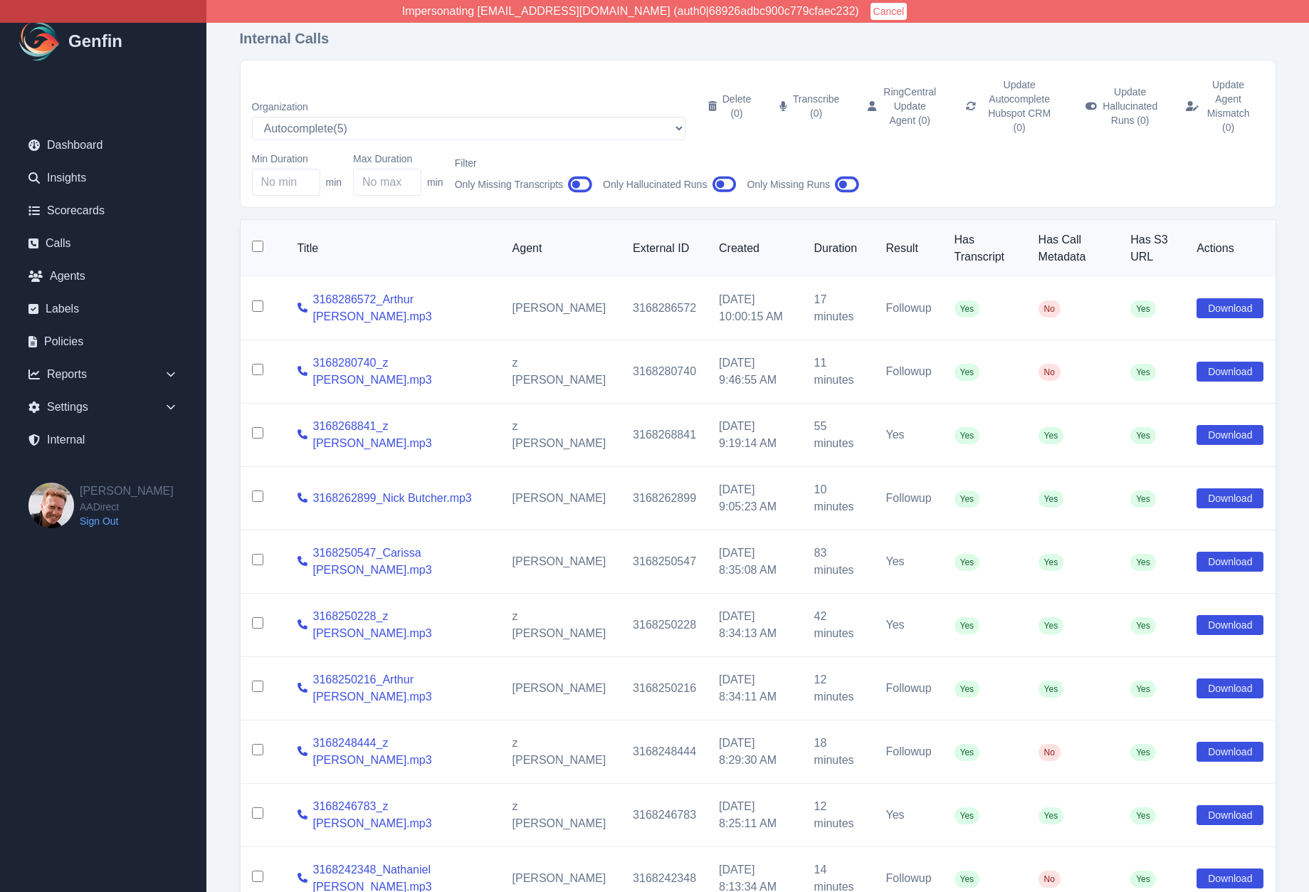
click at [231, 312] on div "Internal Calls Organization AADirect ( 51 ) [DOMAIN_NAME] ( 57 ) [DOMAIN_NAME] …" at bounding box center [757, 509] width 1093 height 1018
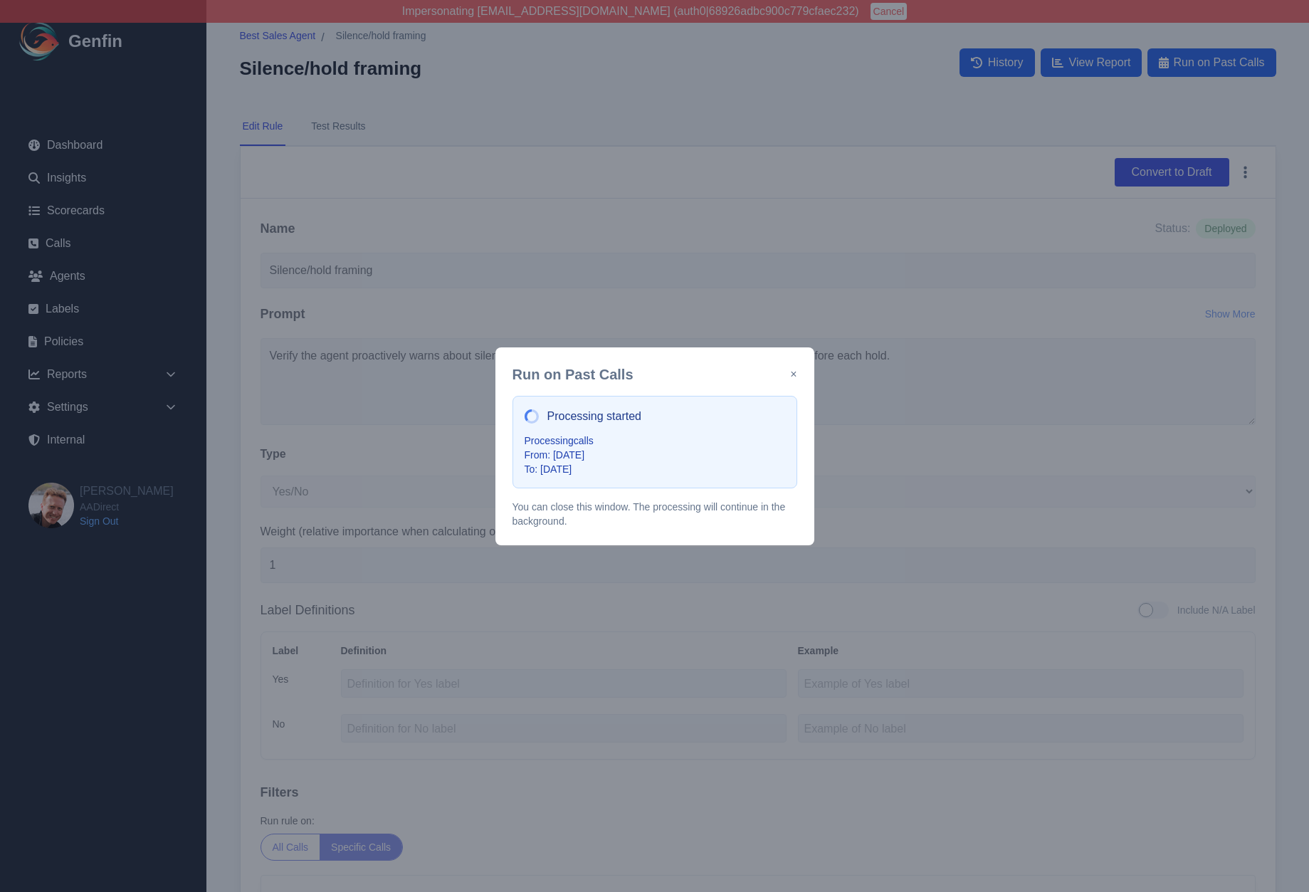
select select "Yes/No"
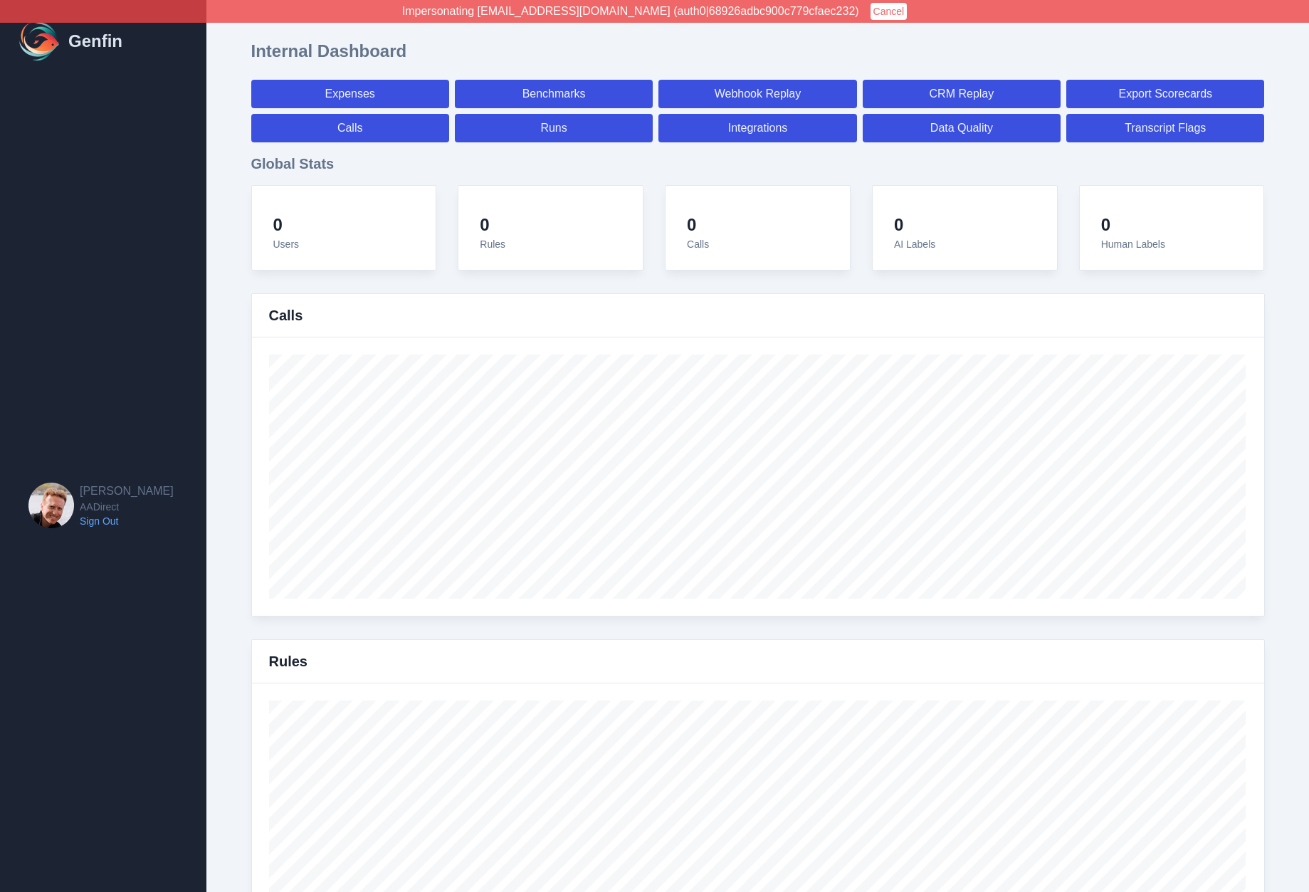
select select "paid"
select select "7"
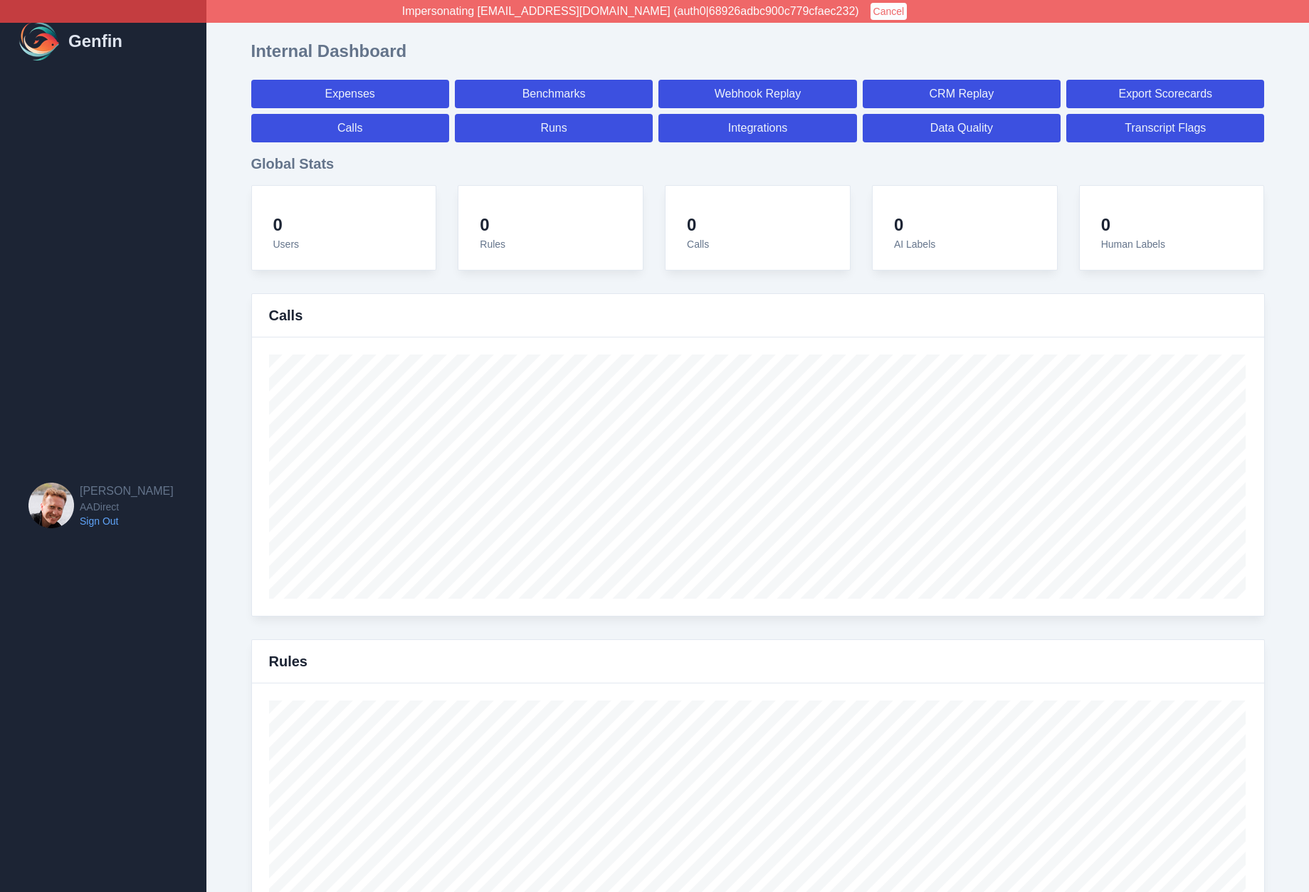
select select "paid"
select select "7"
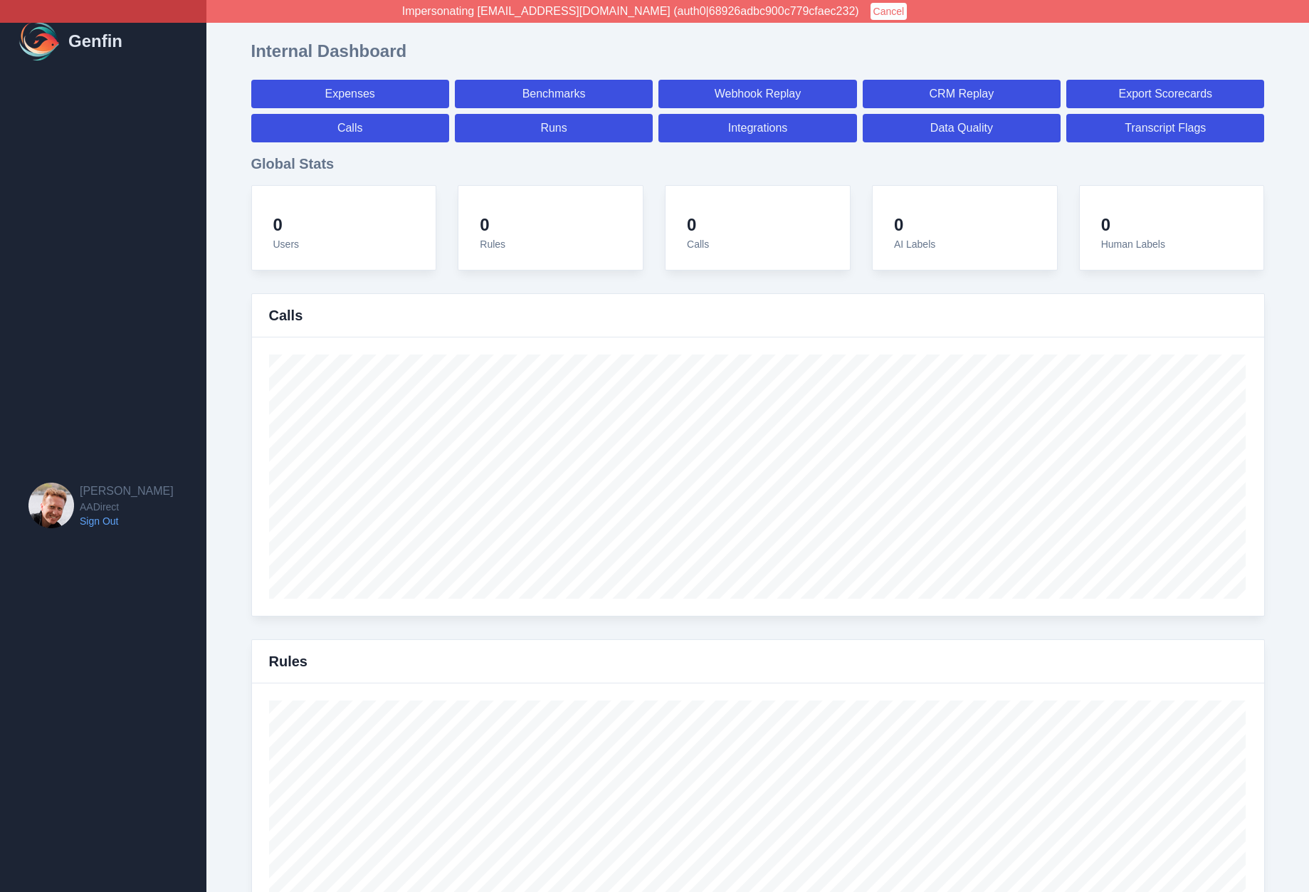
select select "7"
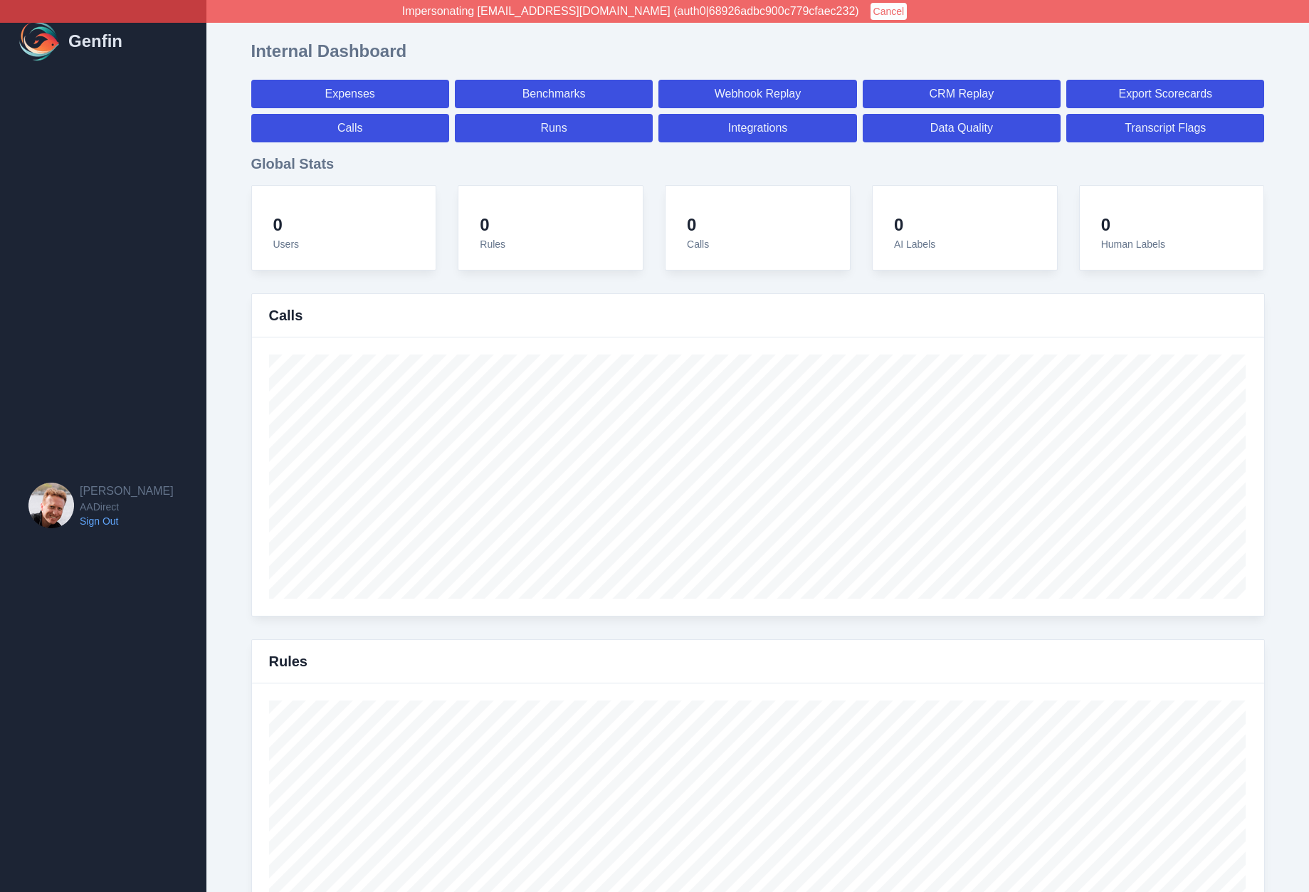
select select "7"
select select "paid"
select select "7"
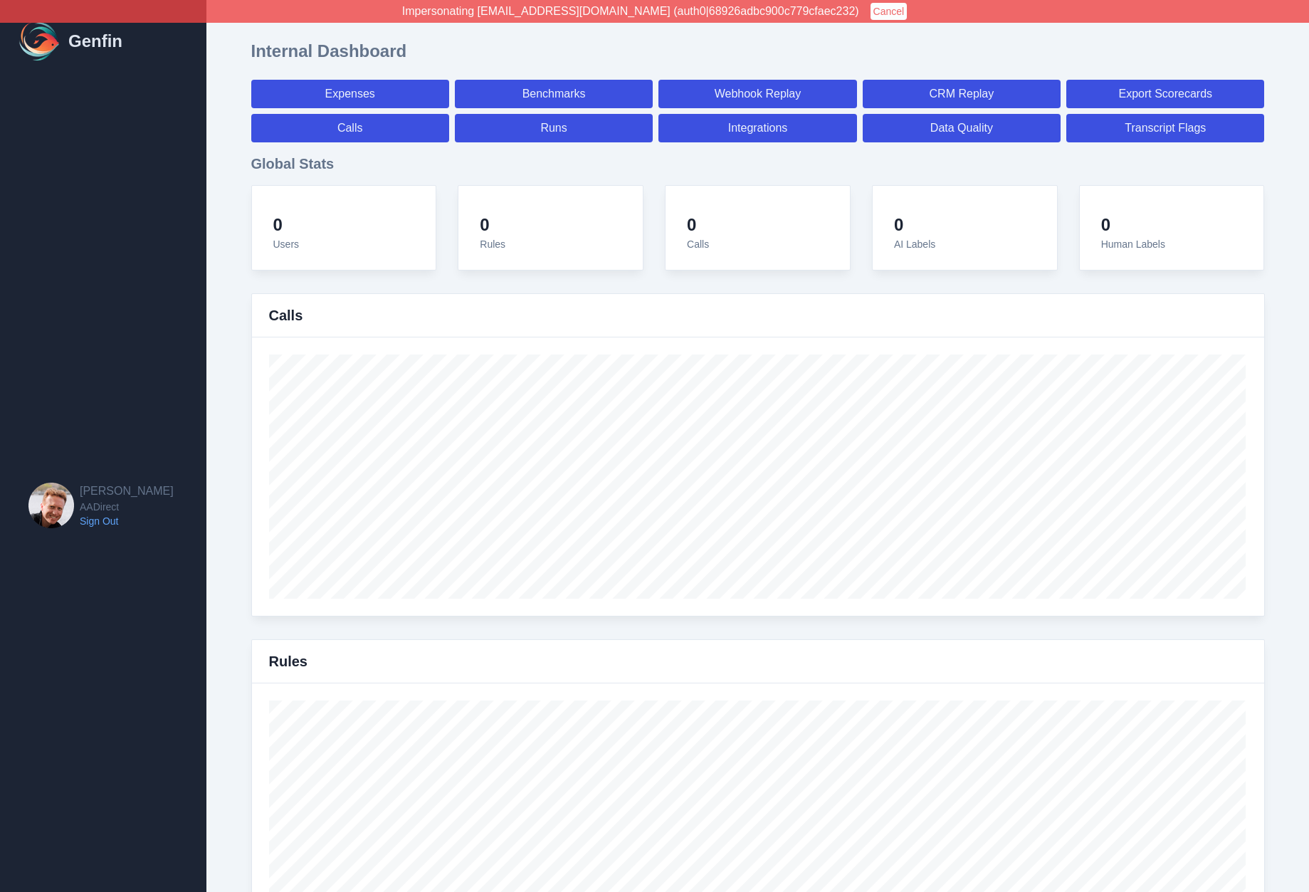
select select "7"
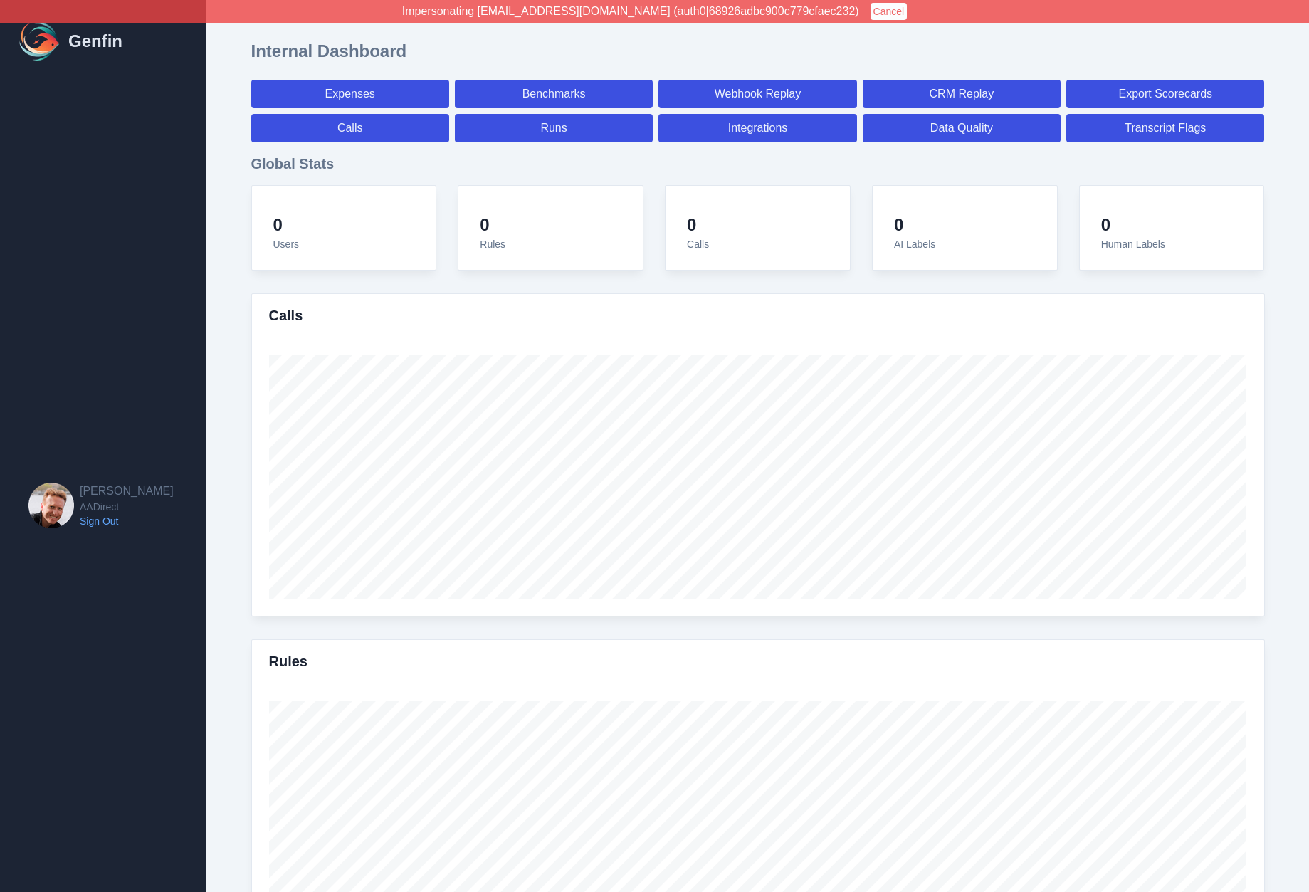
select select "7"
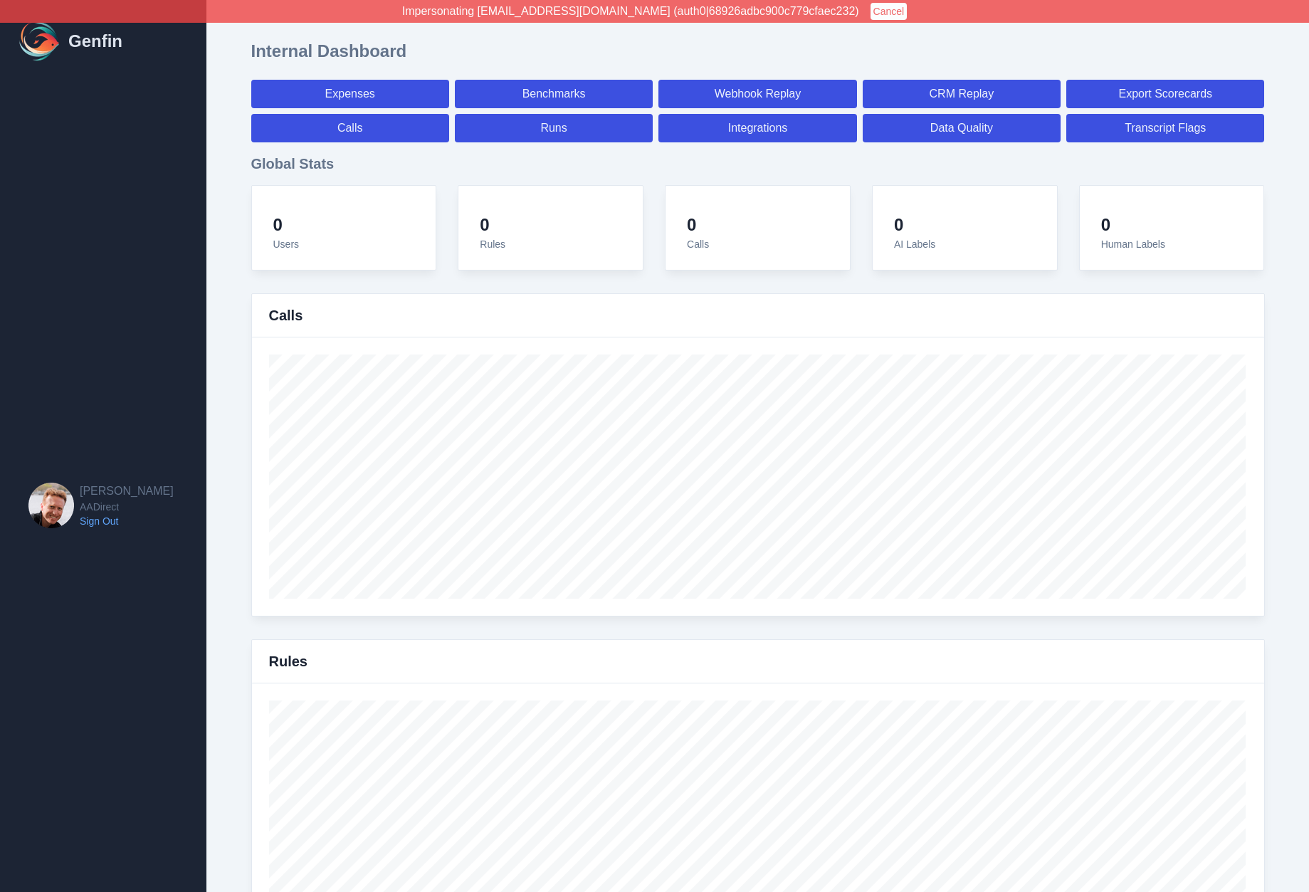
select select "7"
select select "paid"
select select "7"
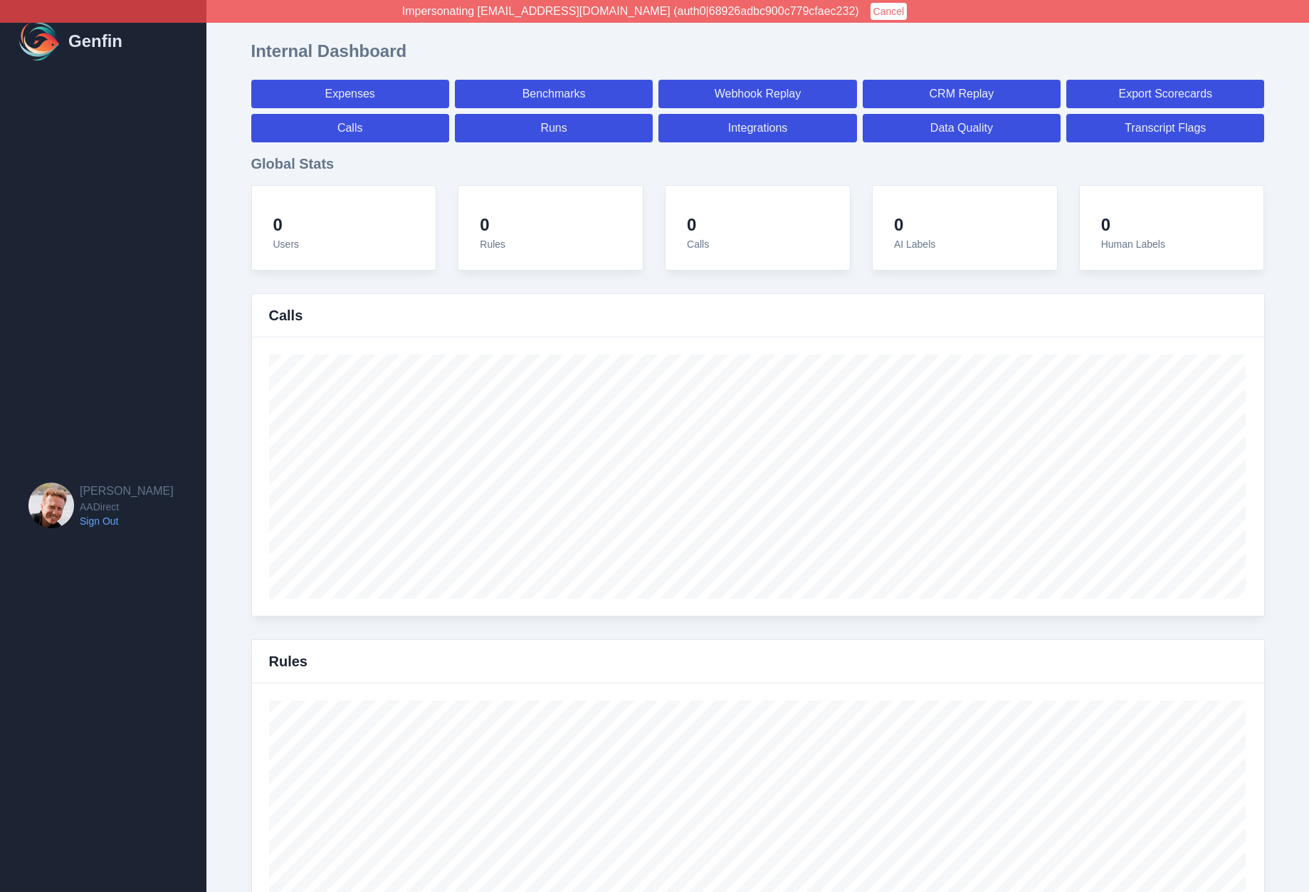
select select "7"
select select "paid"
select select "7"
select select "paid"
select select "7"
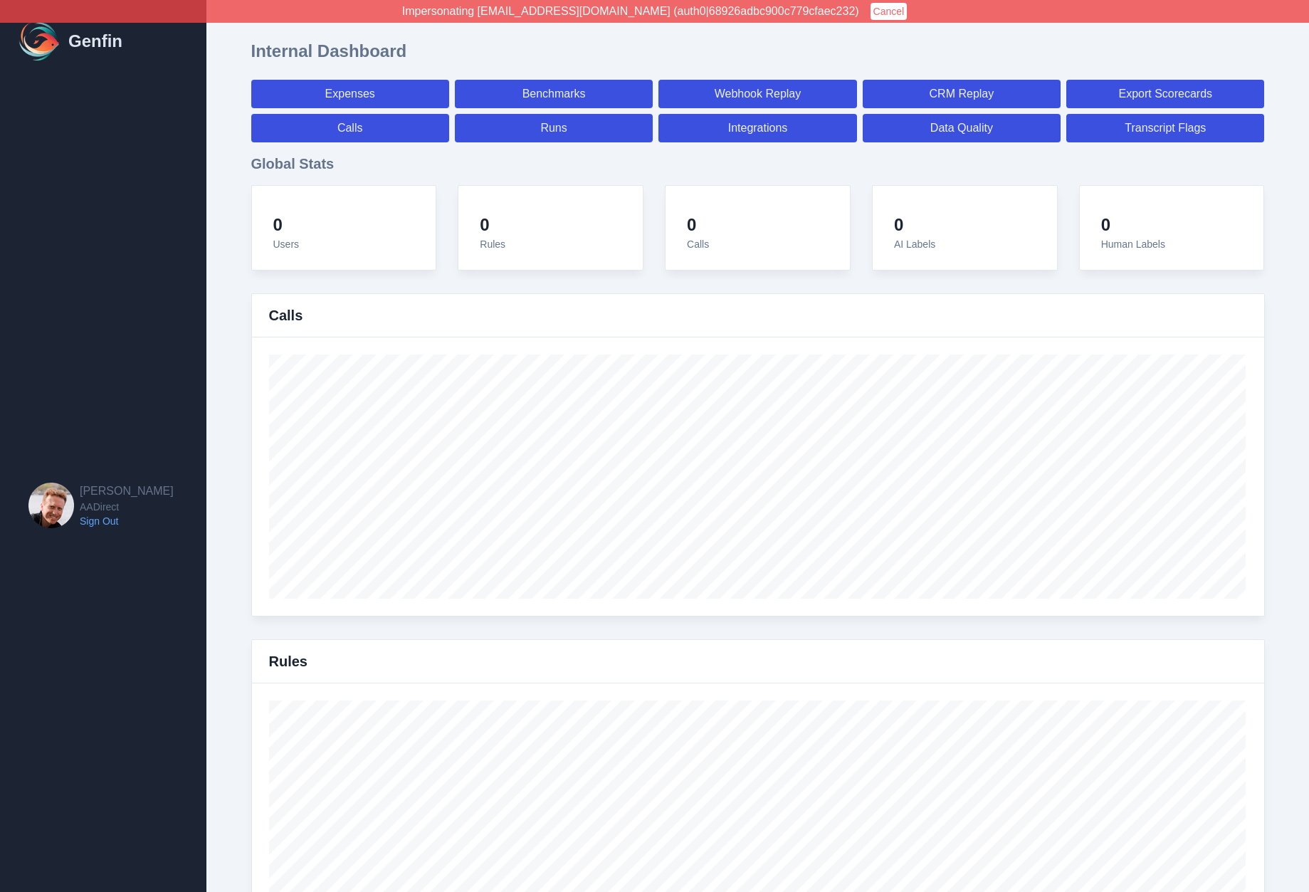
select select "paid"
select select "7"
select select "paid"
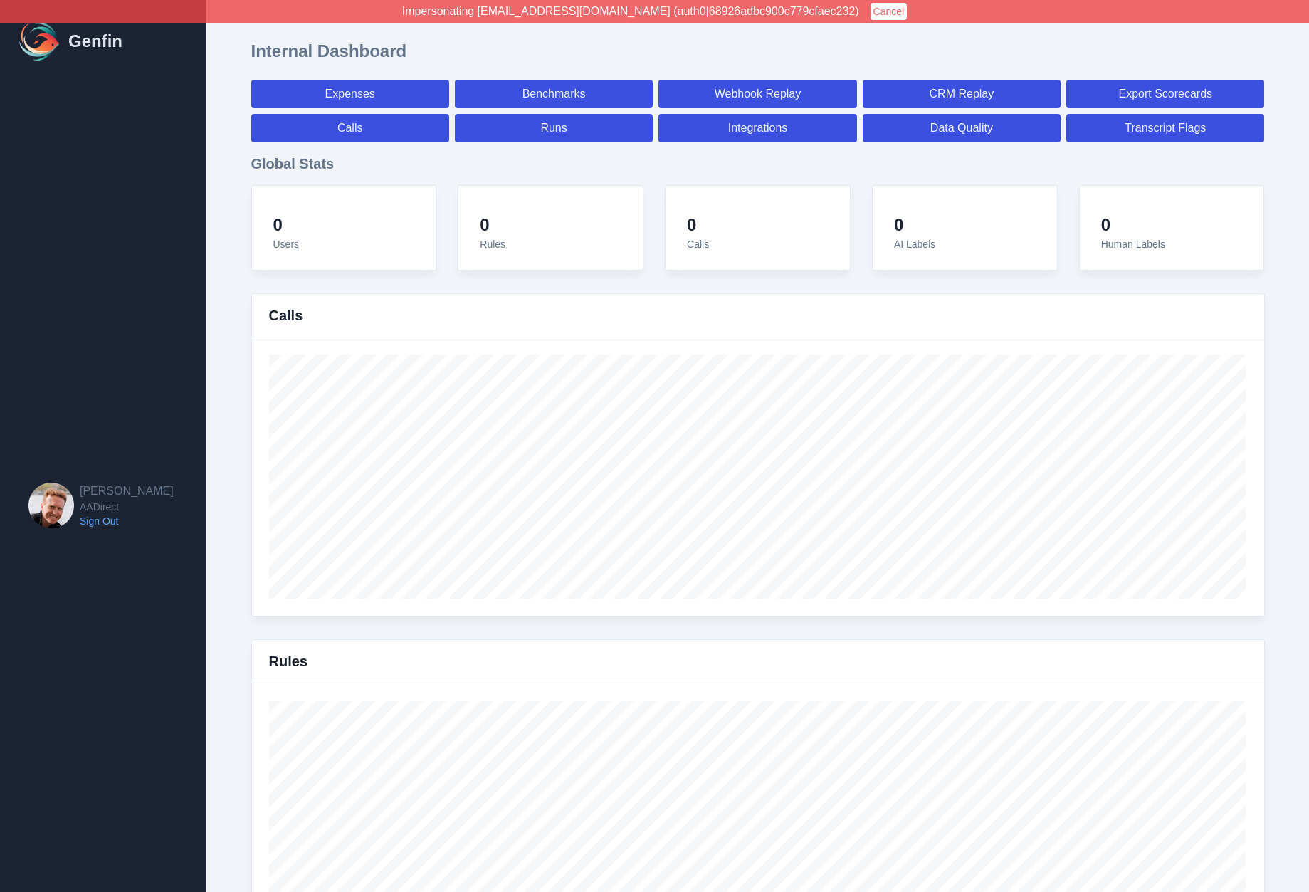
select select "7"
select select "paid"
select select "7"
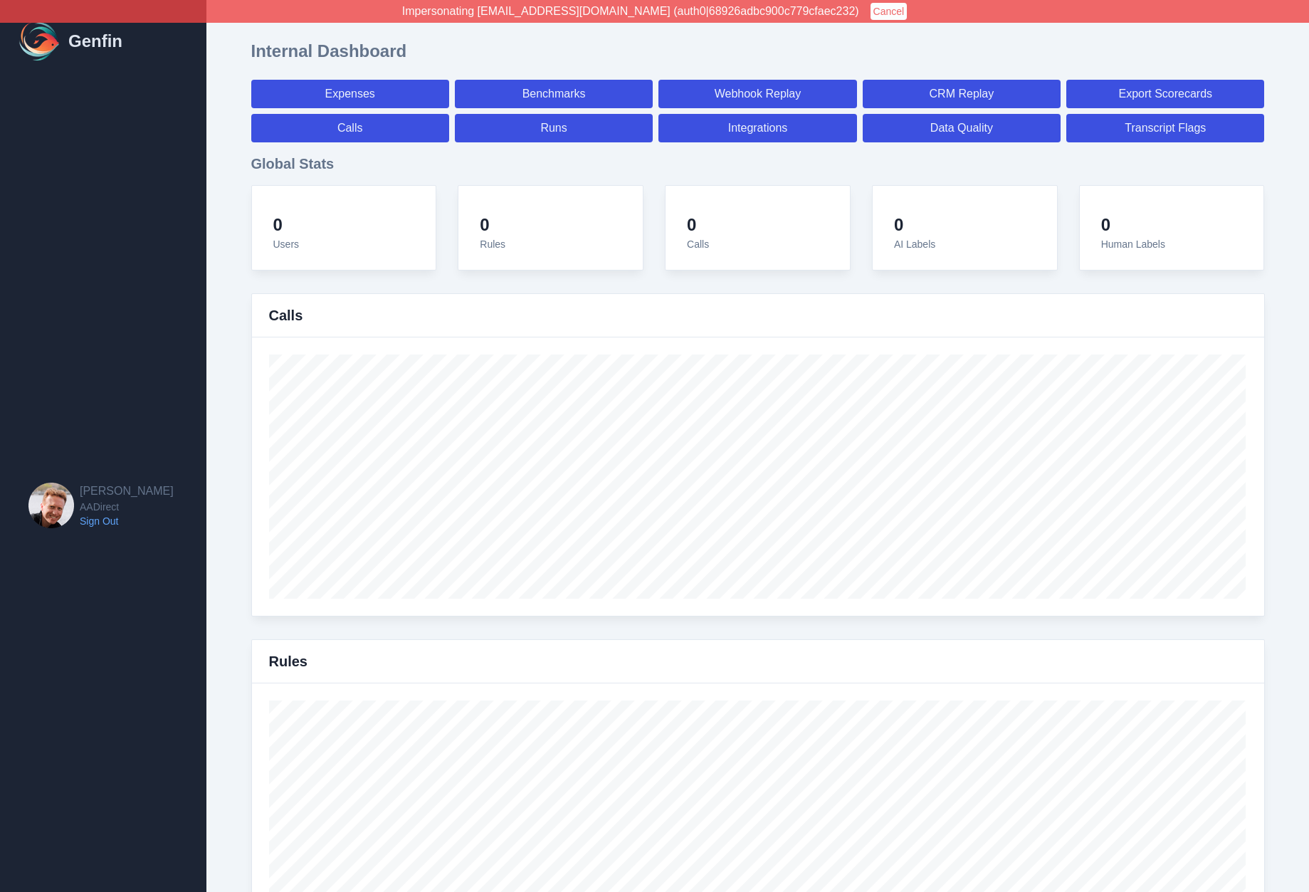
select select "7"
select select "paid"
select select "7"
select select "paid"
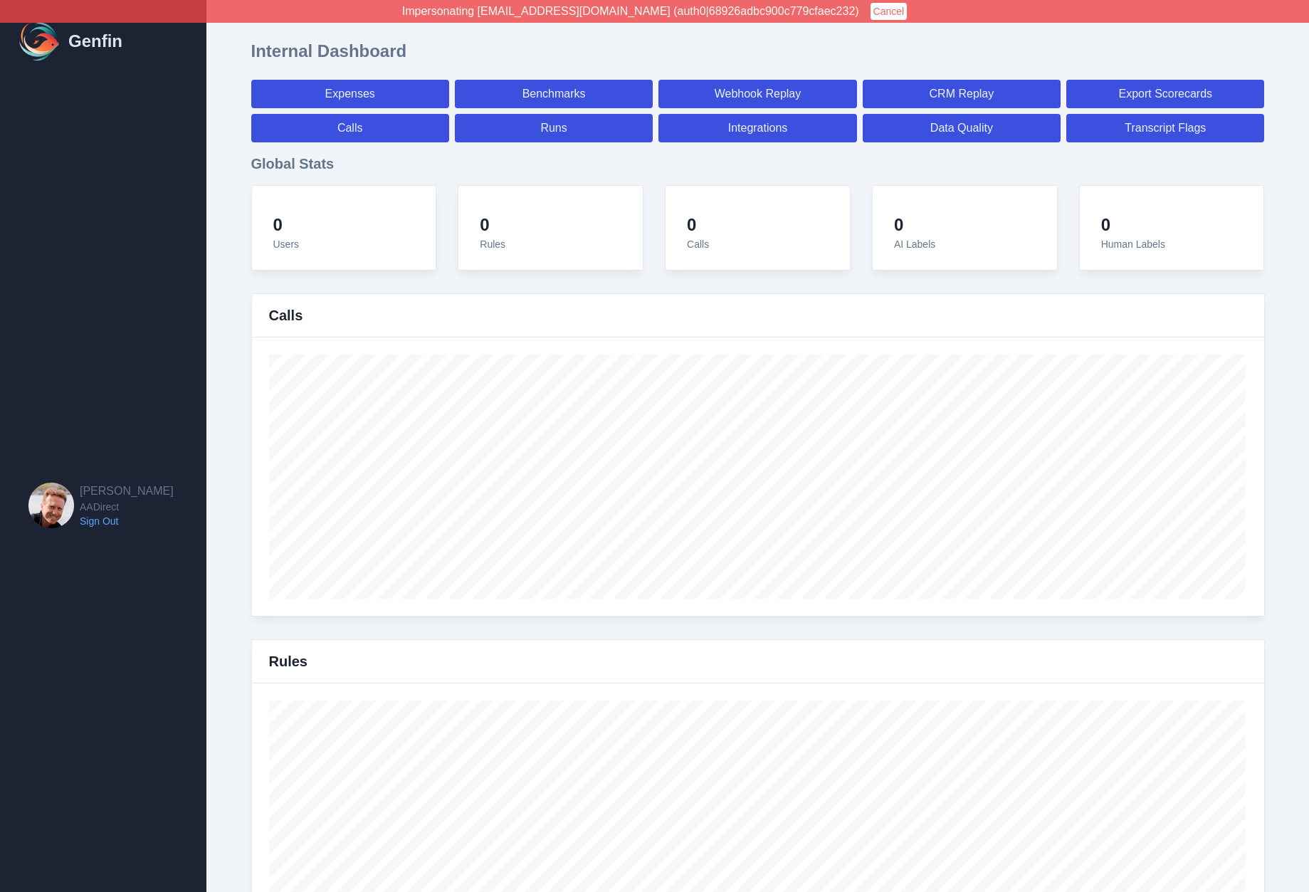
select select "7"
select select "paid"
select select "7"
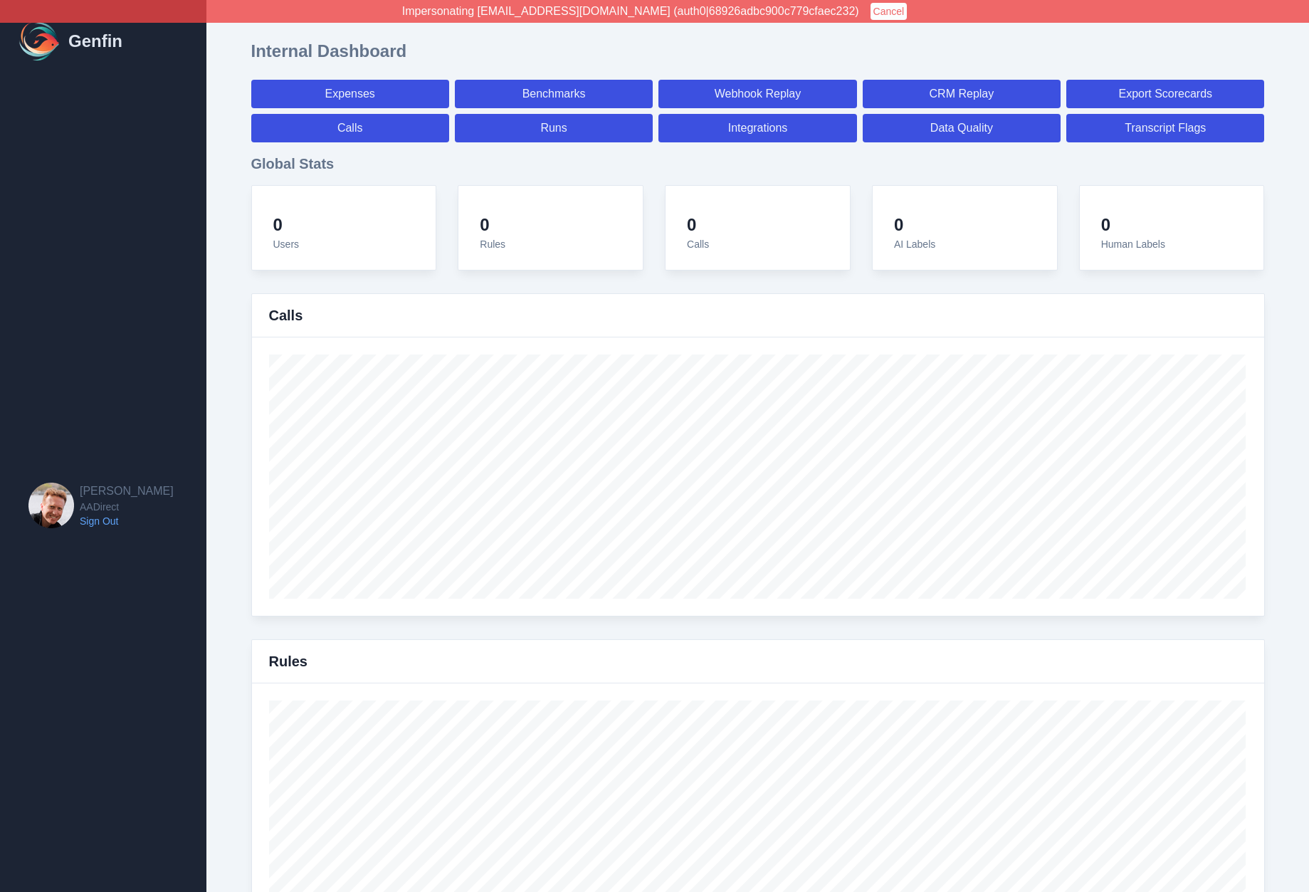
select select "7"
select select "paid"
select select "7"
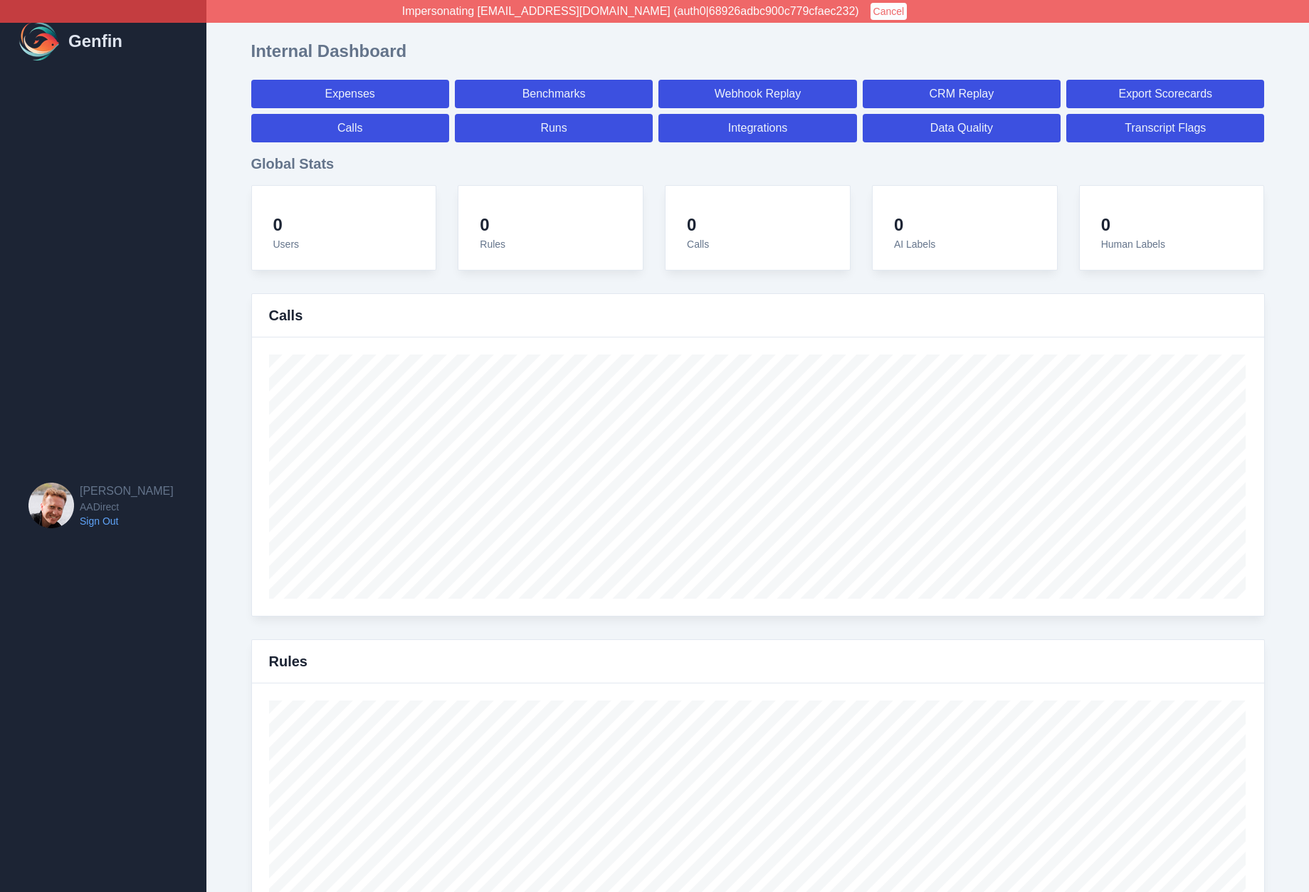
select select "7"
select select "paid"
select select "7"
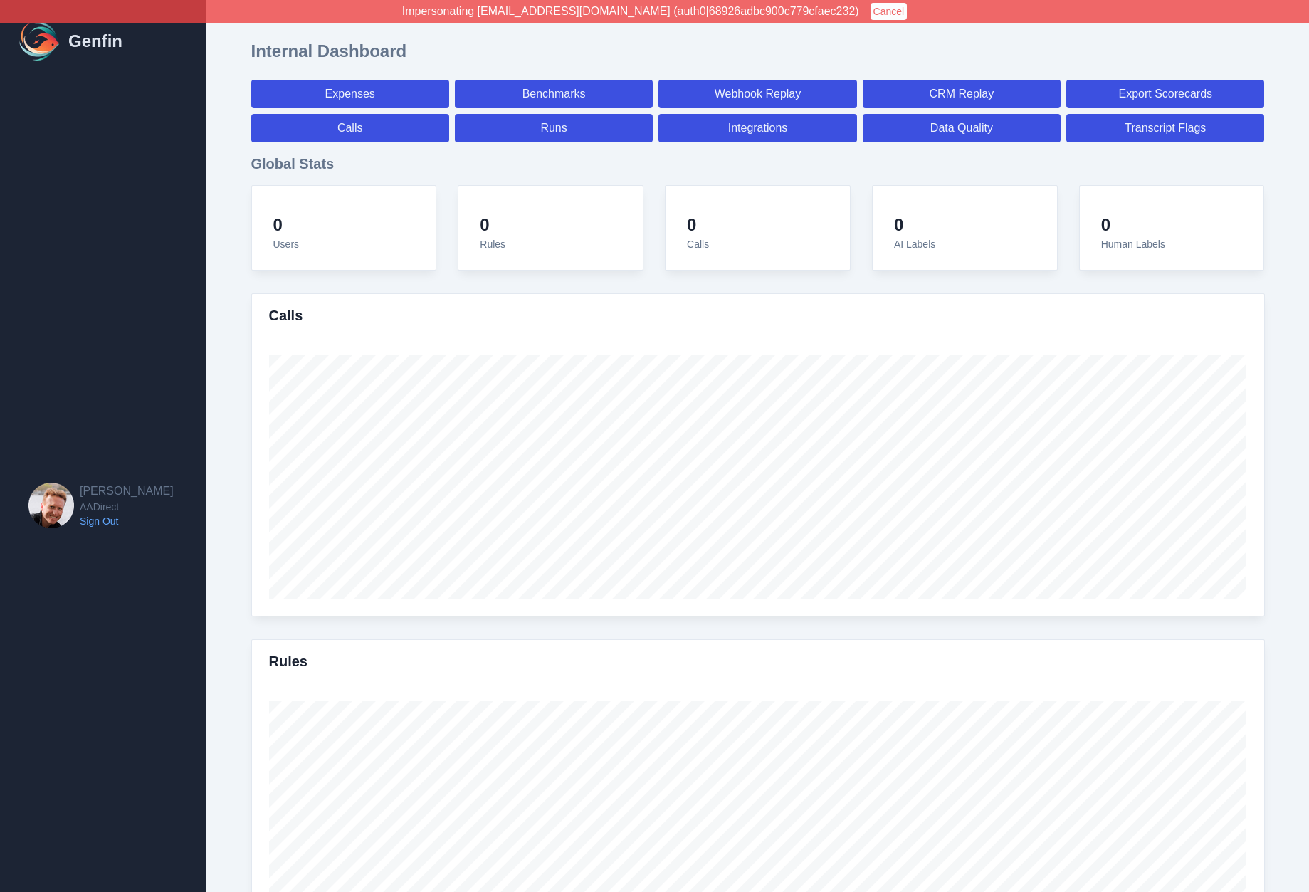
select select "7"
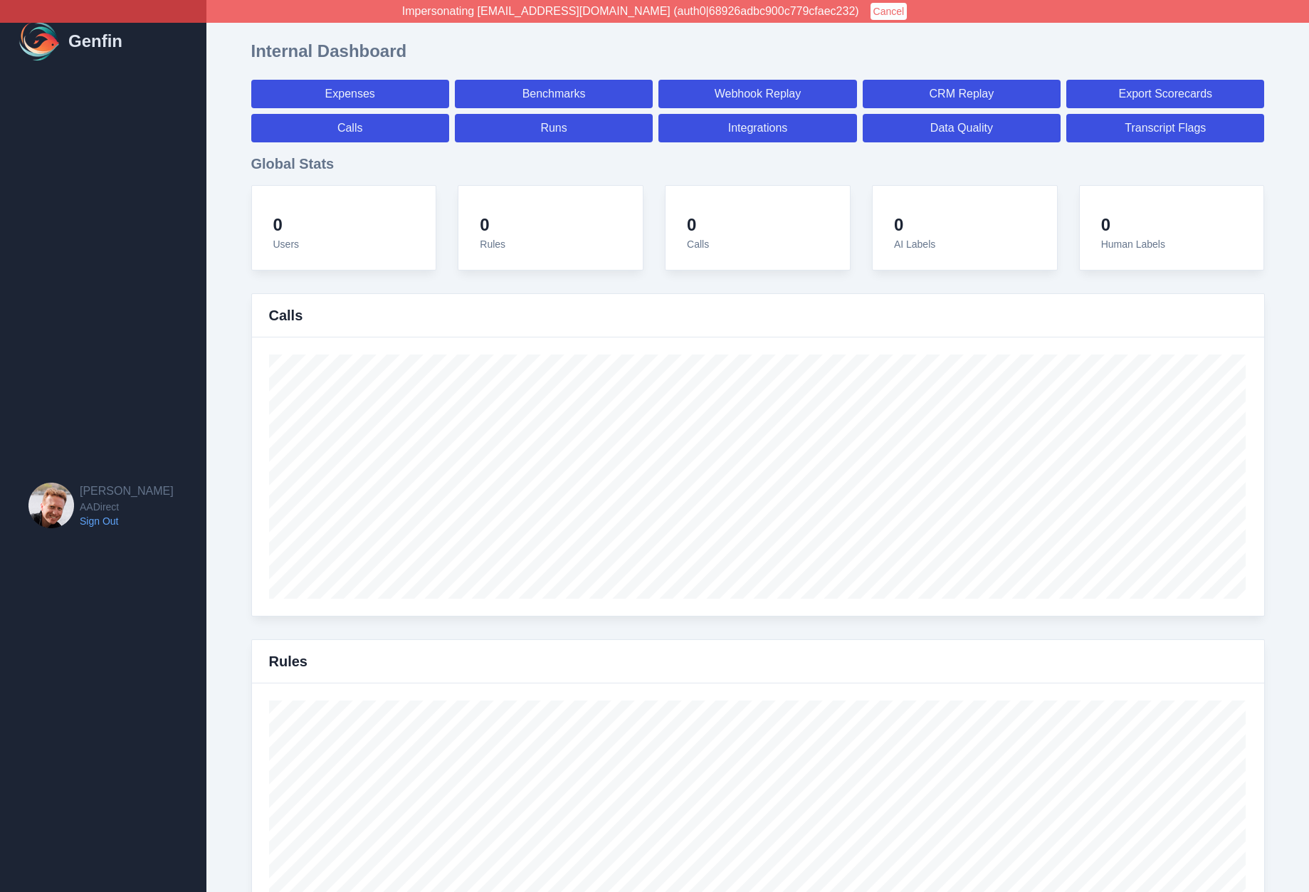
select select "paid"
select select "7"
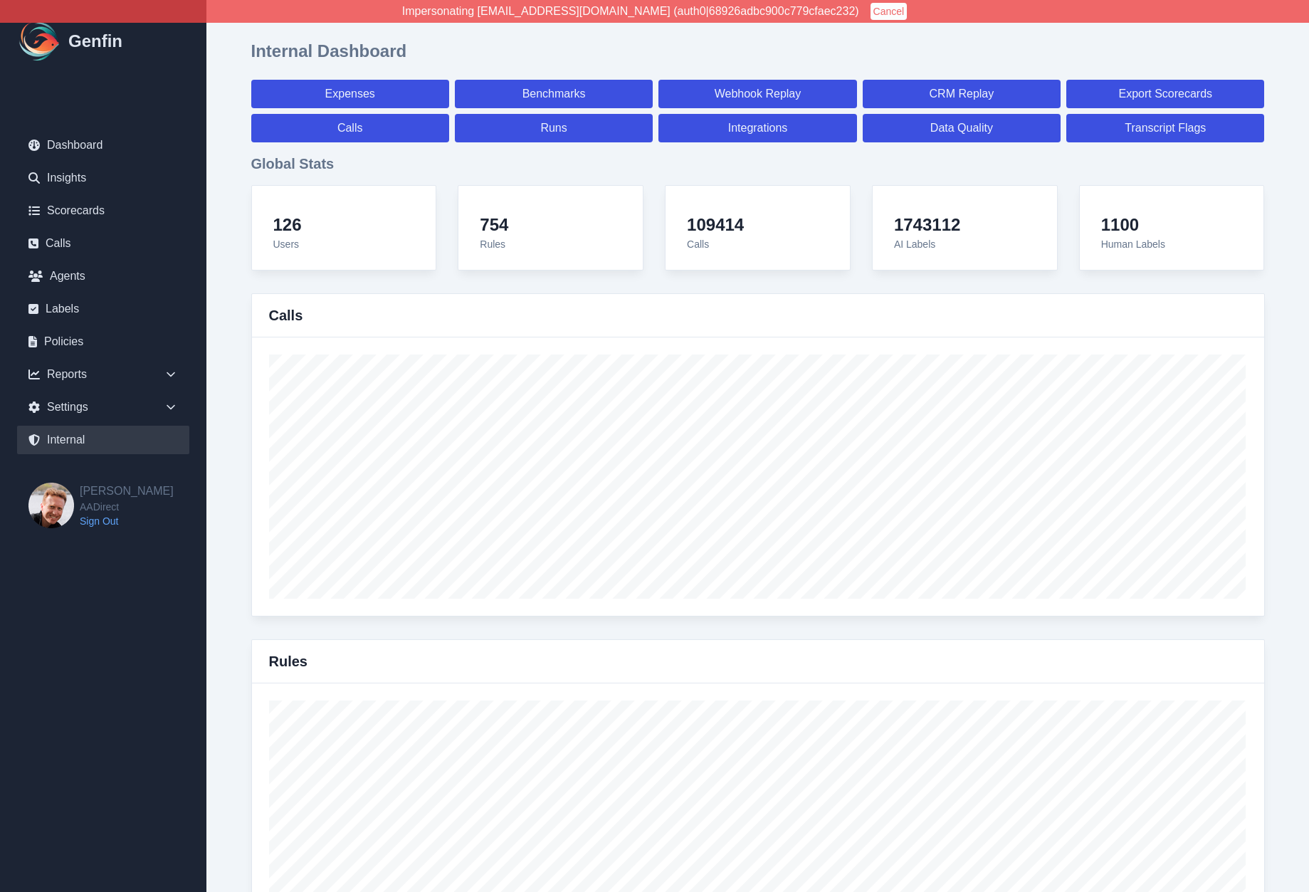
scroll to position [10176, 0]
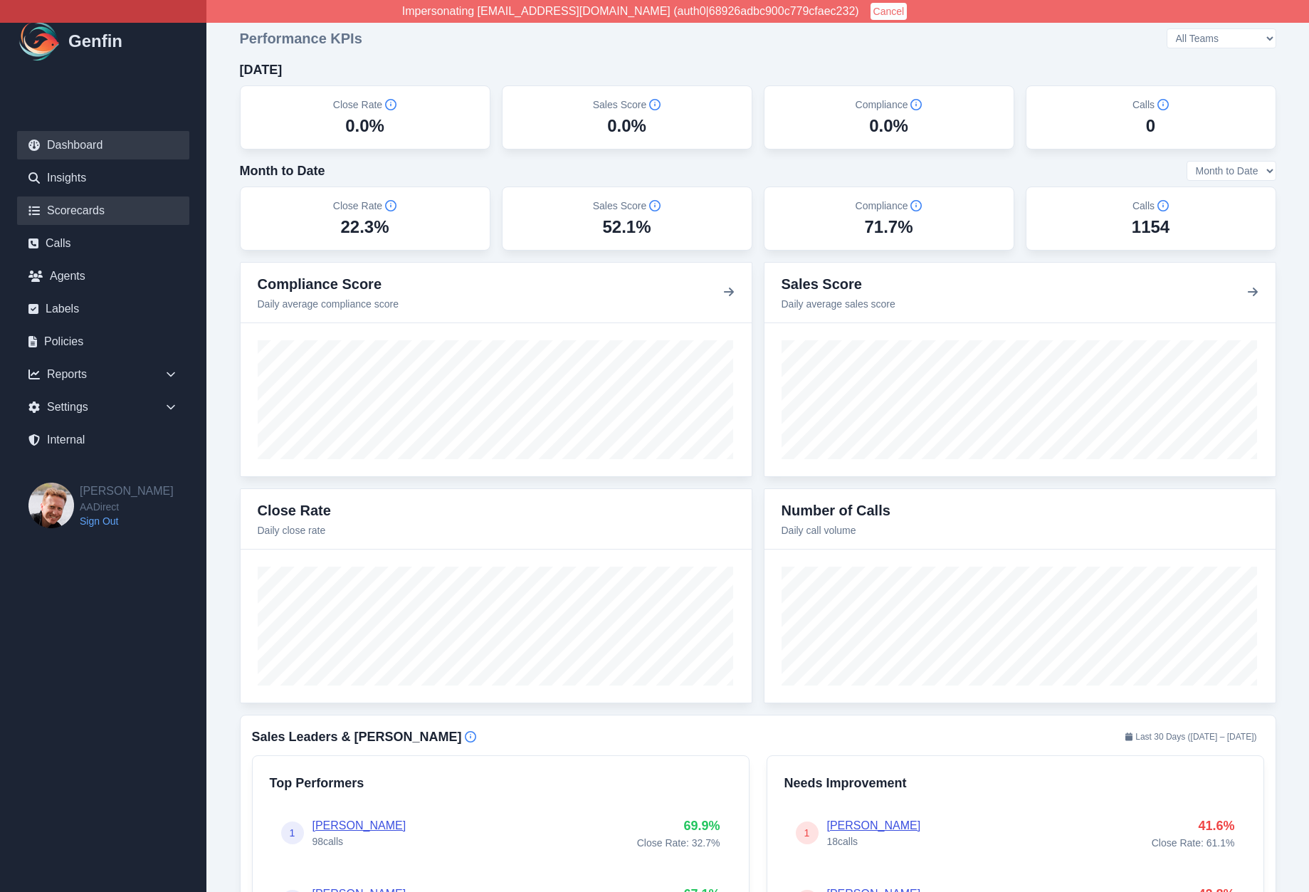
click at [70, 212] on link "Scorecards" at bounding box center [103, 210] width 172 height 28
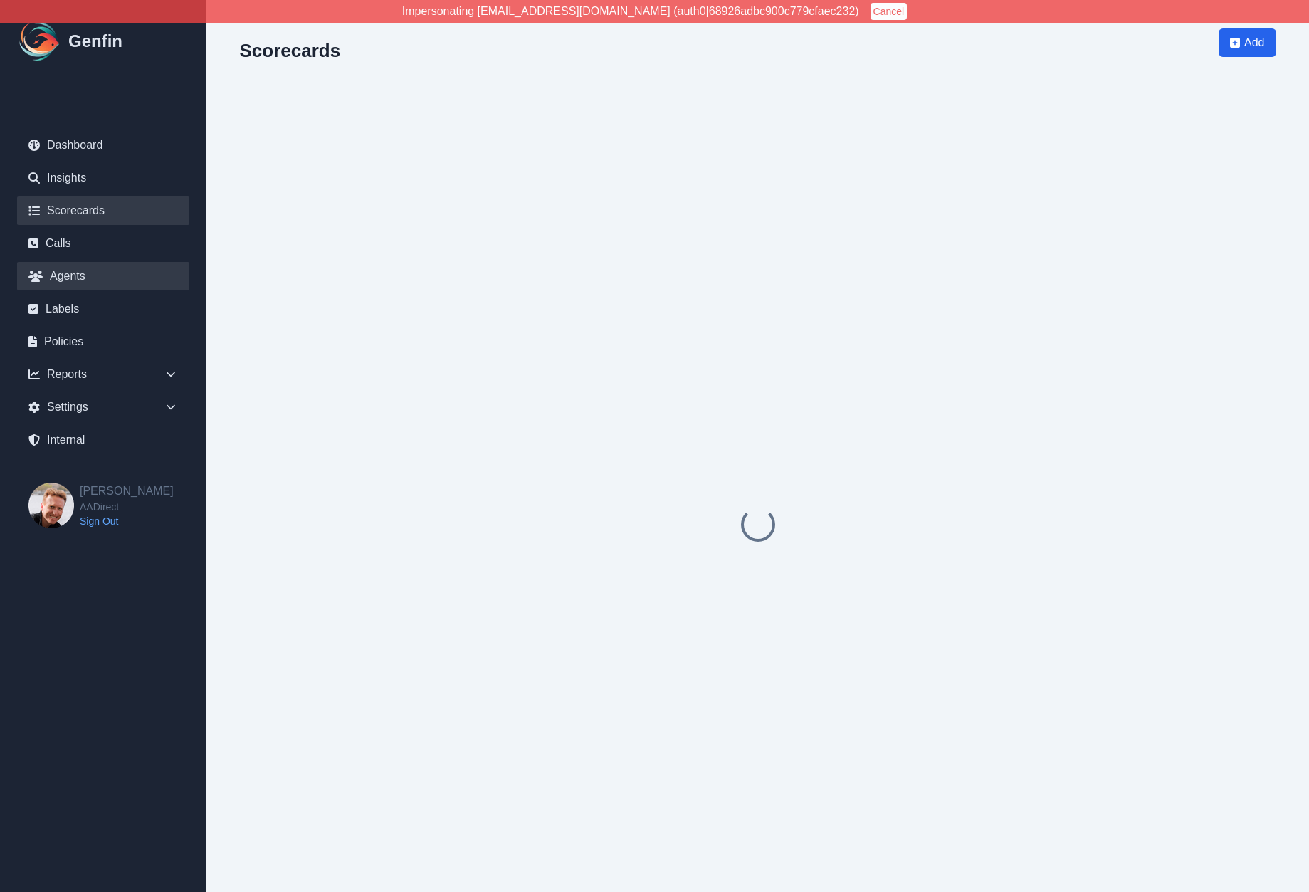
click at [82, 274] on link "Agents" at bounding box center [103, 276] width 172 height 28
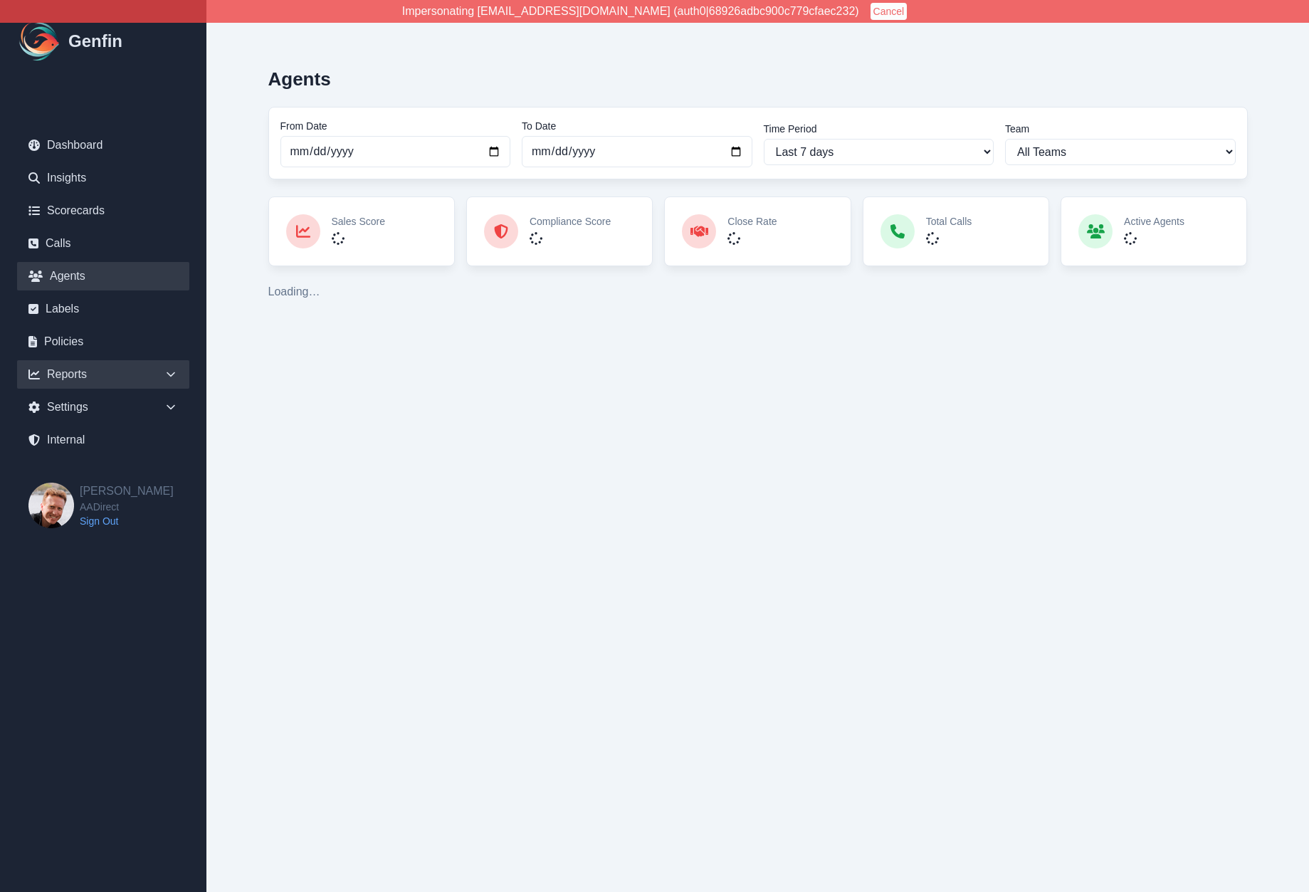
click at [105, 386] on div "Reports" at bounding box center [103, 374] width 172 height 28
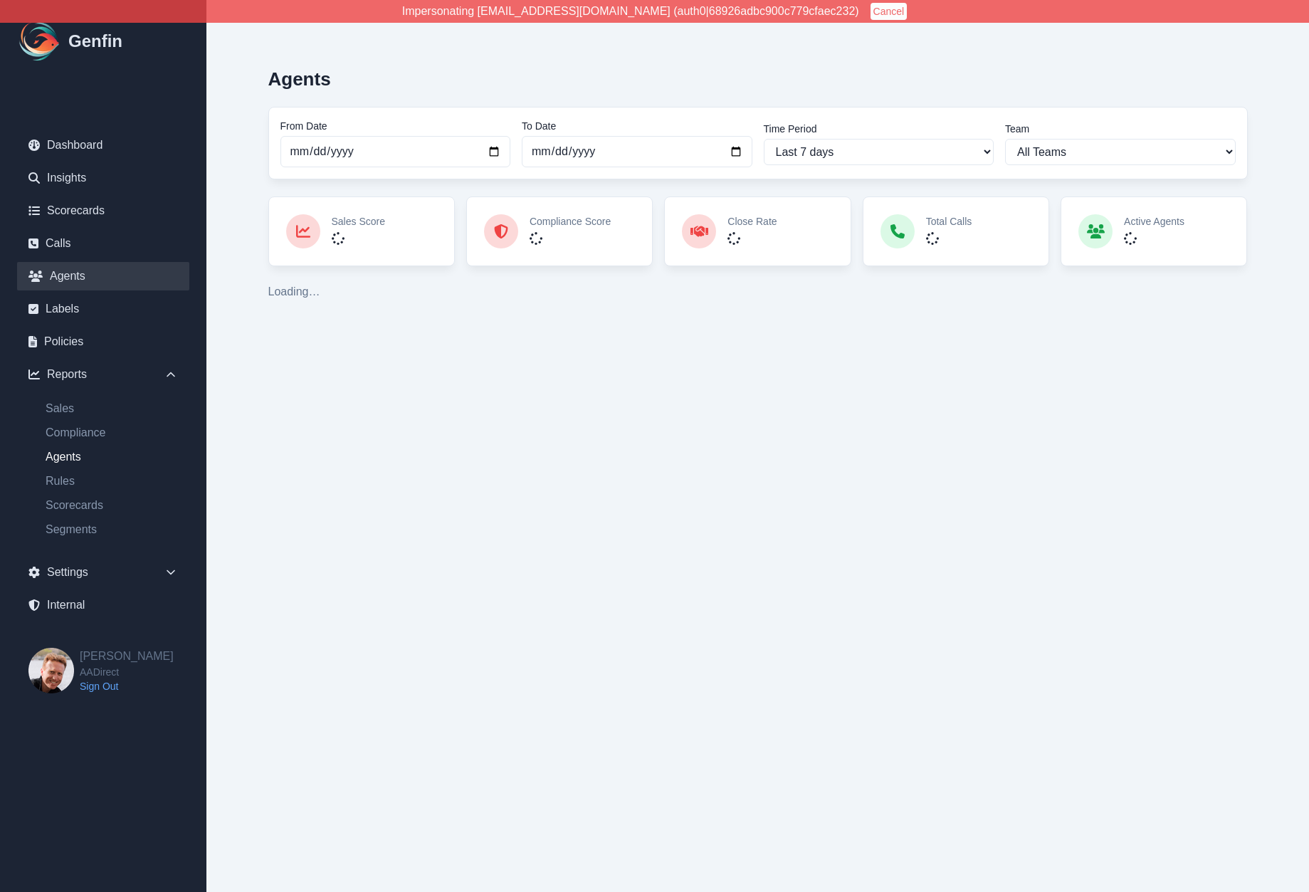
click at [72, 460] on link "Agents" at bounding box center [111, 456] width 155 height 17
click at [79, 526] on link "Segments" at bounding box center [111, 529] width 155 height 17
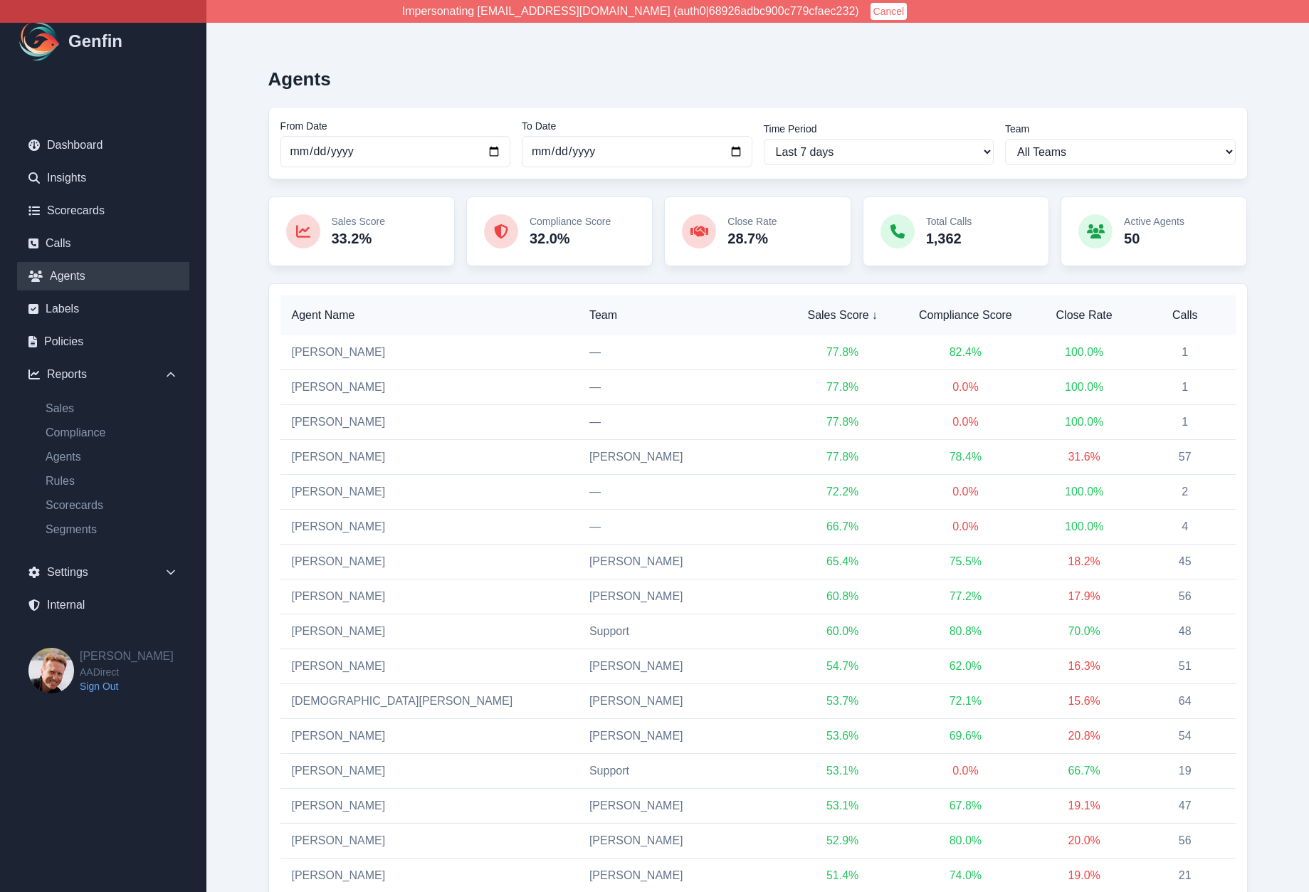
scroll to position [29, 0]
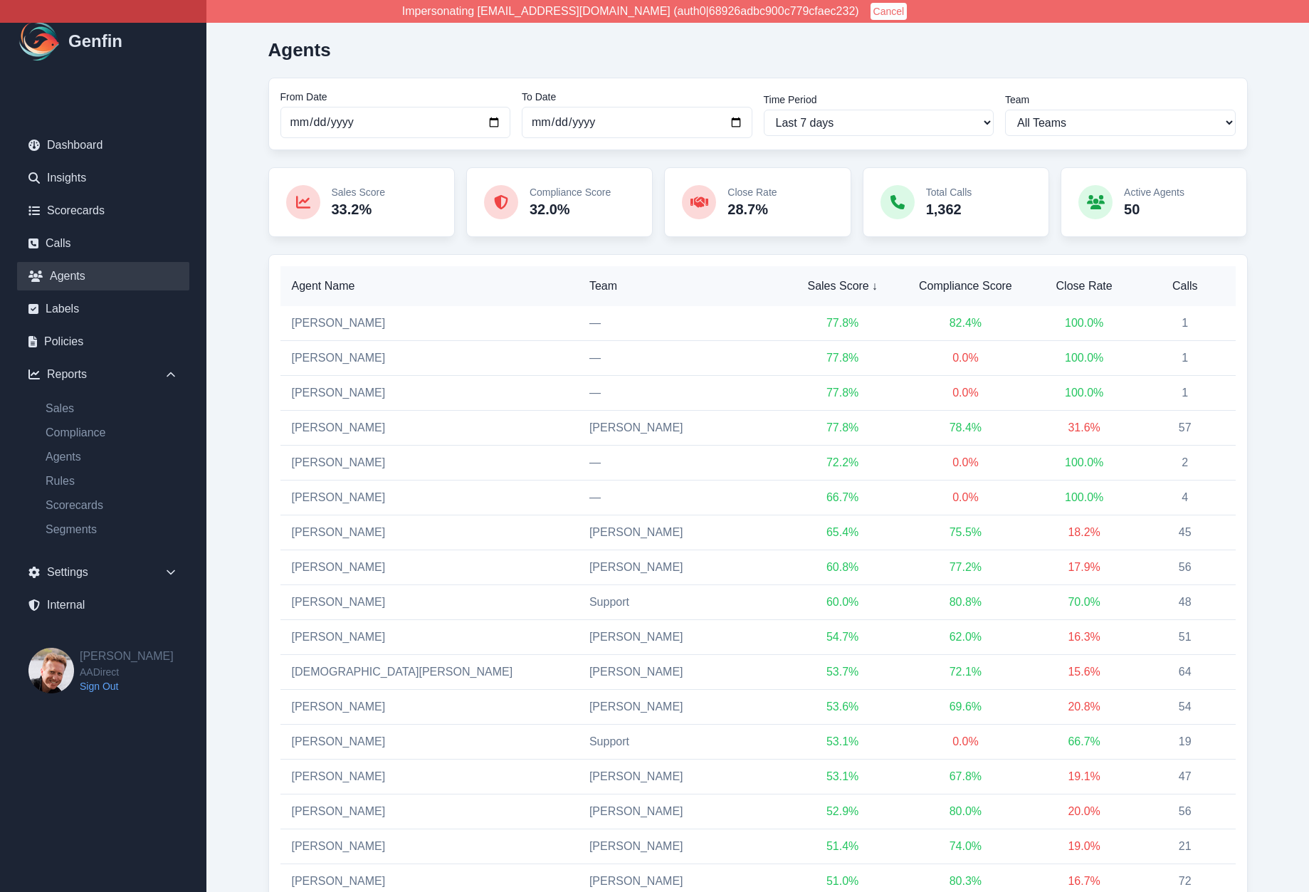
click at [1186, 289] on span "Calls" at bounding box center [1185, 286] width 78 height 17
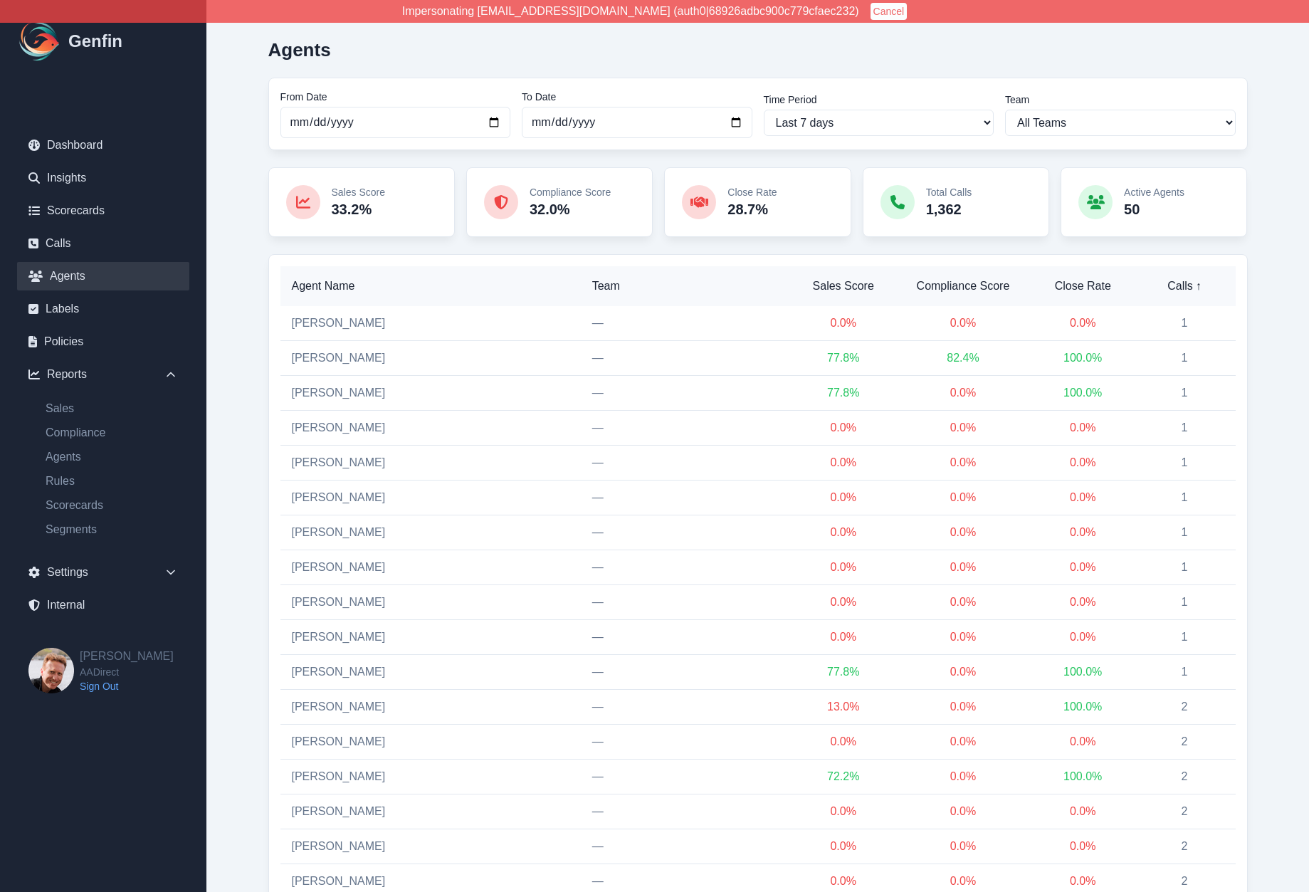
click at [1180, 288] on span "Calls ↑" at bounding box center [1184, 286] width 79 height 17
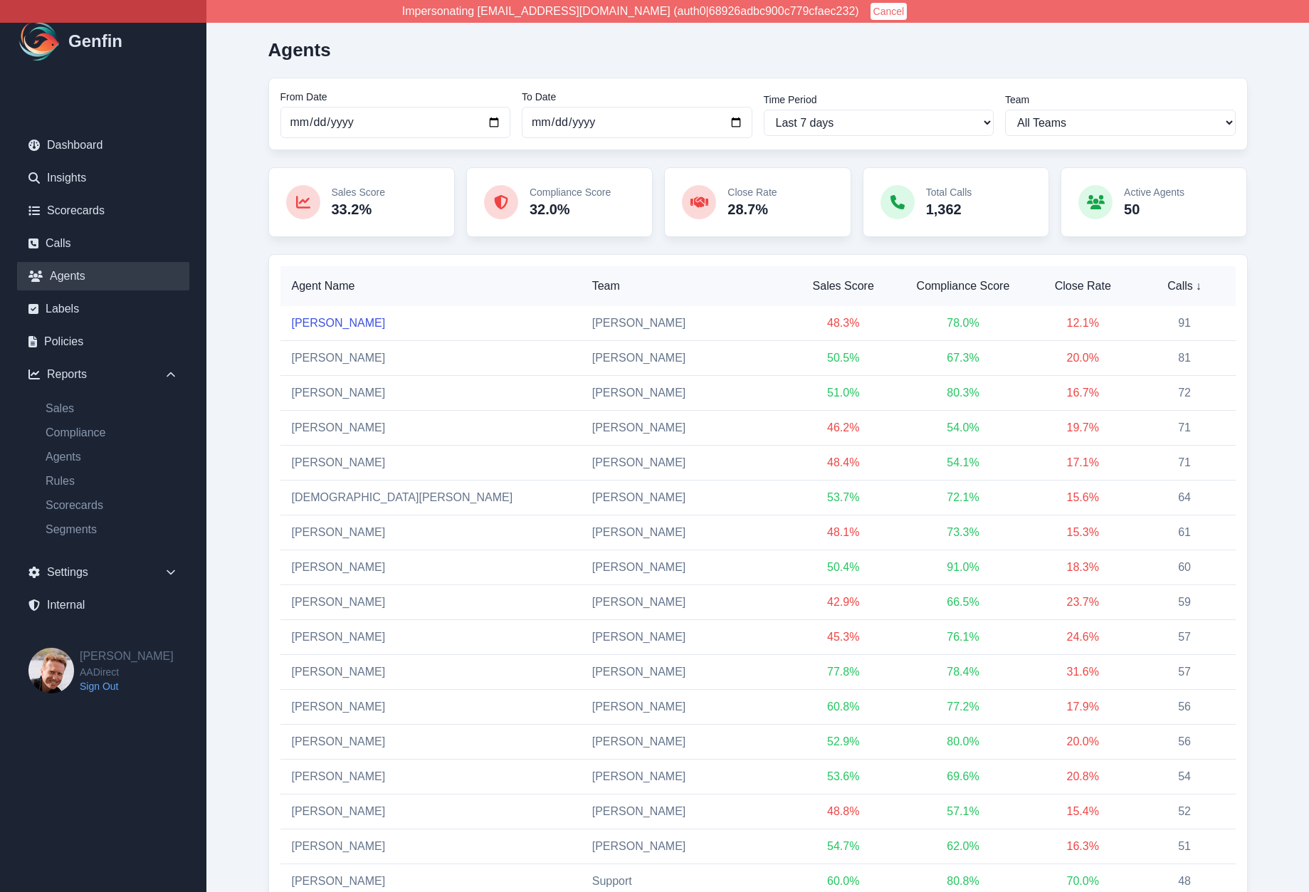
click at [319, 323] on link "[PERSON_NAME]" at bounding box center [339, 323] width 94 height 12
click at [319, 349] on td "[PERSON_NAME]" at bounding box center [430, 358] width 300 height 35
click at [320, 352] on link "[PERSON_NAME]" at bounding box center [339, 358] width 94 height 12
click at [329, 398] on link "[PERSON_NAME]" at bounding box center [339, 392] width 94 height 12
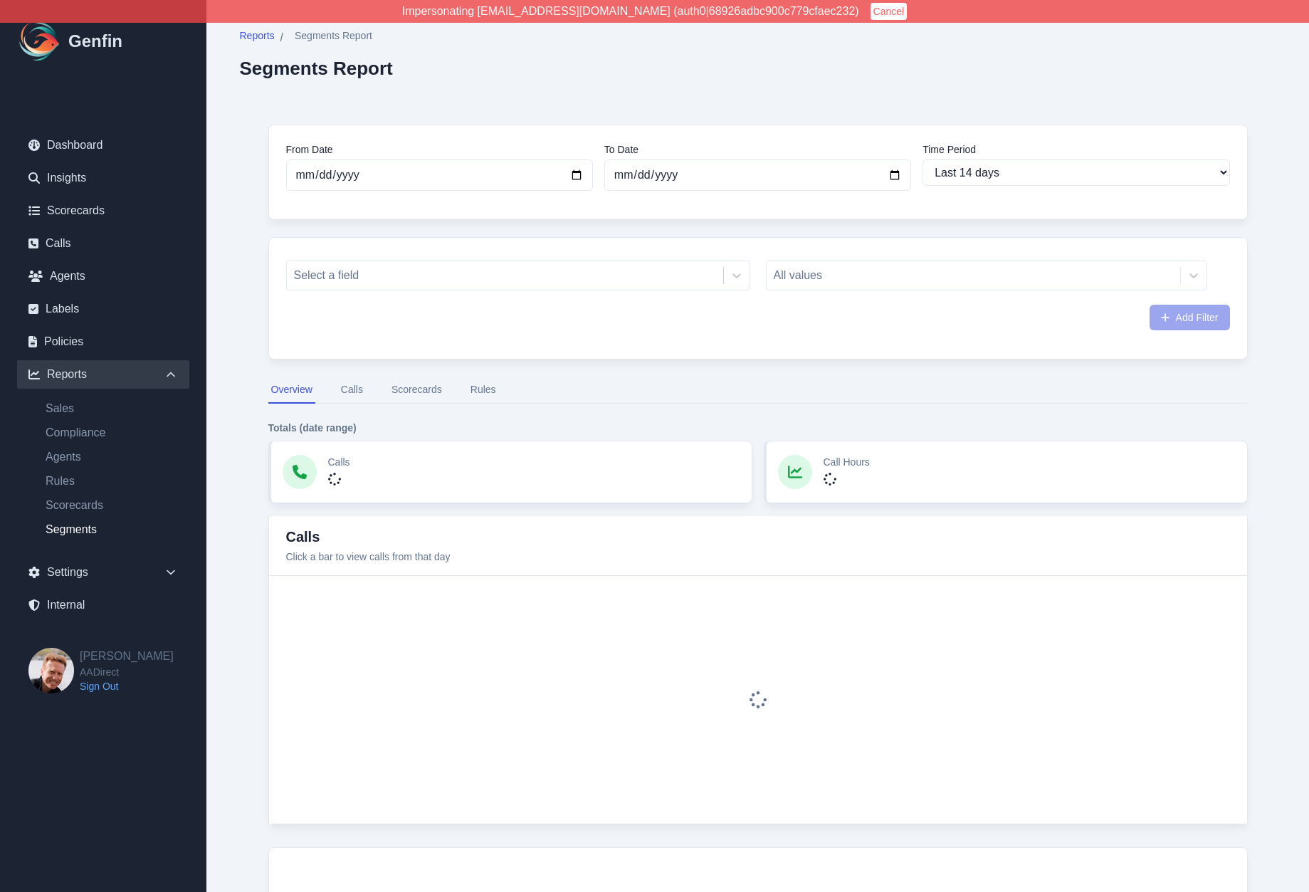
select select "14"
click at [374, 278] on div at bounding box center [505, 275] width 422 height 20
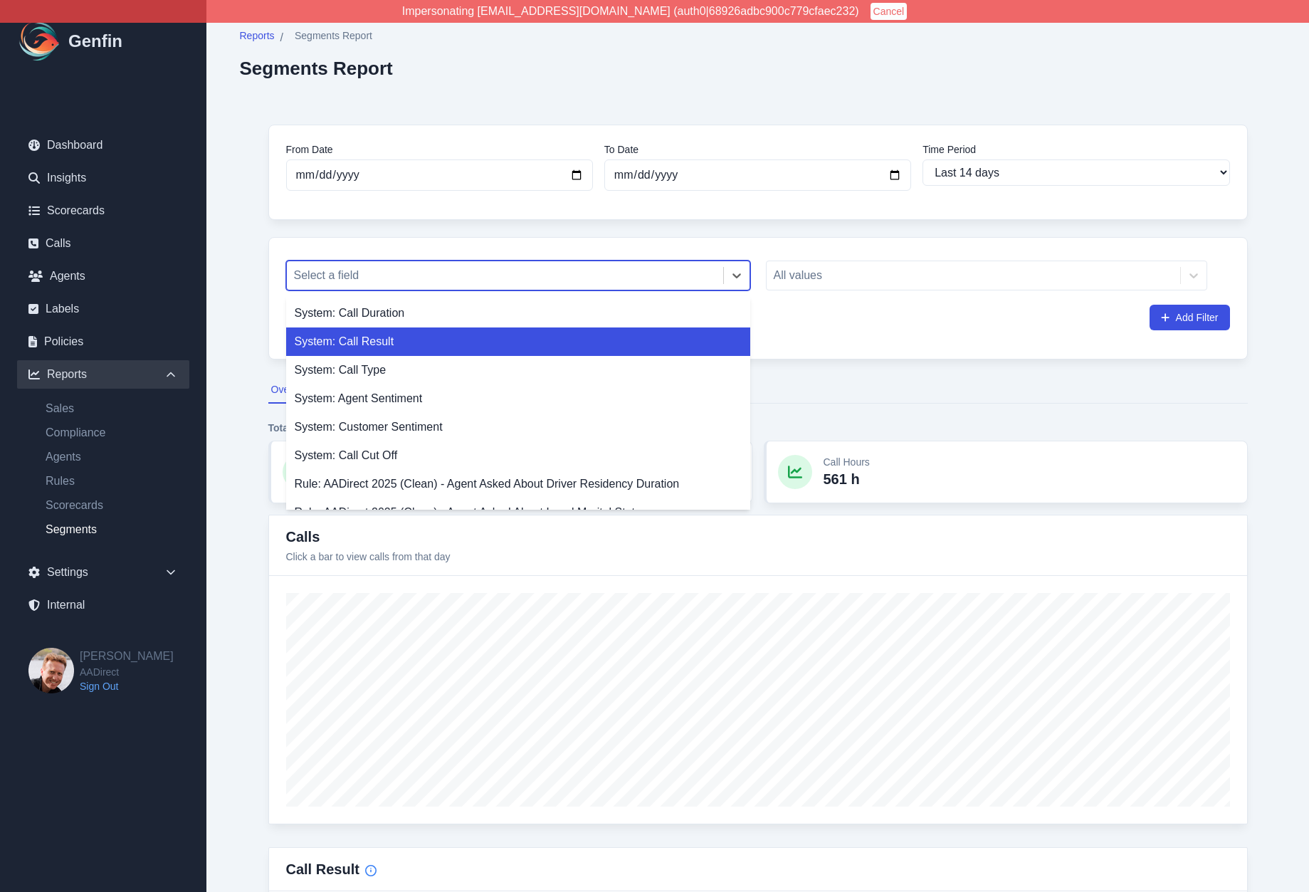
click at [369, 339] on div "System: Call Result" at bounding box center [518, 341] width 464 height 28
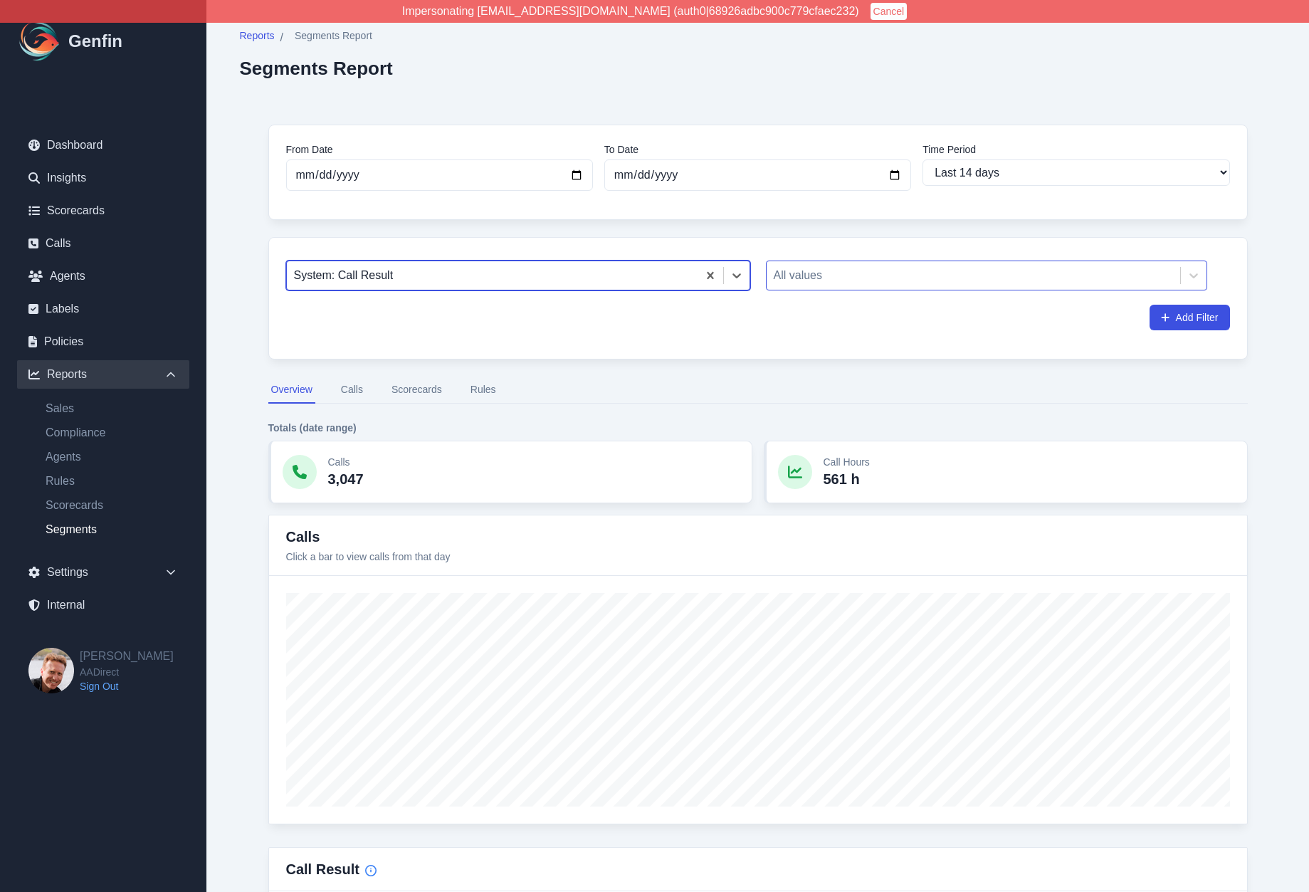
click at [805, 278] on div at bounding box center [973, 275] width 399 height 20
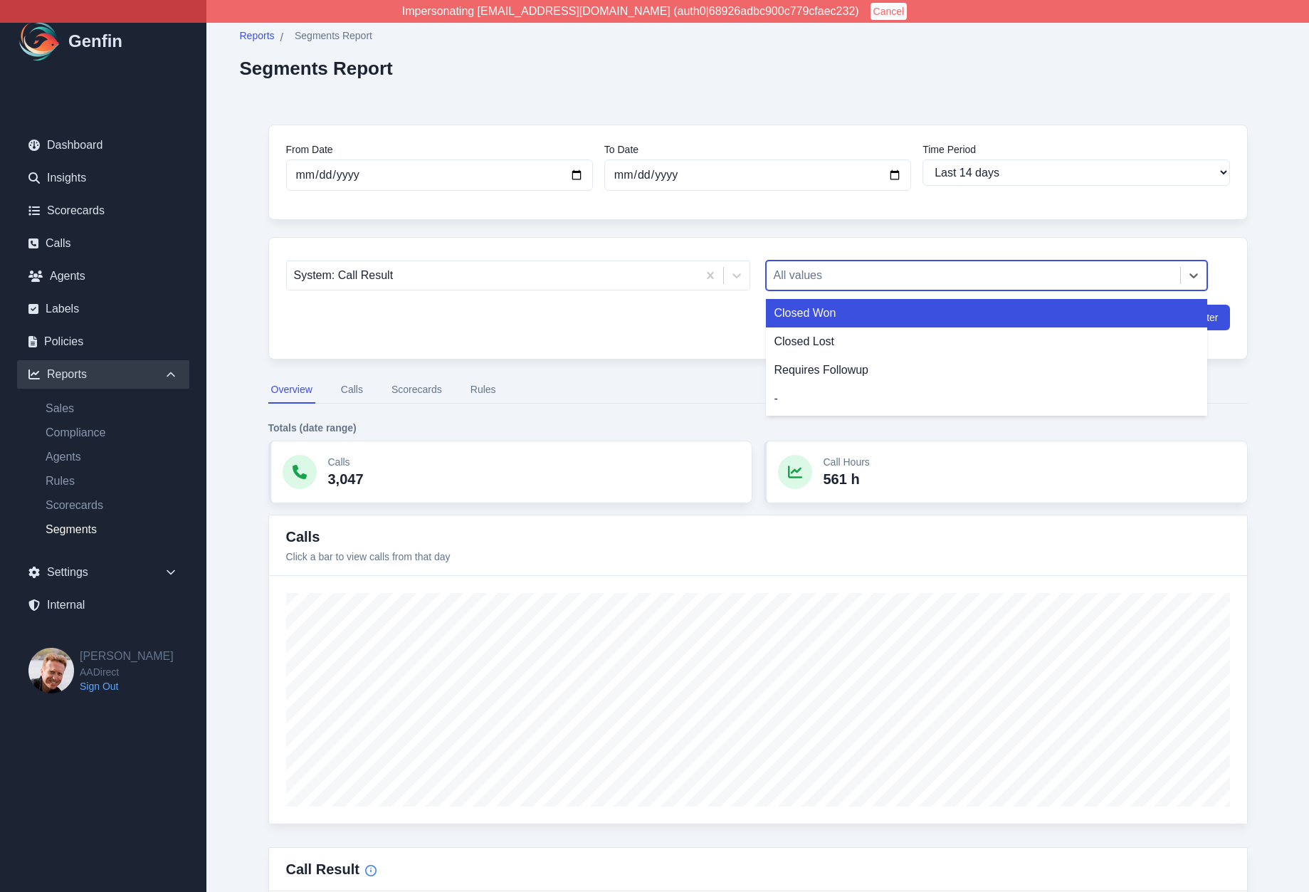
click at [813, 317] on div "Closed Won" at bounding box center [986, 313] width 441 height 28
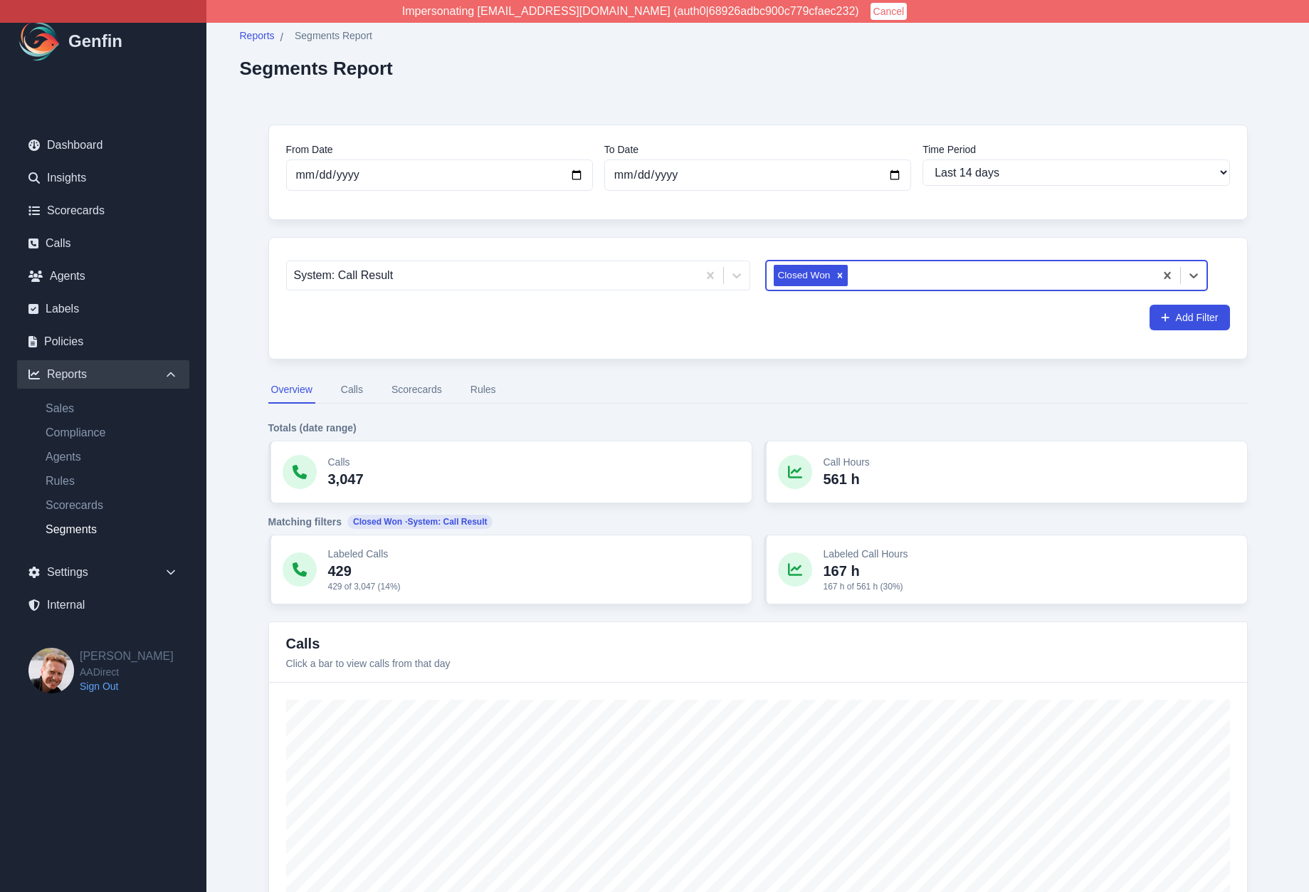
click at [356, 384] on button "Calls" at bounding box center [352, 389] width 28 height 27
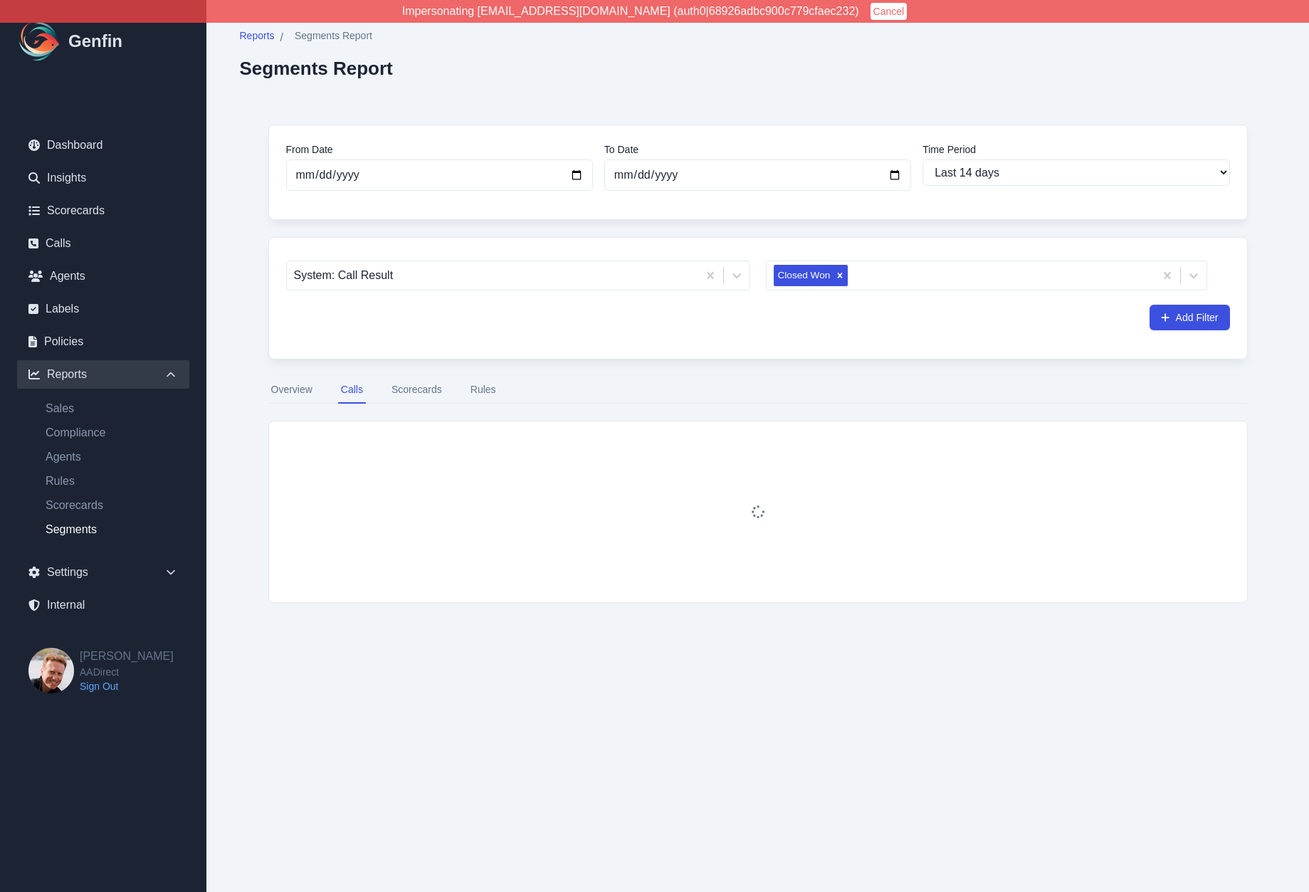
click at [408, 388] on button "Scorecards" at bounding box center [417, 389] width 56 height 27
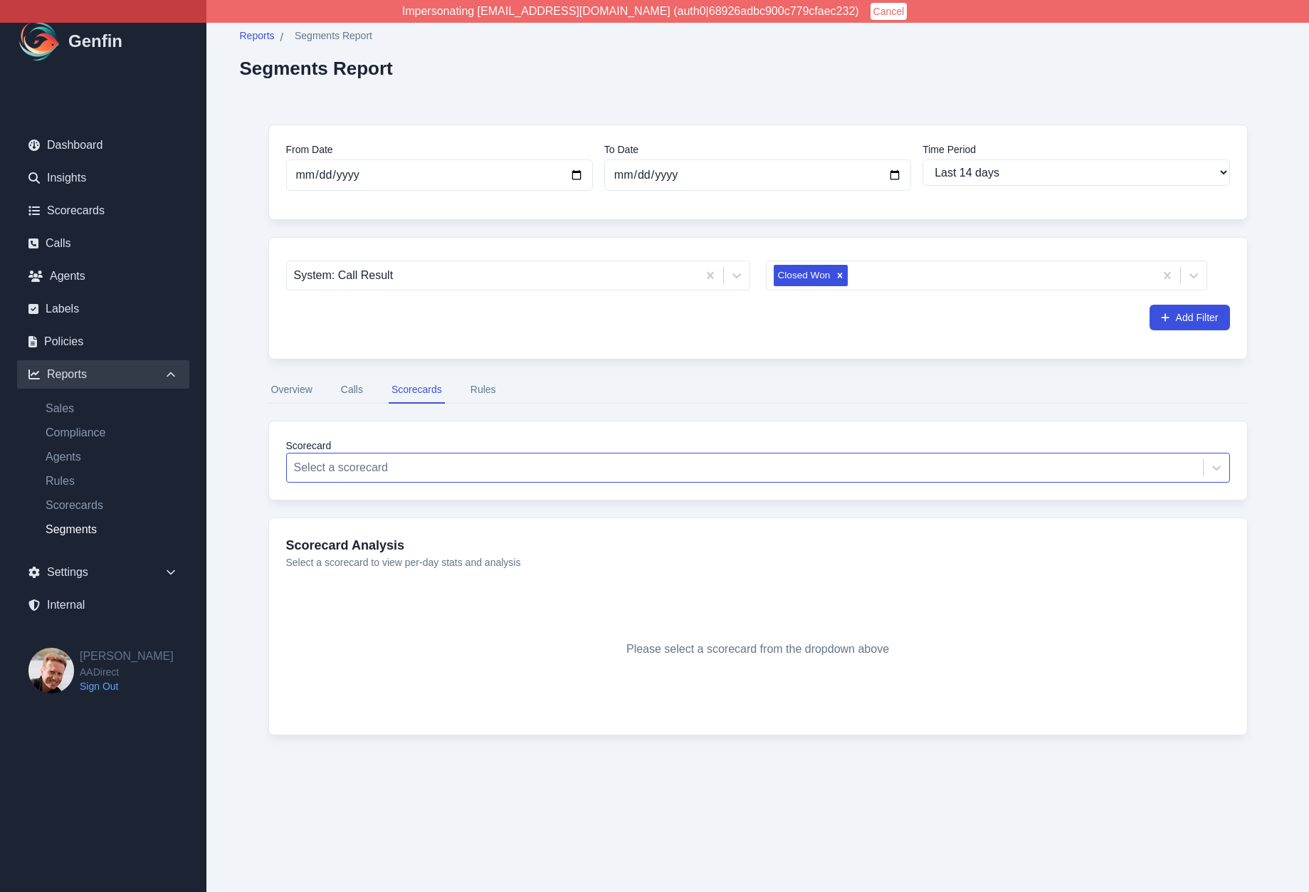
click at [362, 463] on div at bounding box center [745, 468] width 902 height 20
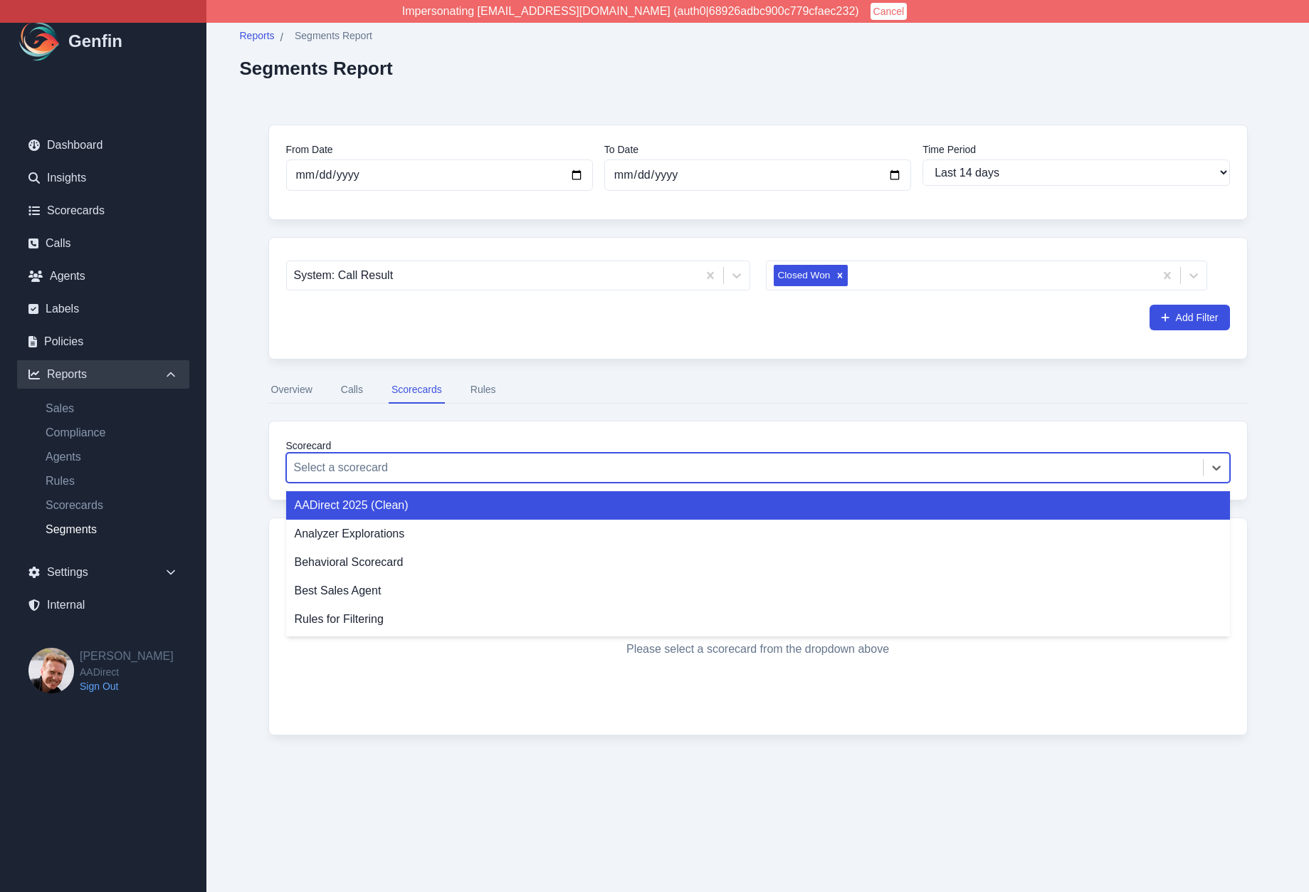
click at [366, 510] on div "AADirect 2025 (Clean)" at bounding box center [758, 505] width 944 height 28
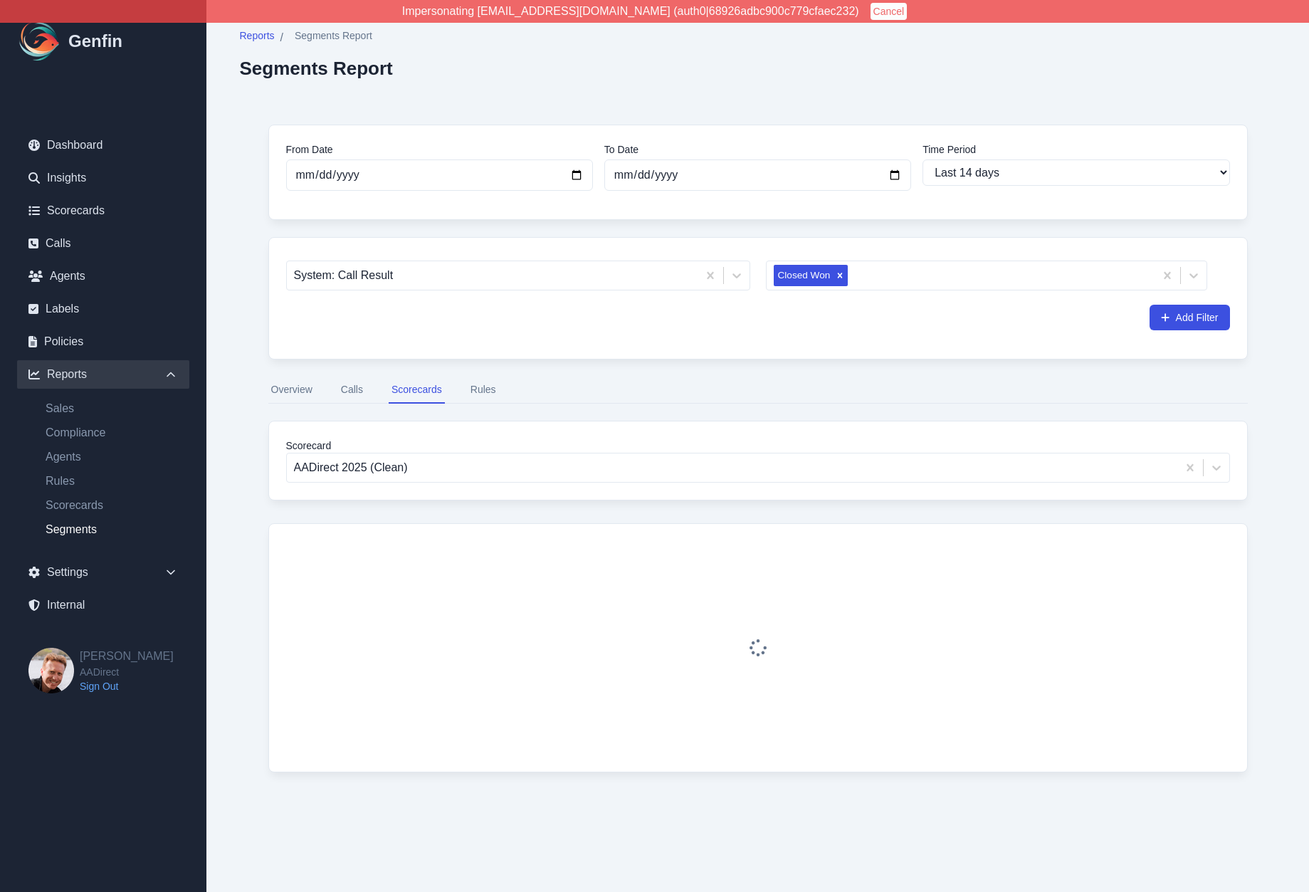
click at [246, 487] on div "From Date 2025-09-21 To Date 2025-10-05 Time Period Last 7 days Last 14 days La…" at bounding box center [758, 459] width 1036 height 727
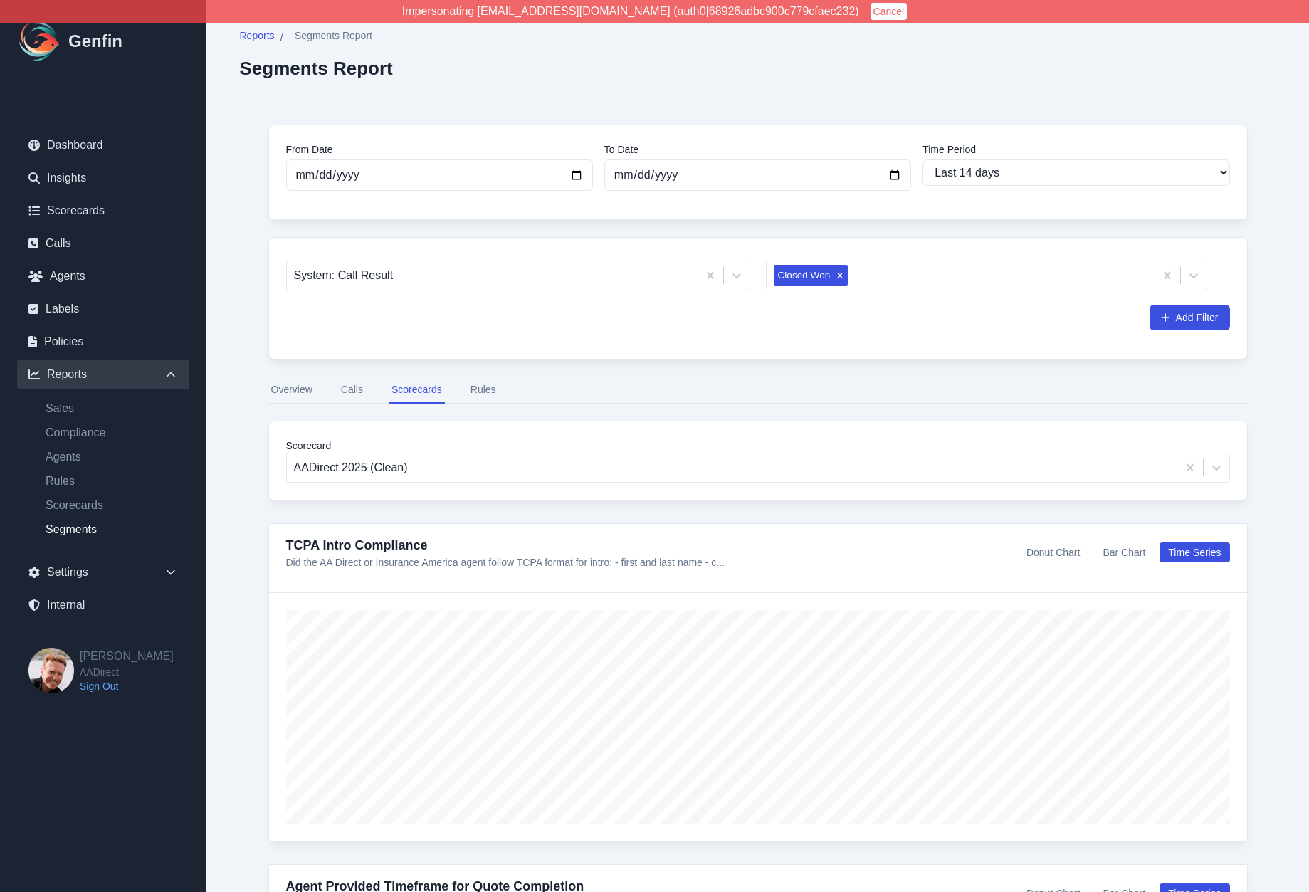
click at [505, 382] on nav "Overview Calls Scorecards Rules" at bounding box center [757, 389] width 979 height 27
click at [481, 390] on button "Rules" at bounding box center [483, 389] width 31 height 27
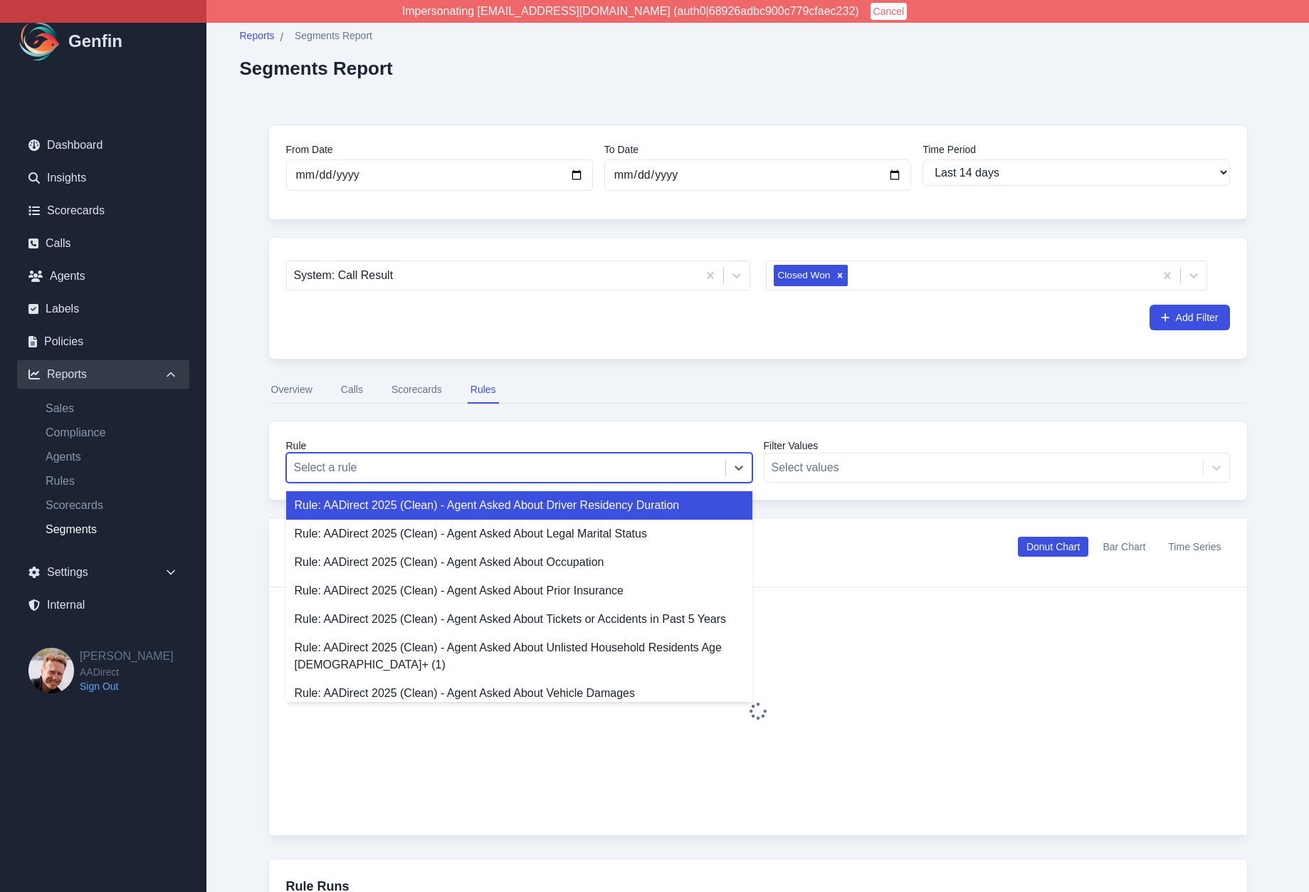
click at [440, 472] on div at bounding box center [506, 468] width 424 height 20
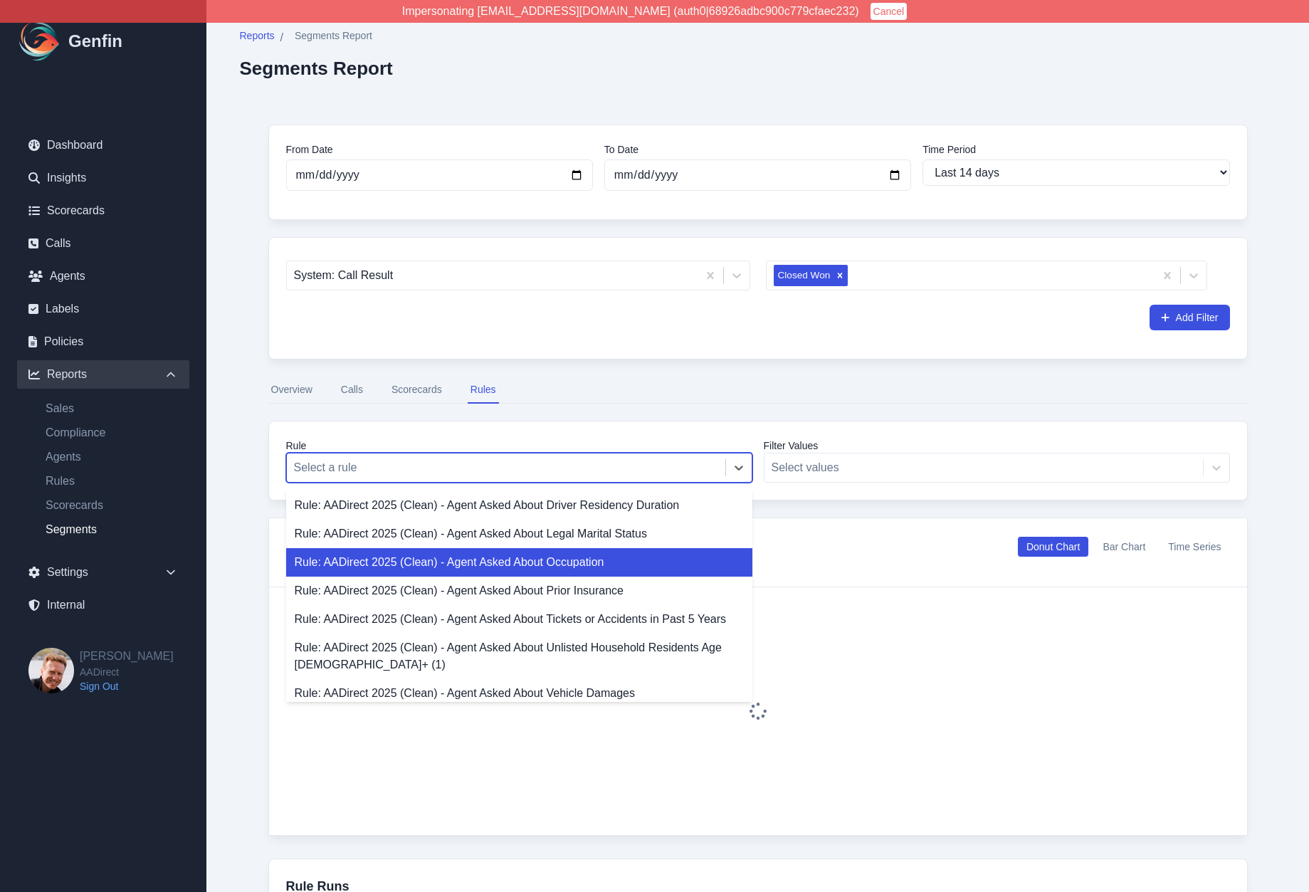
click at [437, 560] on div "Rule: AADirect 2025 (Clean) - Agent Asked About Occupation" at bounding box center [519, 562] width 466 height 28
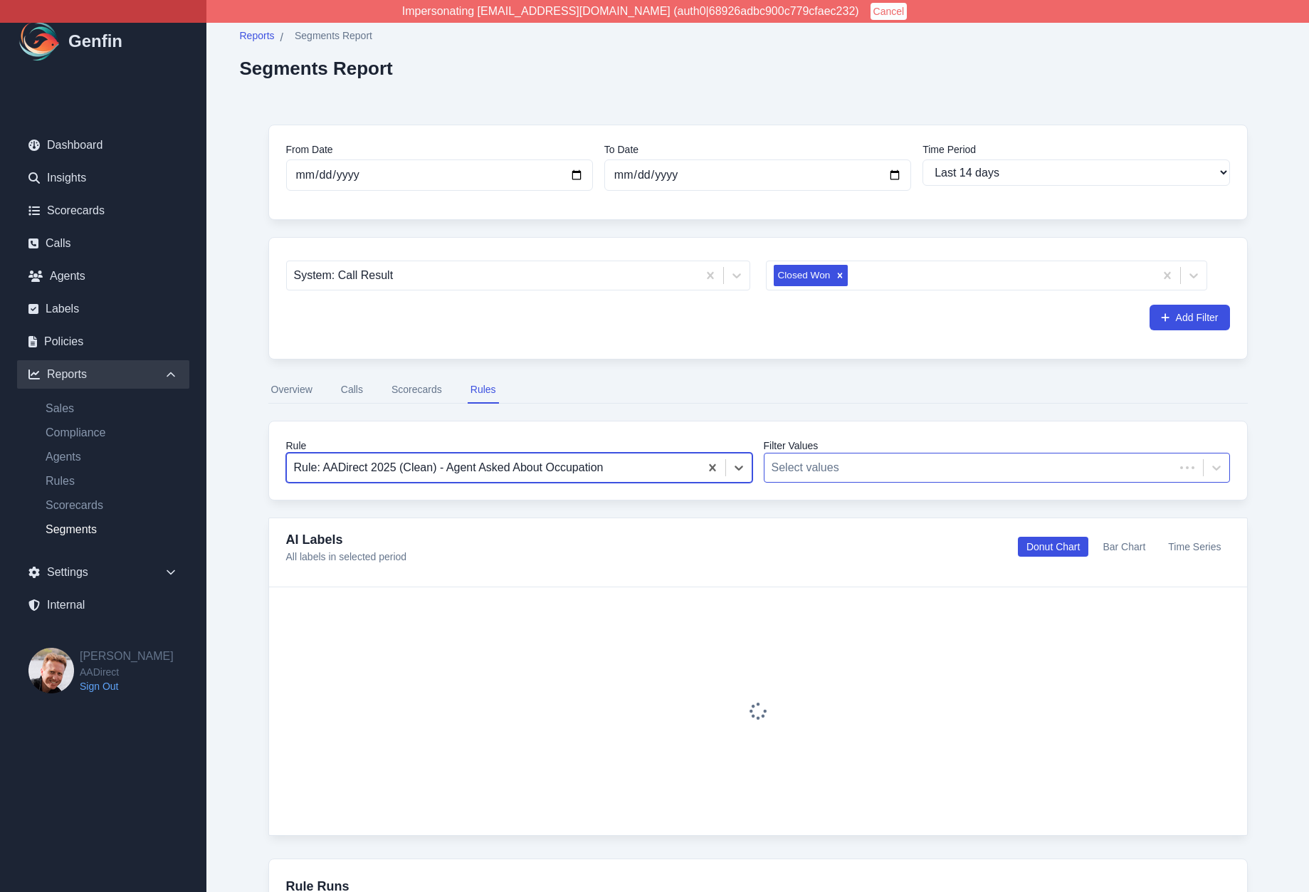
click at [792, 461] on div at bounding box center [969, 468] width 396 height 20
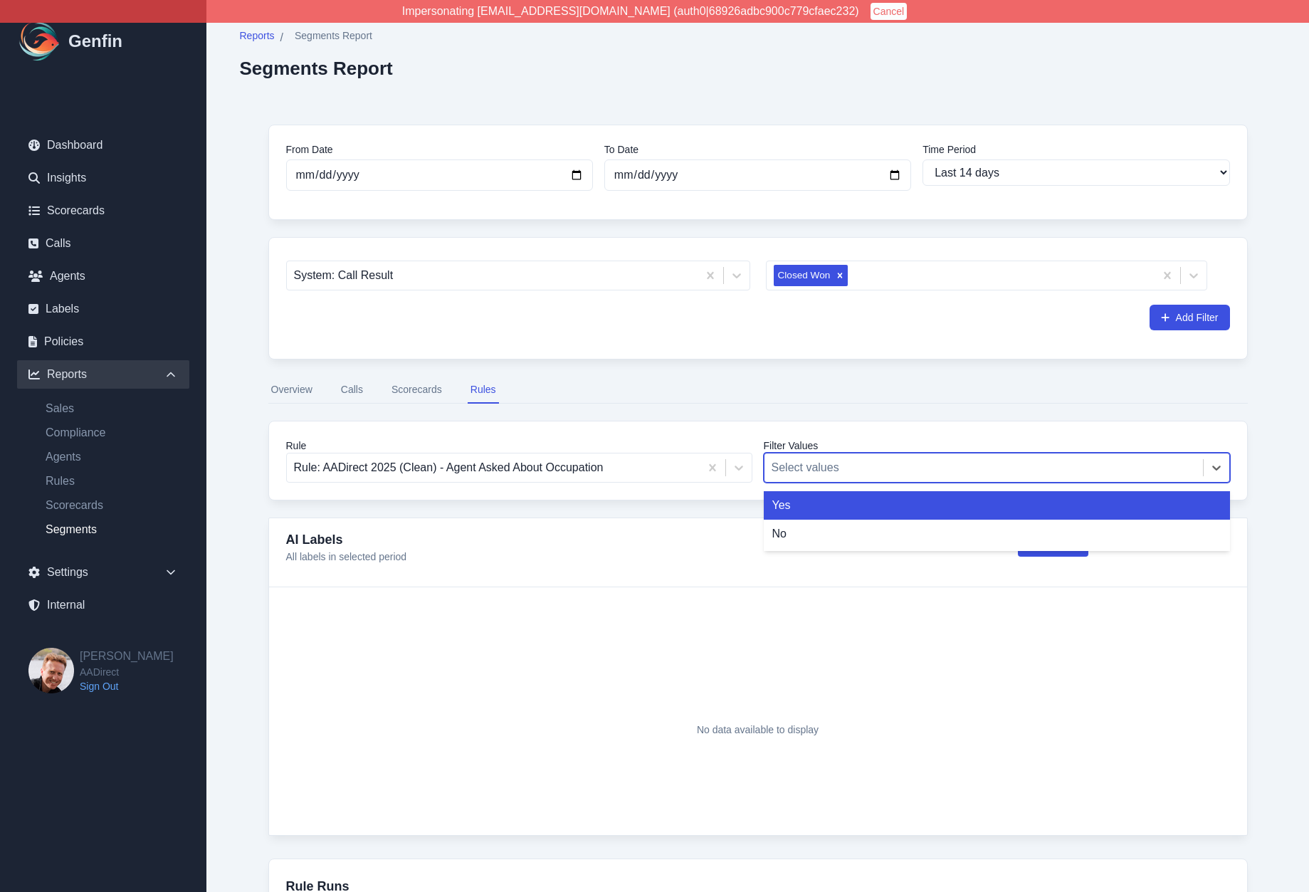
click at [809, 502] on div "Yes" at bounding box center [997, 505] width 466 height 28
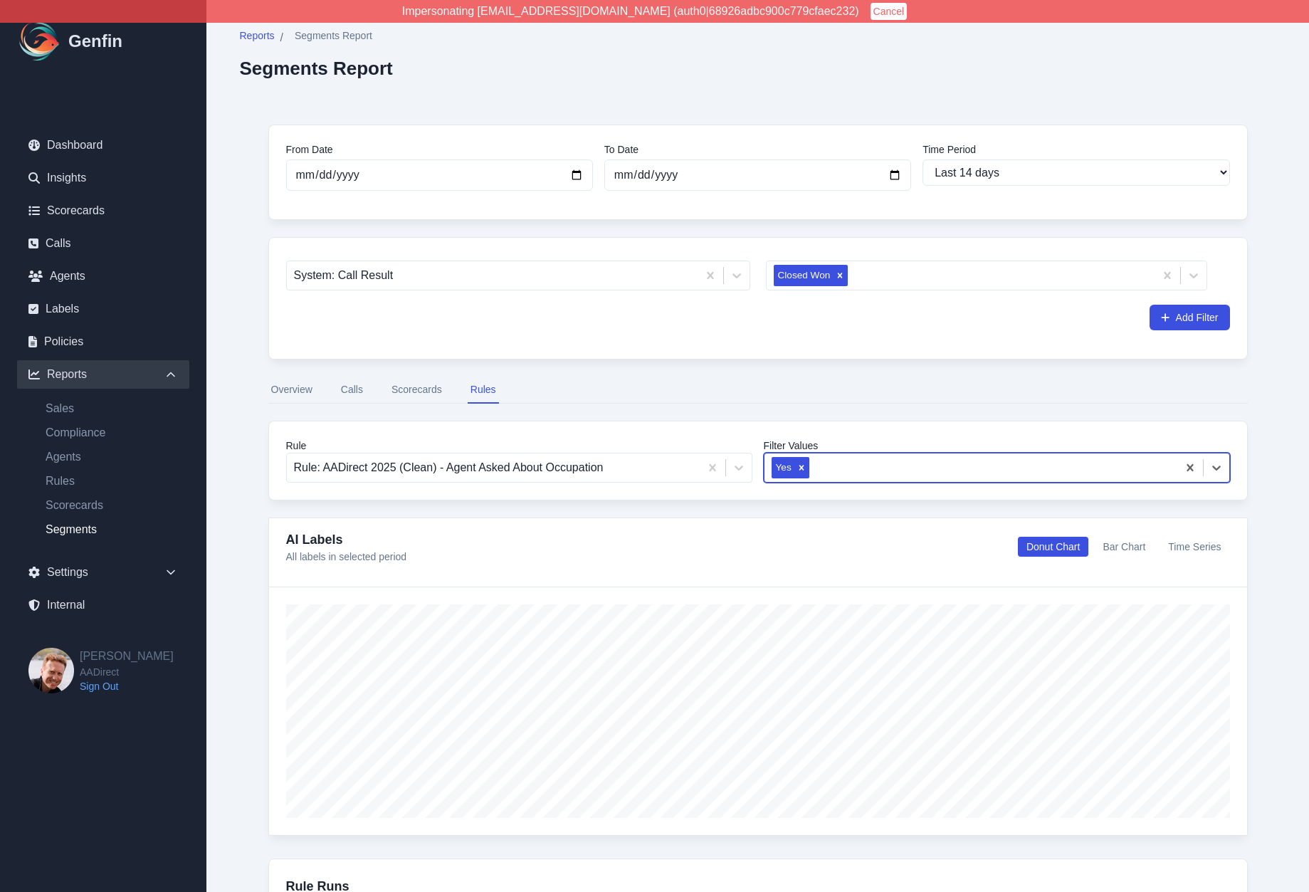
click at [241, 596] on div "From Date 2025-09-21 To Date 2025-10-05 Time Period Last 7 days Last 14 days La…" at bounding box center [758, 834] width 1036 height 1477
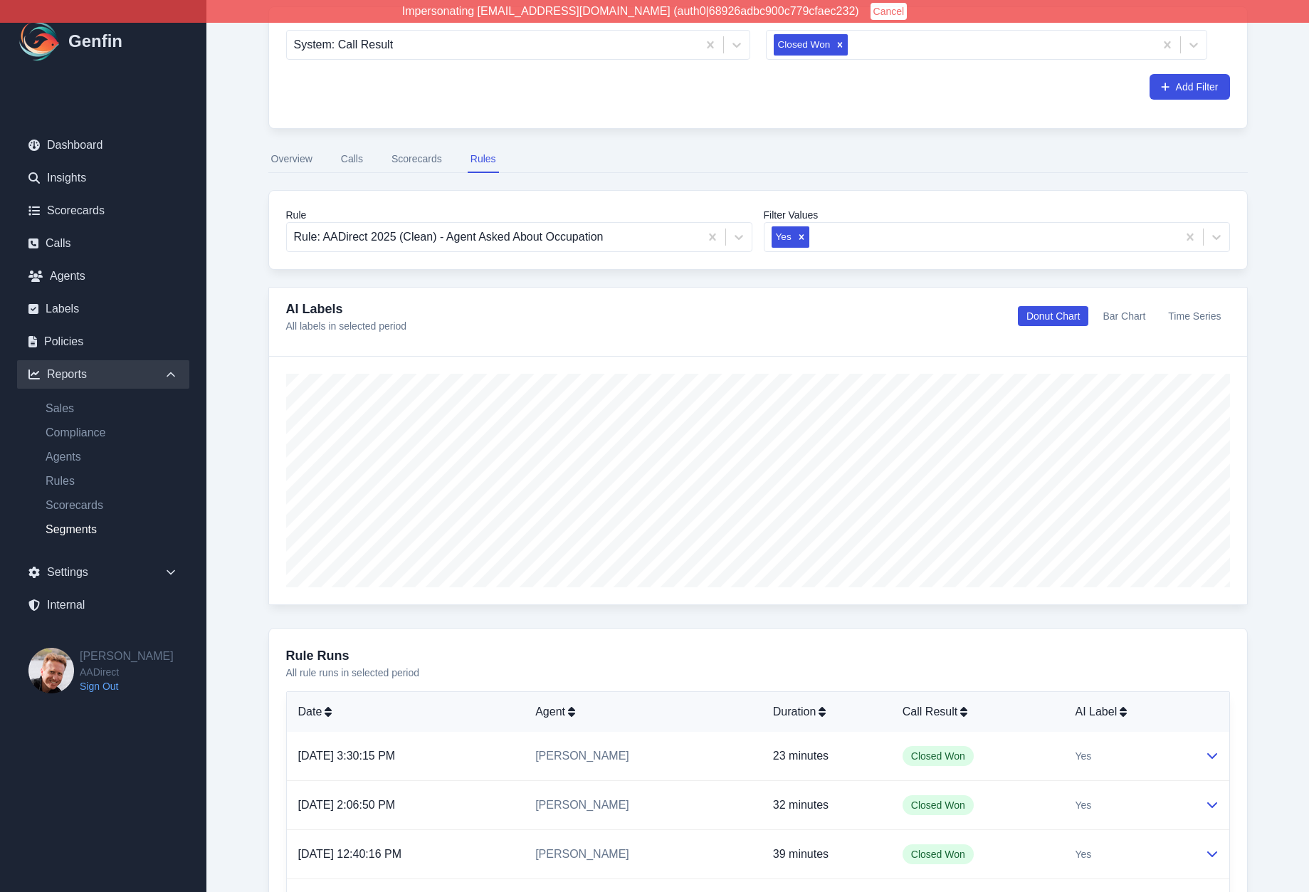
scroll to position [710, 0]
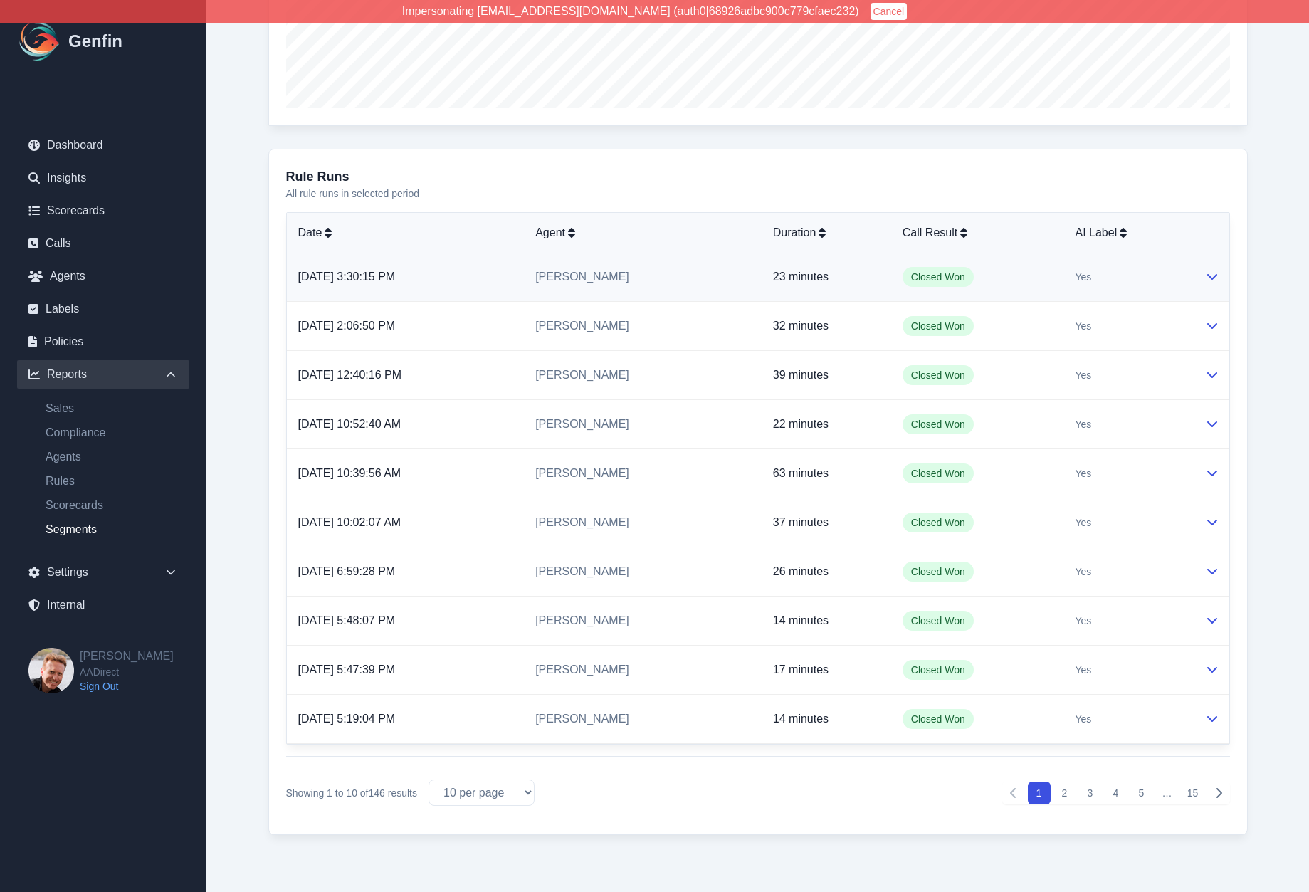
click at [1165, 279] on div "Yes" at bounding box center [1128, 277] width 107 height 14
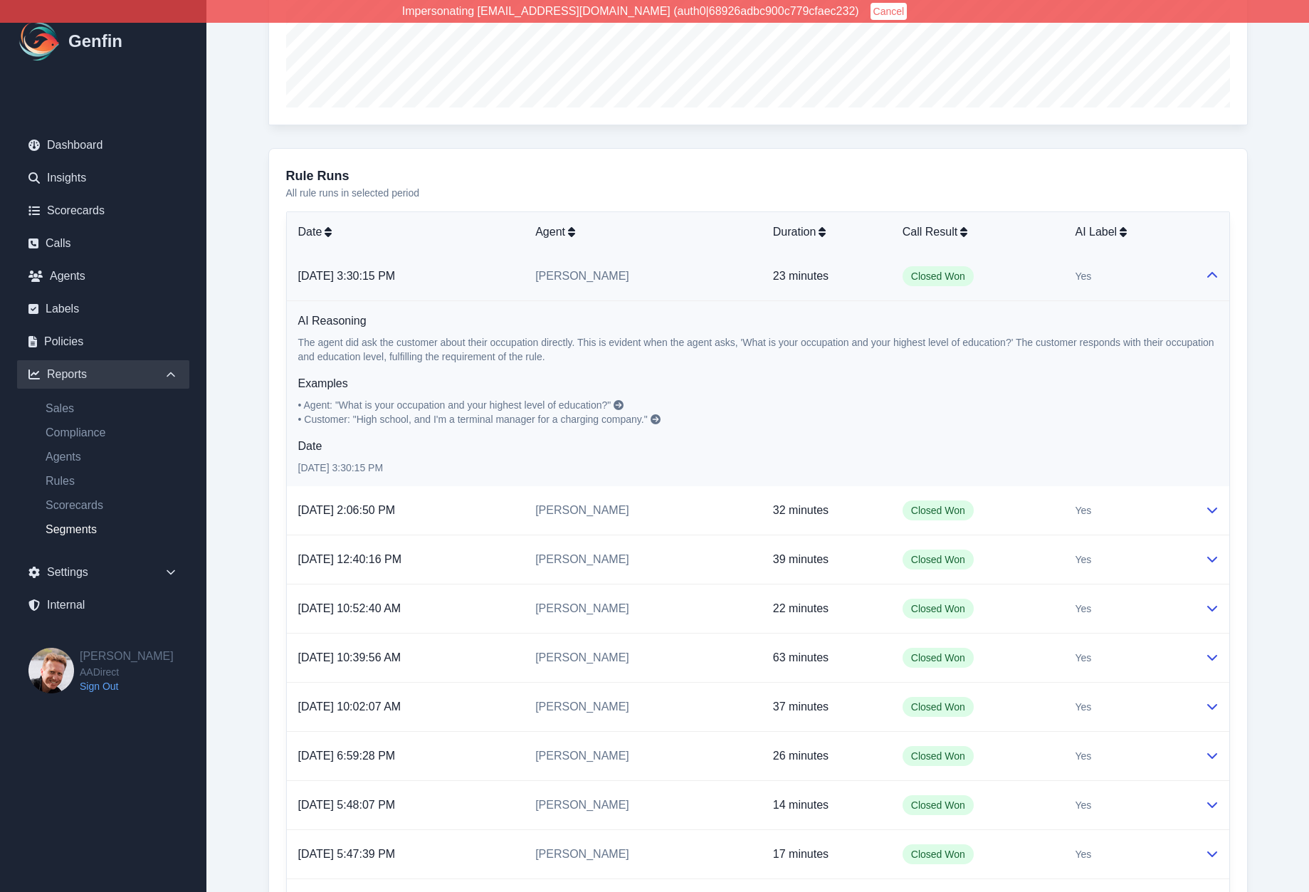
click at [621, 403] on icon at bounding box center [618, 405] width 10 height 10
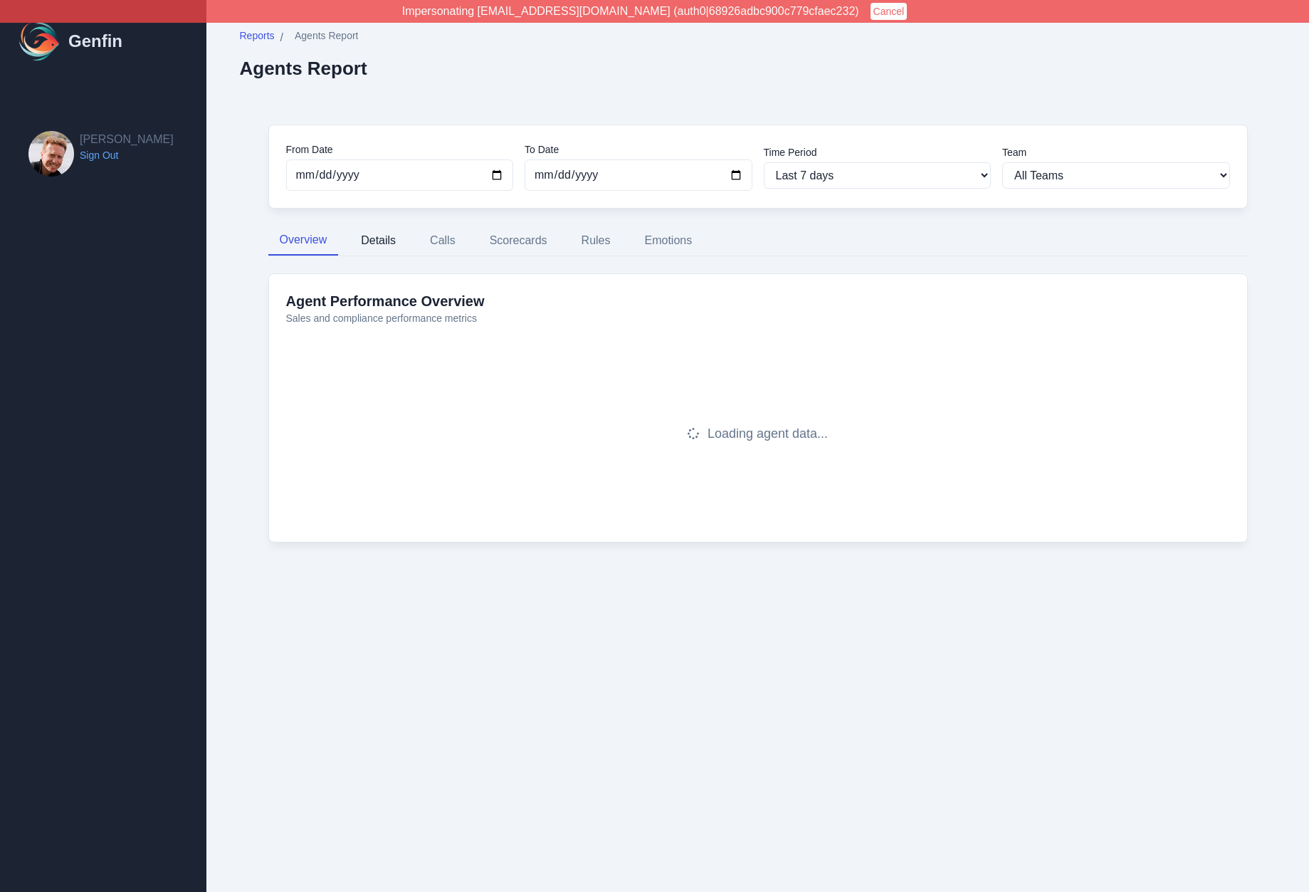
click at [378, 233] on button "Details" at bounding box center [378, 241] width 58 height 30
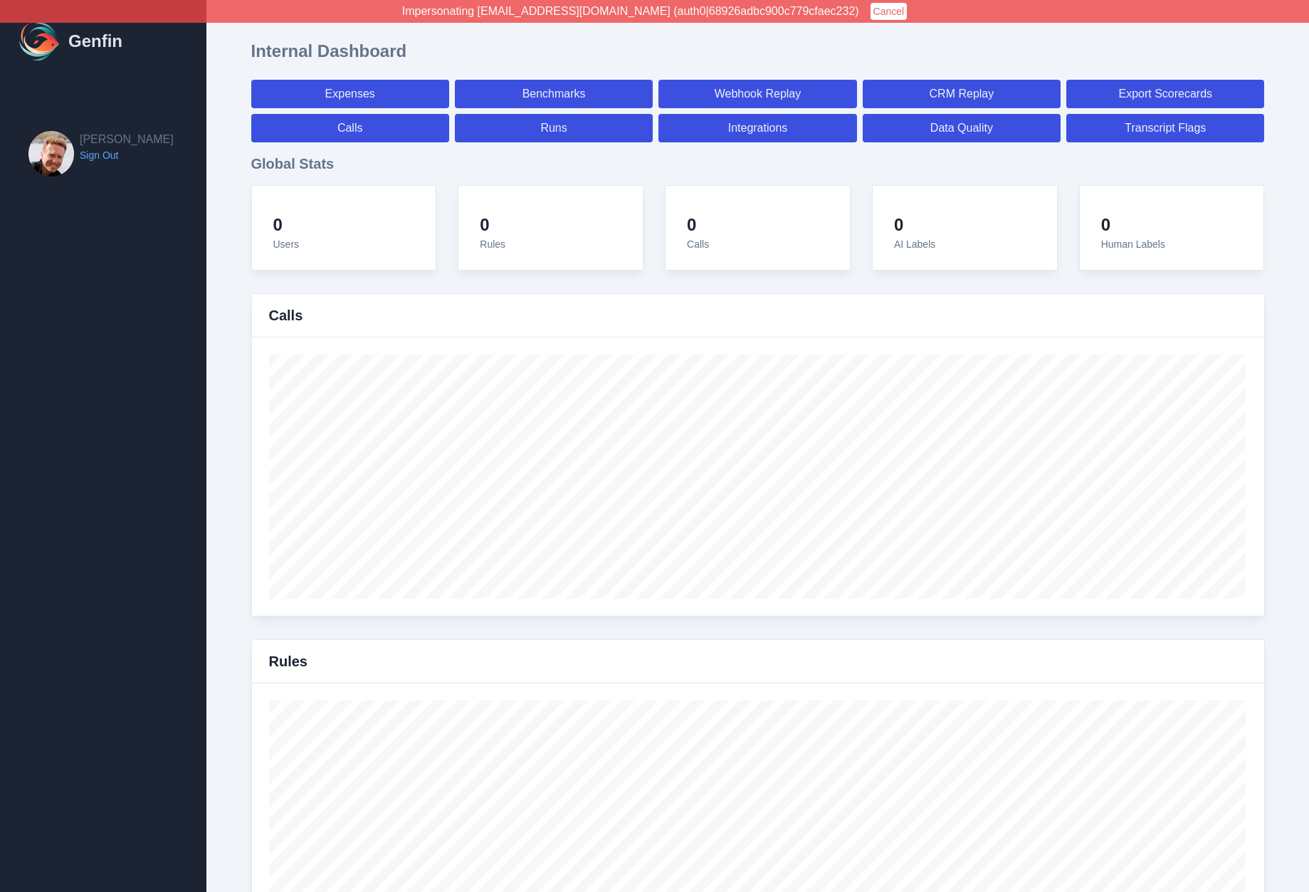
select select "paid"
select select "7"
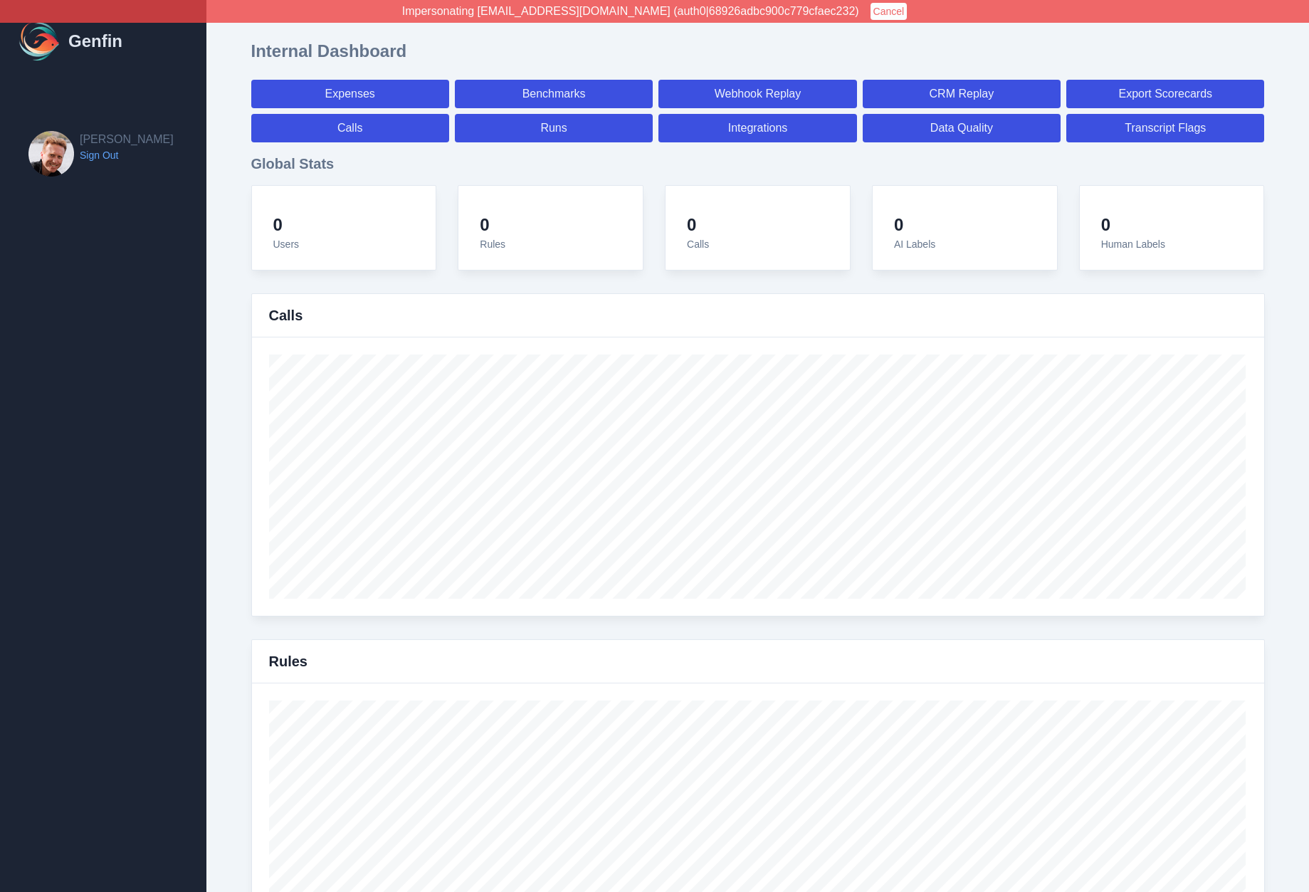
select select "paid"
select select "7"
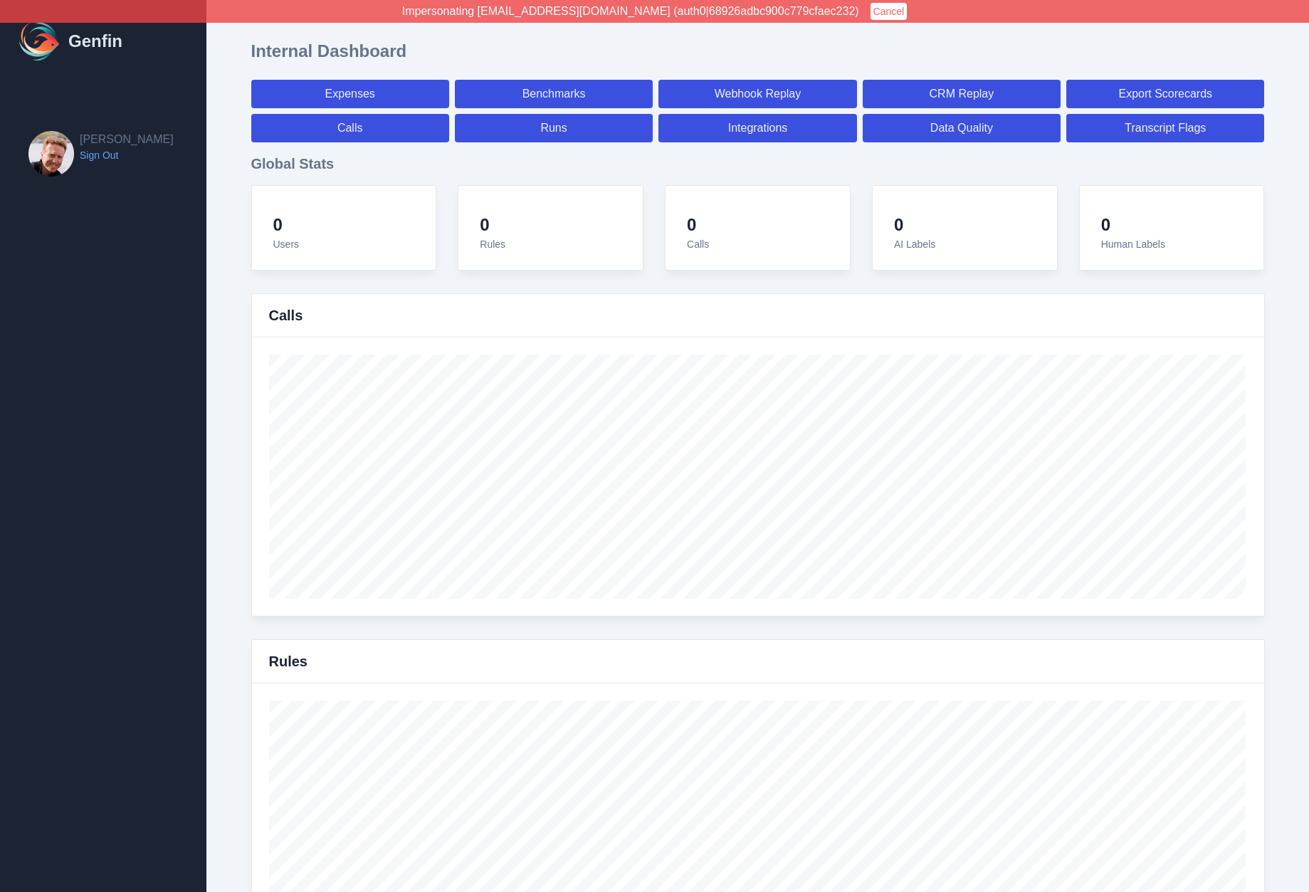
select select "7"
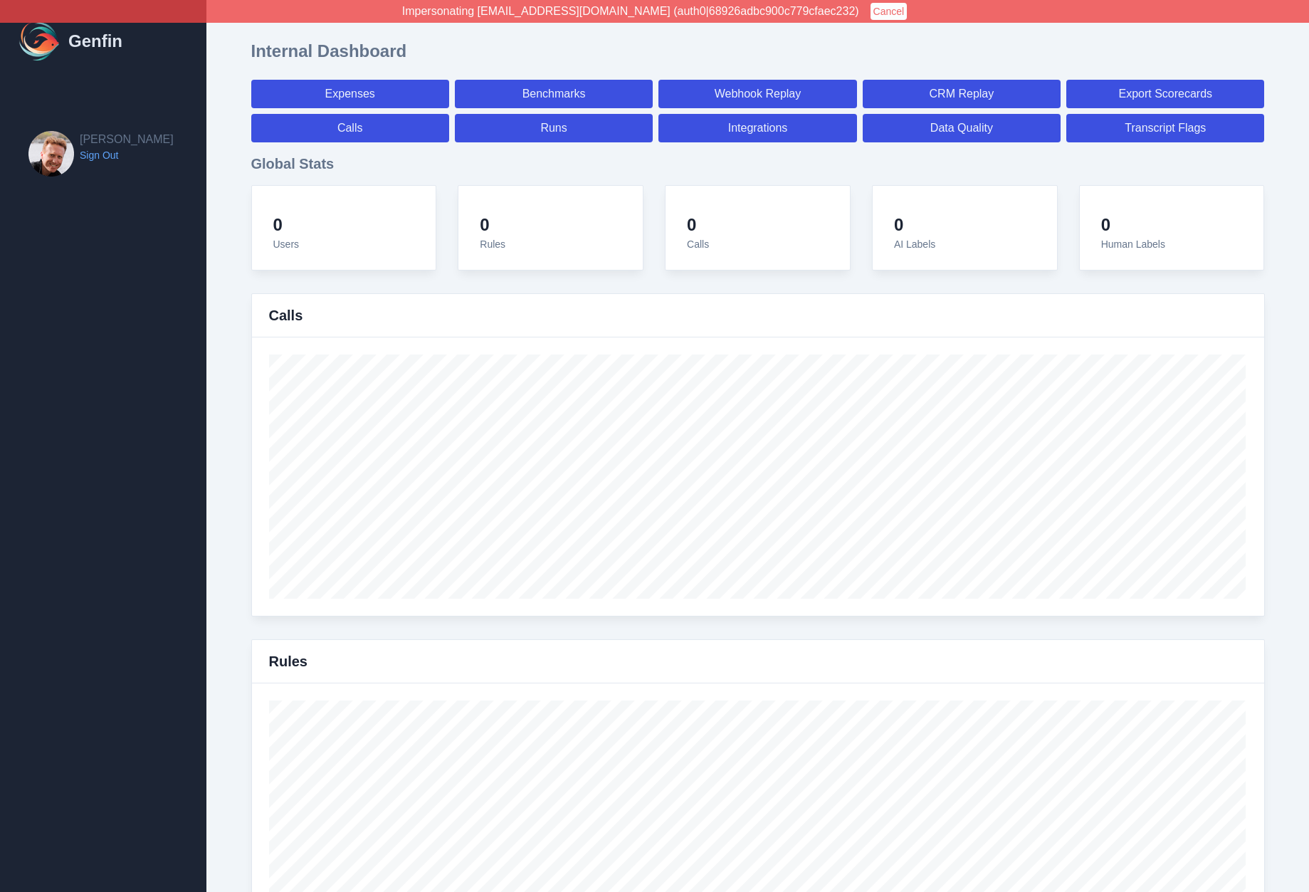
select select "7"
select select "paid"
select select "7"
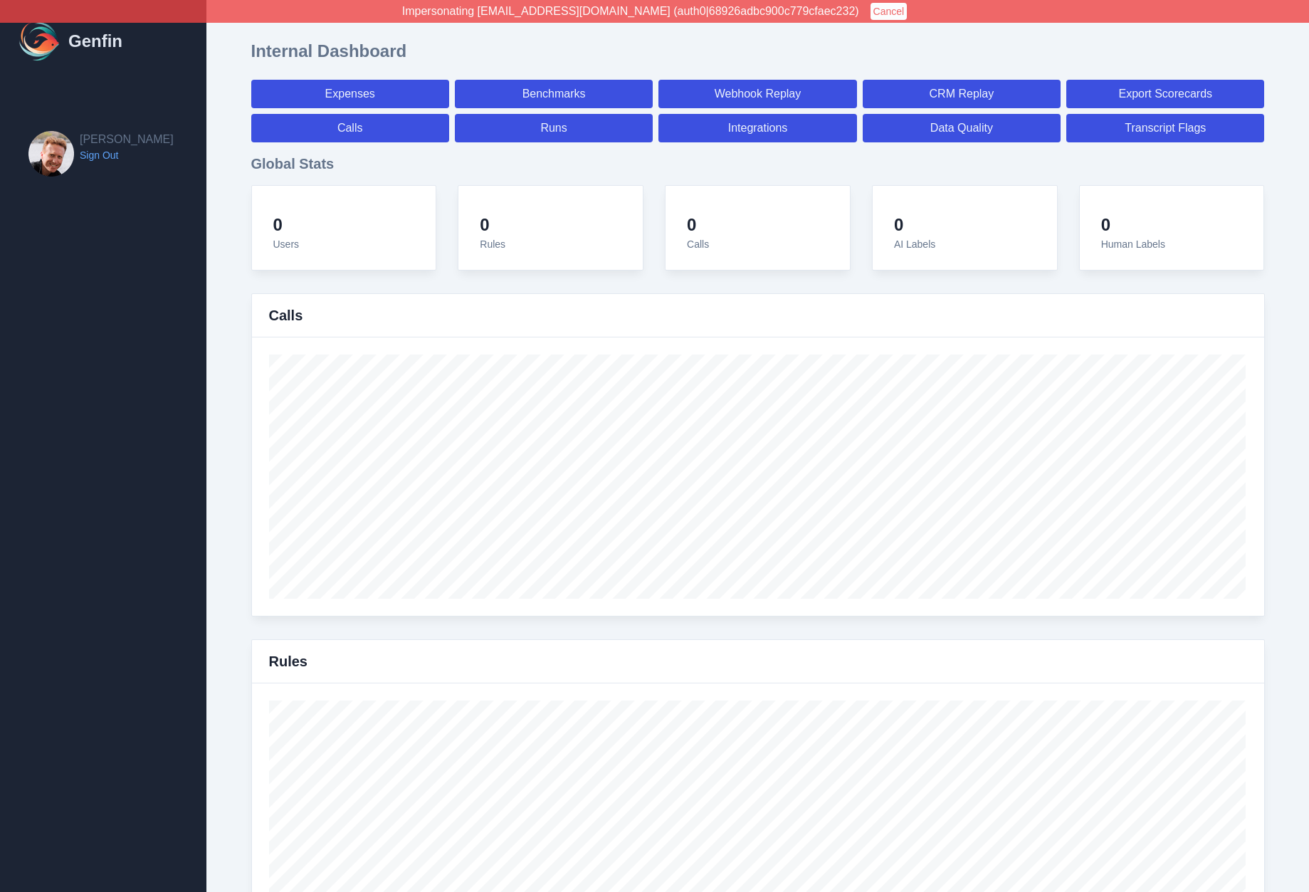
select select "7"
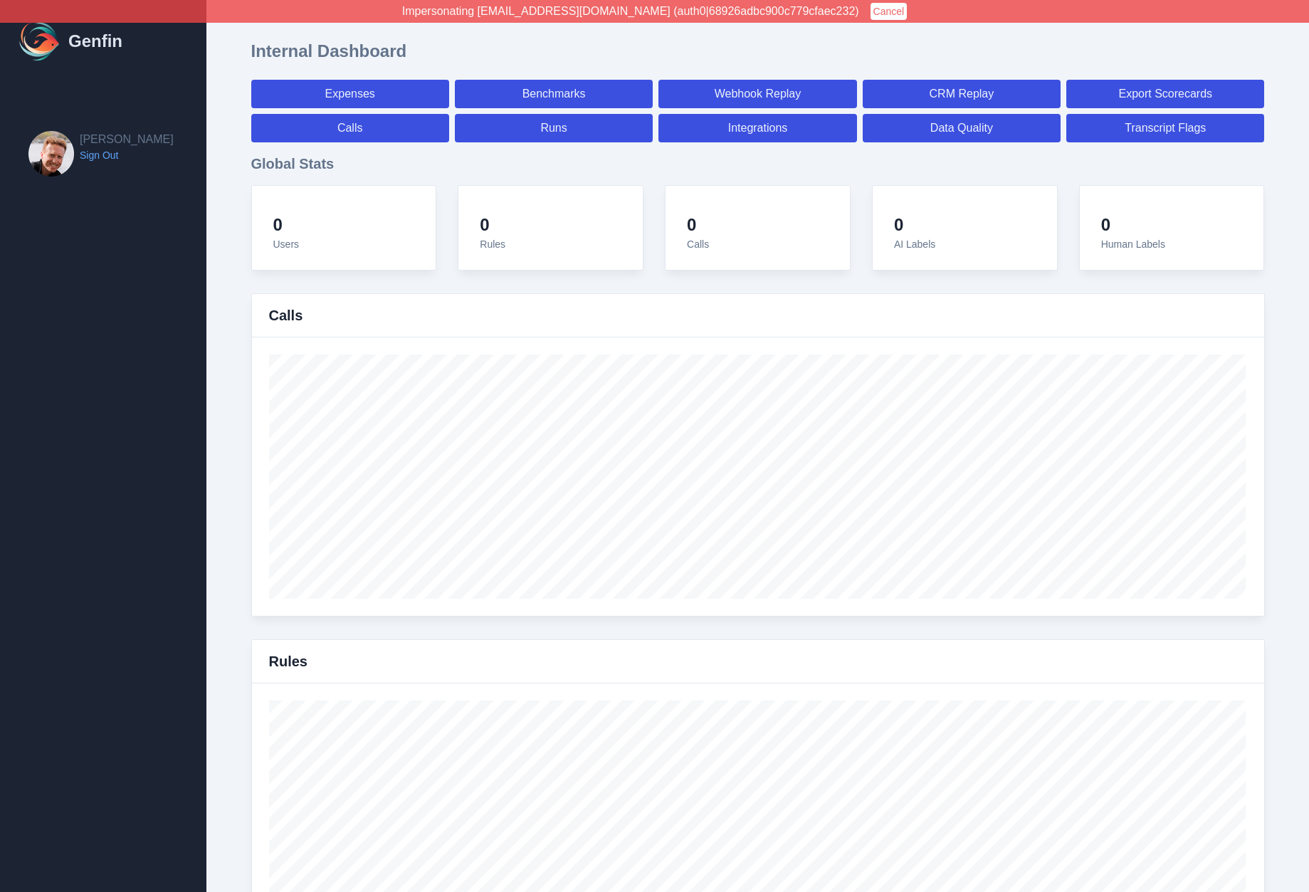
select select "7"
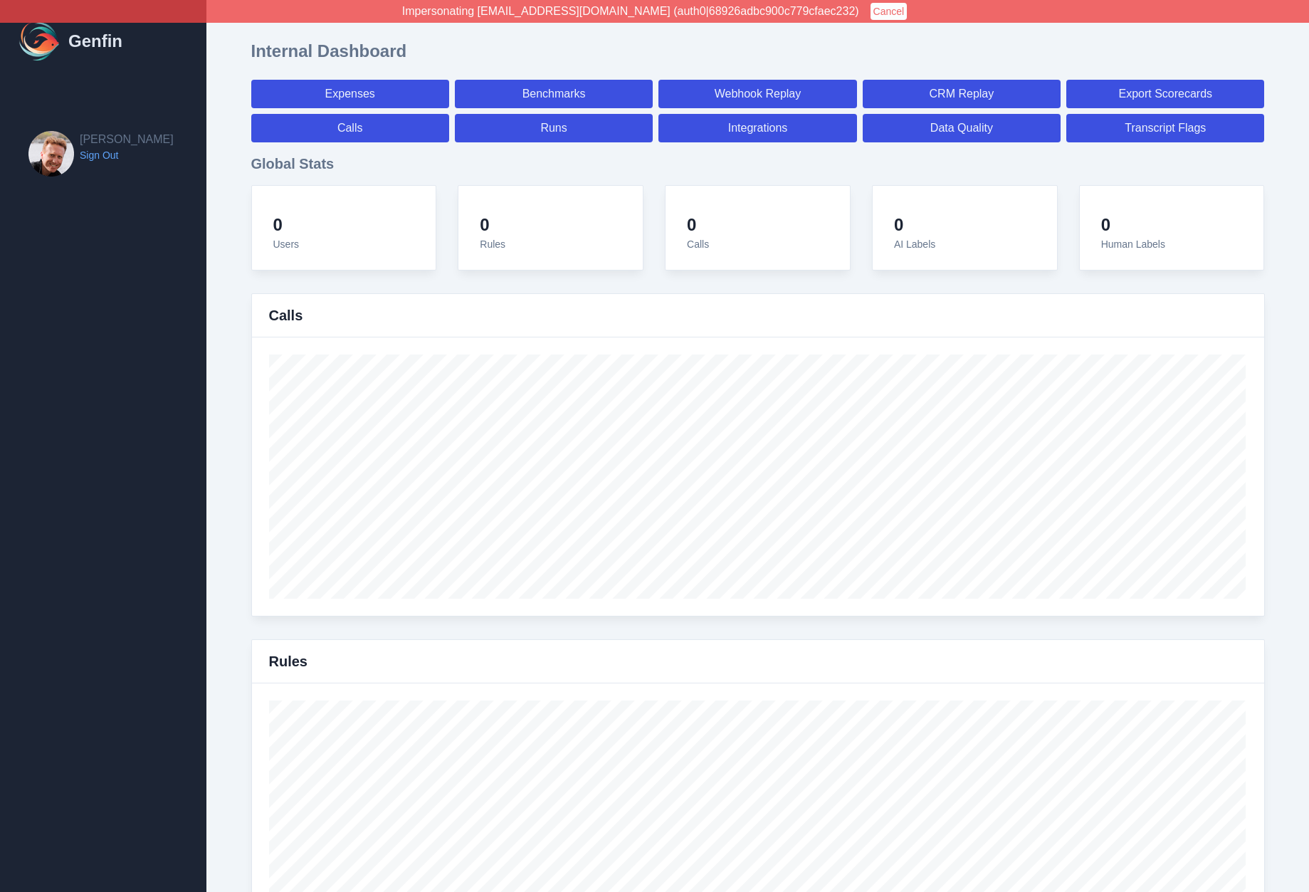
select select "7"
select select "paid"
select select "7"
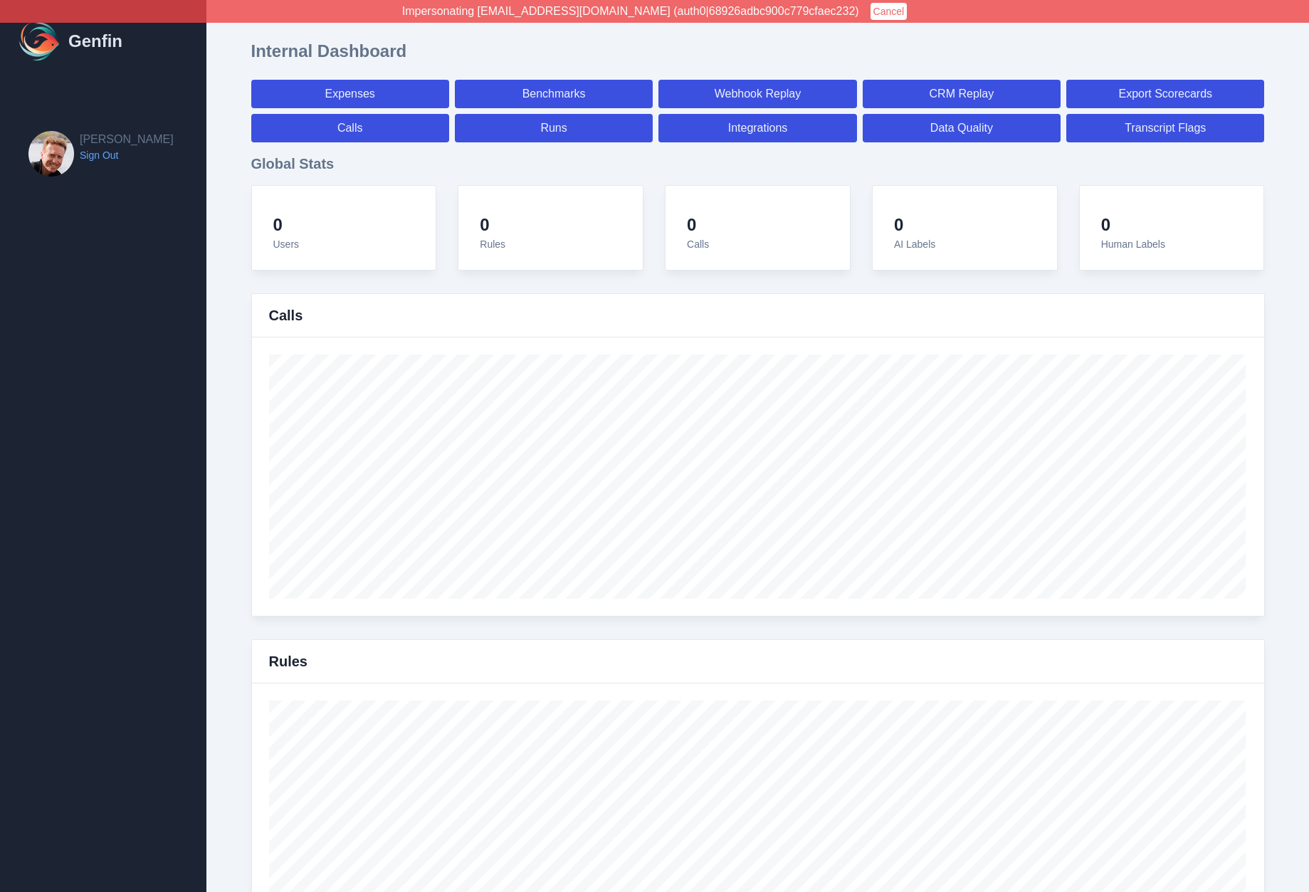
select select "7"
select select "paid"
select select "7"
select select "paid"
select select "7"
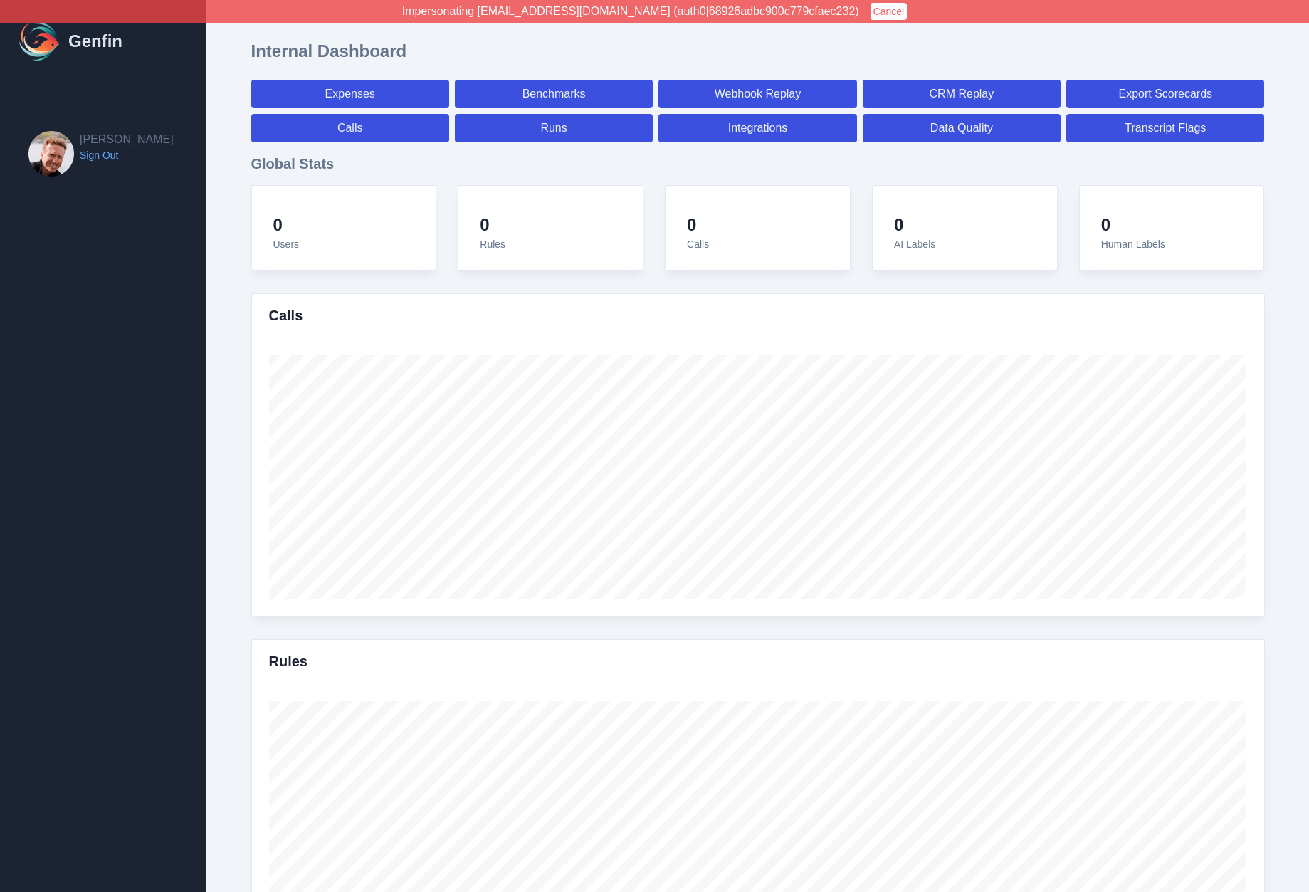
select select "paid"
select select "7"
select select "paid"
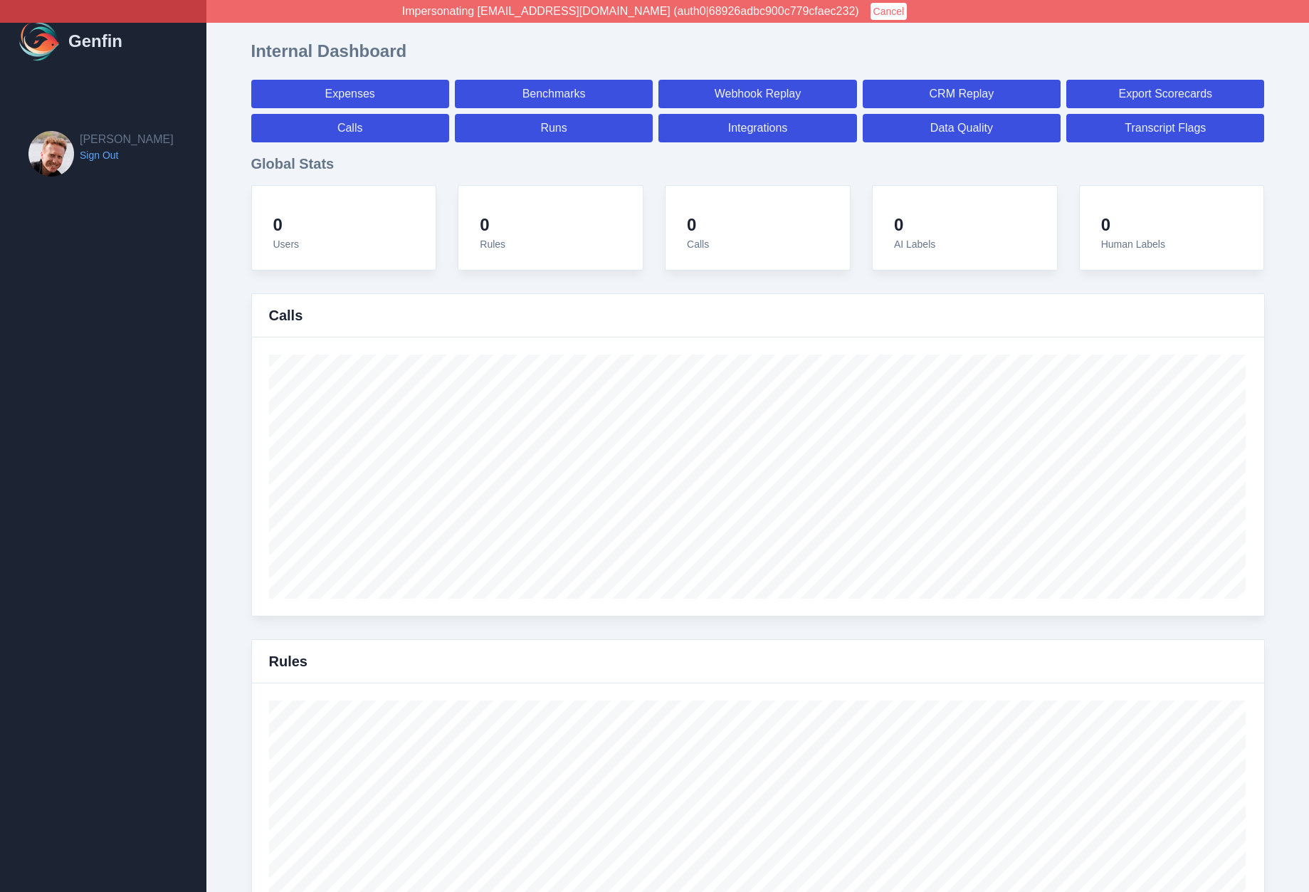
select select "7"
select select "paid"
select select "7"
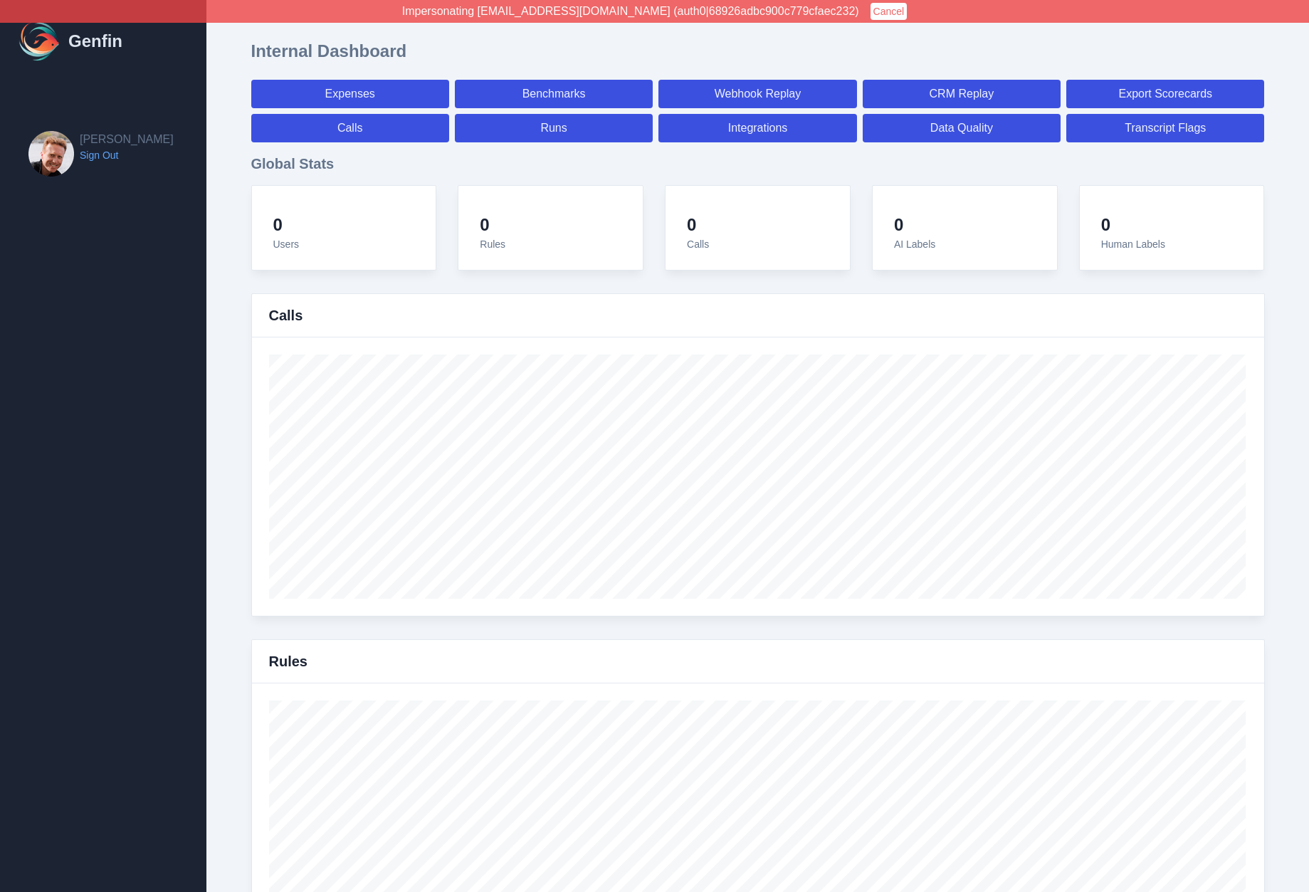
select select "7"
select select "paid"
select select "7"
select select "paid"
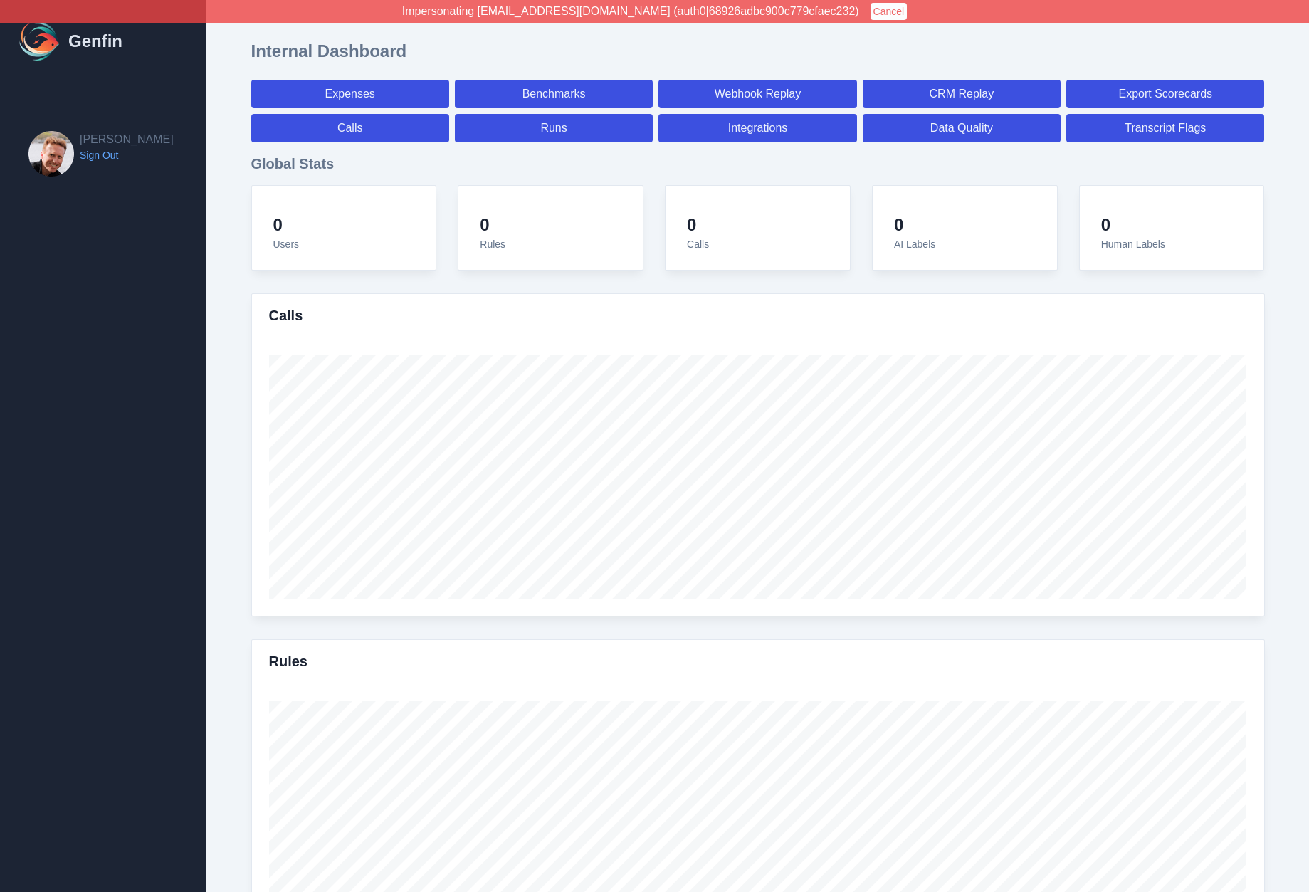
select select "7"
select select "paid"
select select "7"
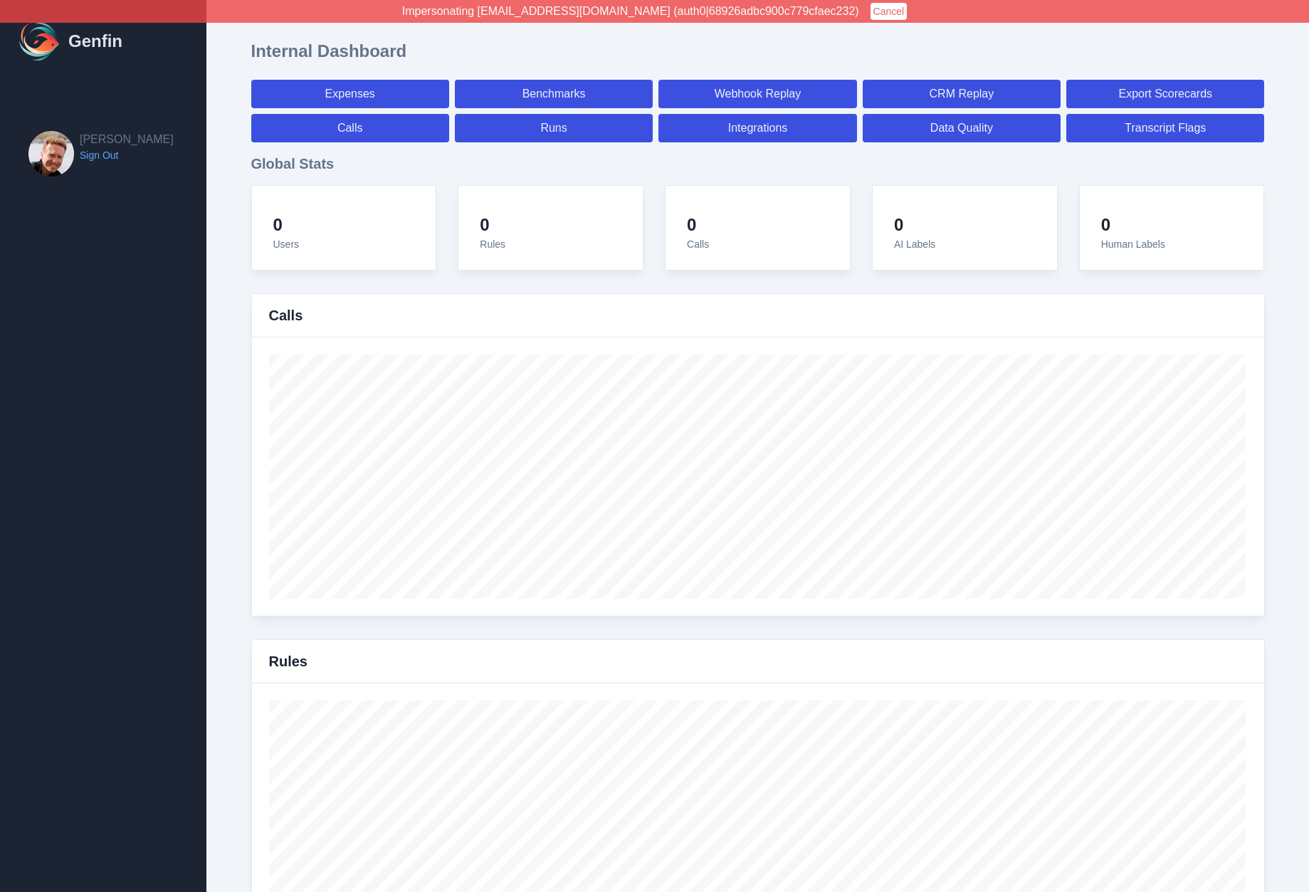
select select "7"
select select "paid"
select select "7"
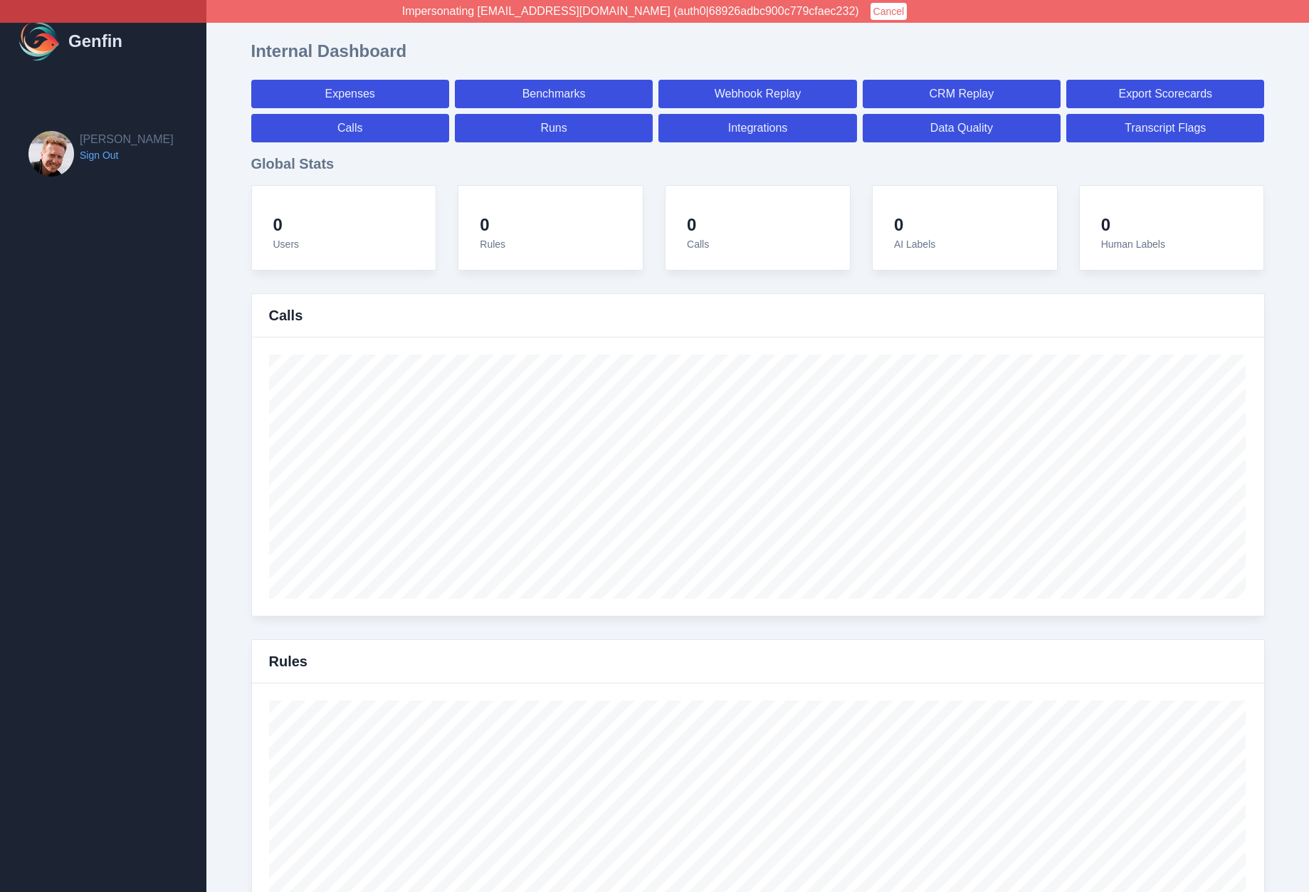
select select "7"
select select "paid"
select select "7"
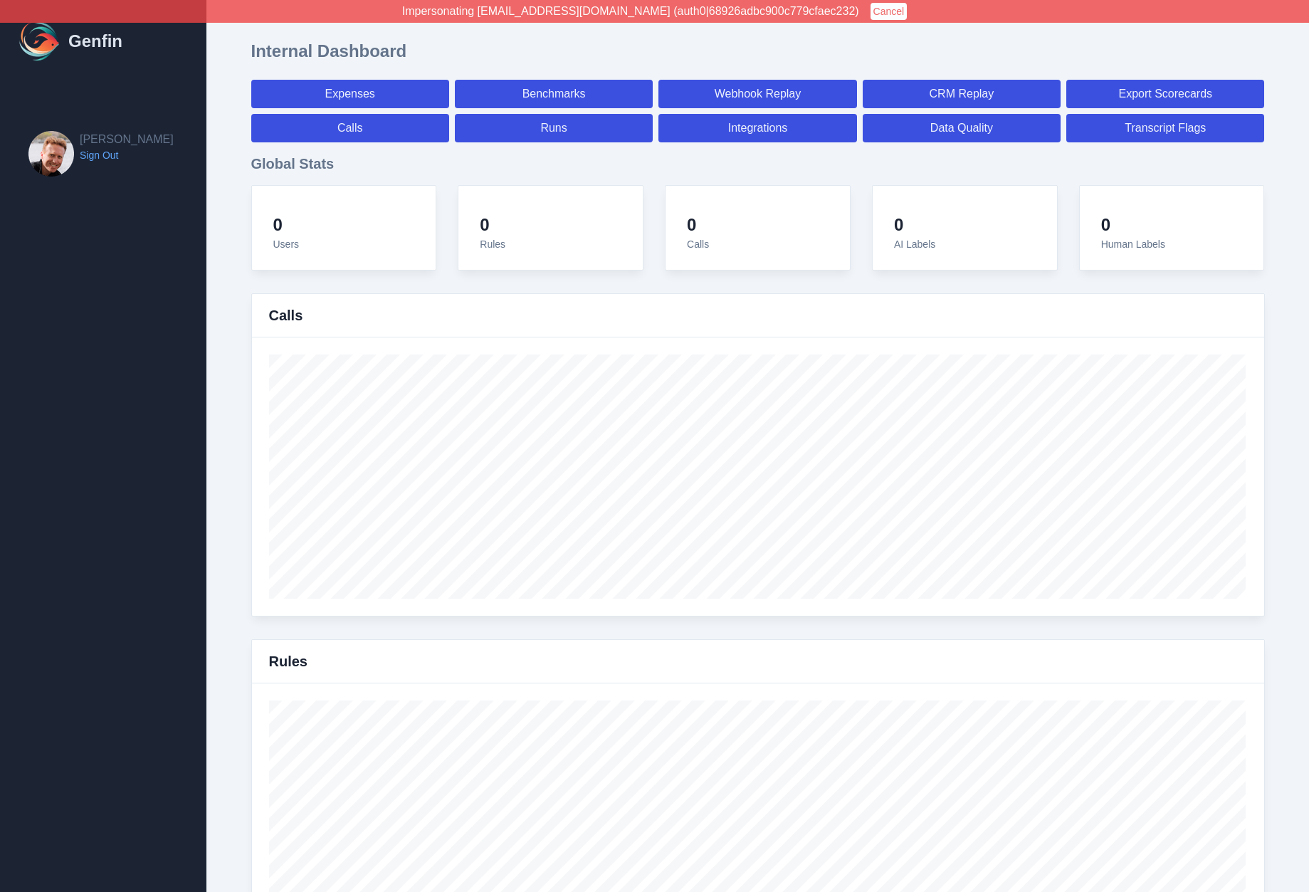
select select "7"
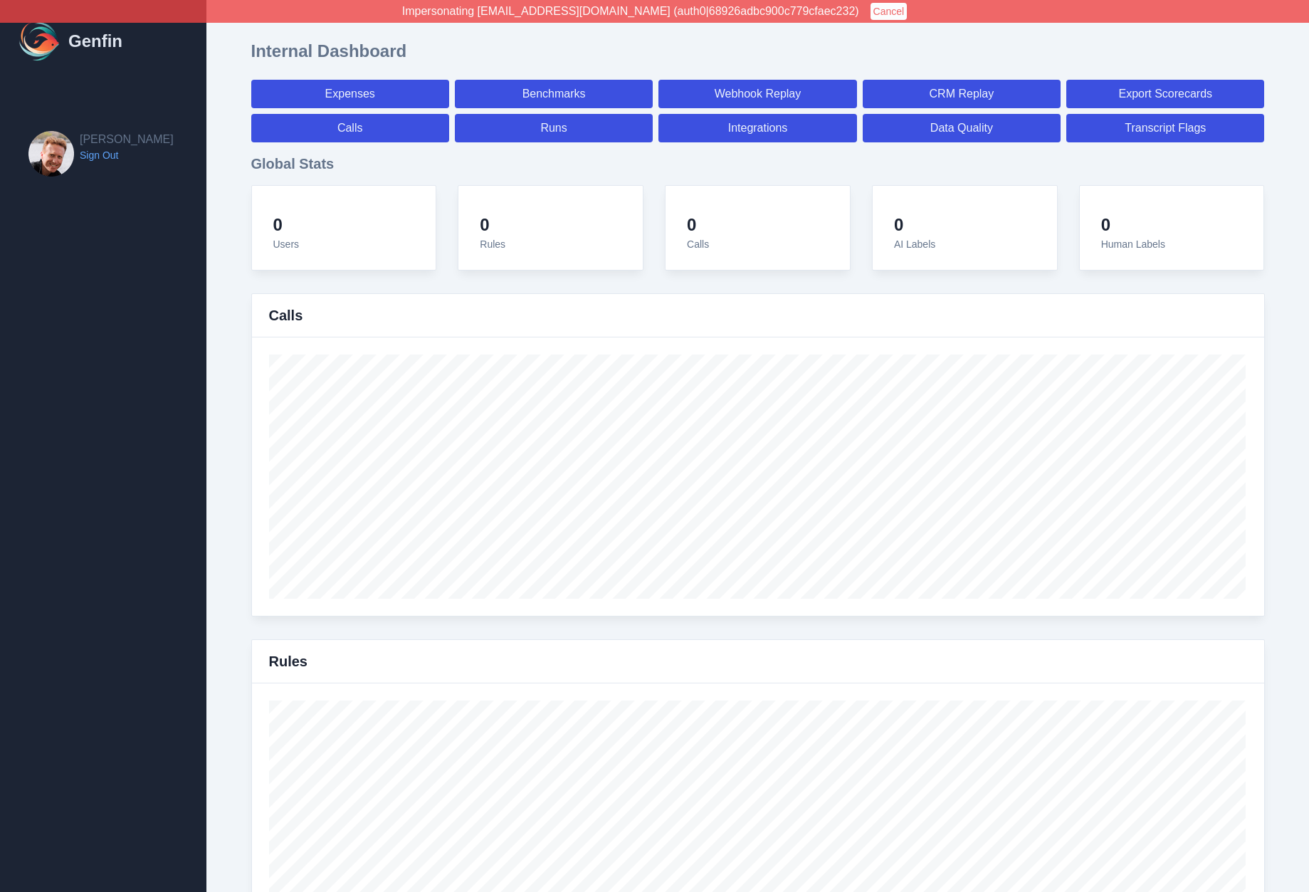
select select "paid"
select select "7"
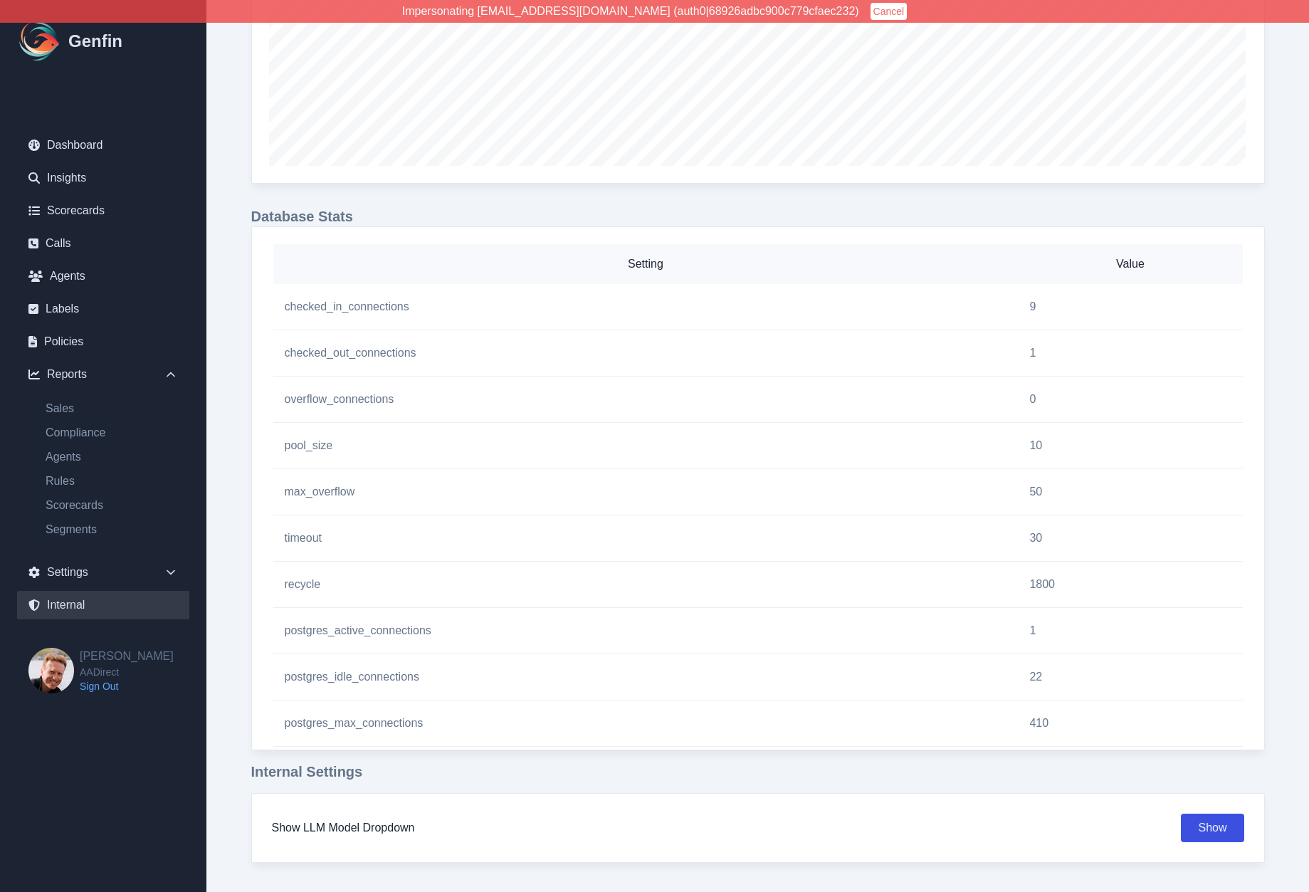
scroll to position [1125, 0]
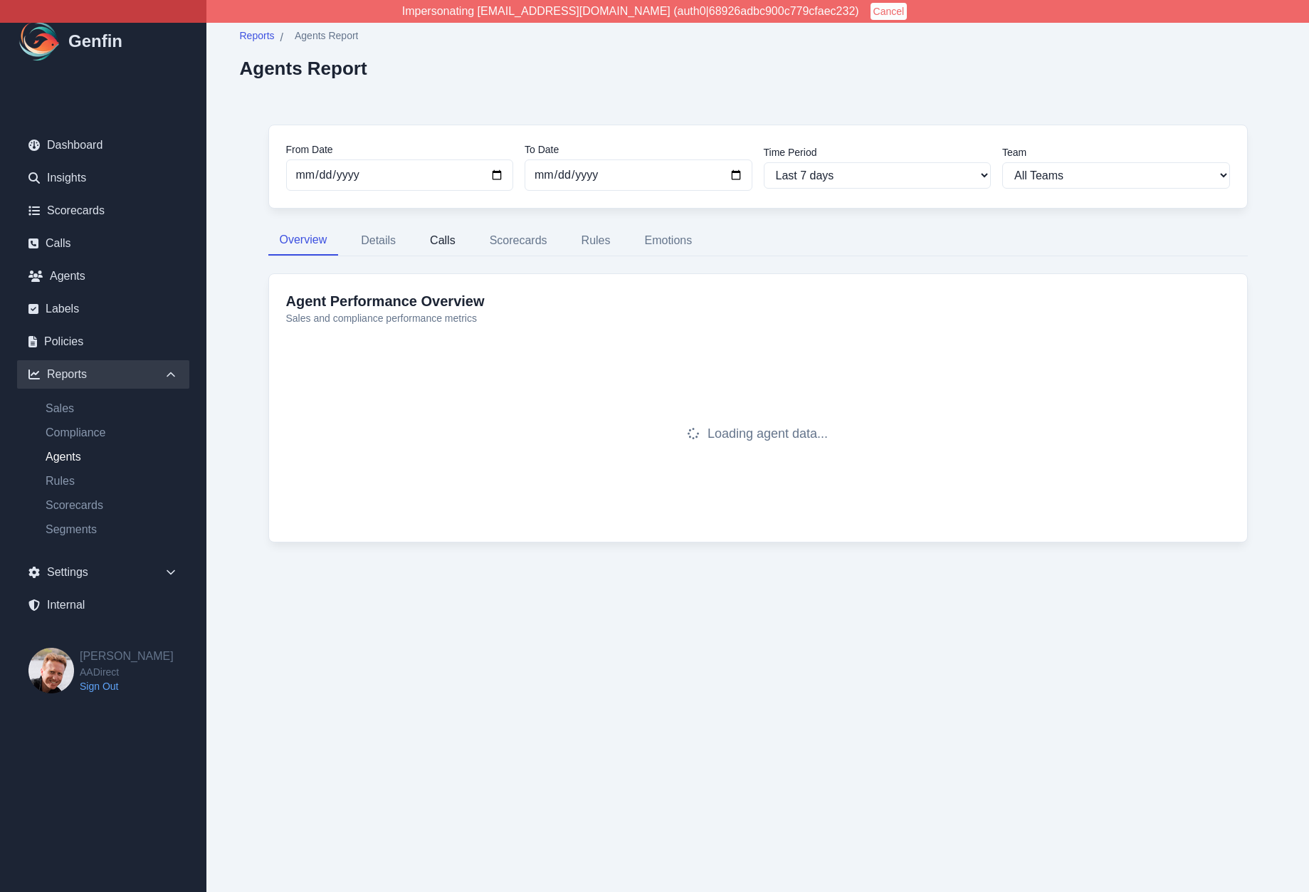
click at [446, 244] on button "Calls" at bounding box center [442, 241] width 48 height 30
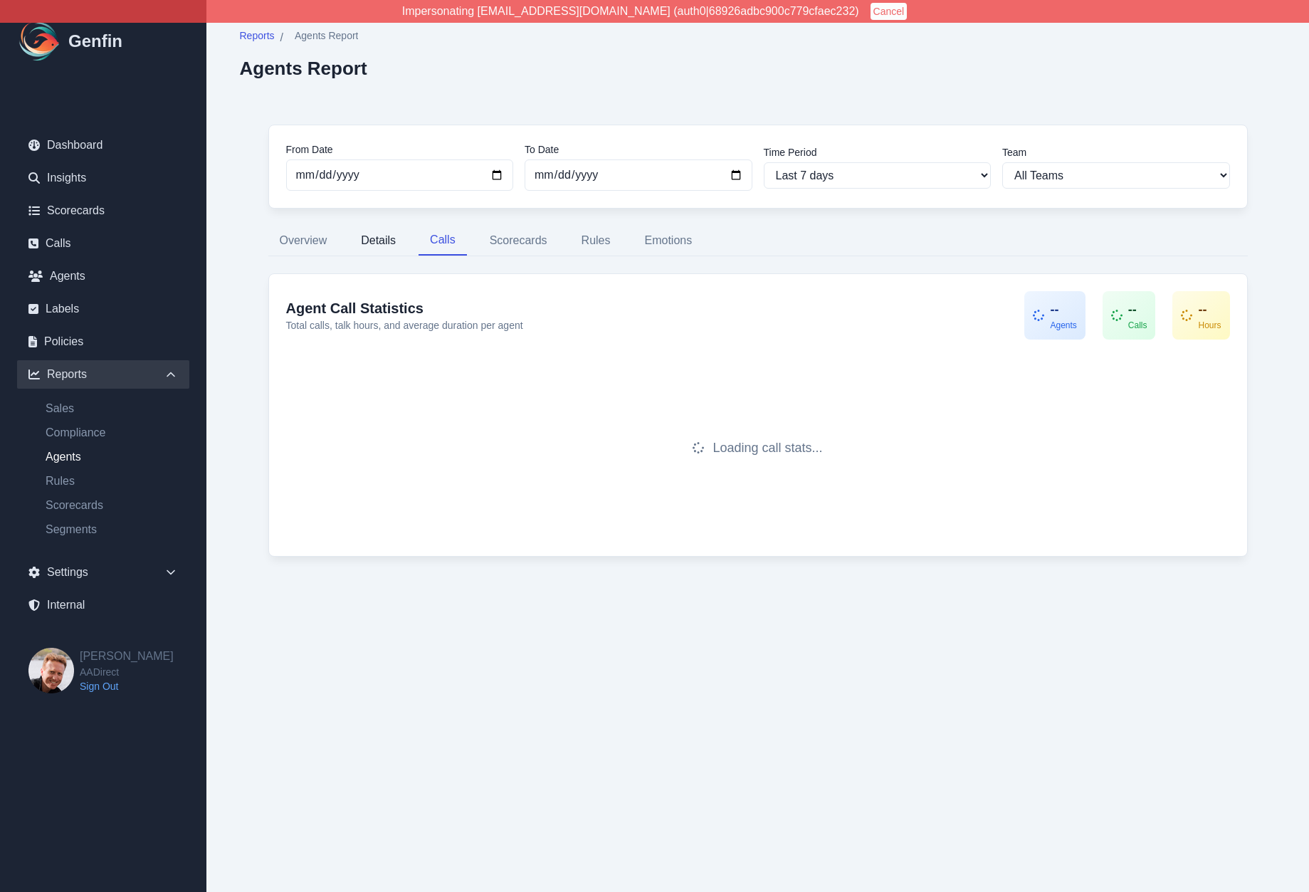
click at [385, 248] on button "Details" at bounding box center [378, 241] width 58 height 30
click at [325, 243] on button "Overview" at bounding box center [303, 241] width 70 height 30
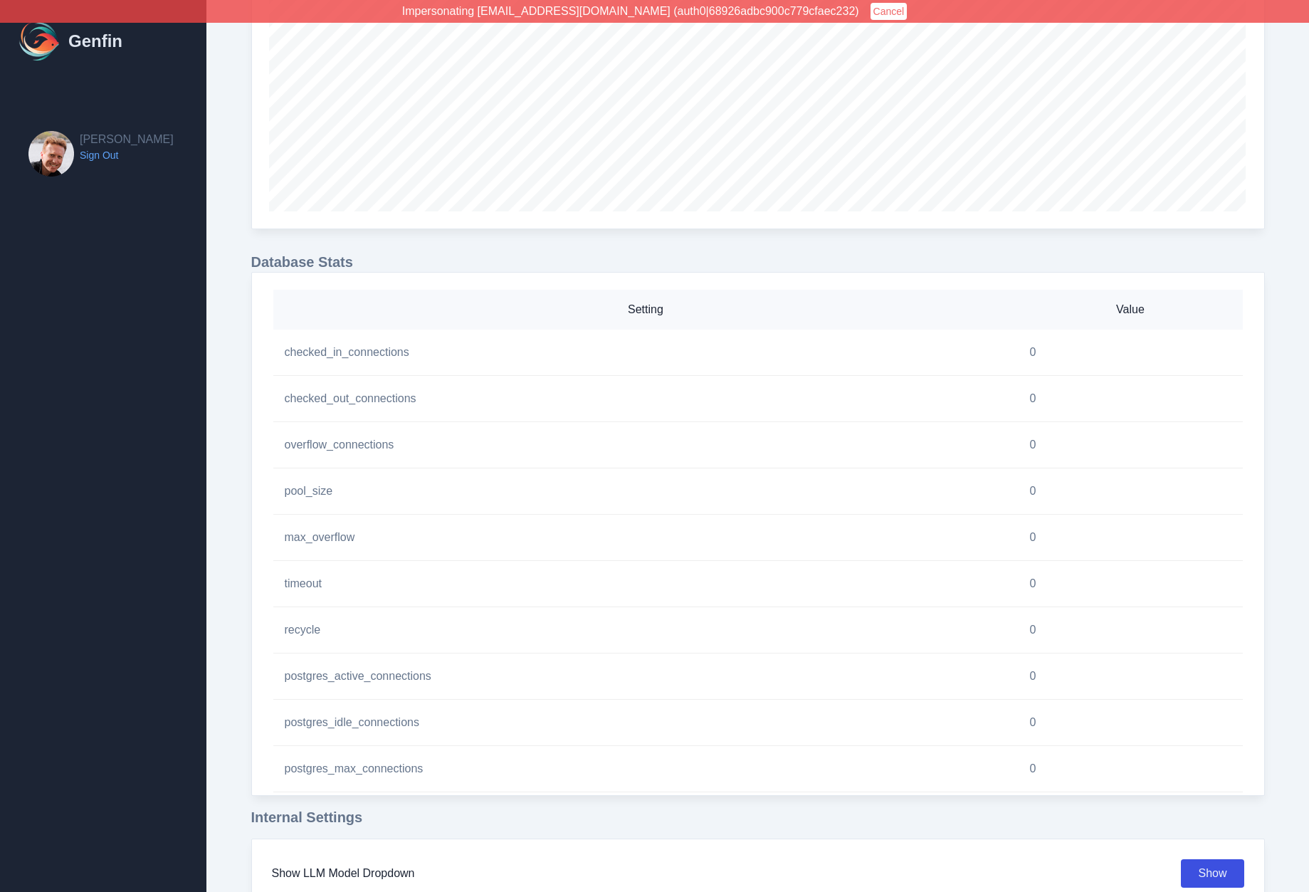
scroll to position [1234, 0]
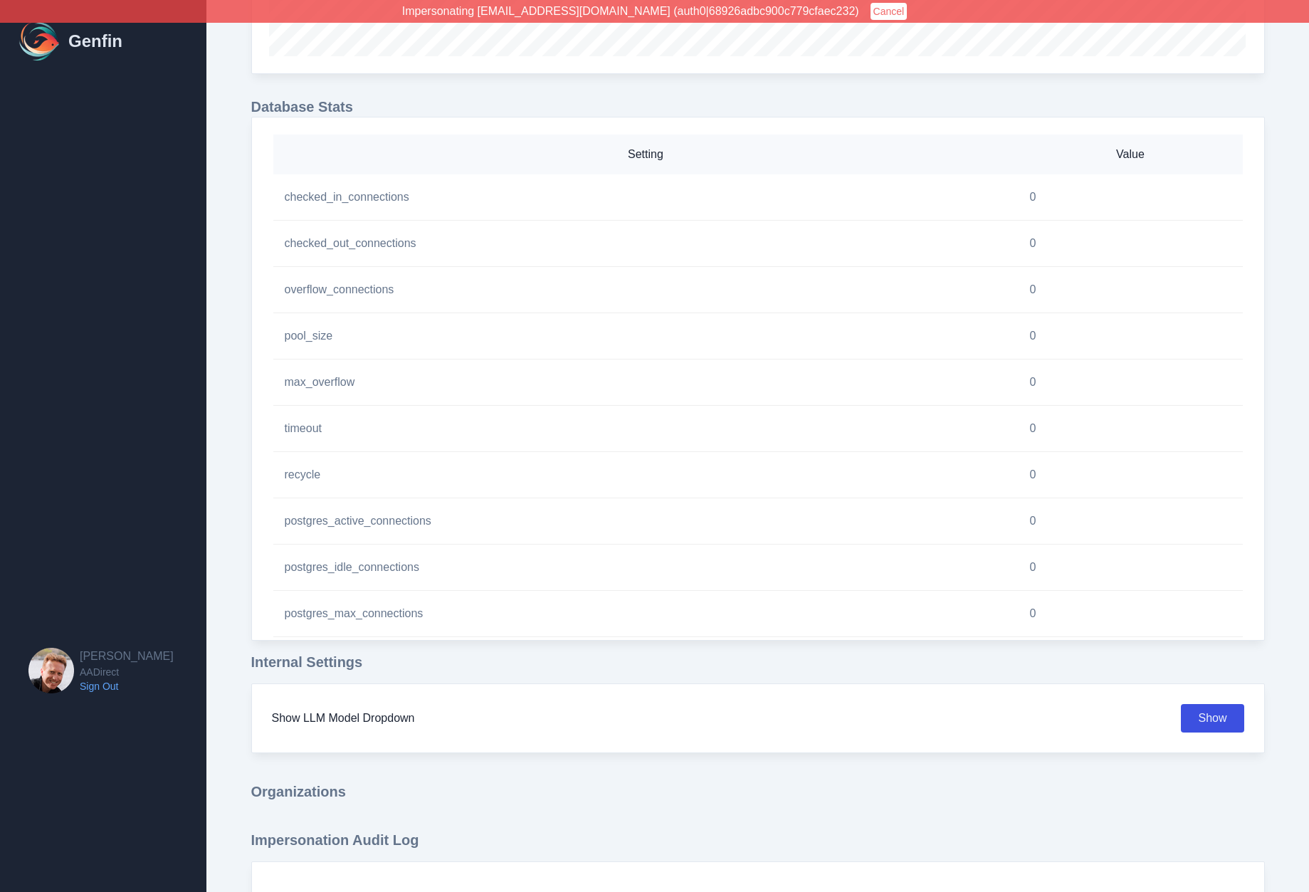
select select "paid"
select select "7"
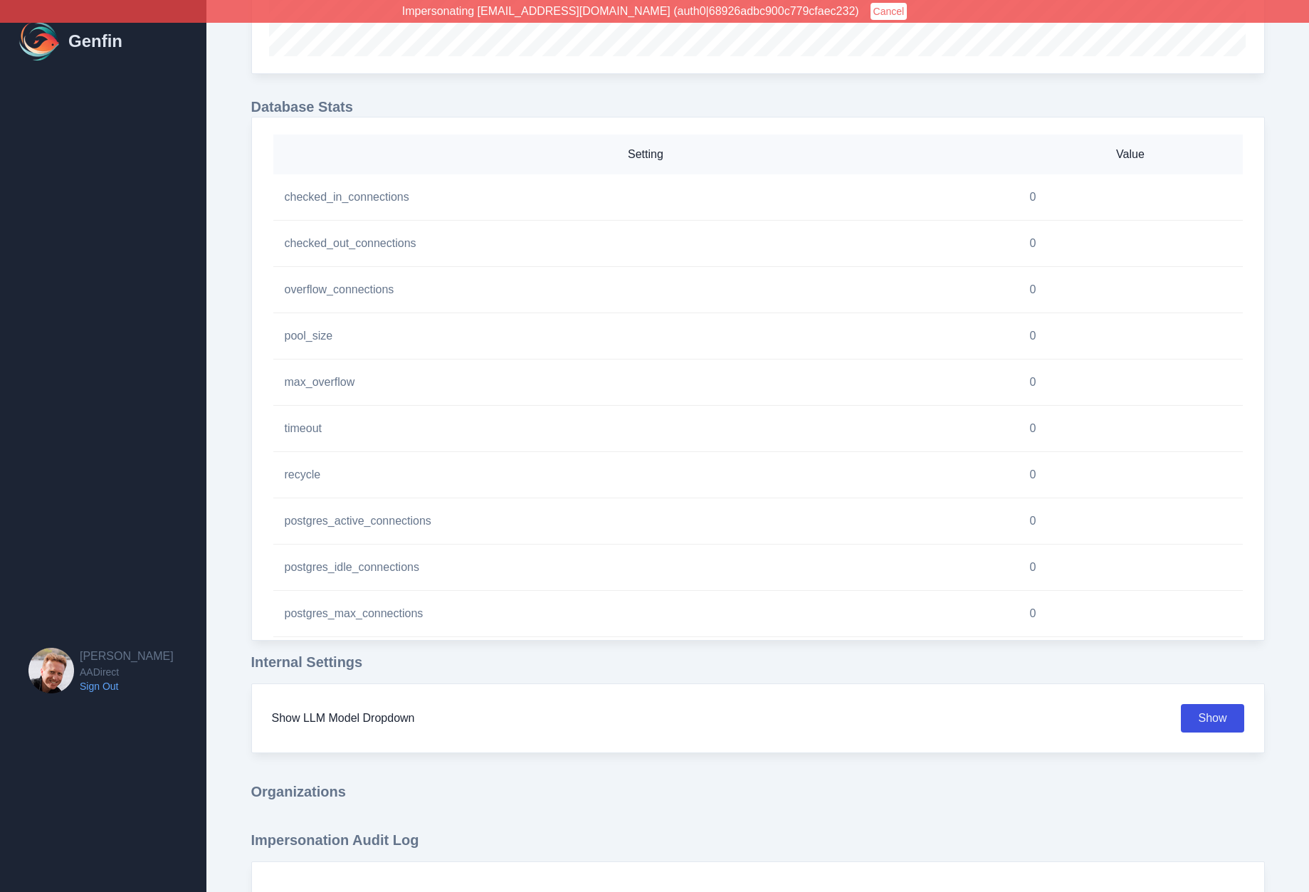
select select "paid"
select select "7"
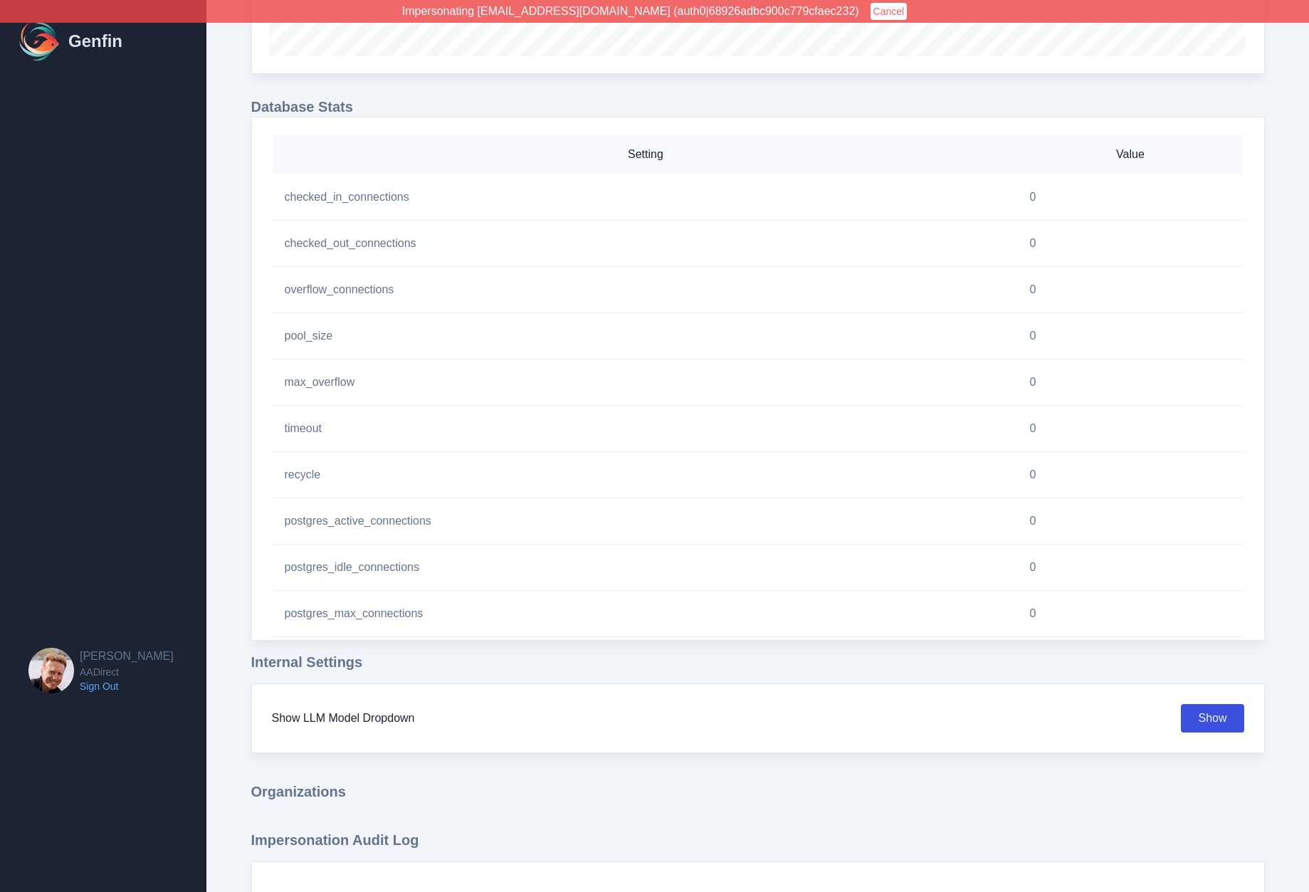
select select "7"
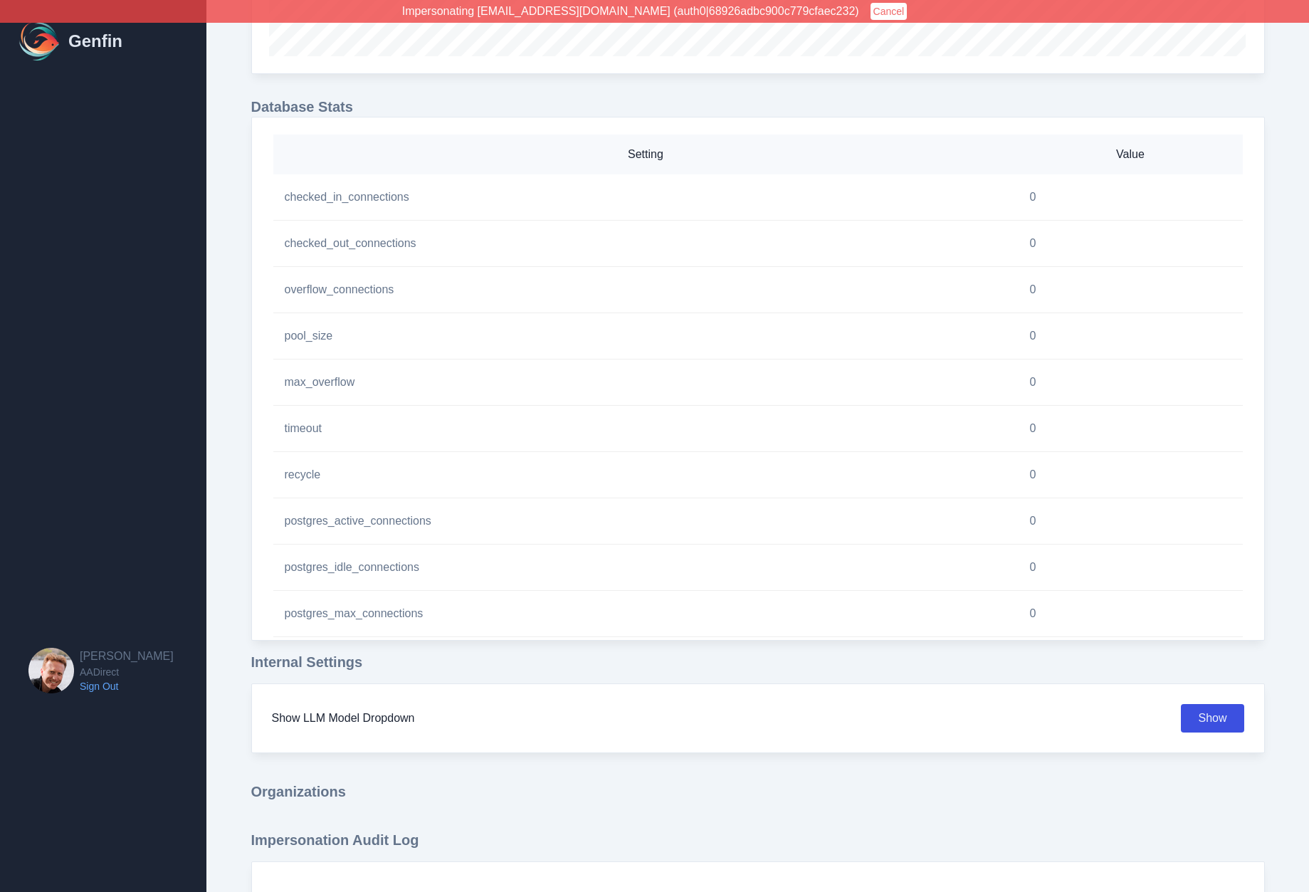
select select "7"
select select "paid"
select select "7"
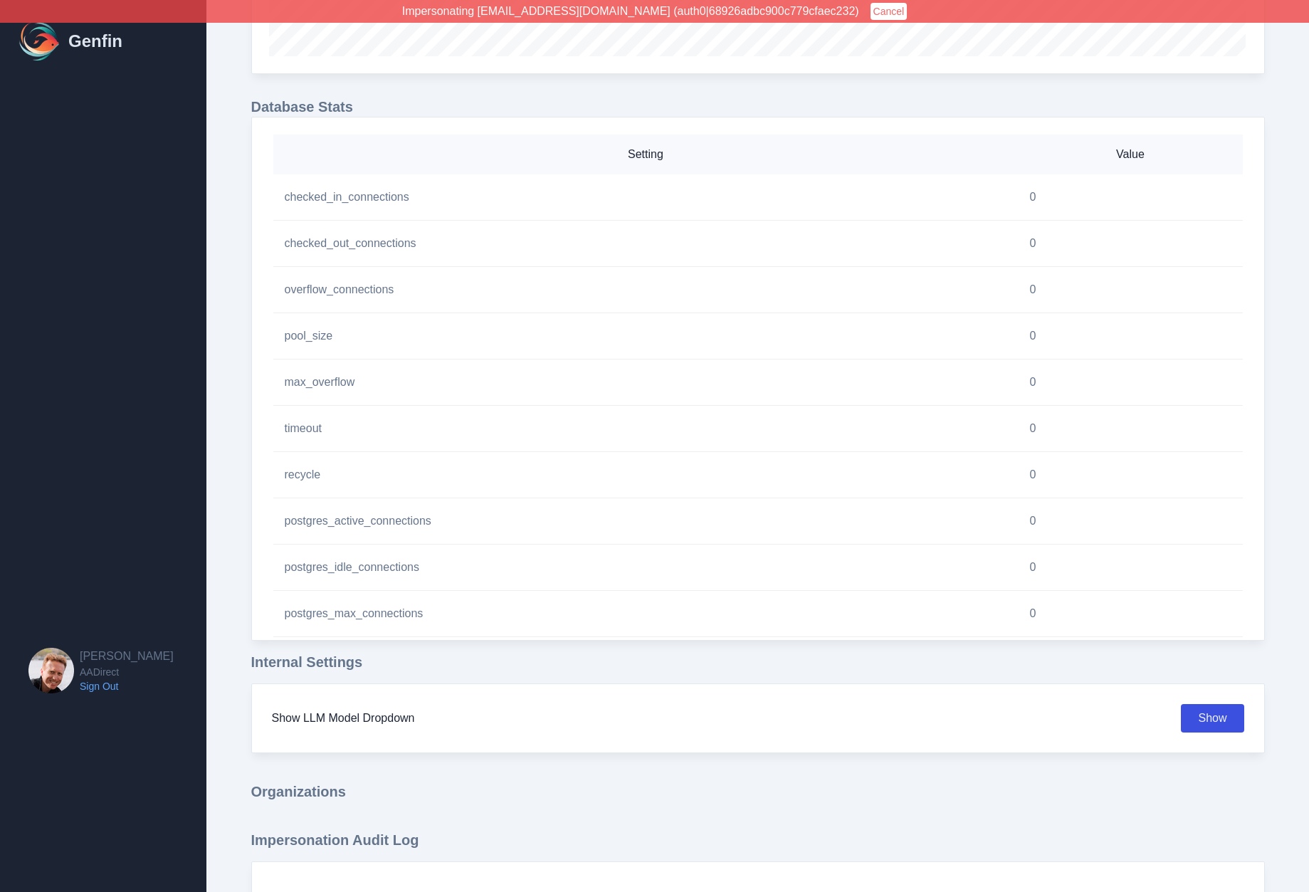
select select "7"
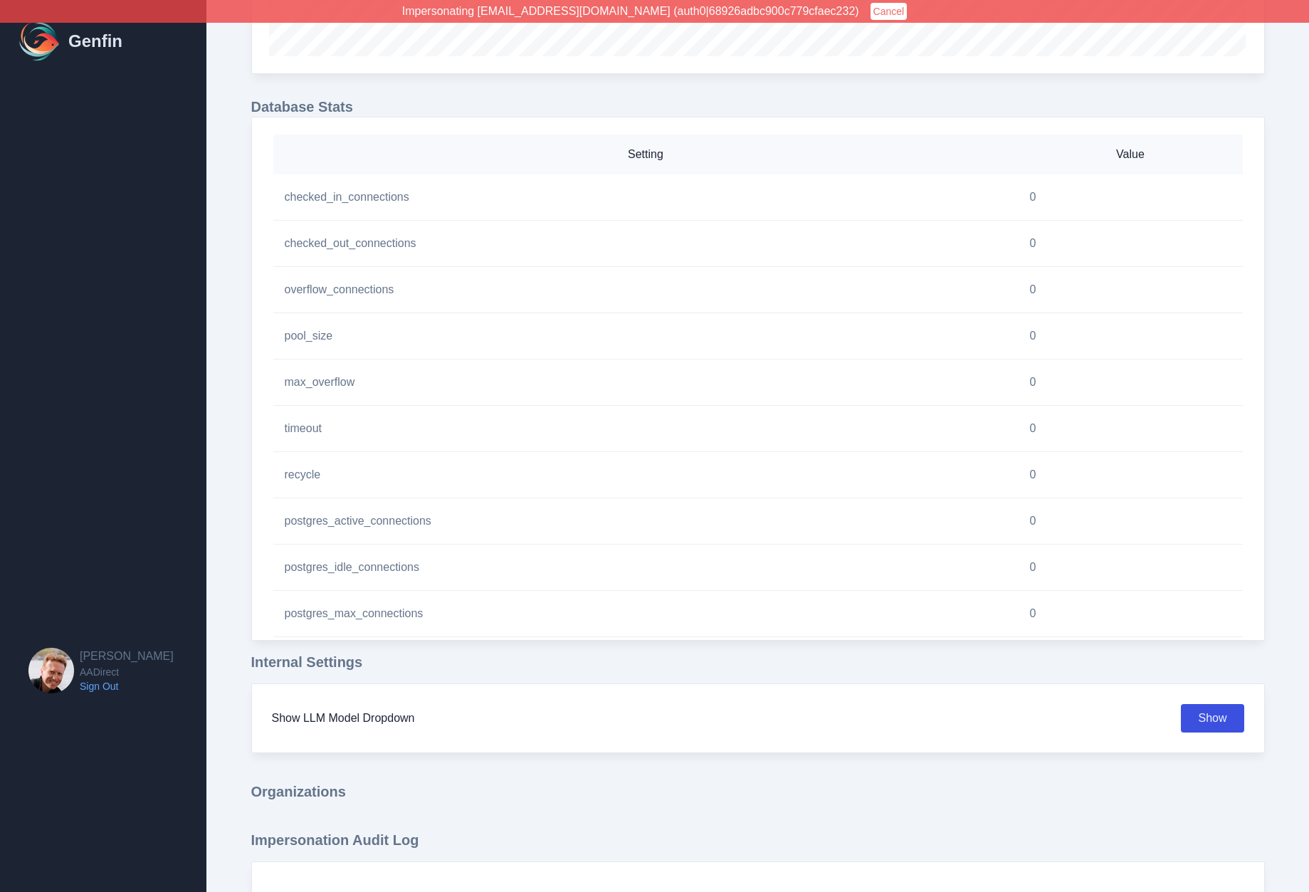
select select "7"
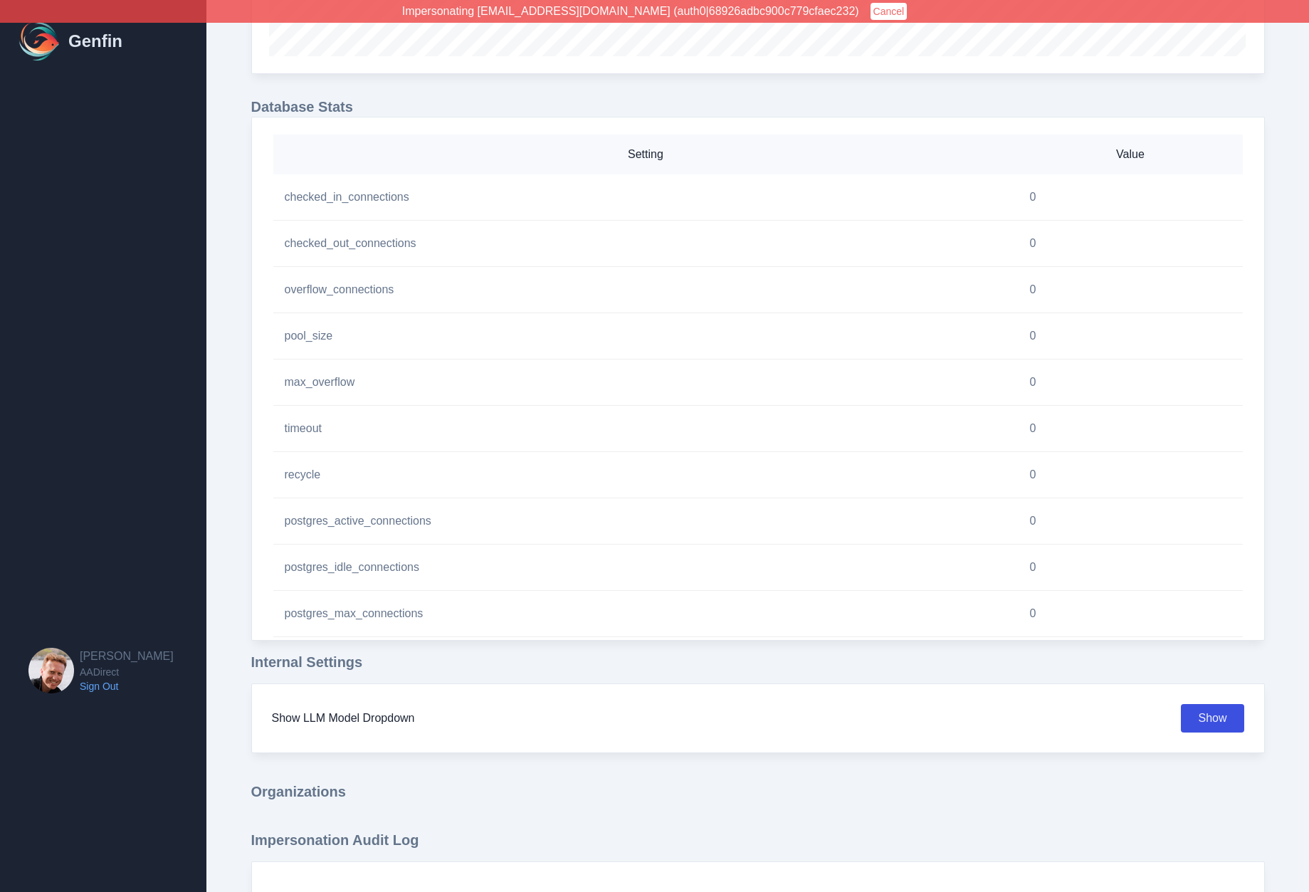
select select "7"
select select "paid"
select select "7"
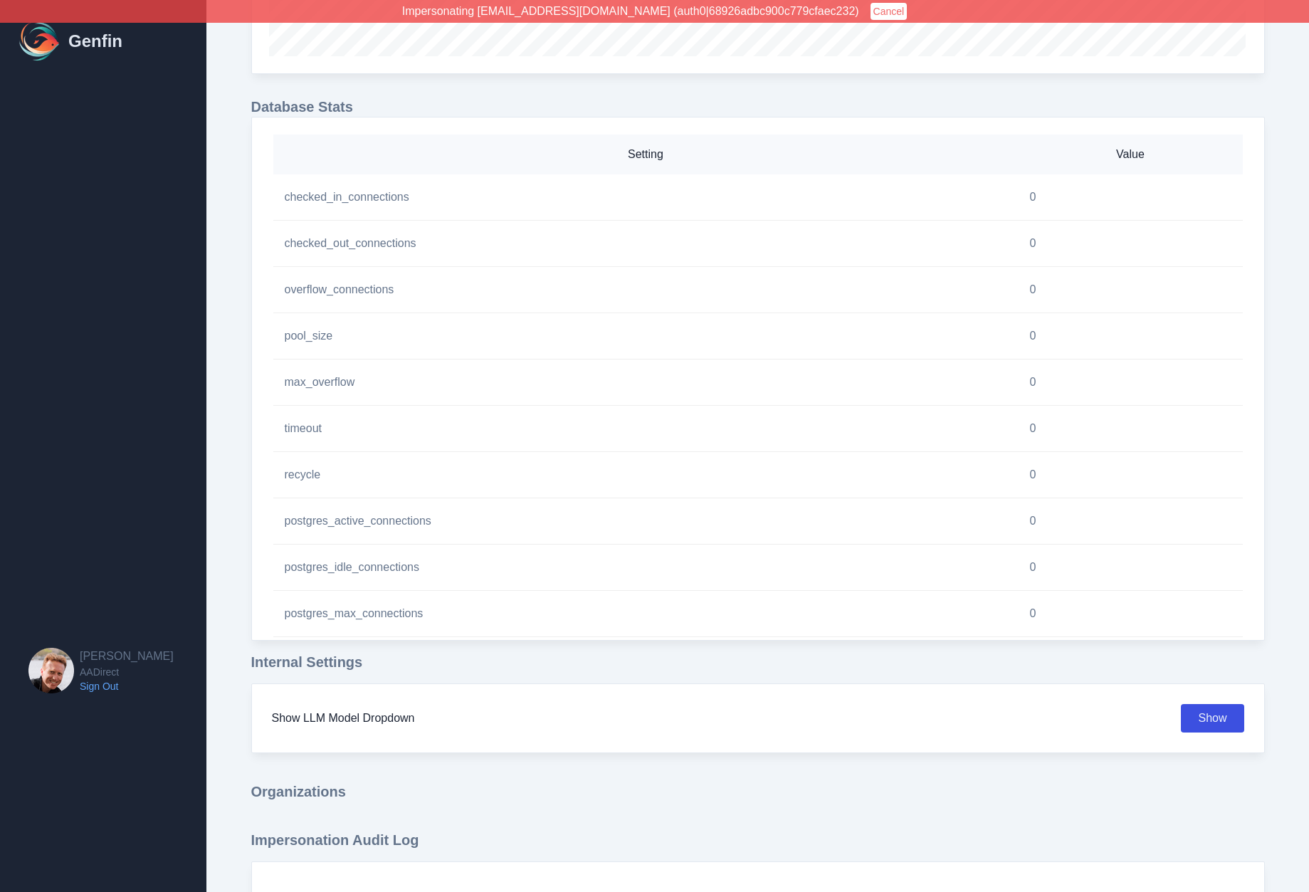
select select "7"
select select "paid"
select select "7"
select select "paid"
select select "7"
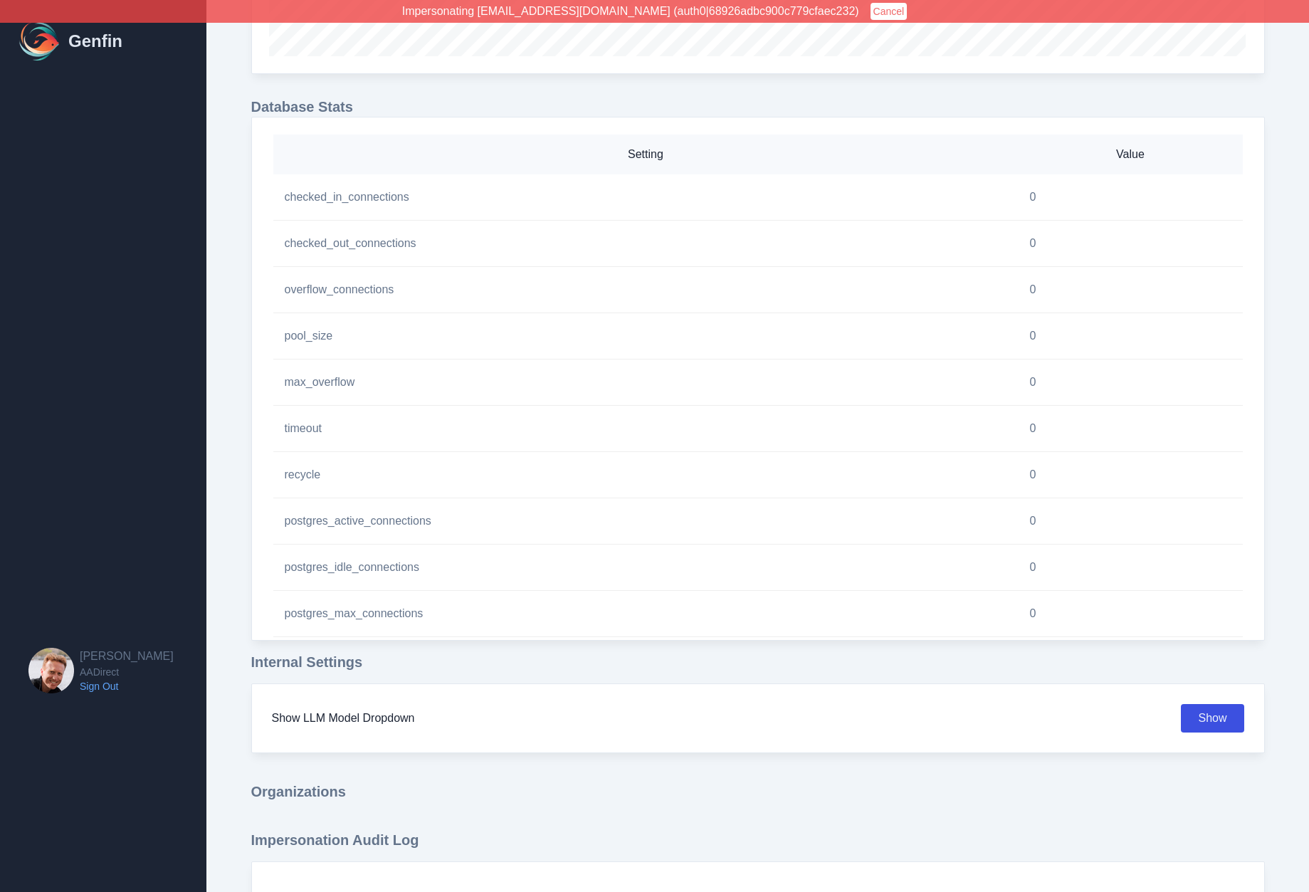
select select "paid"
select select "7"
select select "paid"
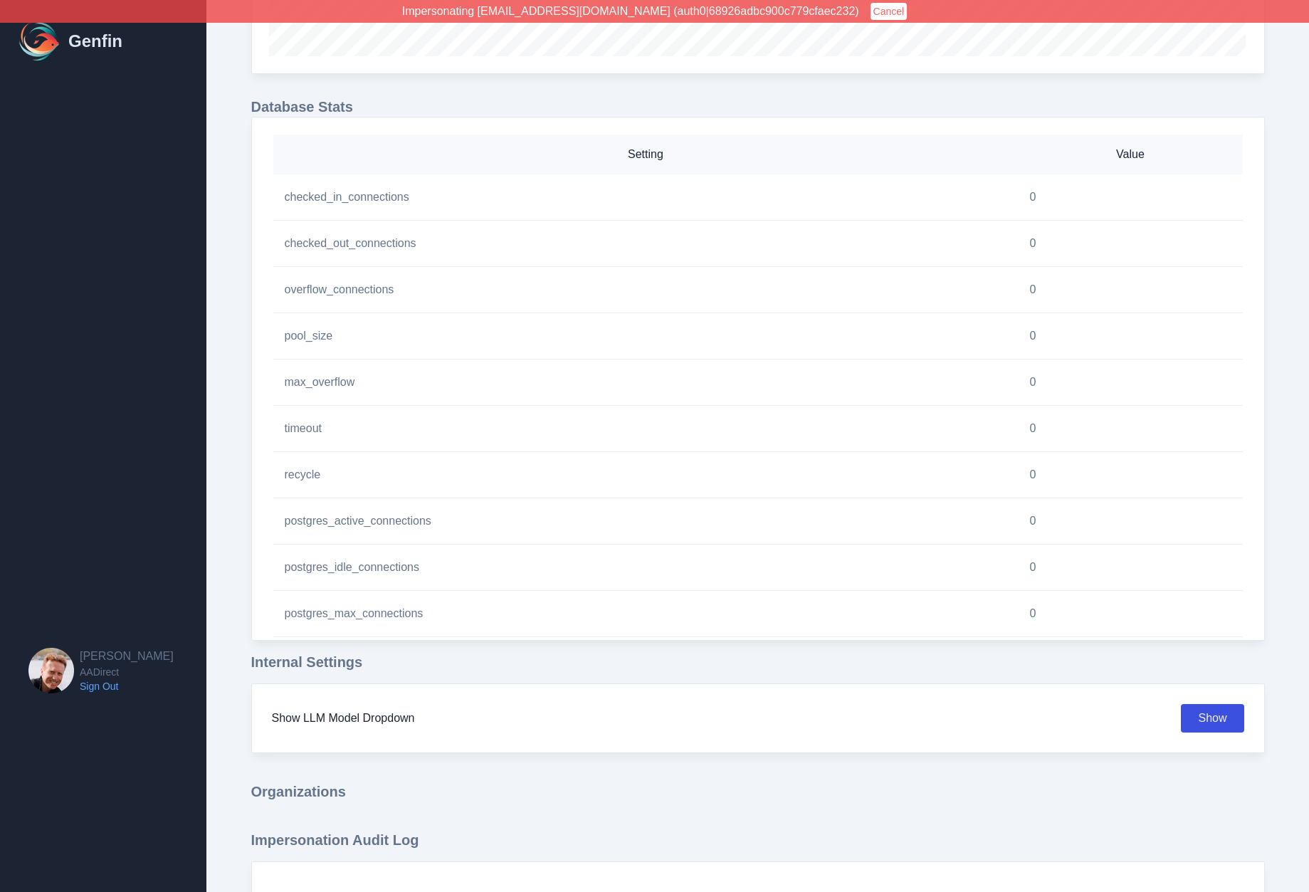
select select "7"
select select "paid"
select select "7"
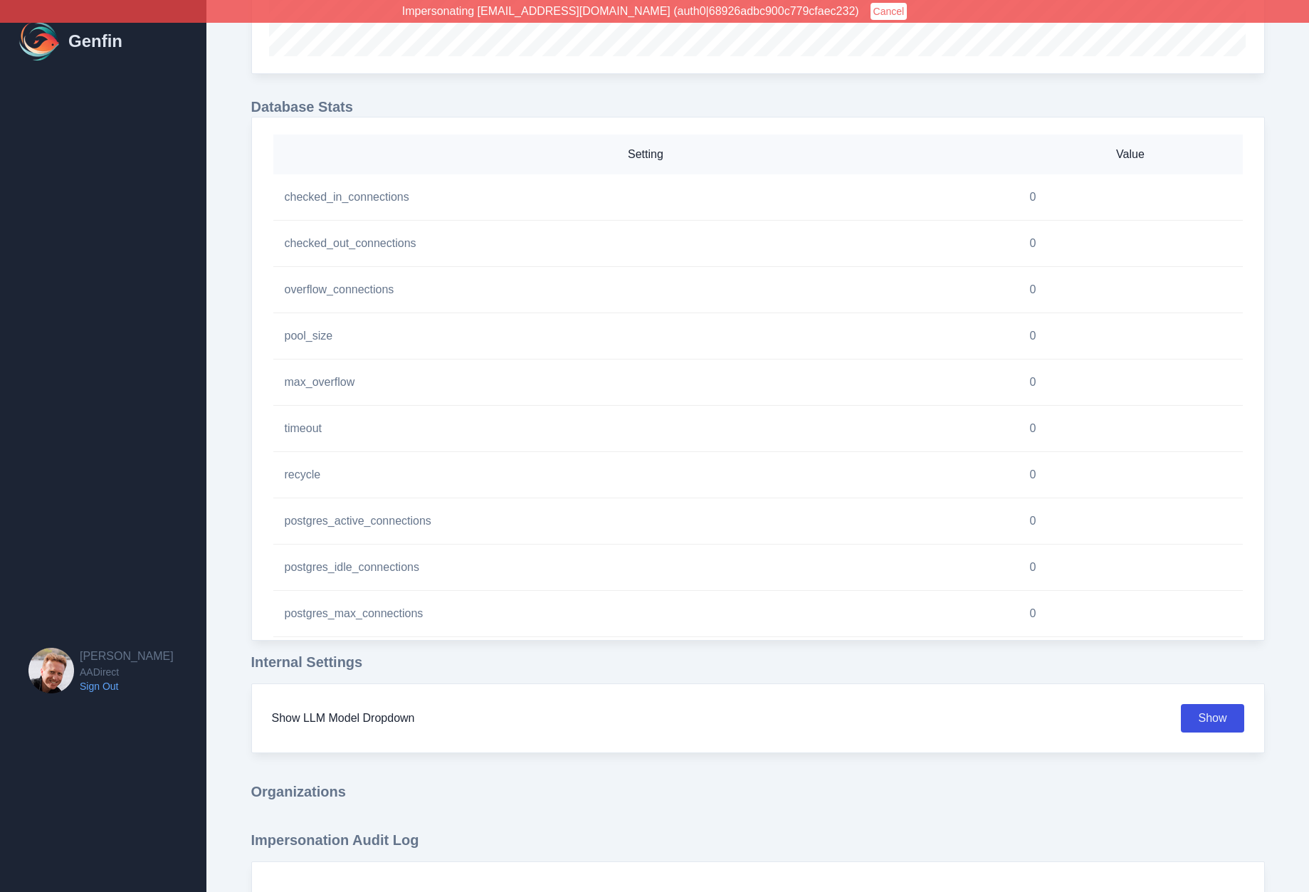
select select "7"
select select "paid"
select select "7"
select select "paid"
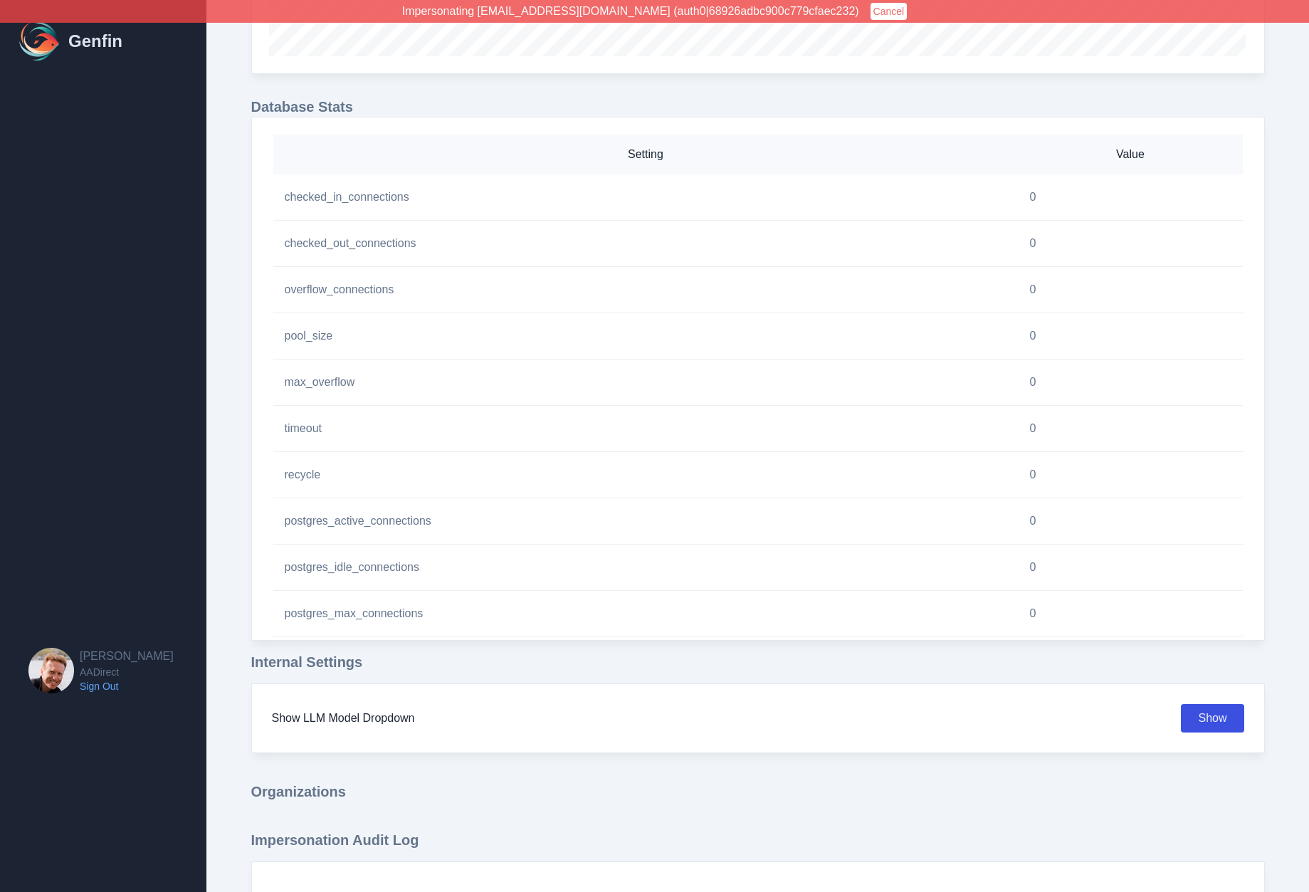
select select "7"
select select "paid"
select select "7"
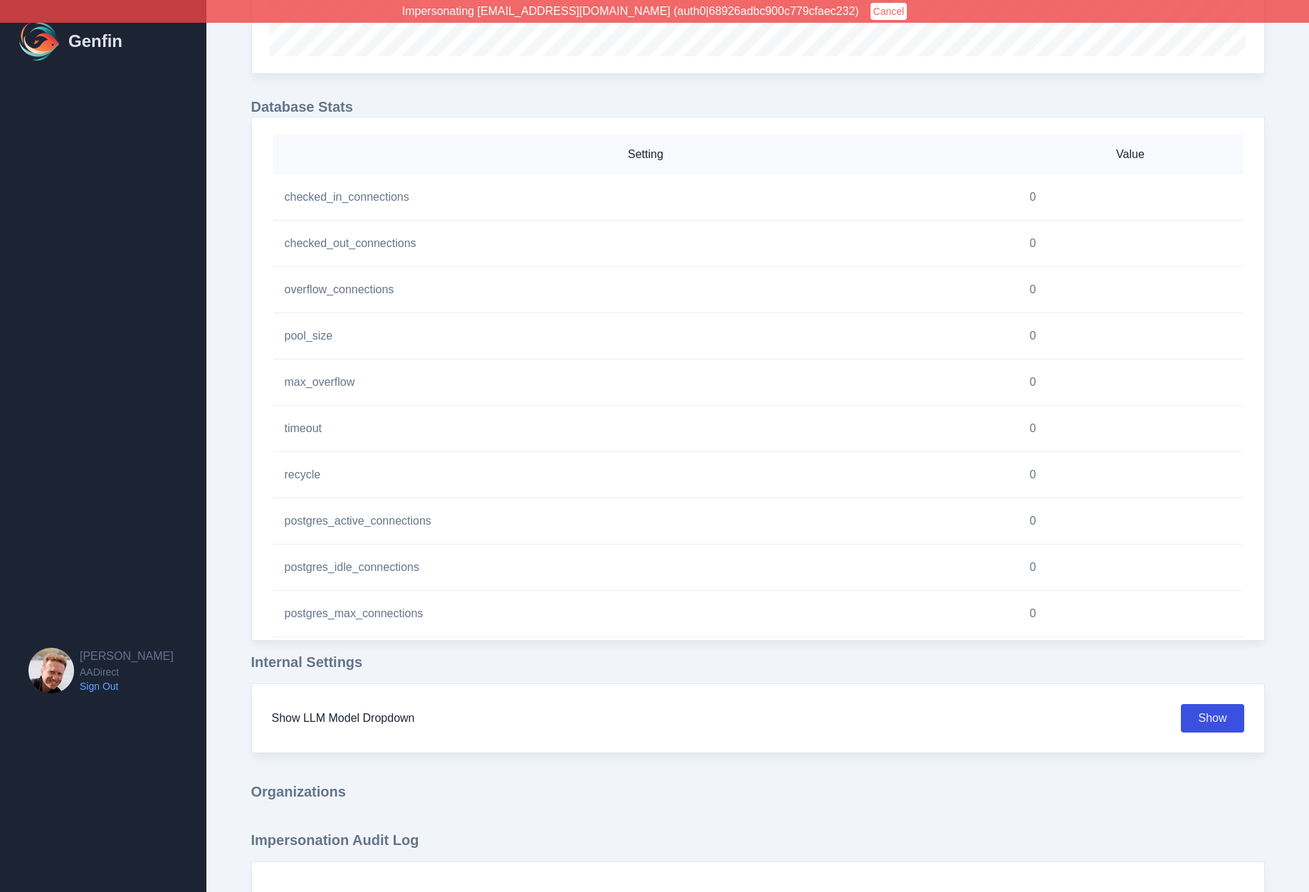
select select "7"
select select "paid"
select select "7"
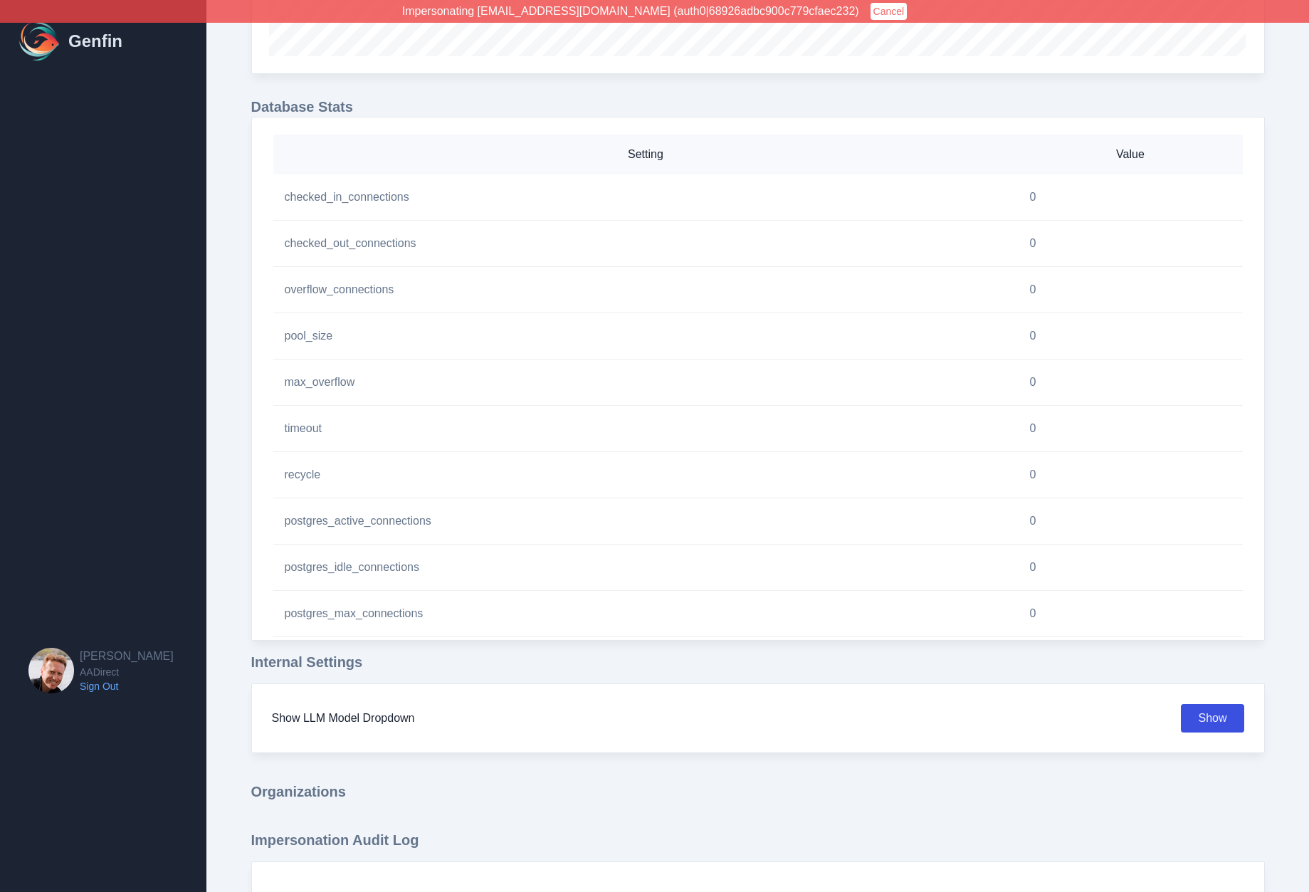
select select "7"
select select "paid"
select select "7"
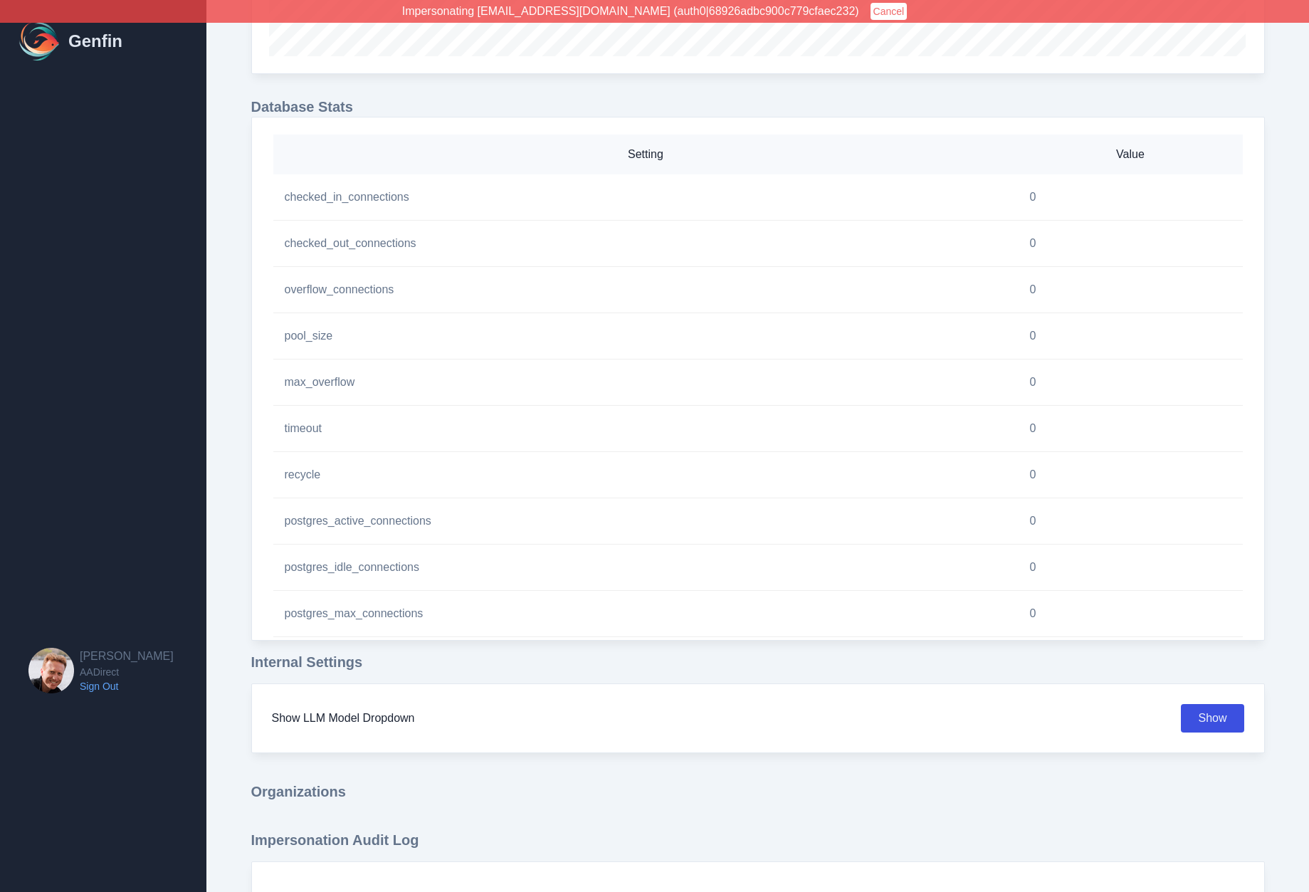
select select "7"
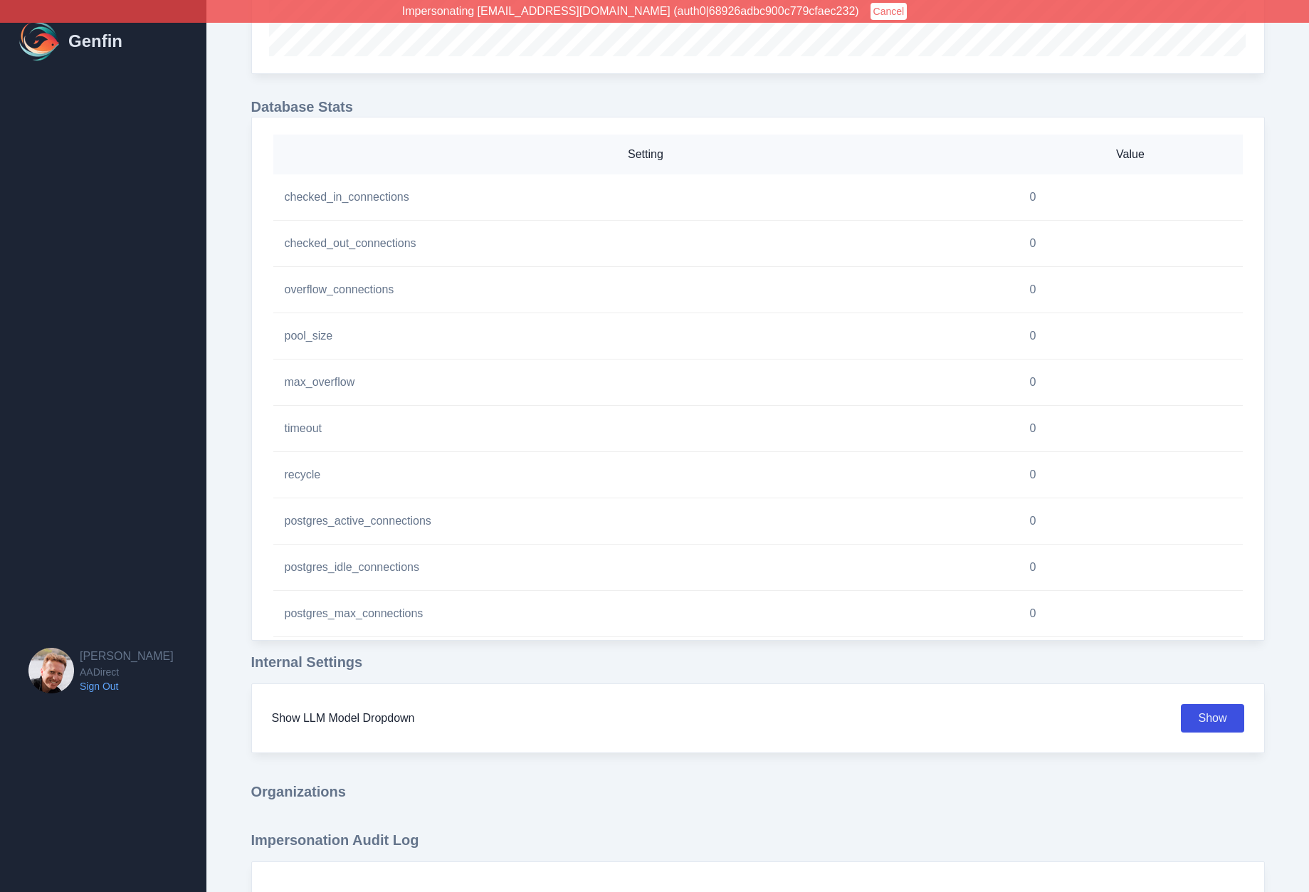
select select "paid"
select select "7"
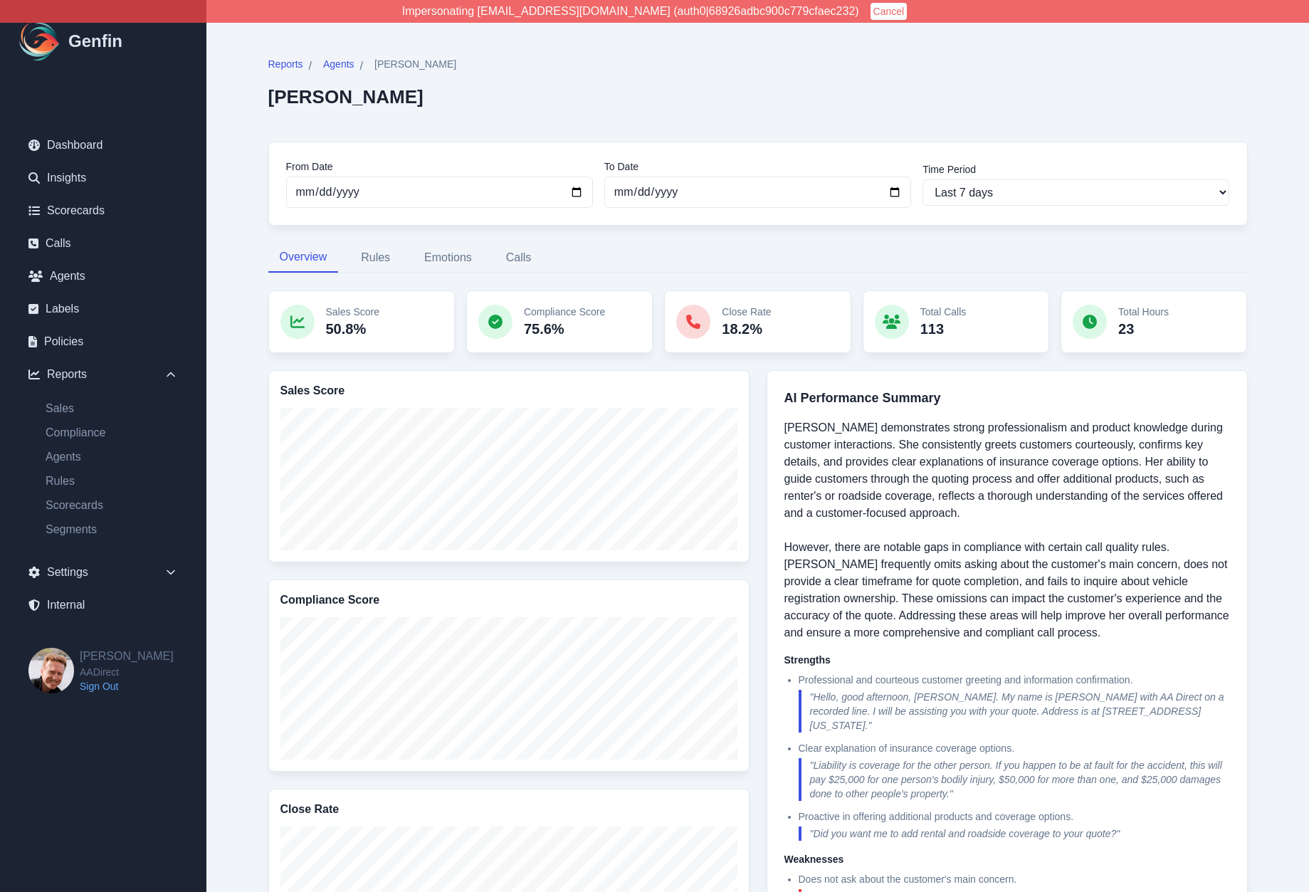
click at [229, 461] on div "Reports / Agents / [PERSON_NAME] [PERSON_NAME] From Date [DATE] To Date [DATE] …" at bounding box center [757, 731] width 1093 height 1463
